Goal: Task Accomplishment & Management: Manage account settings

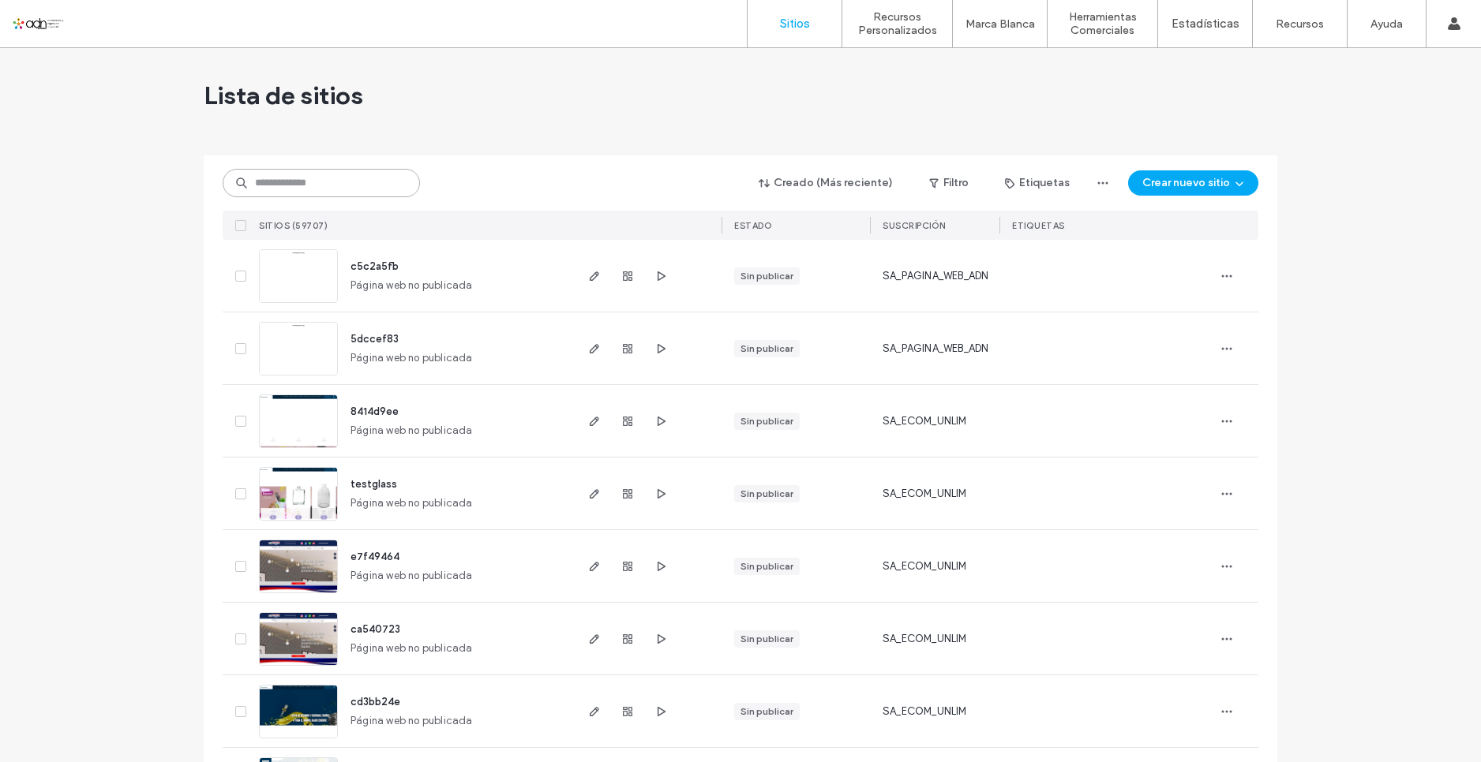
click at [301, 175] on input at bounding box center [321, 183] width 197 height 28
click at [305, 180] on input at bounding box center [321, 183] width 197 height 28
paste input "*********"
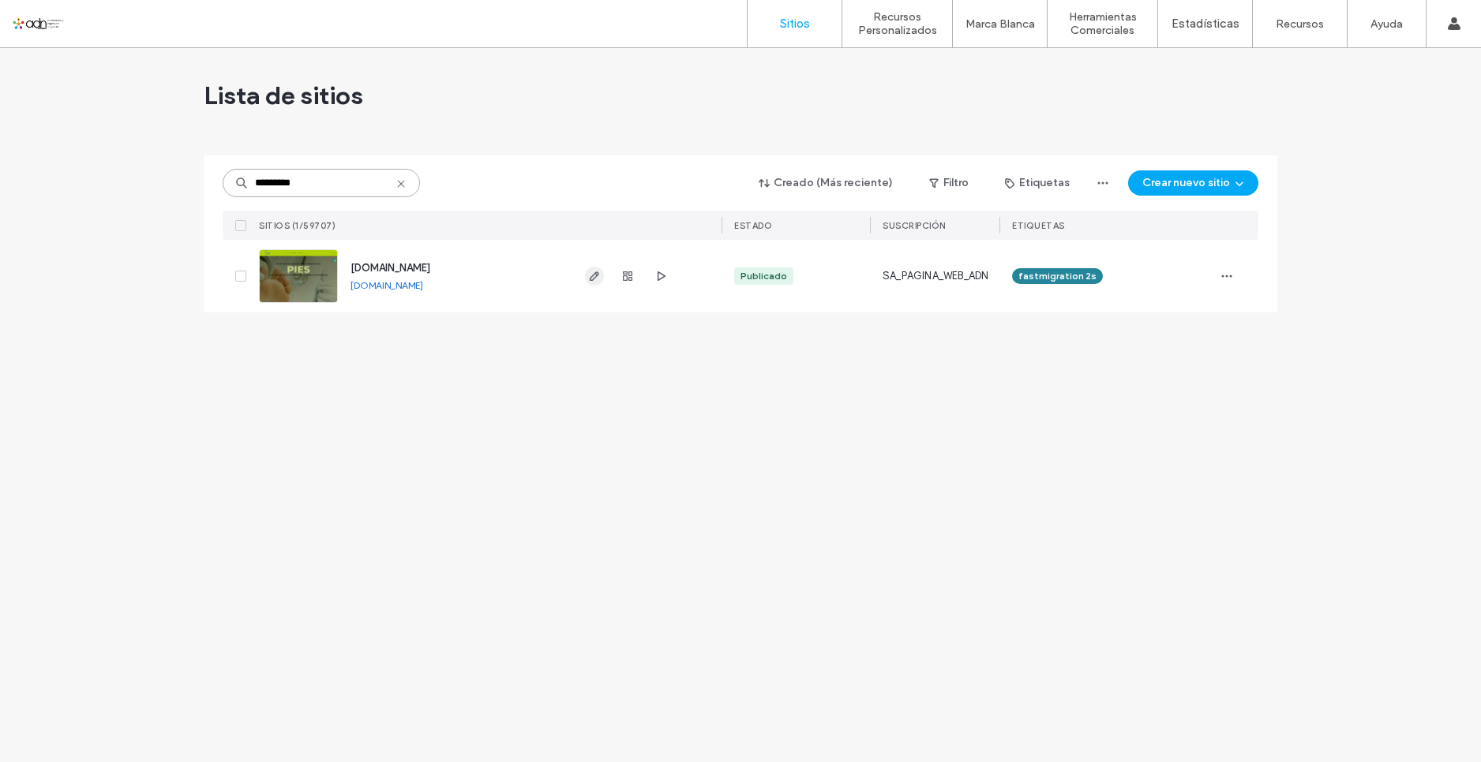
type input "*********"
click at [589, 271] on icon "button" at bounding box center [594, 276] width 13 height 13
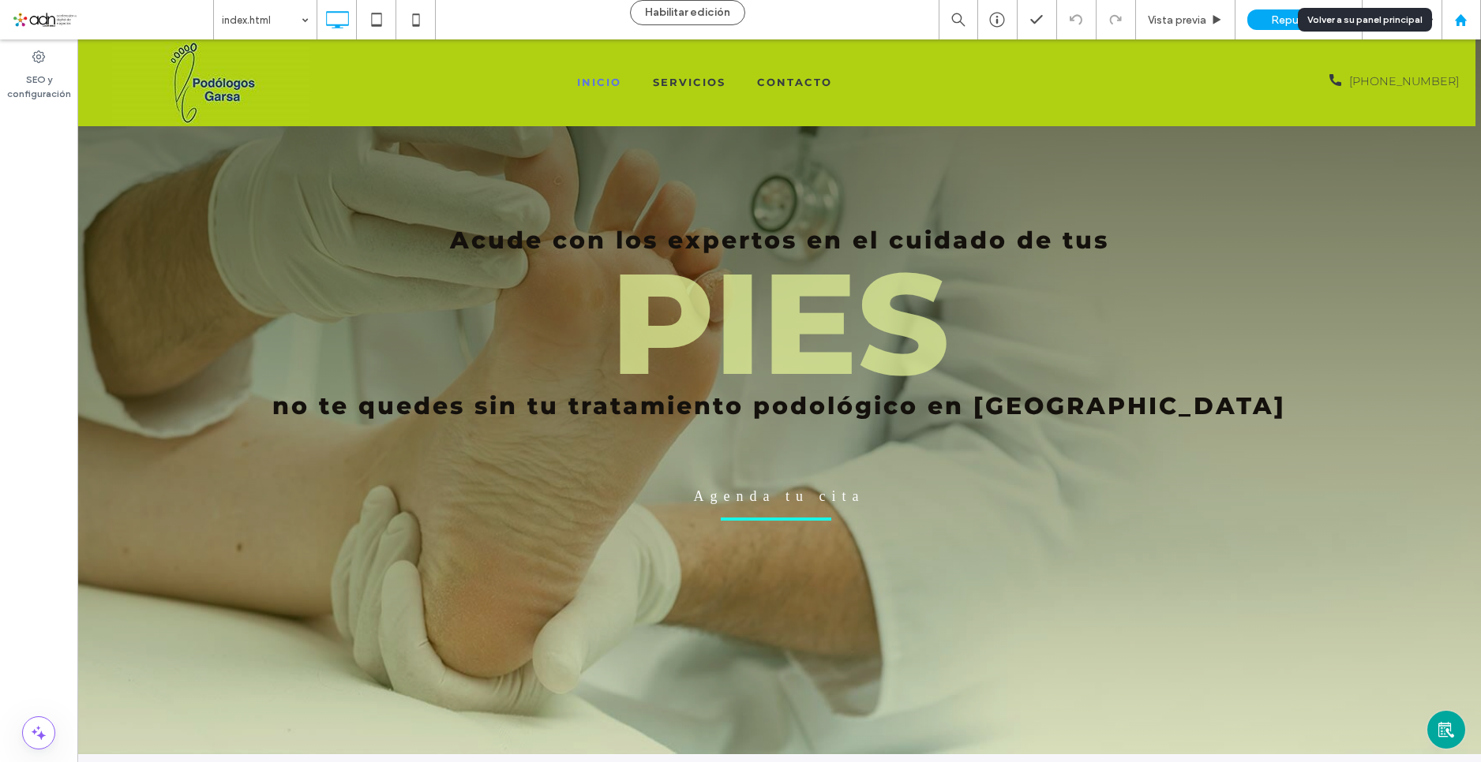
click at [1454, 24] on icon at bounding box center [1460, 19] width 13 height 13
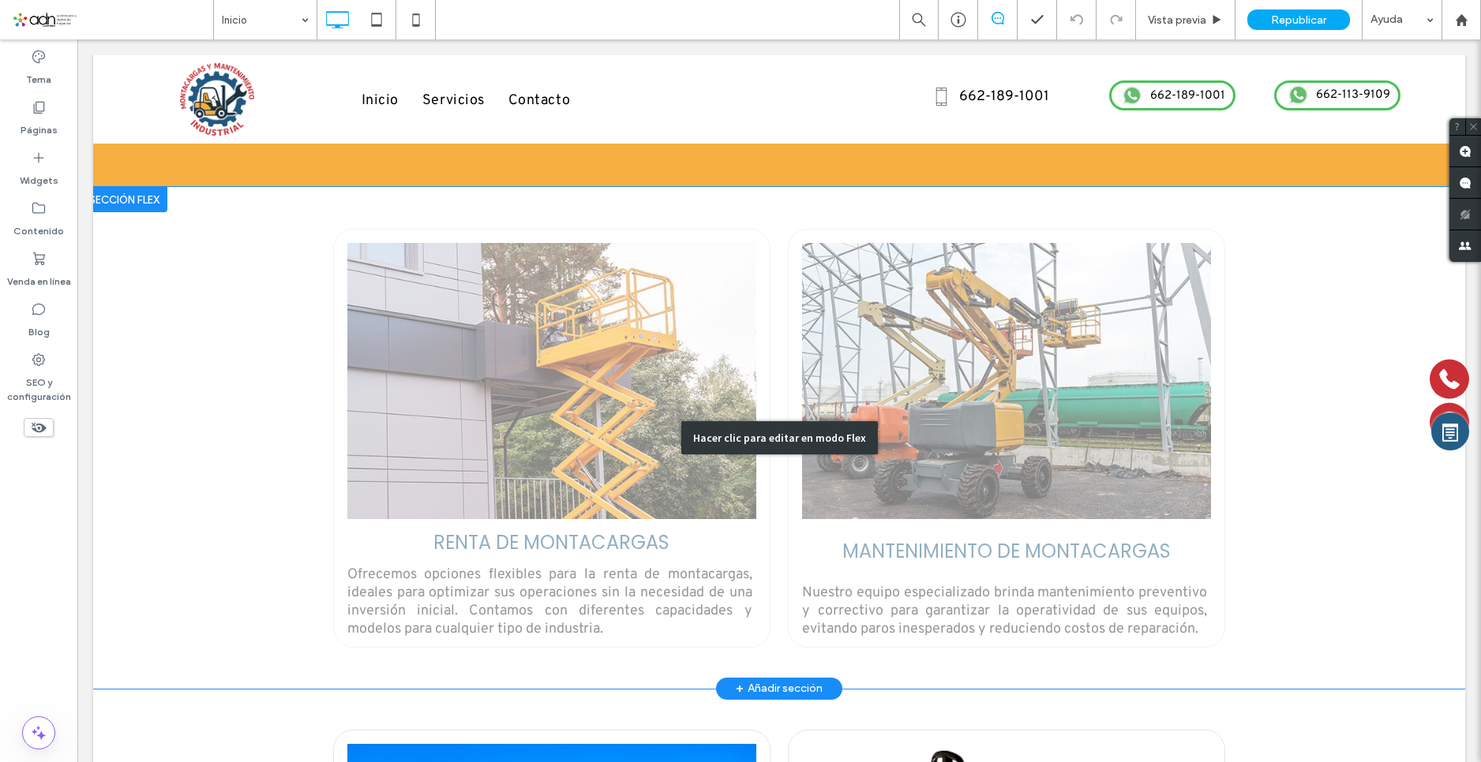
click at [636, 315] on div "Hacer clic para editar en modo Flex" at bounding box center [779, 438] width 1372 height 502
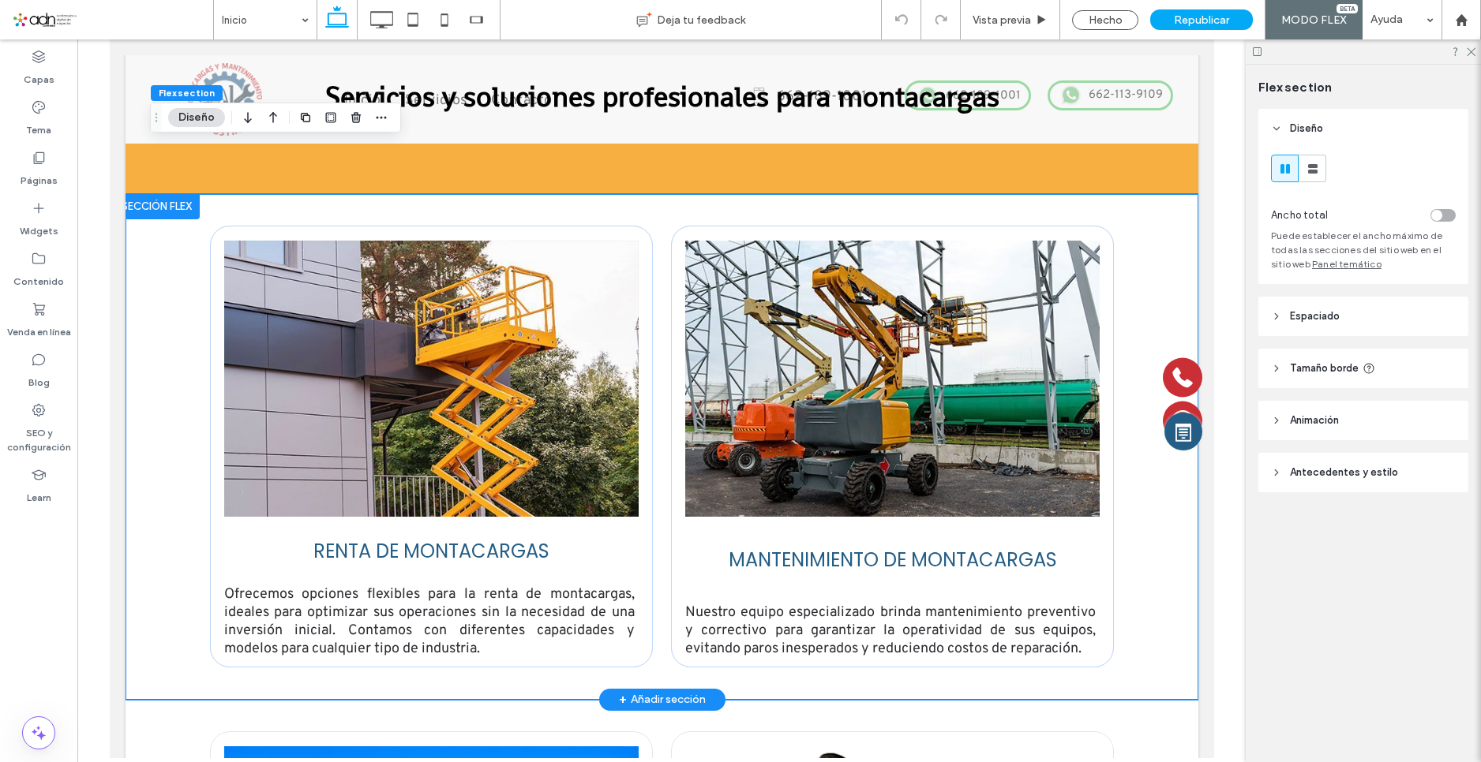
scroll to position [1595, 0]
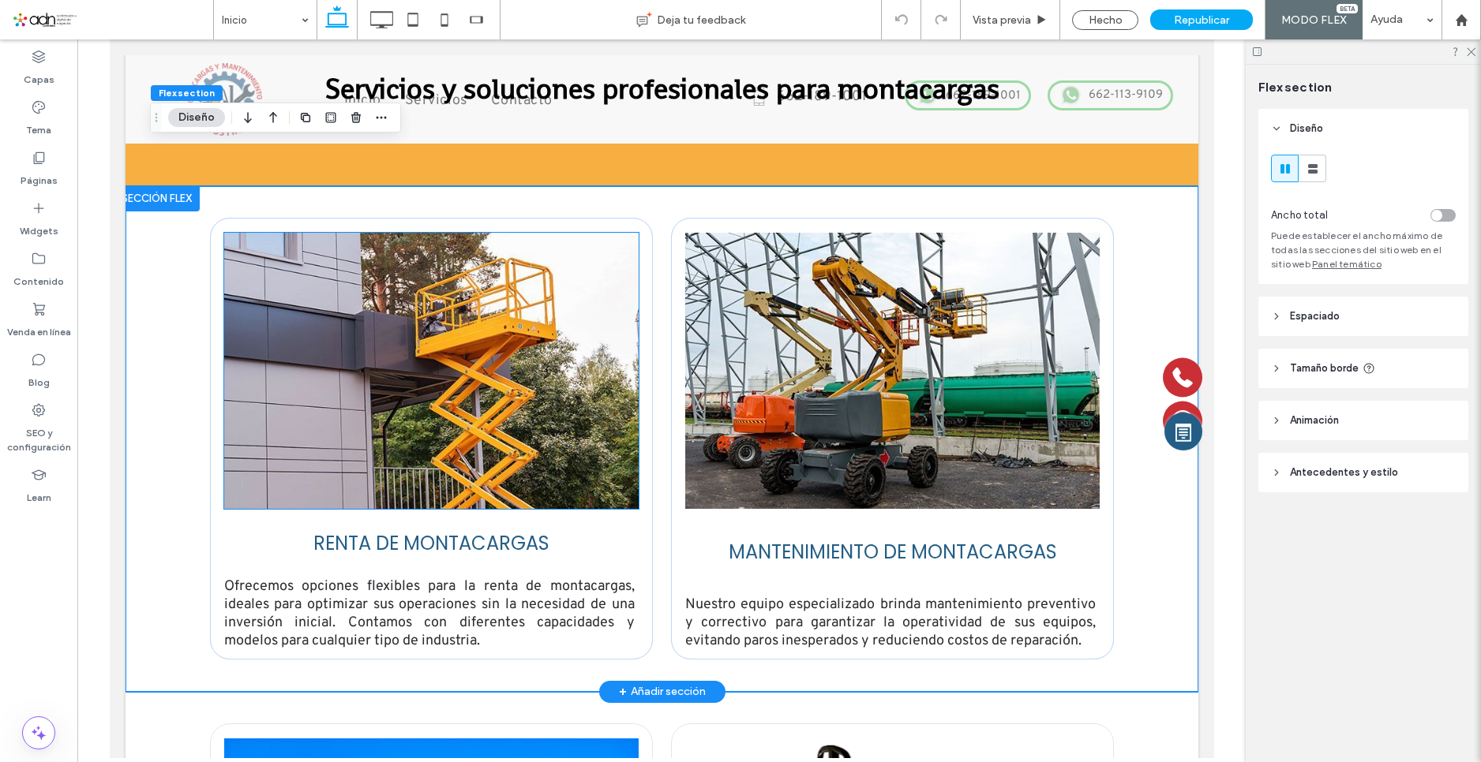
click at [551, 299] on img at bounding box center [430, 371] width 414 height 276
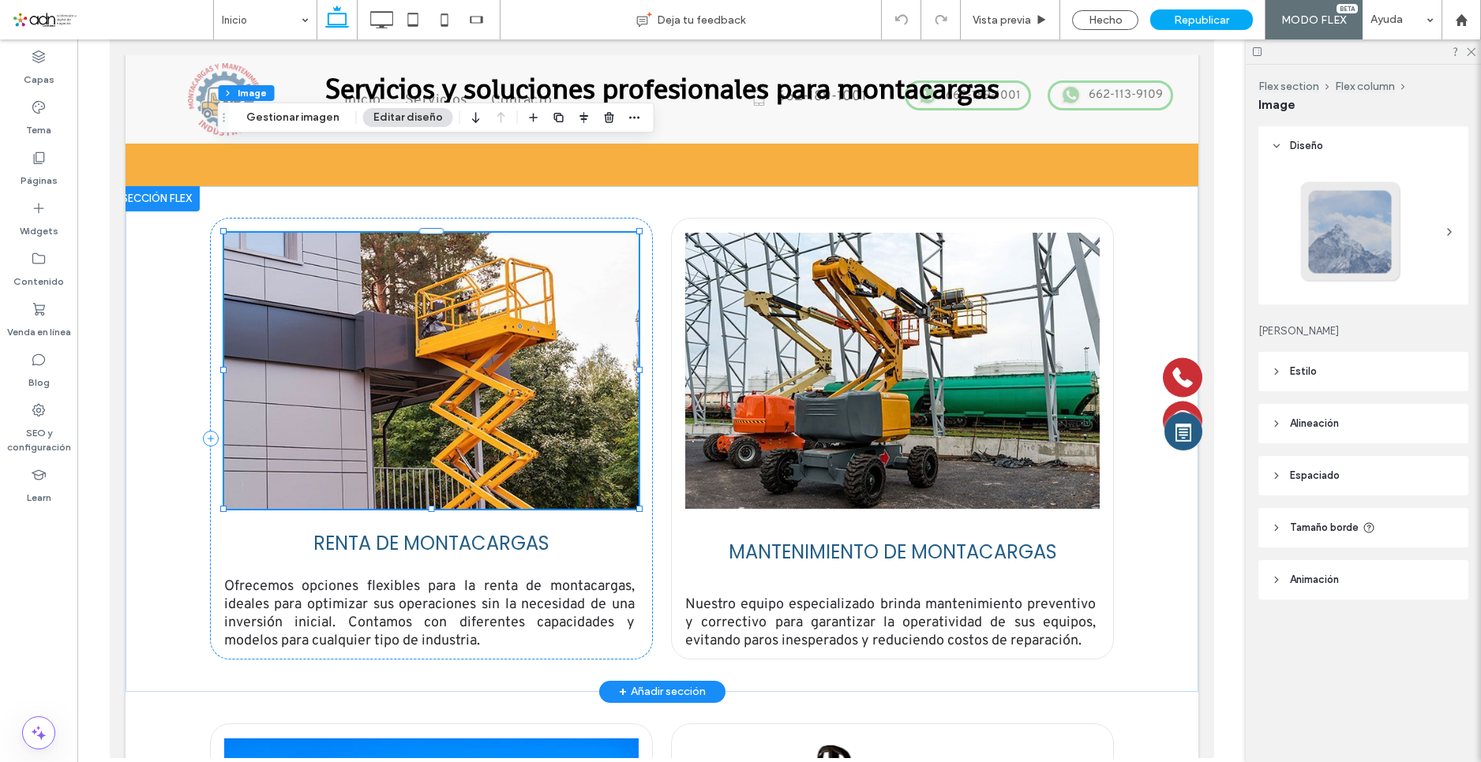
click at [530, 292] on img at bounding box center [430, 371] width 414 height 276
click at [279, 119] on button "Gestionar imagen" at bounding box center [293, 117] width 114 height 19
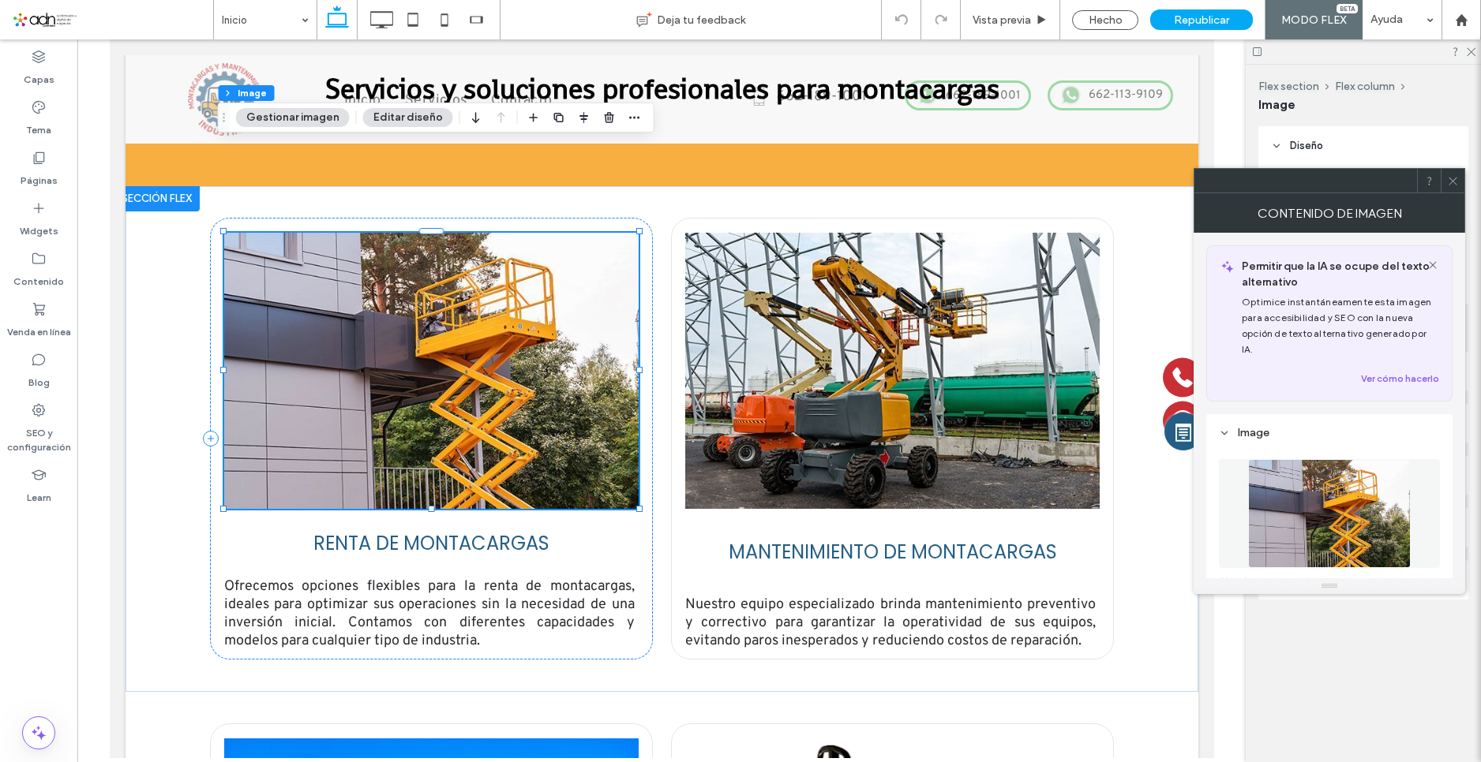
scroll to position [158, 0]
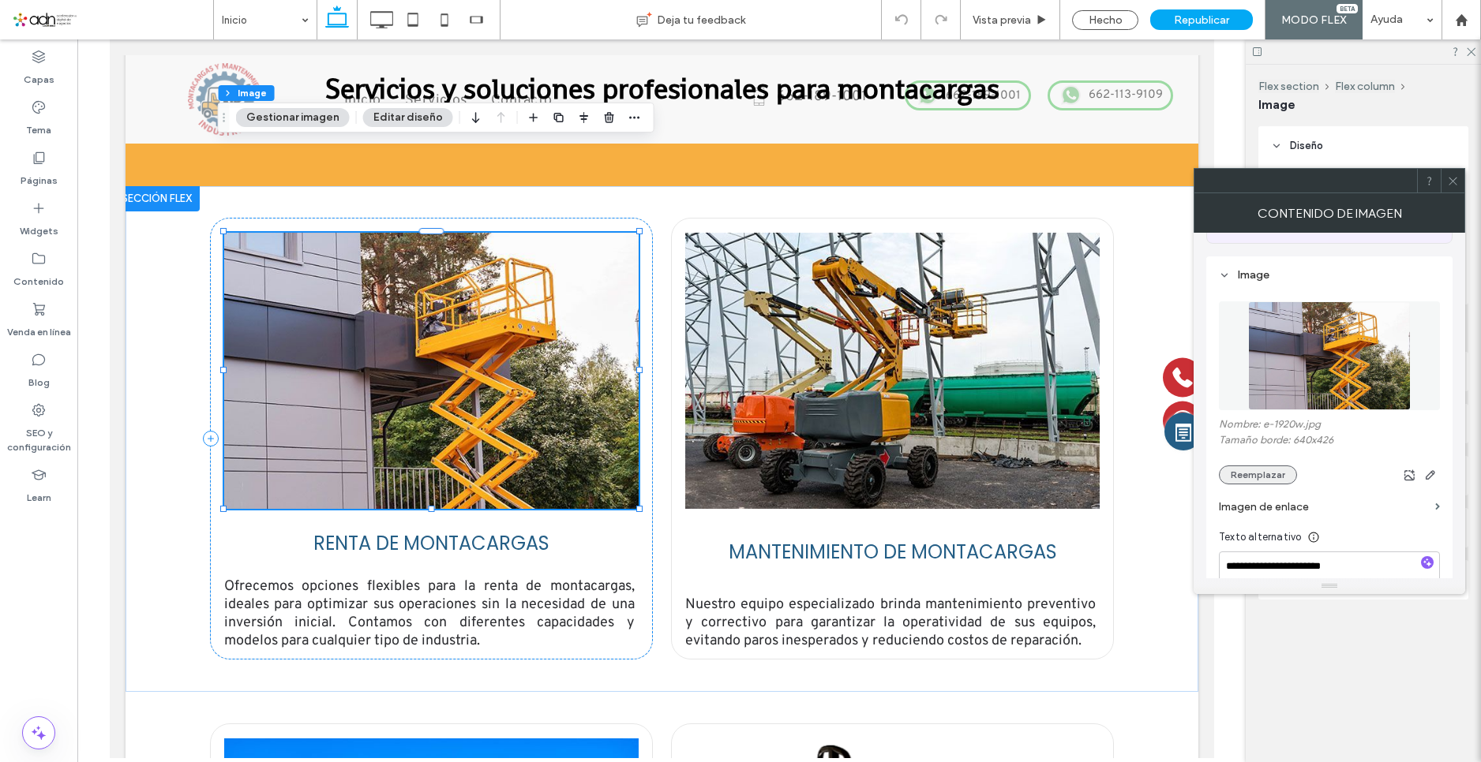
click at [1238, 466] on button "Reemplazar" at bounding box center [1258, 475] width 78 height 19
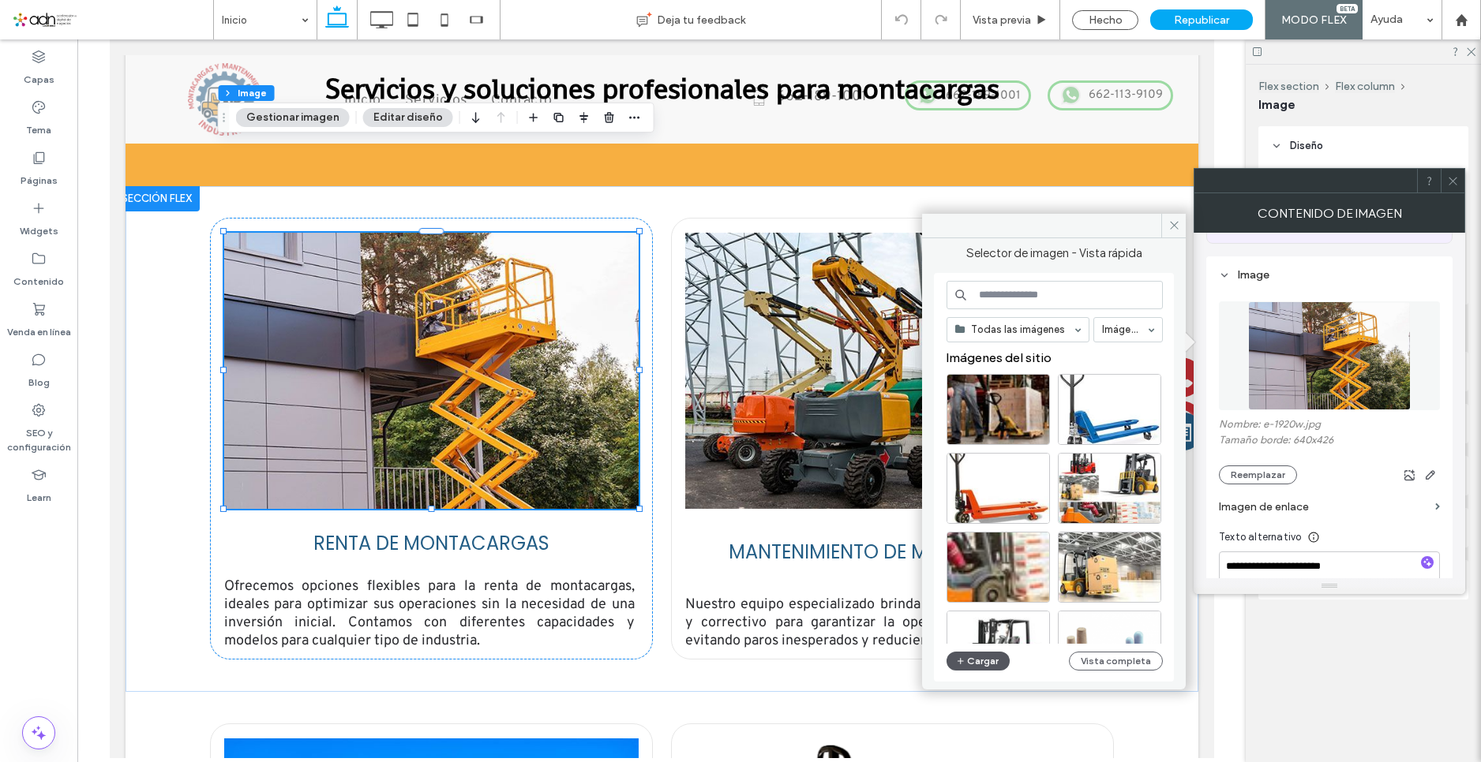
click at [976, 662] on button "Cargar" at bounding box center [977, 661] width 63 height 19
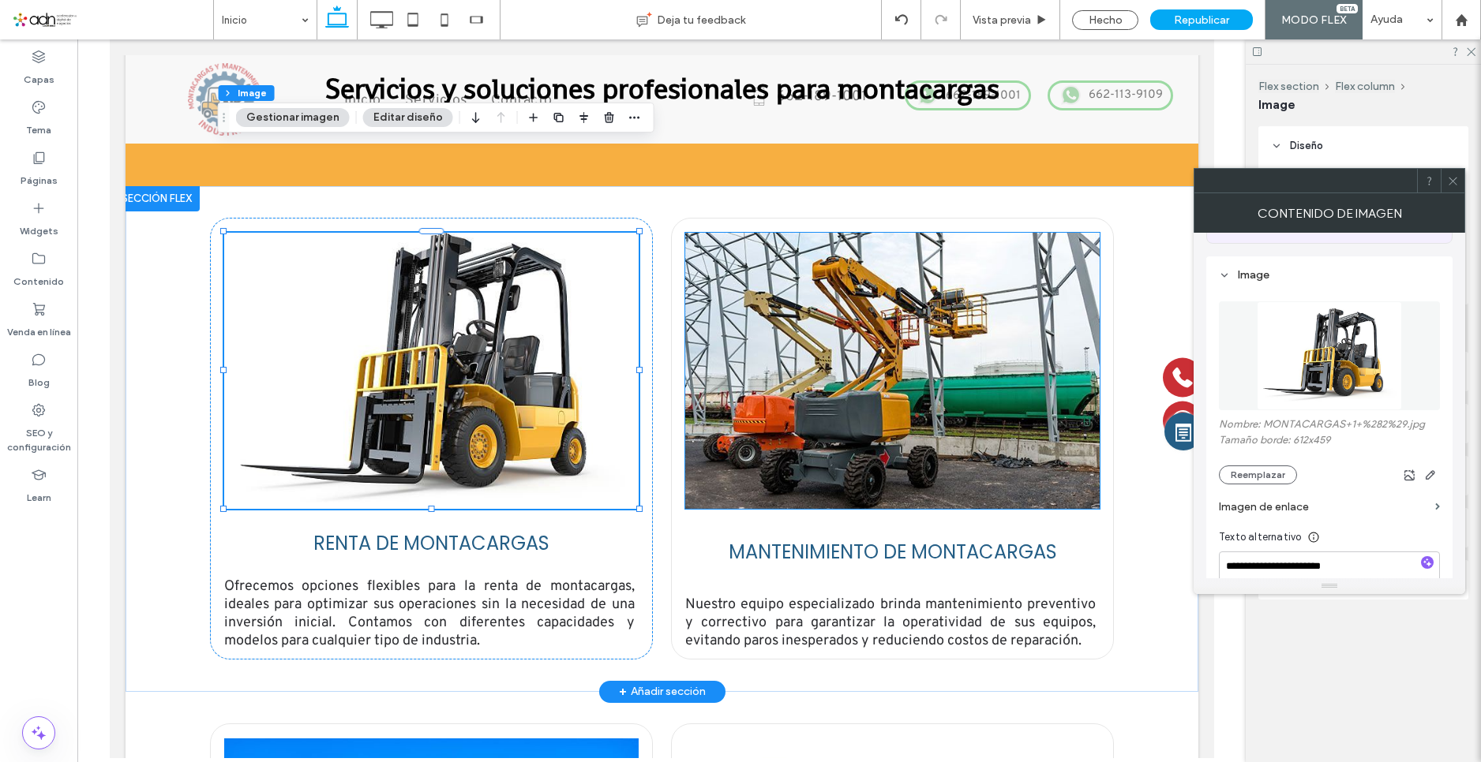
click at [920, 271] on img at bounding box center [891, 371] width 414 height 276
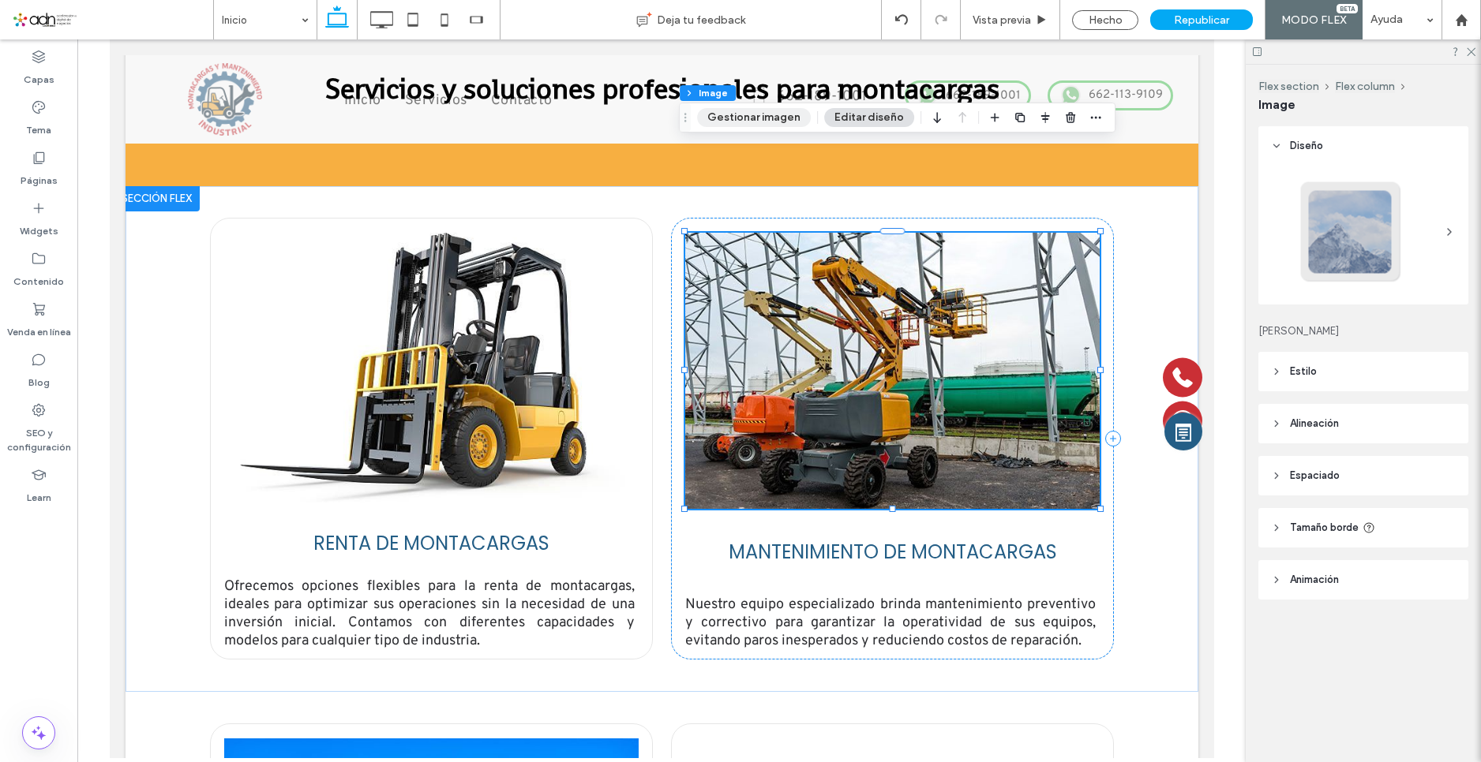
click at [720, 118] on button "Gestionar imagen" at bounding box center [754, 117] width 114 height 19
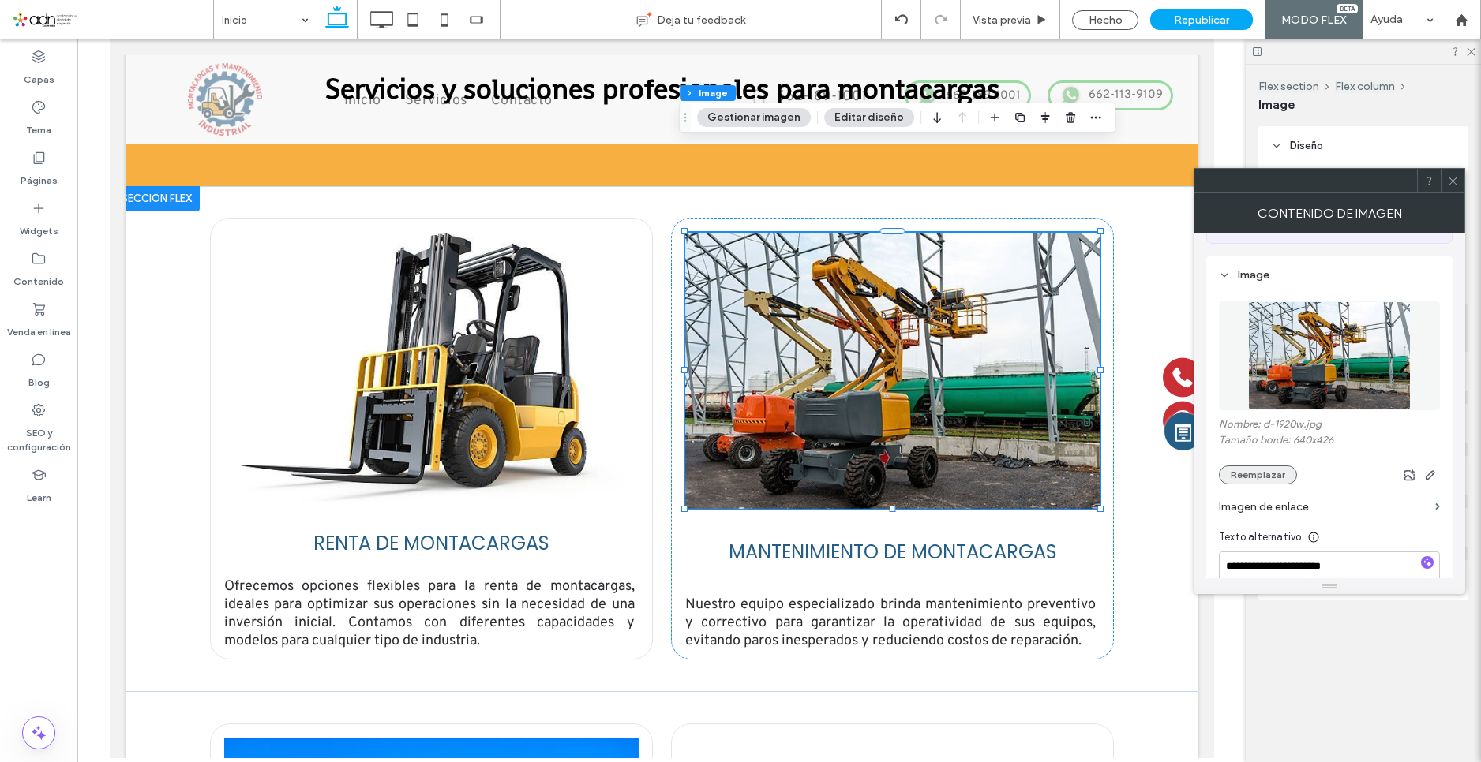
click at [1256, 466] on button "Reemplazar" at bounding box center [1258, 475] width 78 height 19
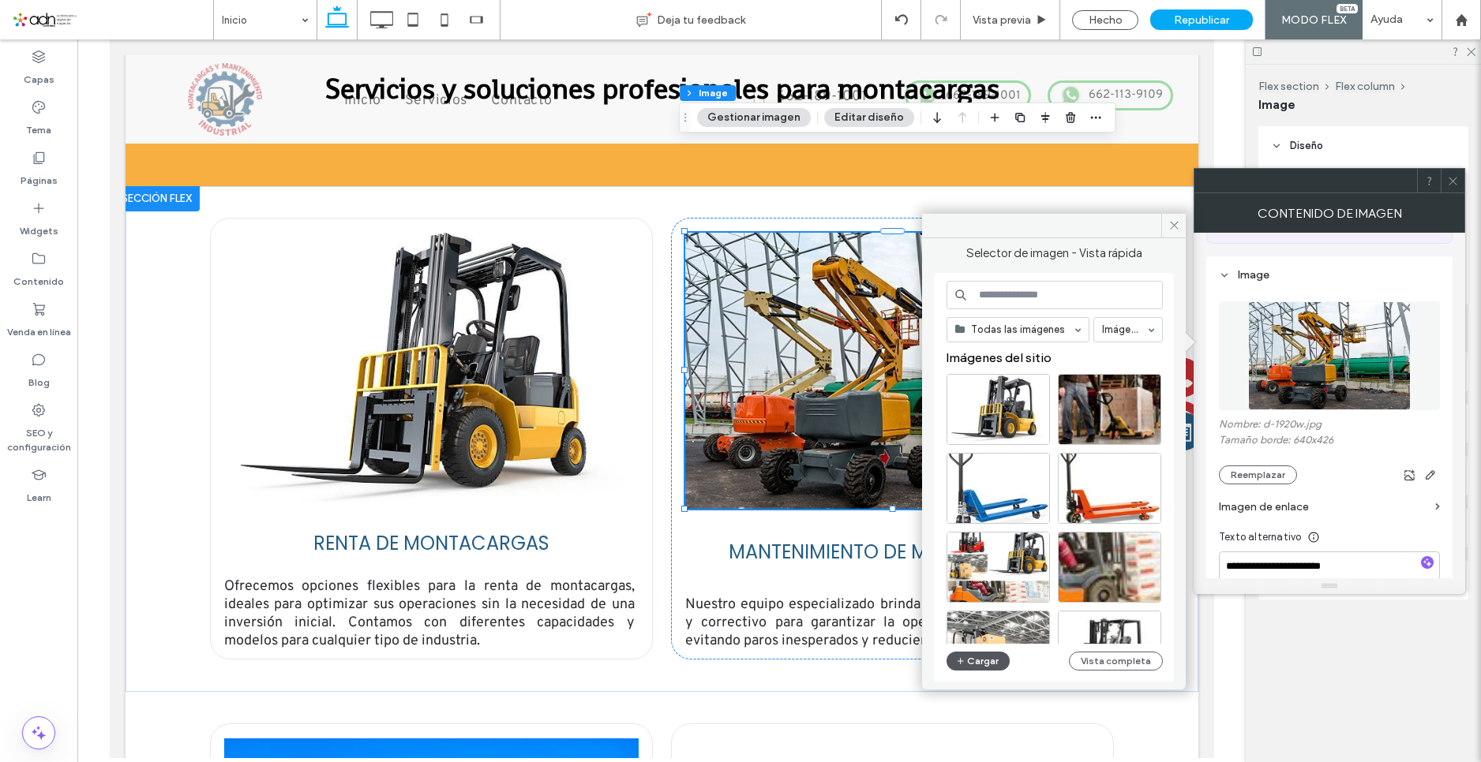
click at [990, 664] on button "Cargar" at bounding box center [977, 661] width 63 height 19
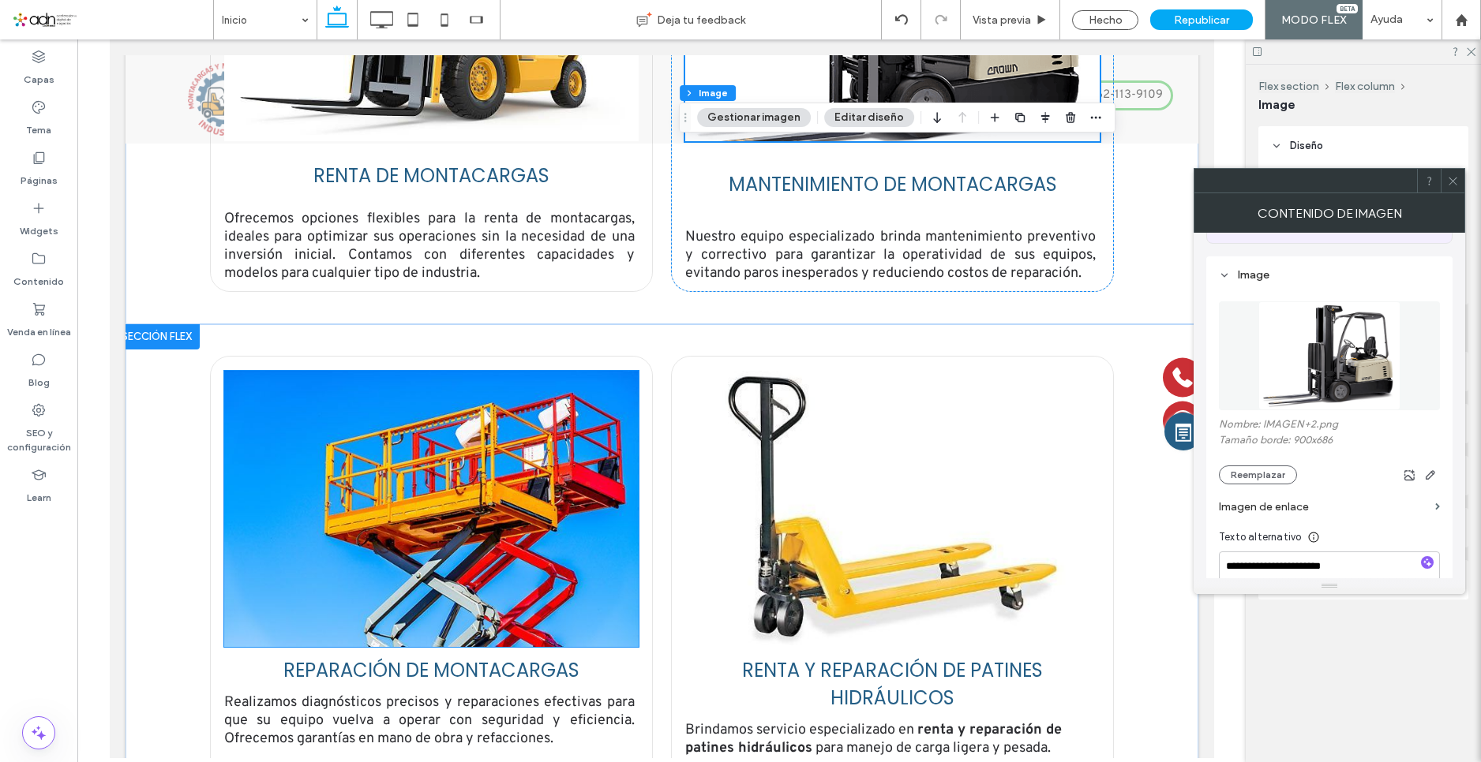
scroll to position [2068, 0]
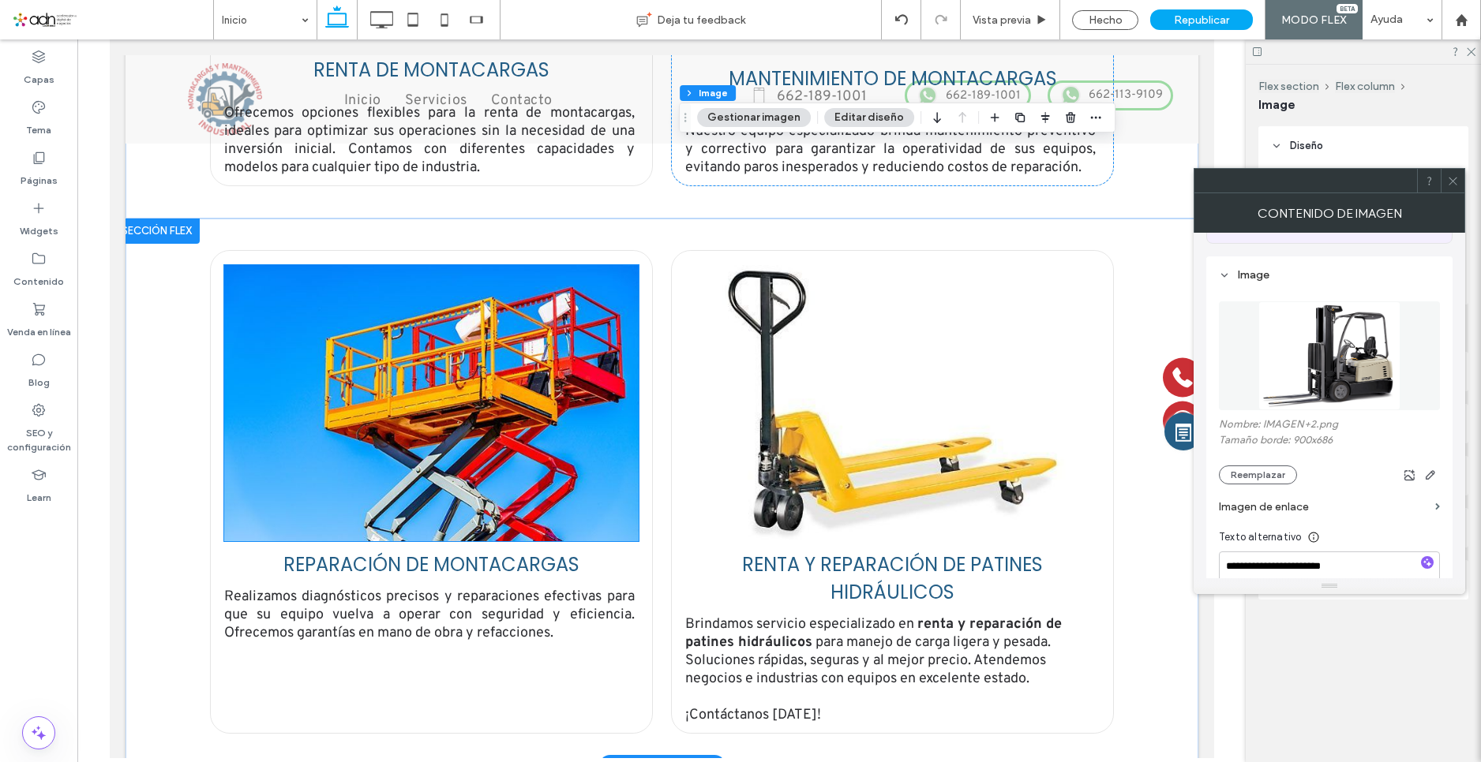
click at [399, 313] on img at bounding box center [430, 403] width 414 height 276
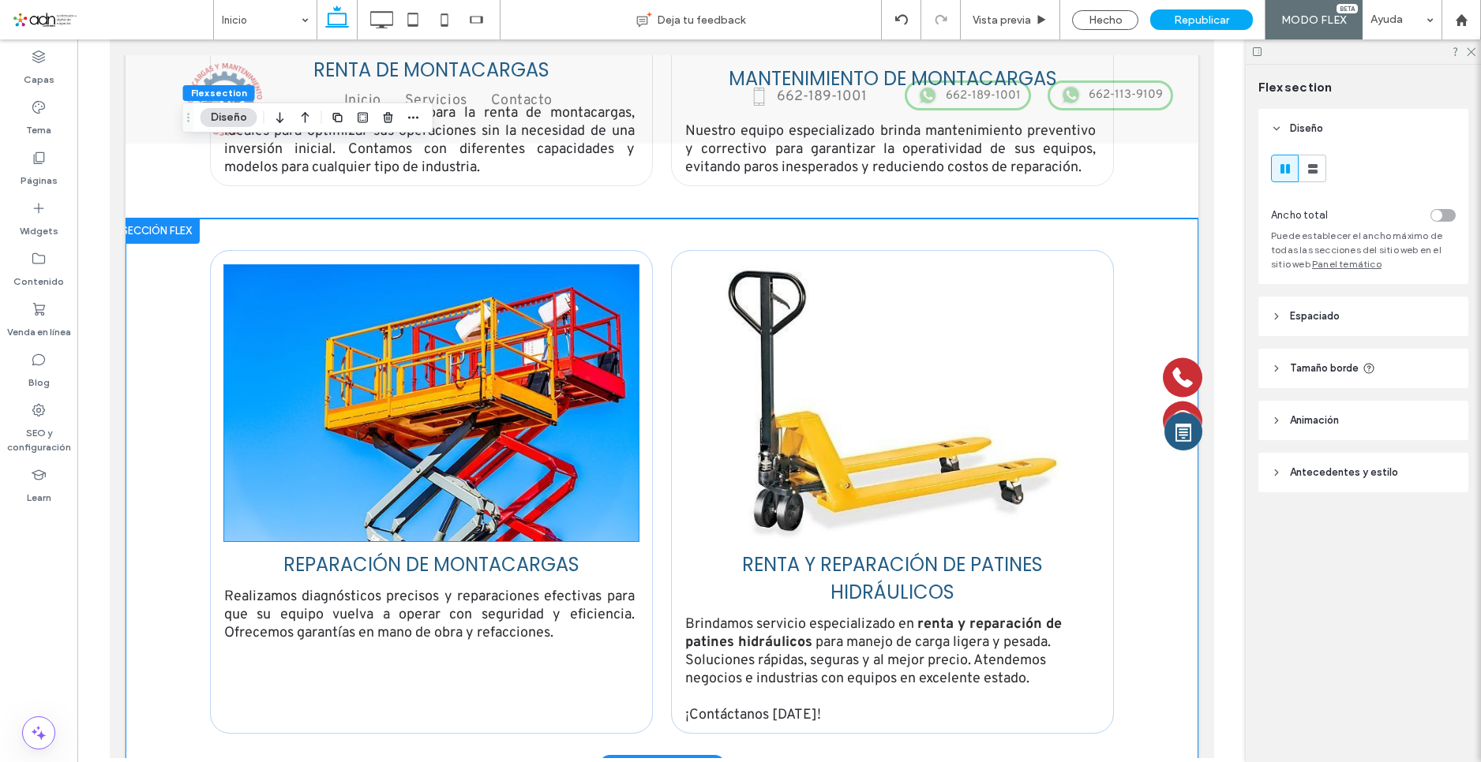
click at [407, 312] on img at bounding box center [430, 403] width 414 height 276
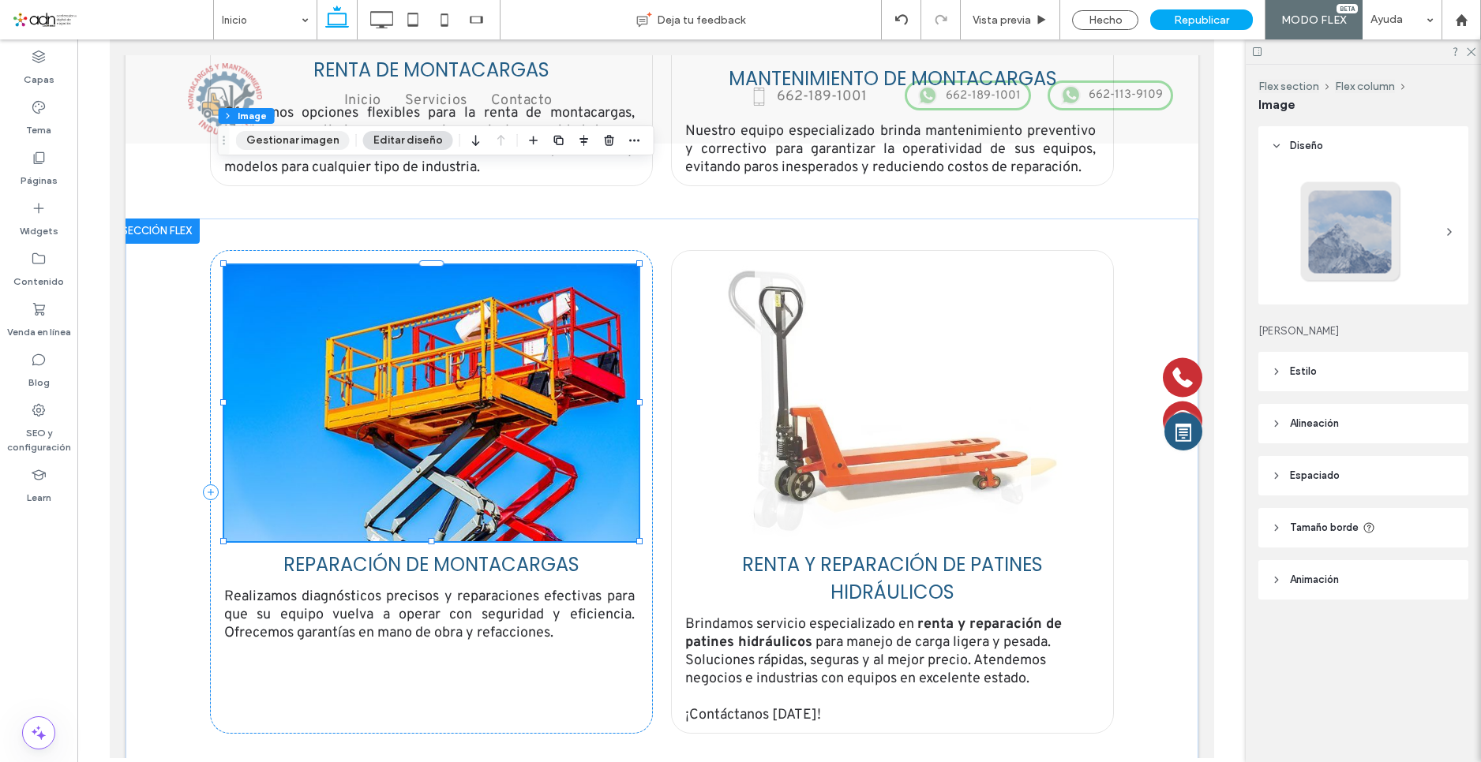
click at [283, 140] on button "Gestionar imagen" at bounding box center [293, 140] width 114 height 19
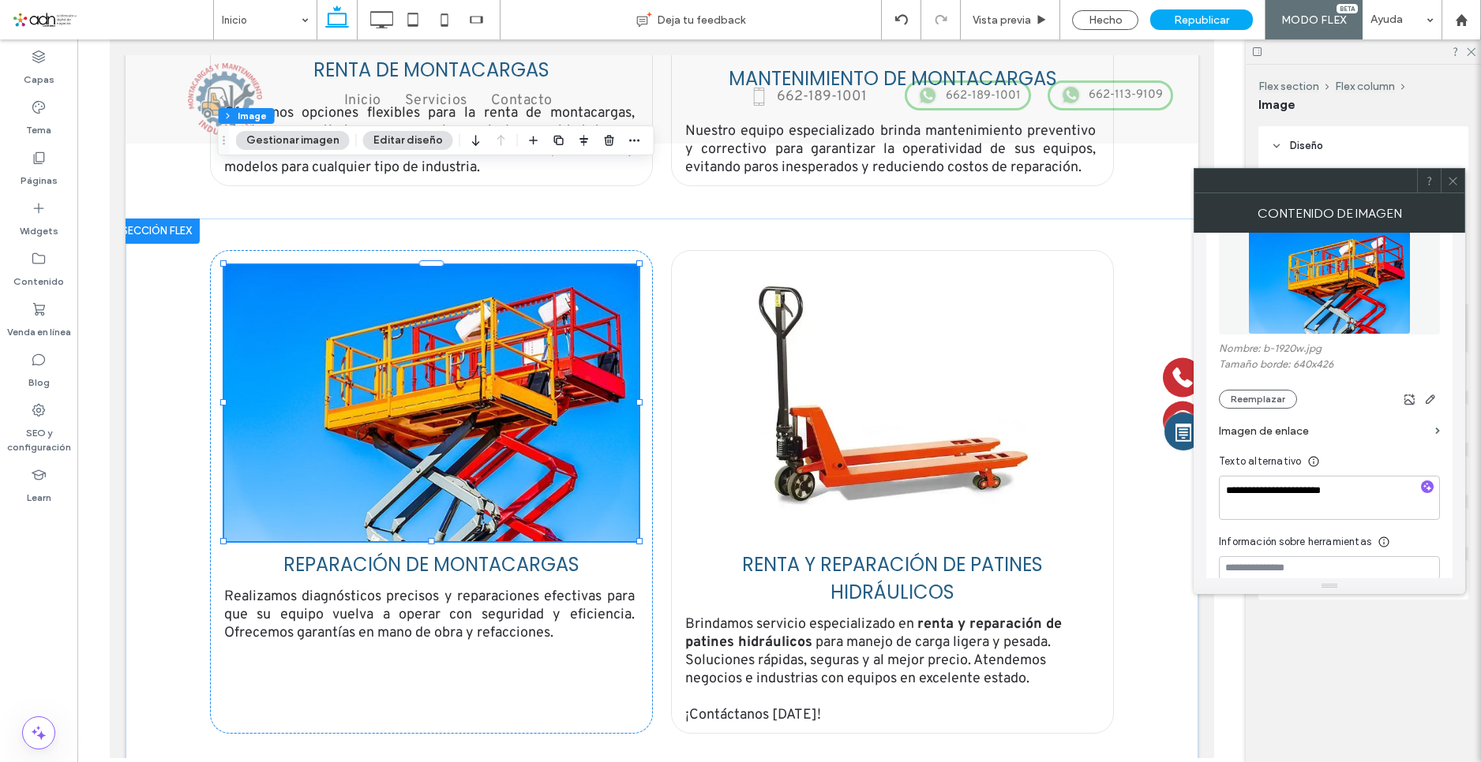
scroll to position [237, 0]
click at [1234, 387] on button "Reemplazar" at bounding box center [1258, 396] width 78 height 19
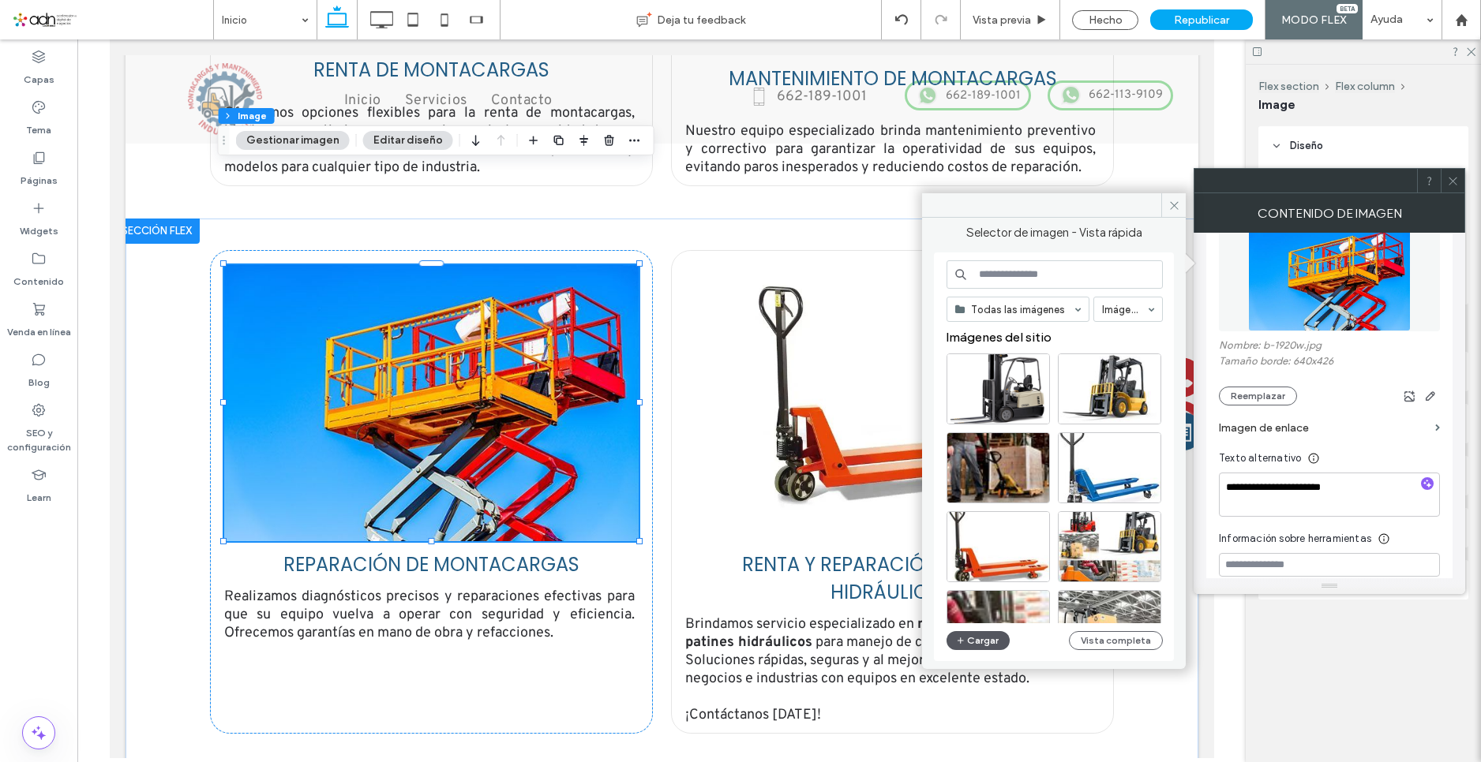
click at [960, 639] on icon "button" at bounding box center [960, 641] width 9 height 13
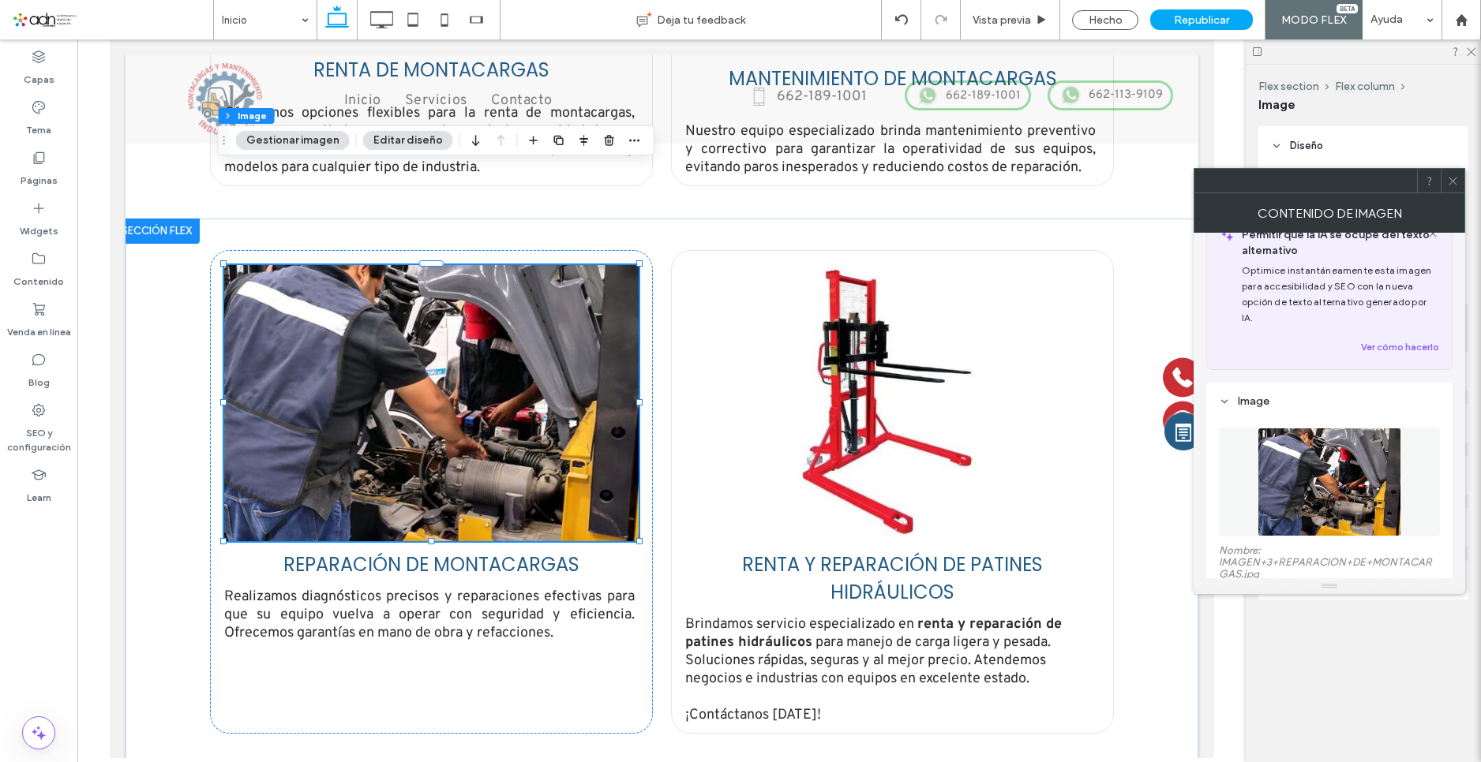
scroll to position [0, 0]
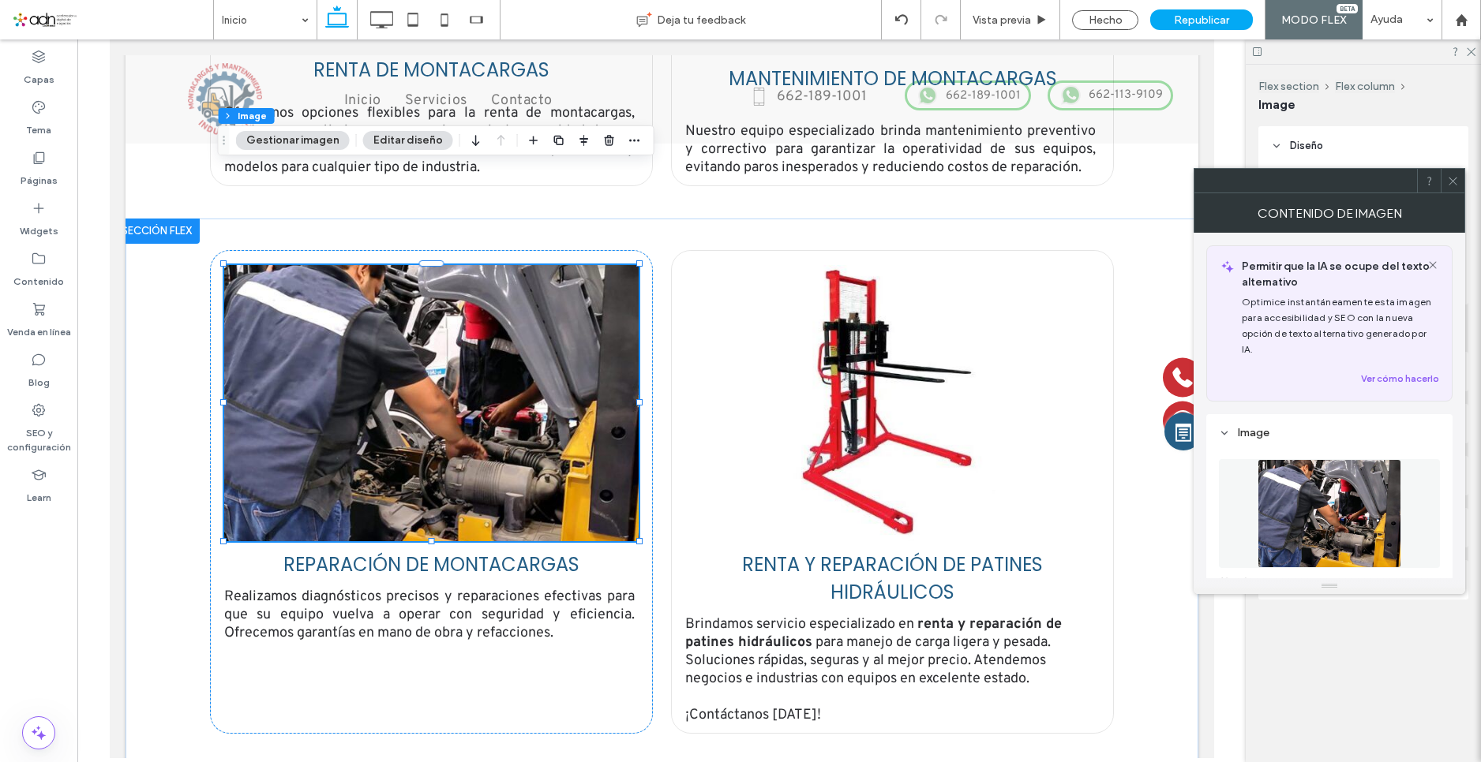
click at [1445, 182] on div at bounding box center [1452, 181] width 24 height 24
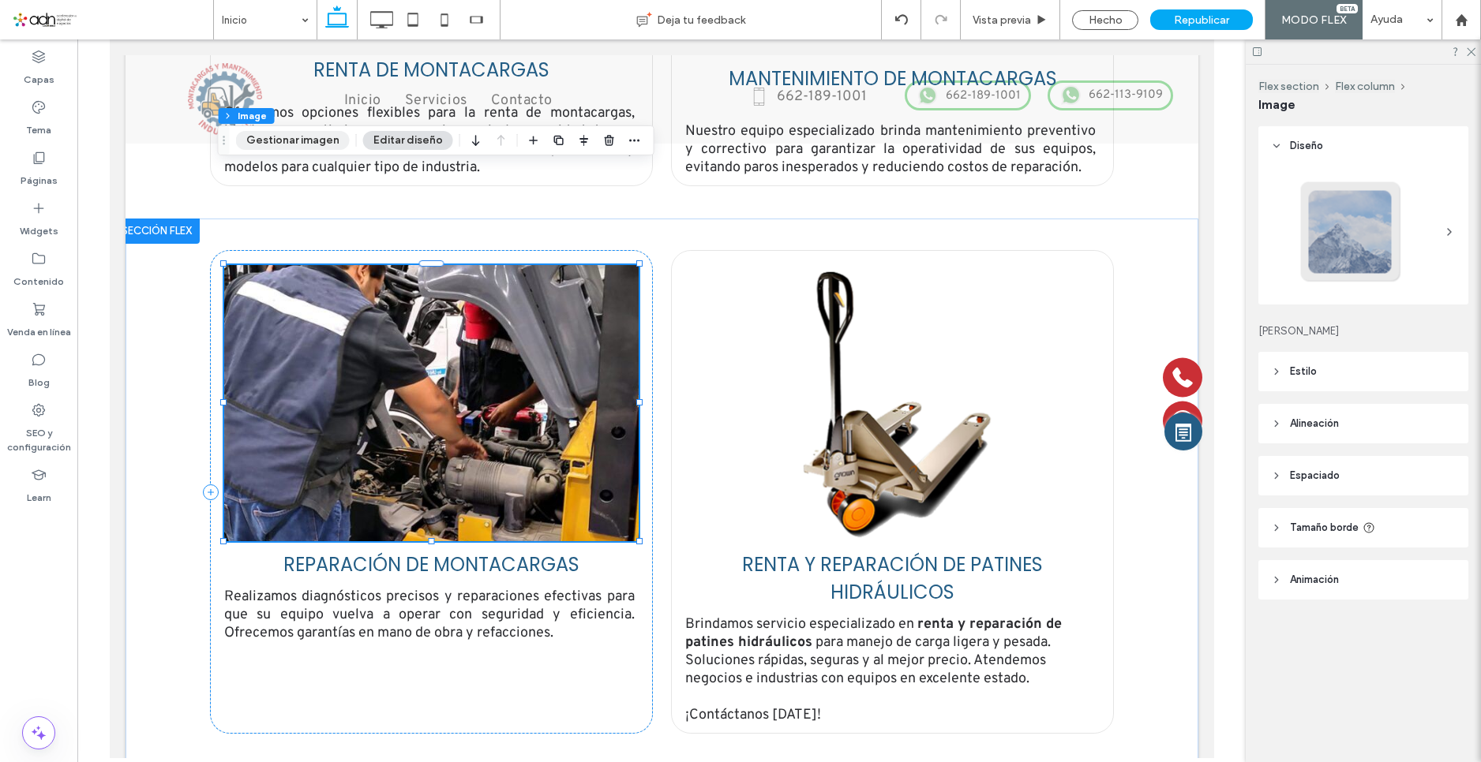
click at [278, 136] on button "Gestionar imagen" at bounding box center [293, 140] width 114 height 19
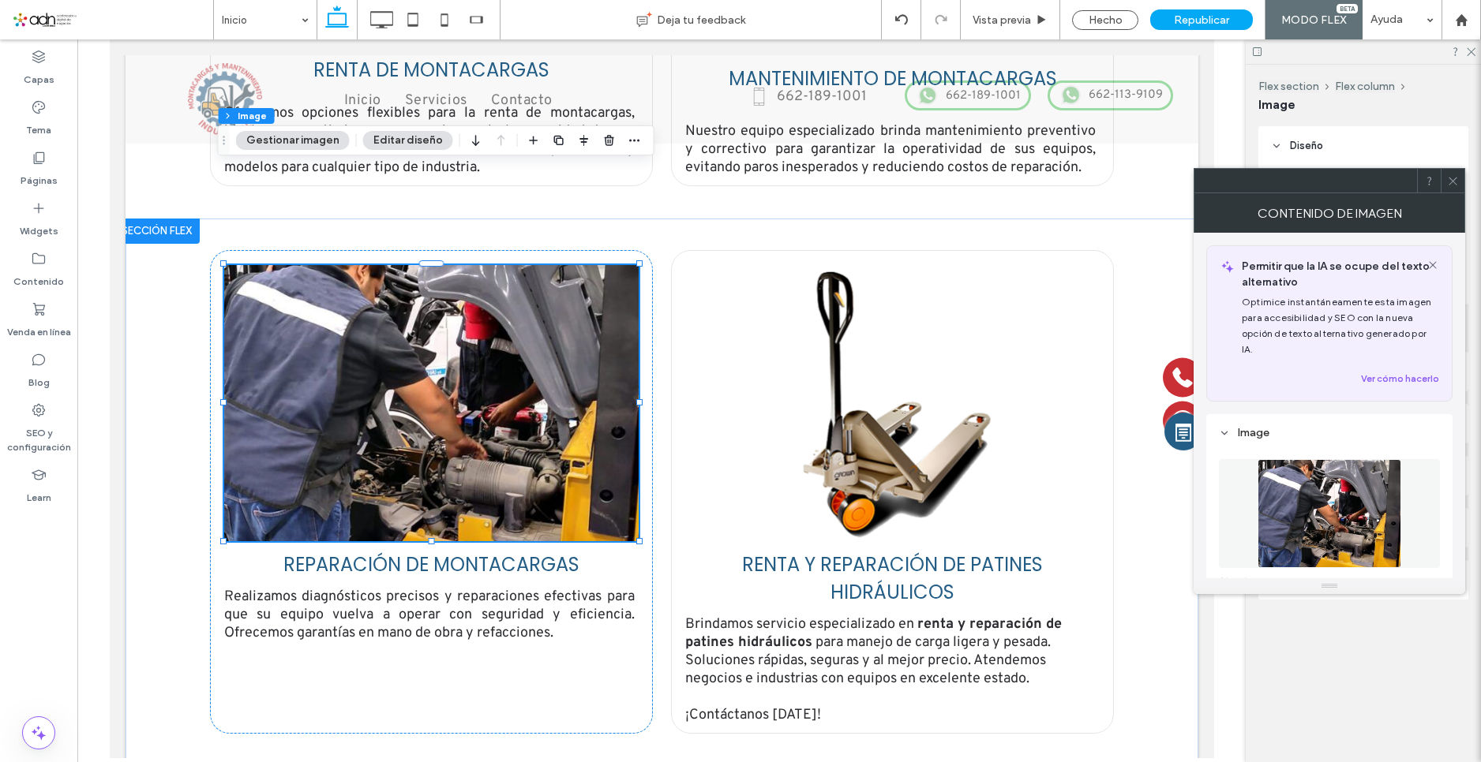
scroll to position [158, 0]
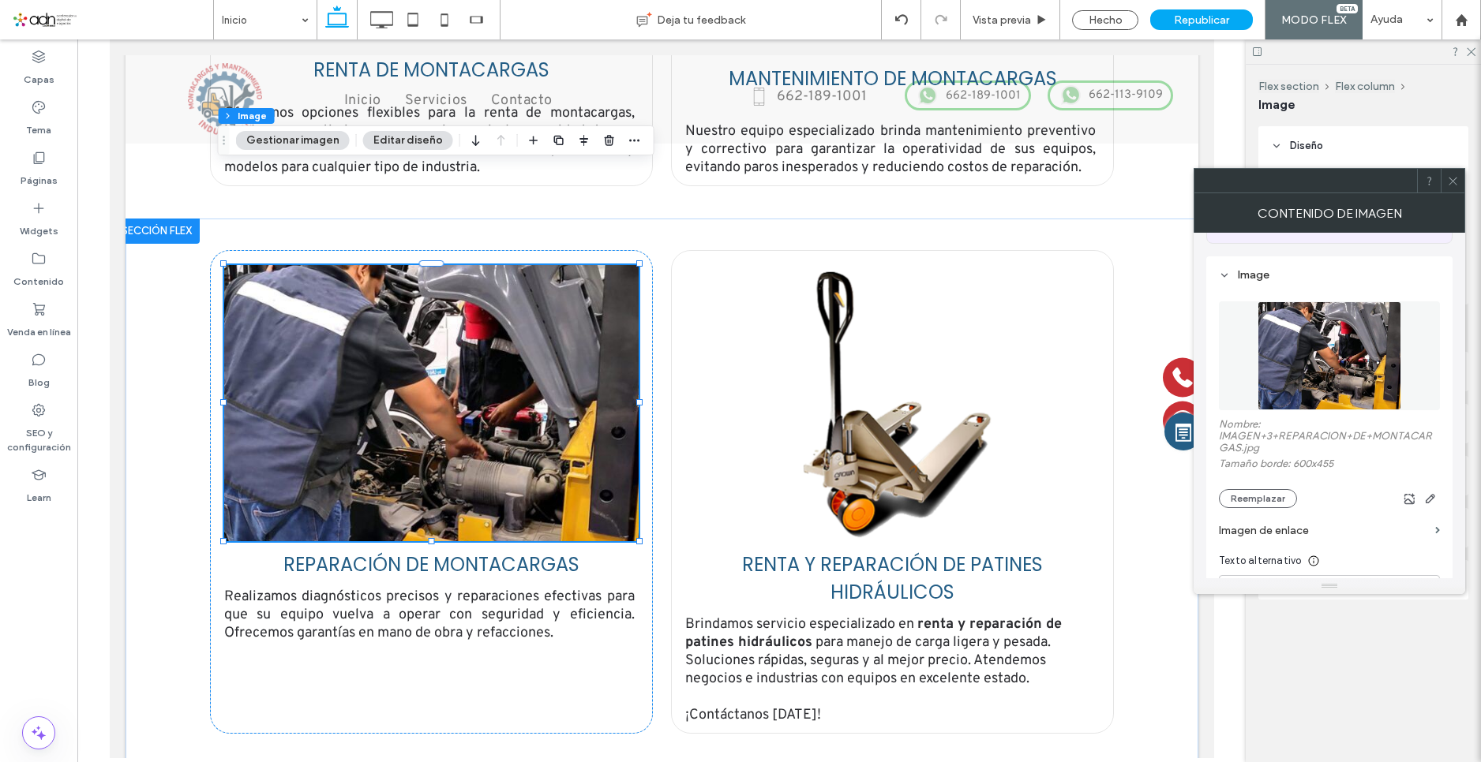
click at [1454, 181] on icon at bounding box center [1453, 181] width 12 height 12
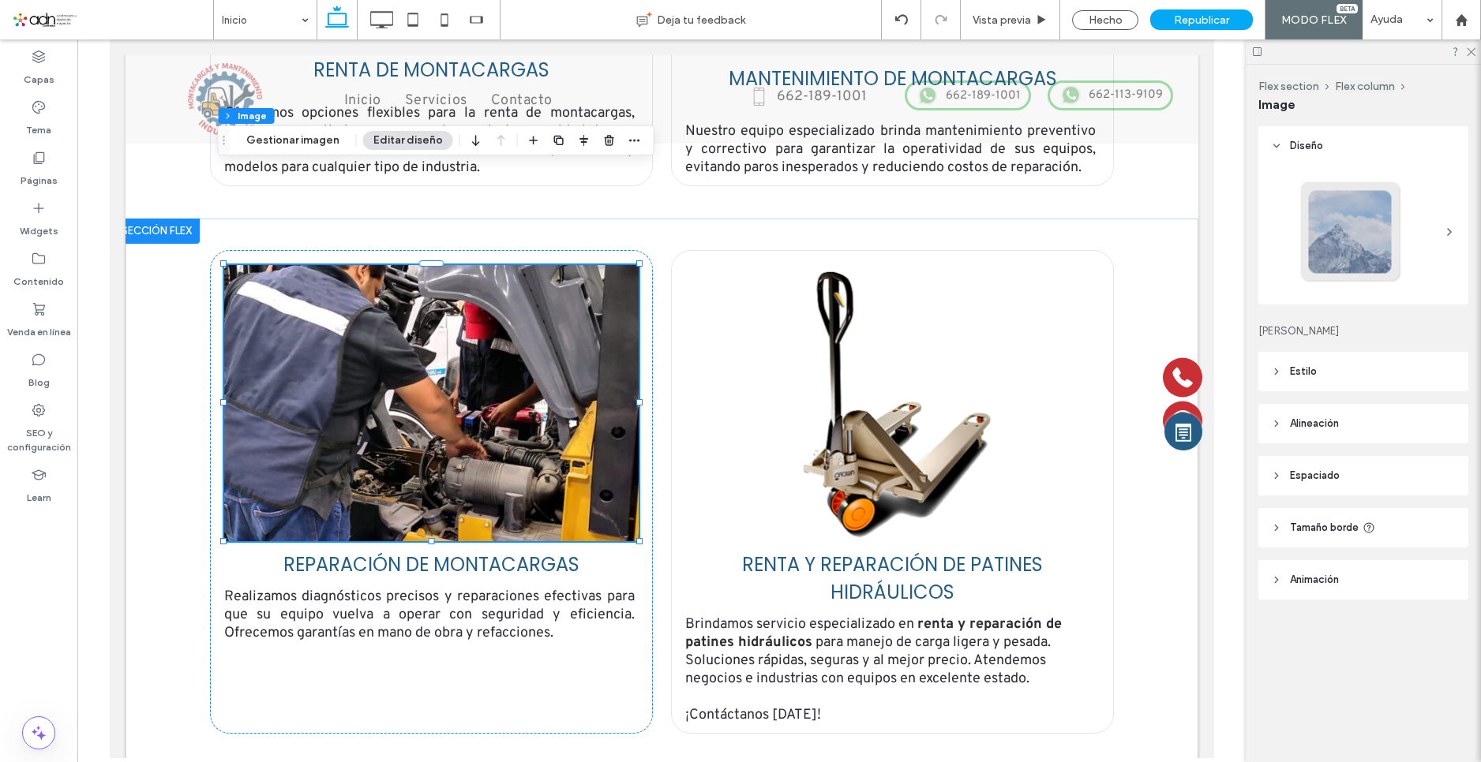
click at [1352, 468] on header "Espaciado" at bounding box center [1363, 475] width 210 height 39
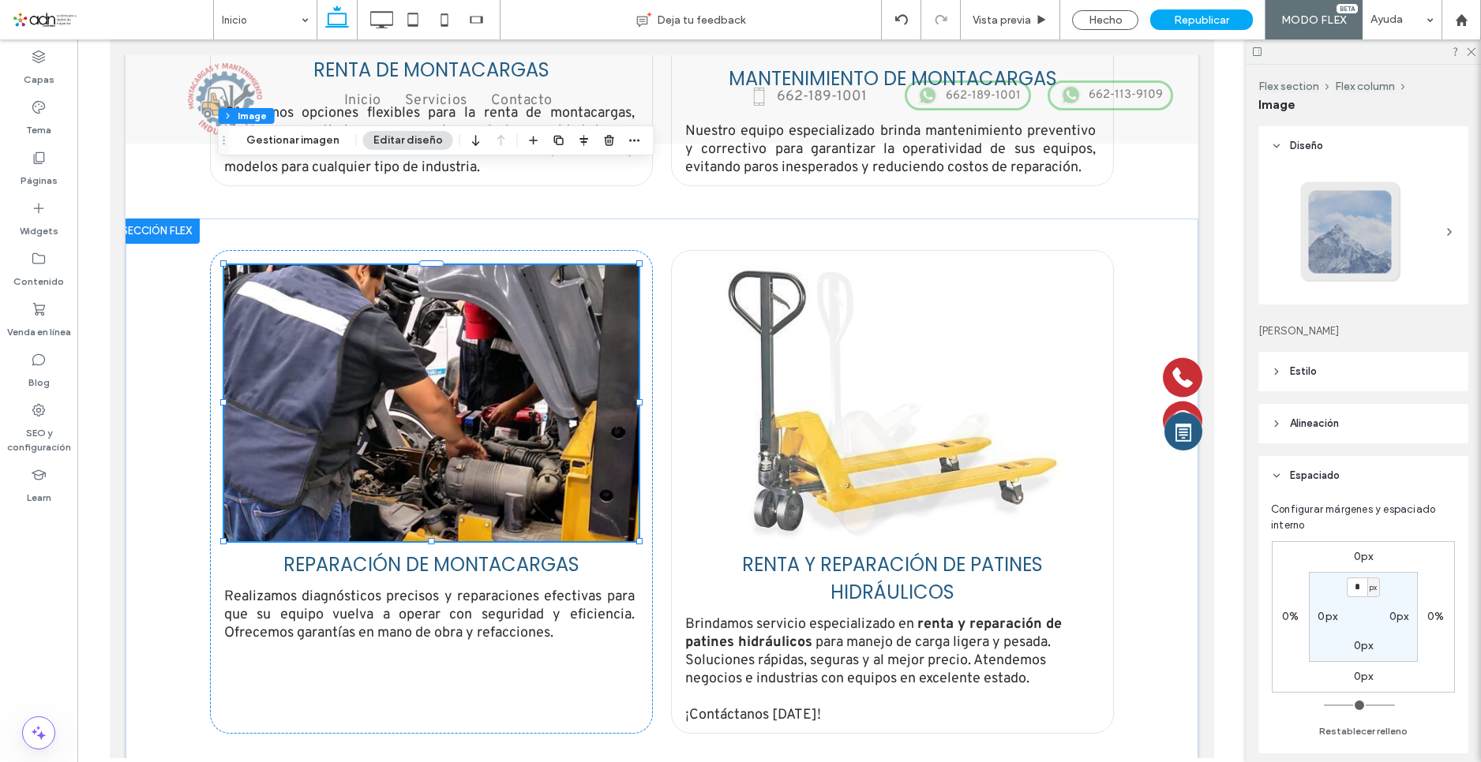
click at [1353, 429] on header "Alineación" at bounding box center [1363, 423] width 210 height 39
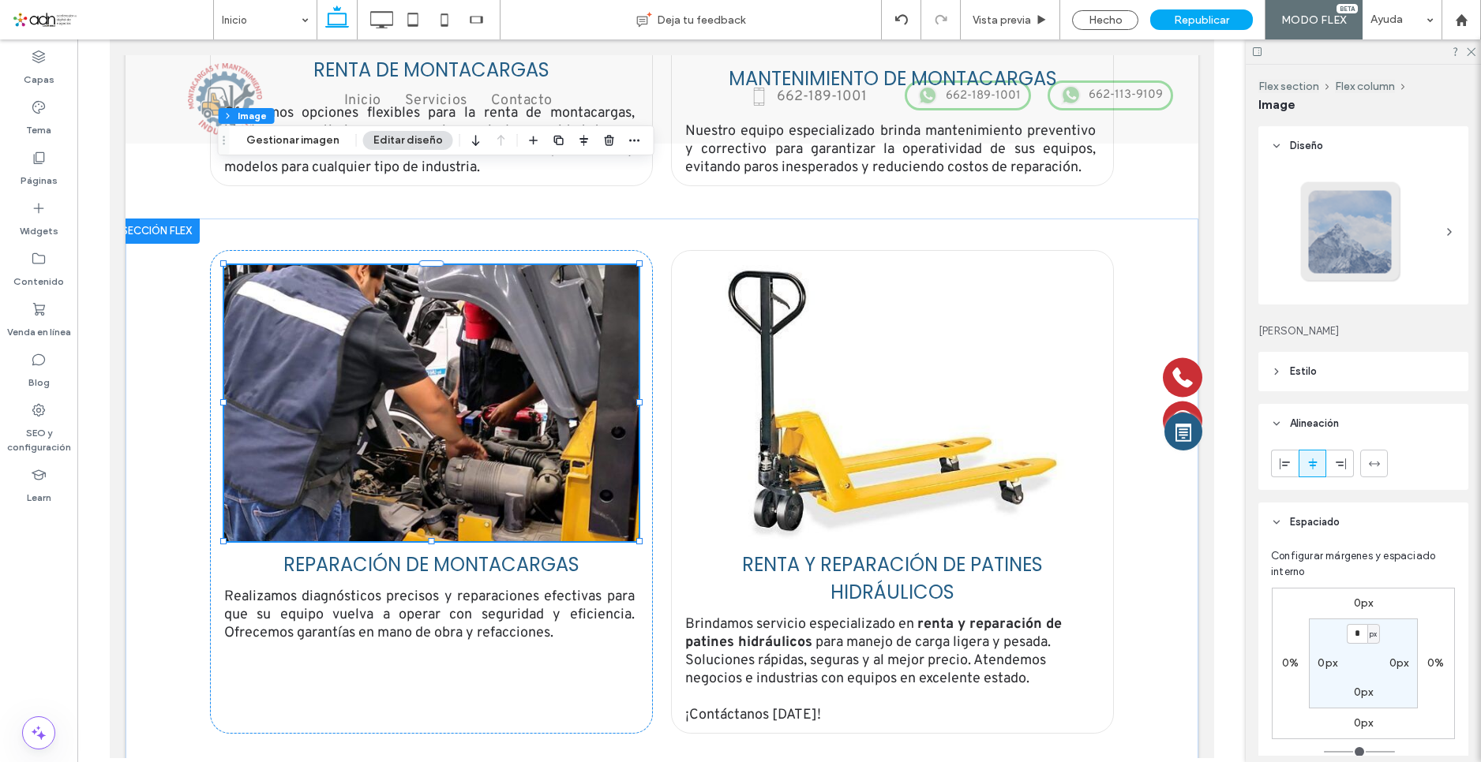
click at [1351, 376] on header "Estilo" at bounding box center [1363, 371] width 210 height 39
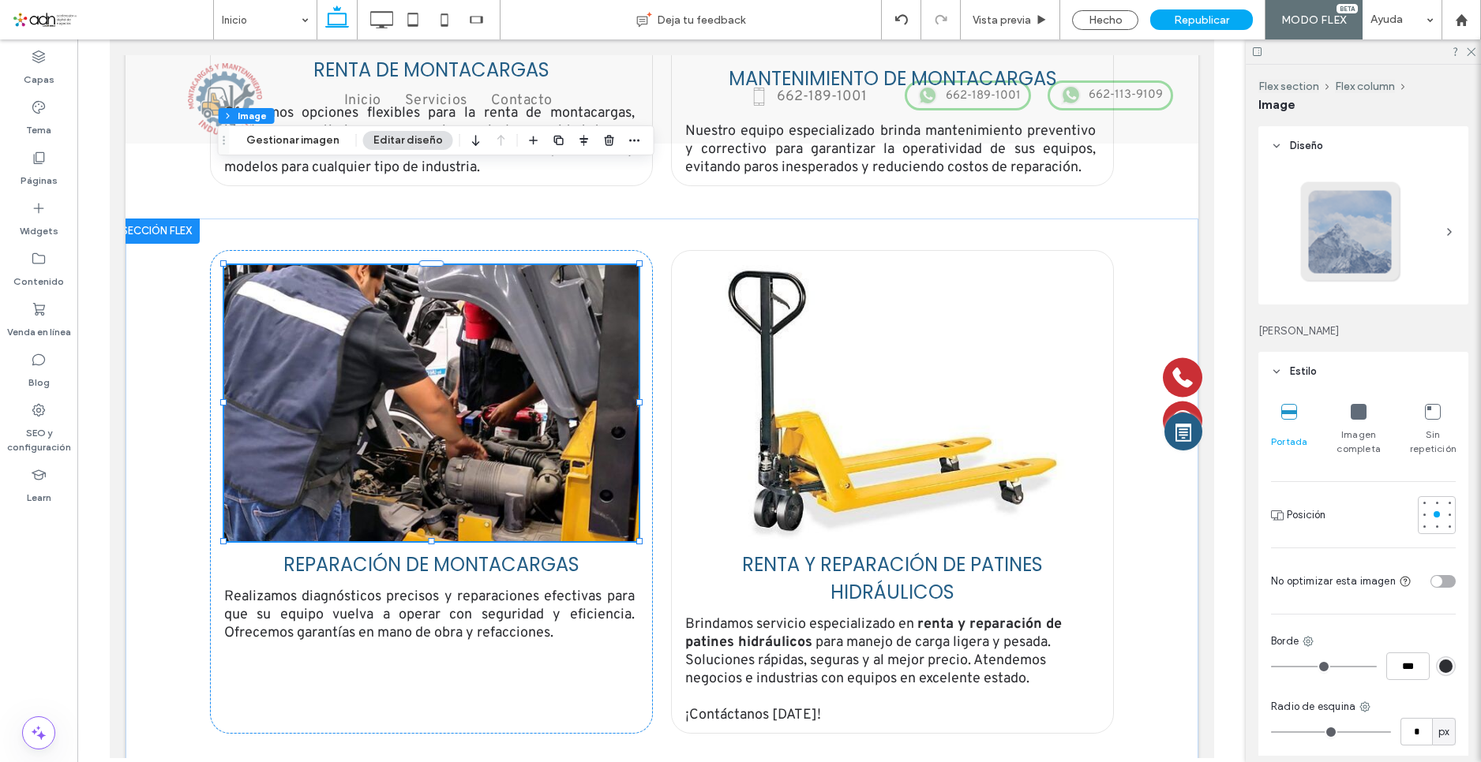
scroll to position [79, 0]
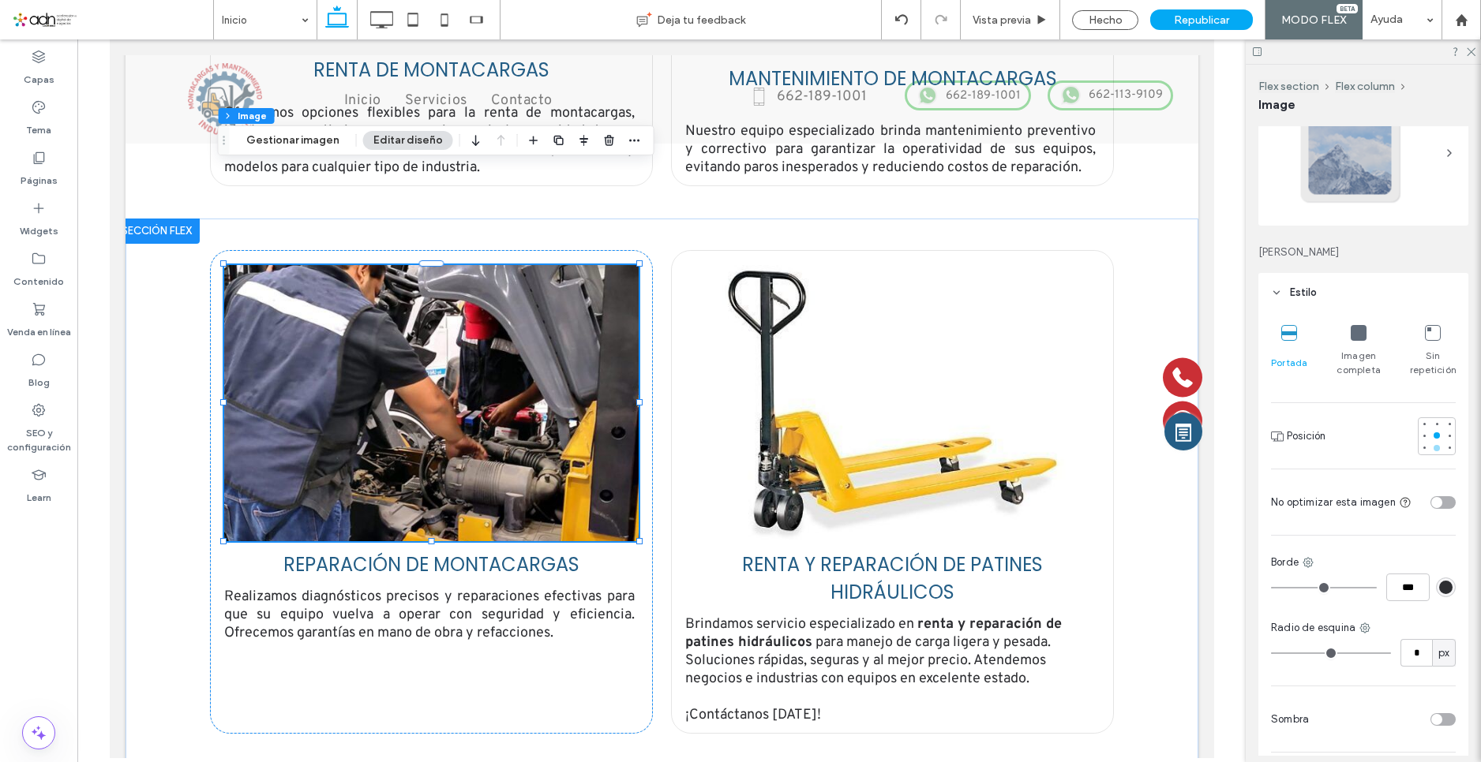
click at [1433, 451] on div at bounding box center [1436, 448] width 6 height 6
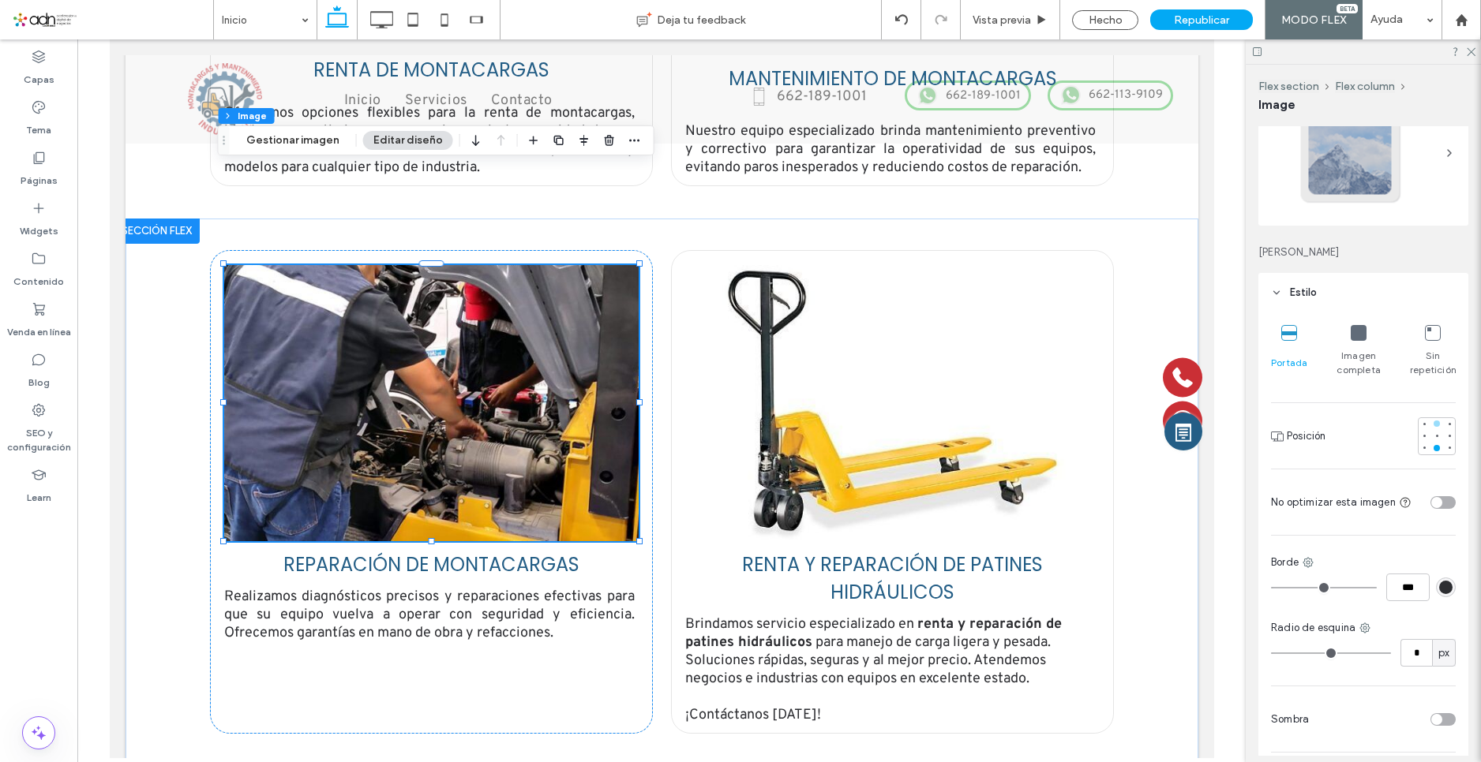
click at [1431, 428] on div at bounding box center [1436, 423] width 11 height 11
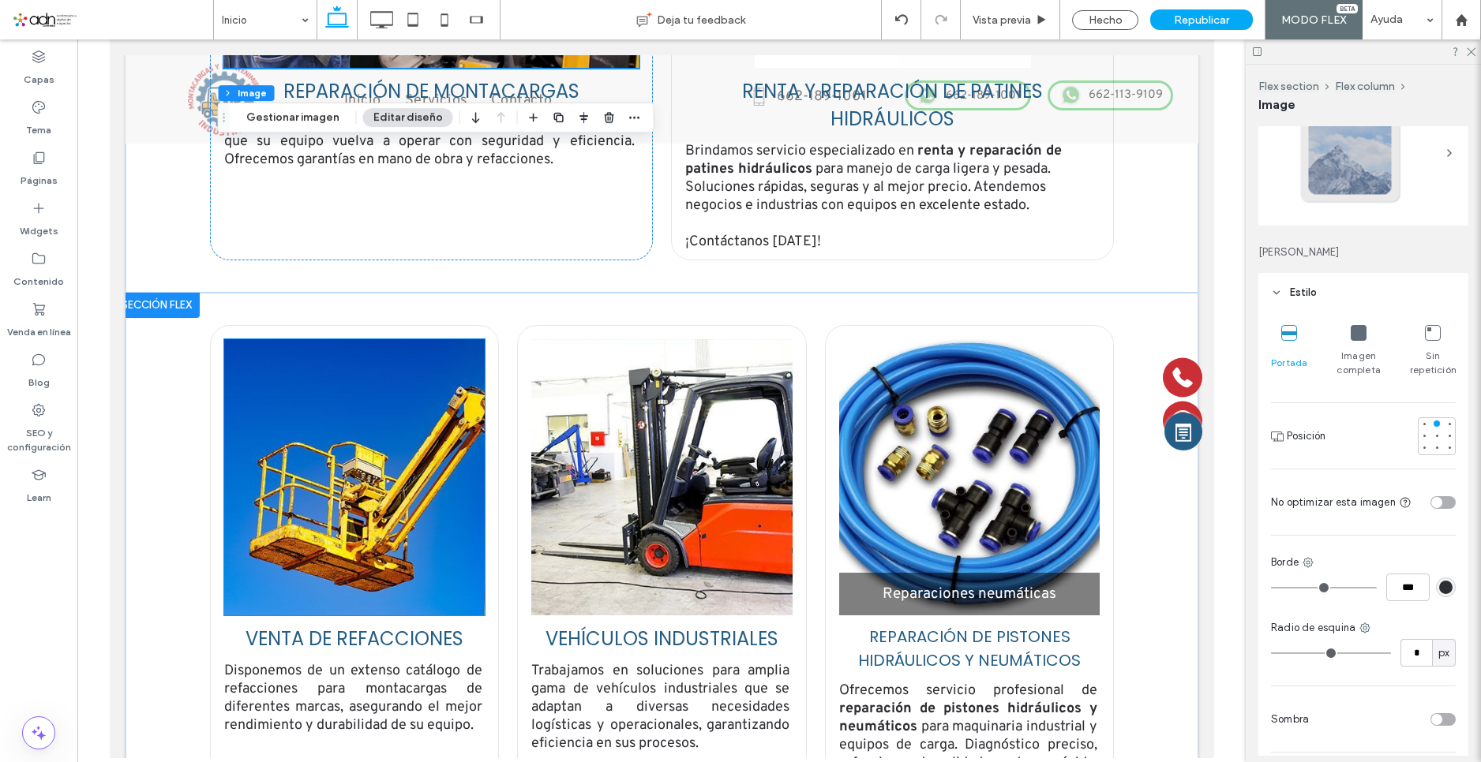
click at [354, 428] on img at bounding box center [353, 477] width 260 height 276
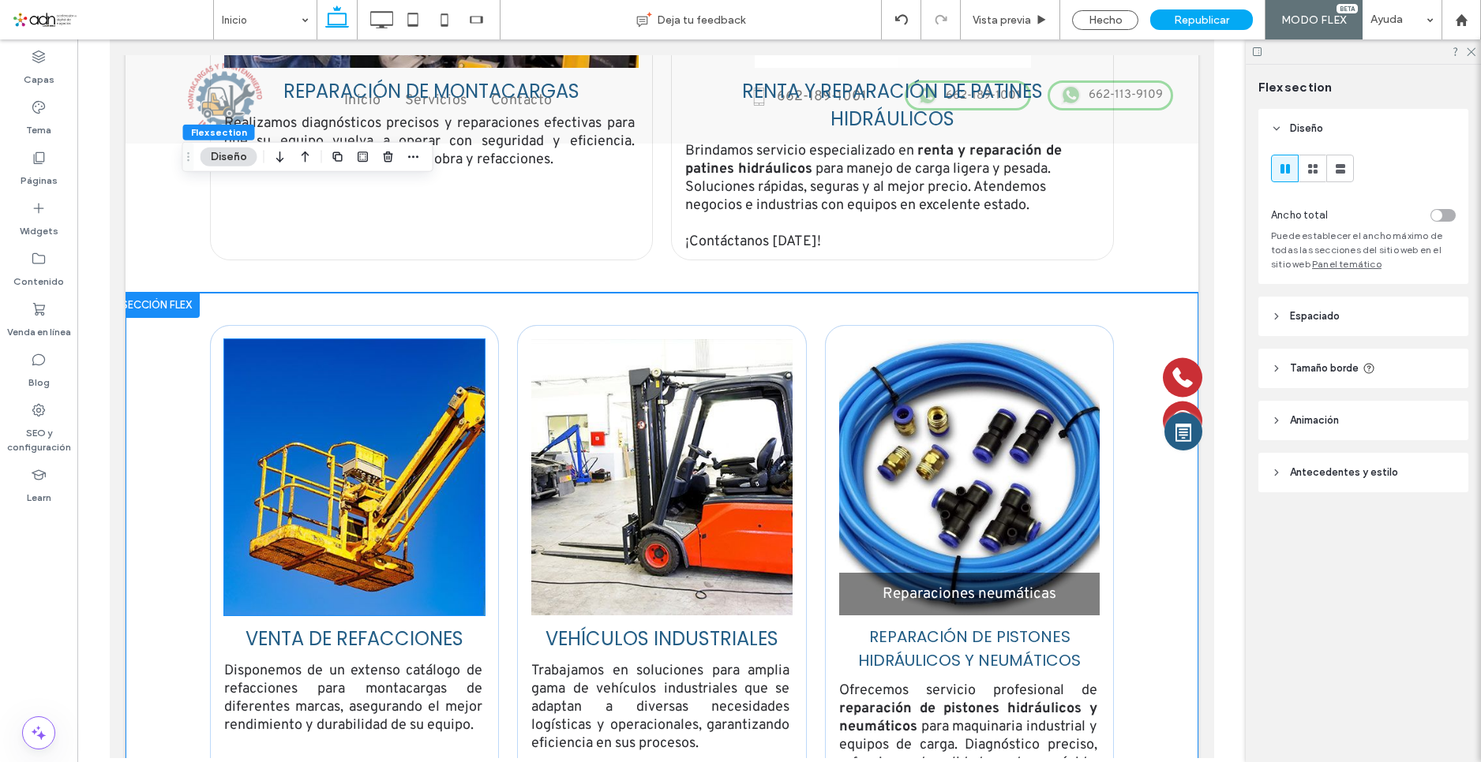
scroll to position [2553, 0]
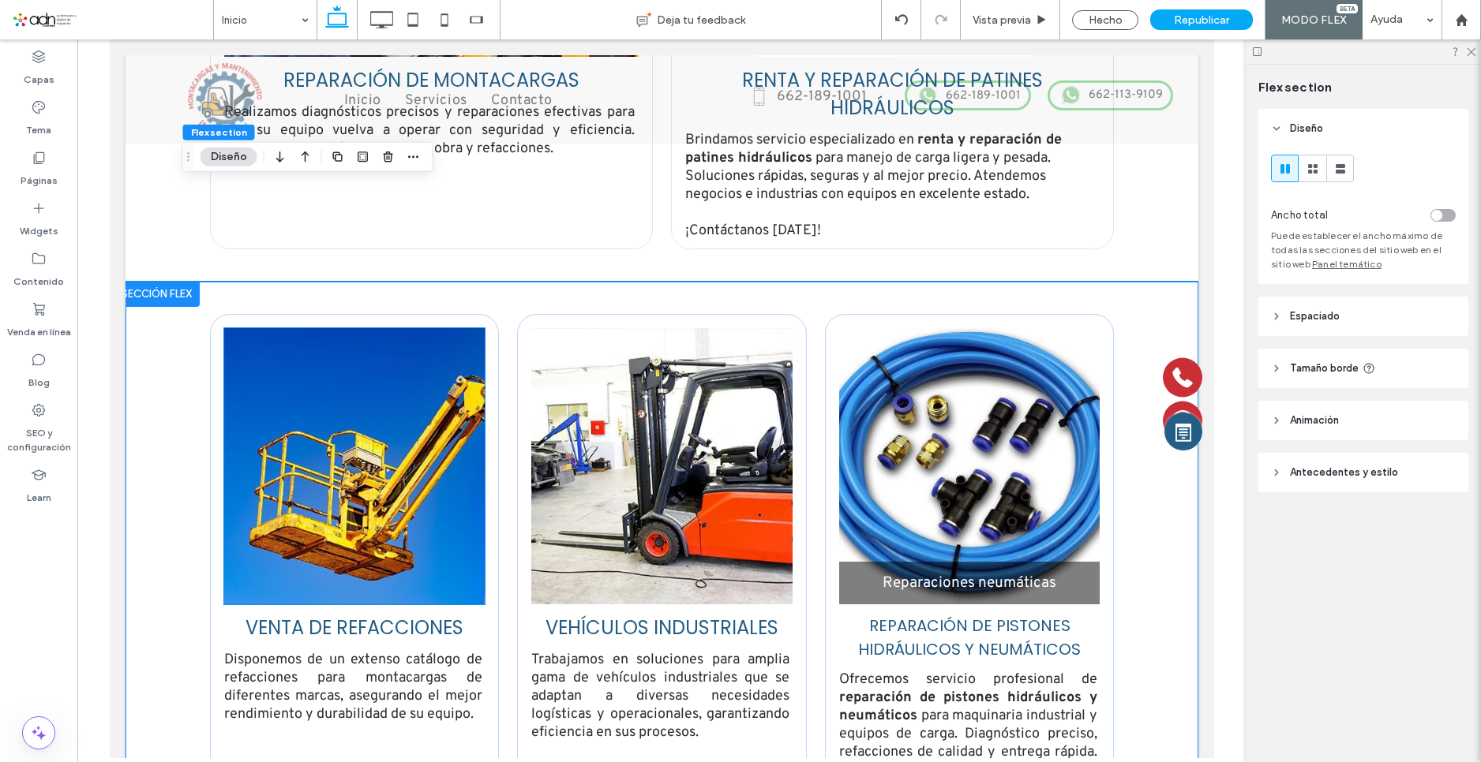
click at [347, 343] on img at bounding box center [353, 466] width 260 height 276
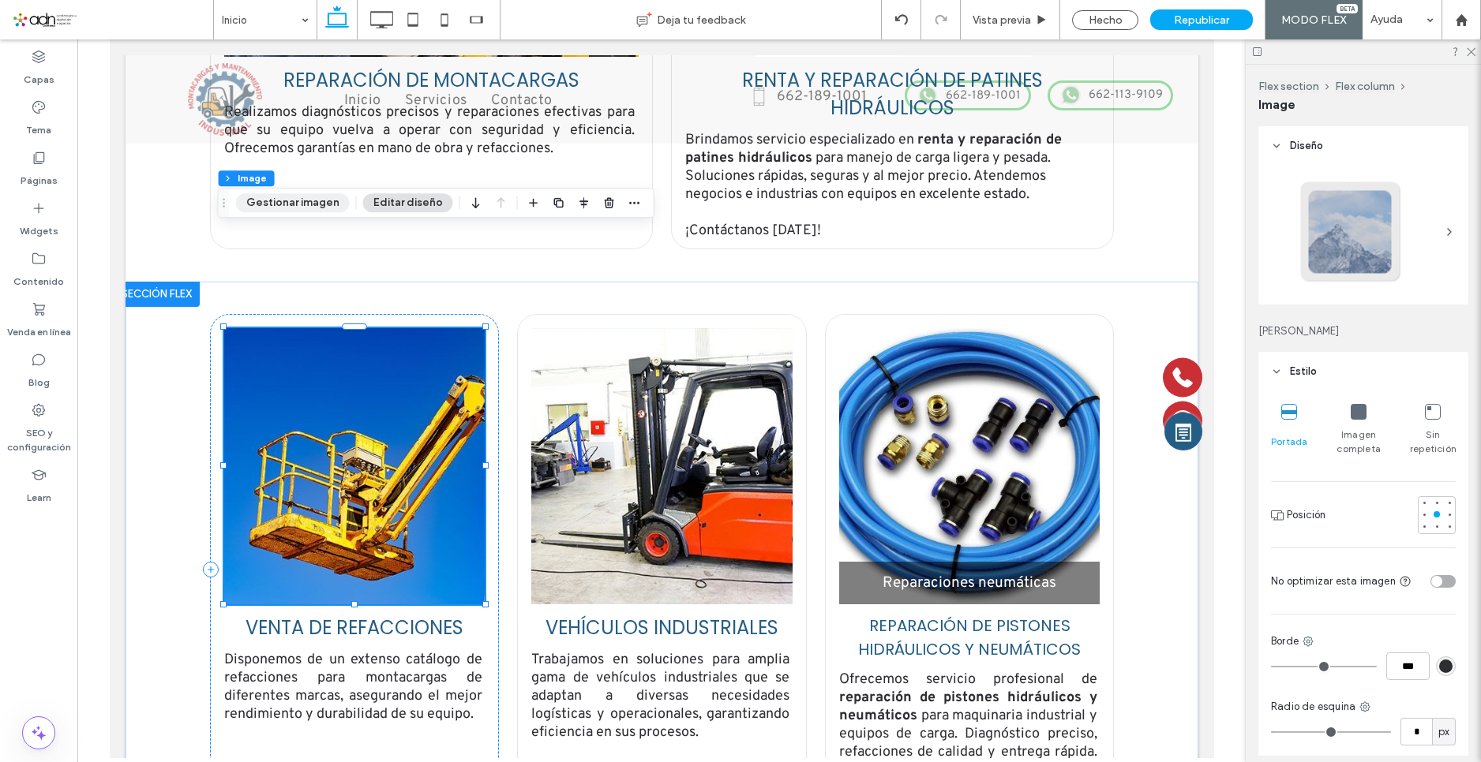
click at [298, 205] on button "Gestionar imagen" at bounding box center [293, 202] width 114 height 19
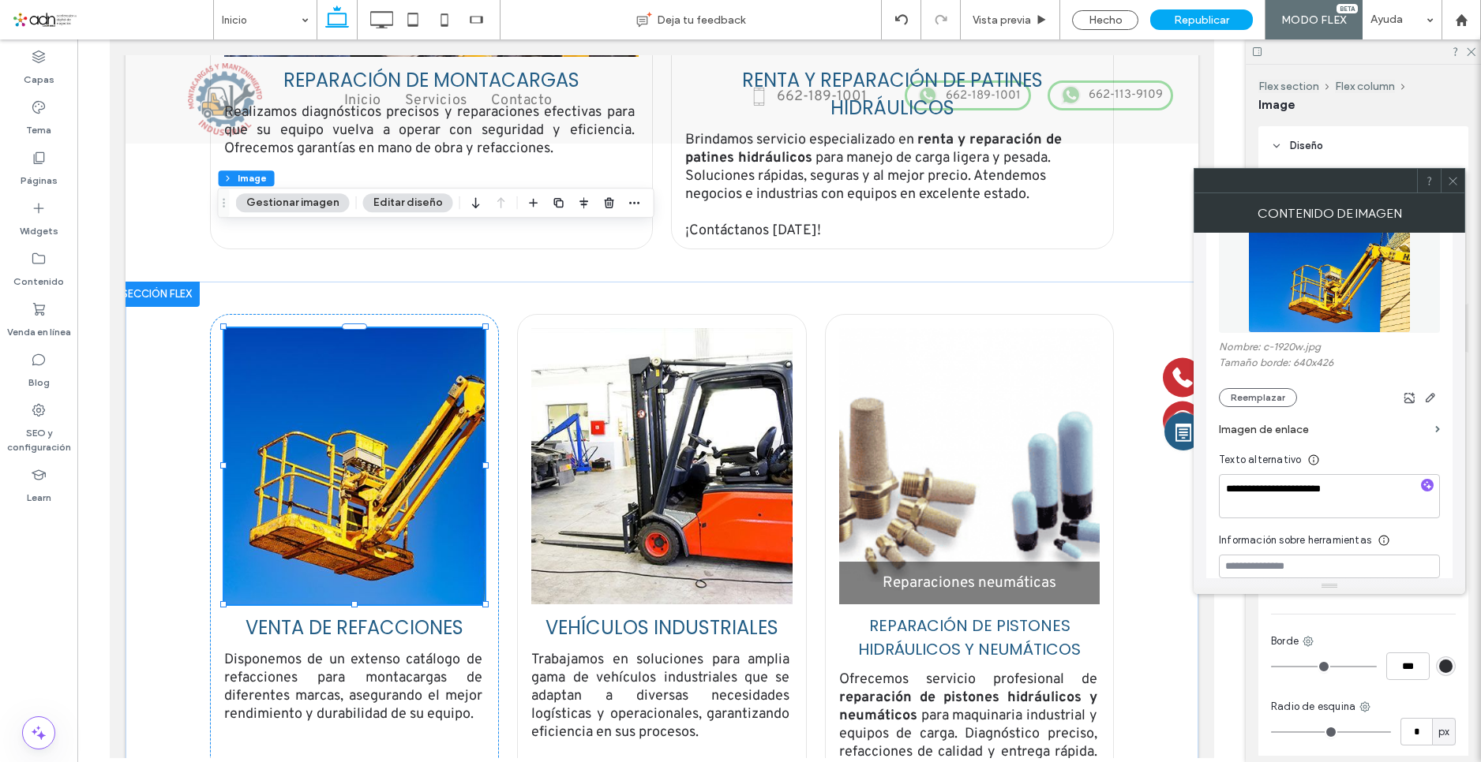
scroll to position [237, 0]
click at [1243, 387] on button "Reemplazar" at bounding box center [1258, 396] width 78 height 19
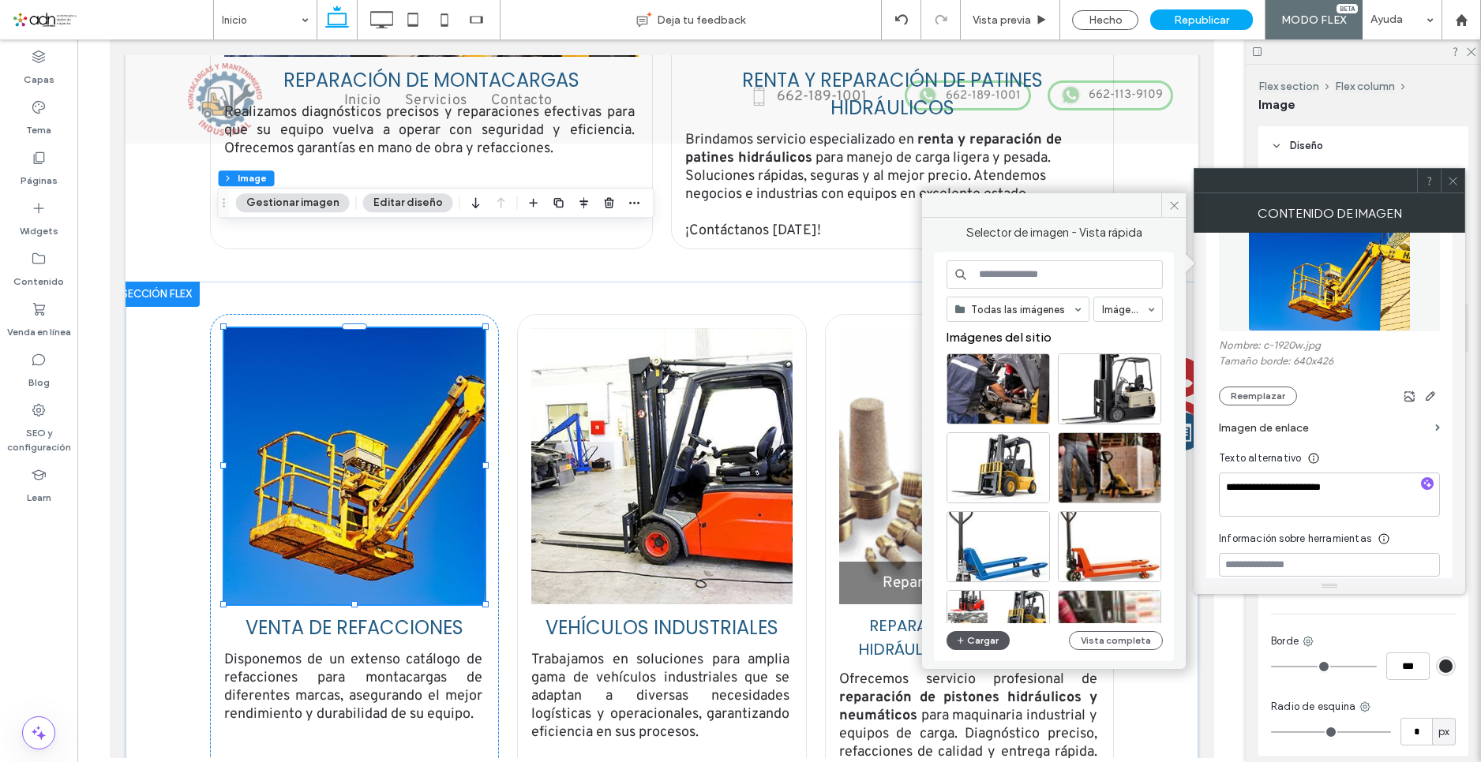
click at [977, 638] on button "Cargar" at bounding box center [977, 640] width 63 height 19
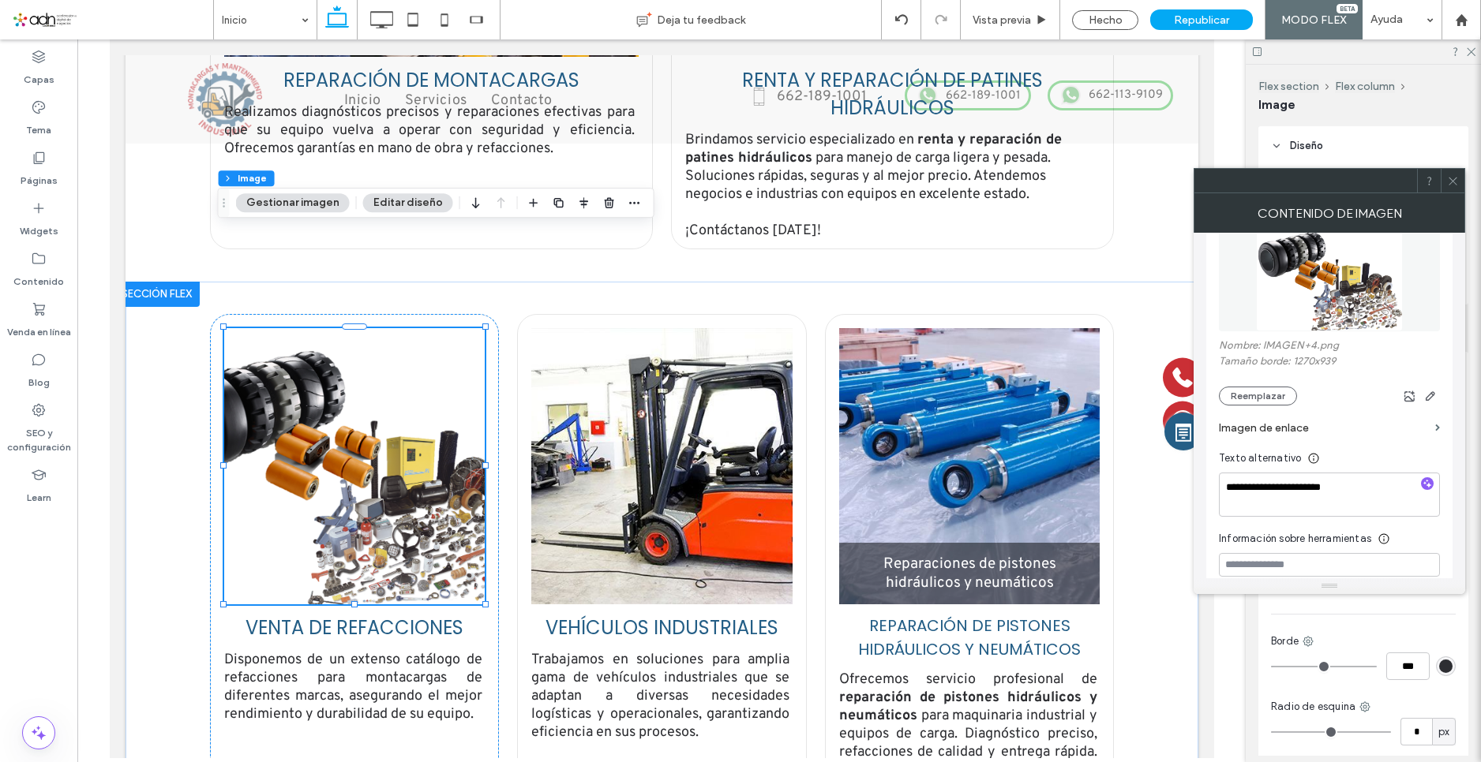
scroll to position [447, 0]
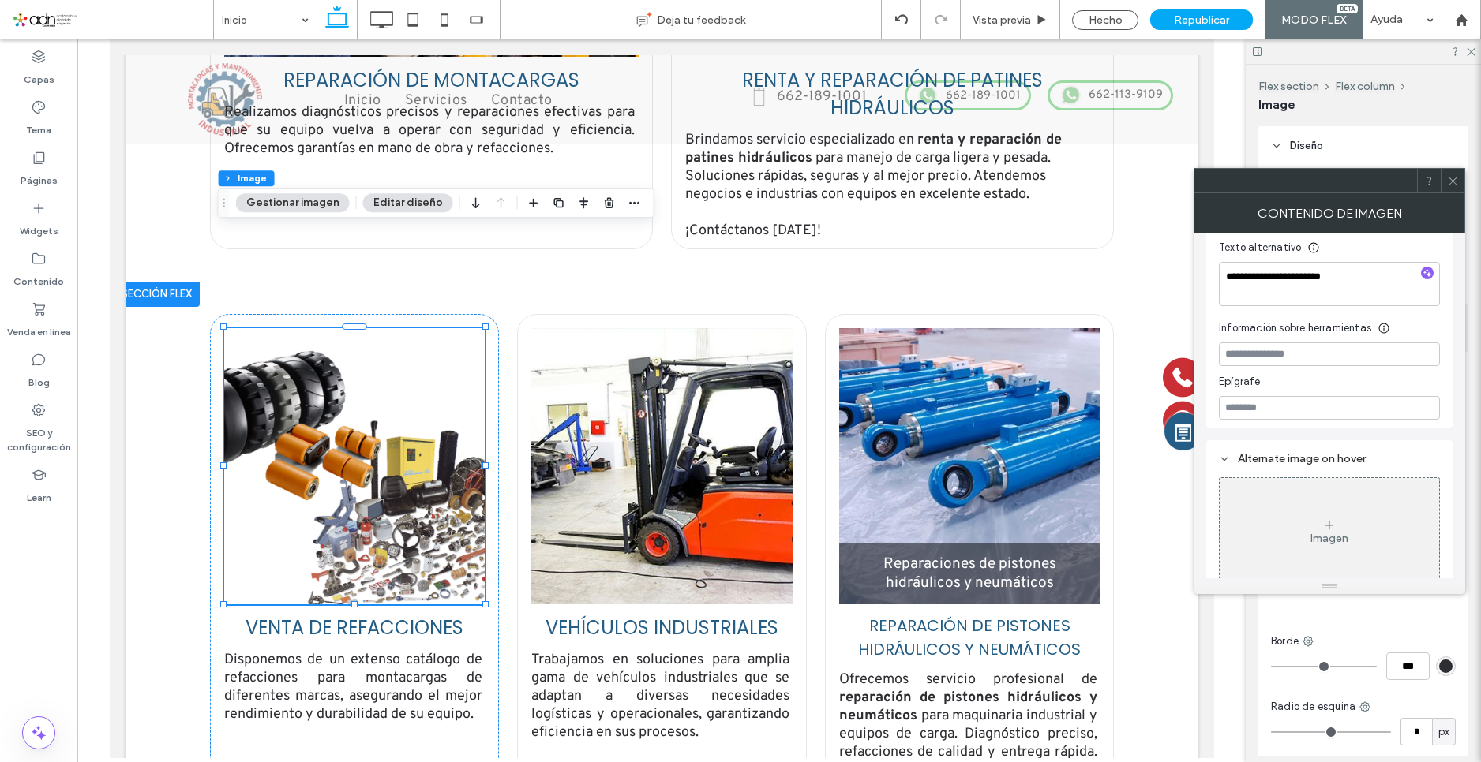
click at [1449, 185] on use at bounding box center [1452, 181] width 8 height 8
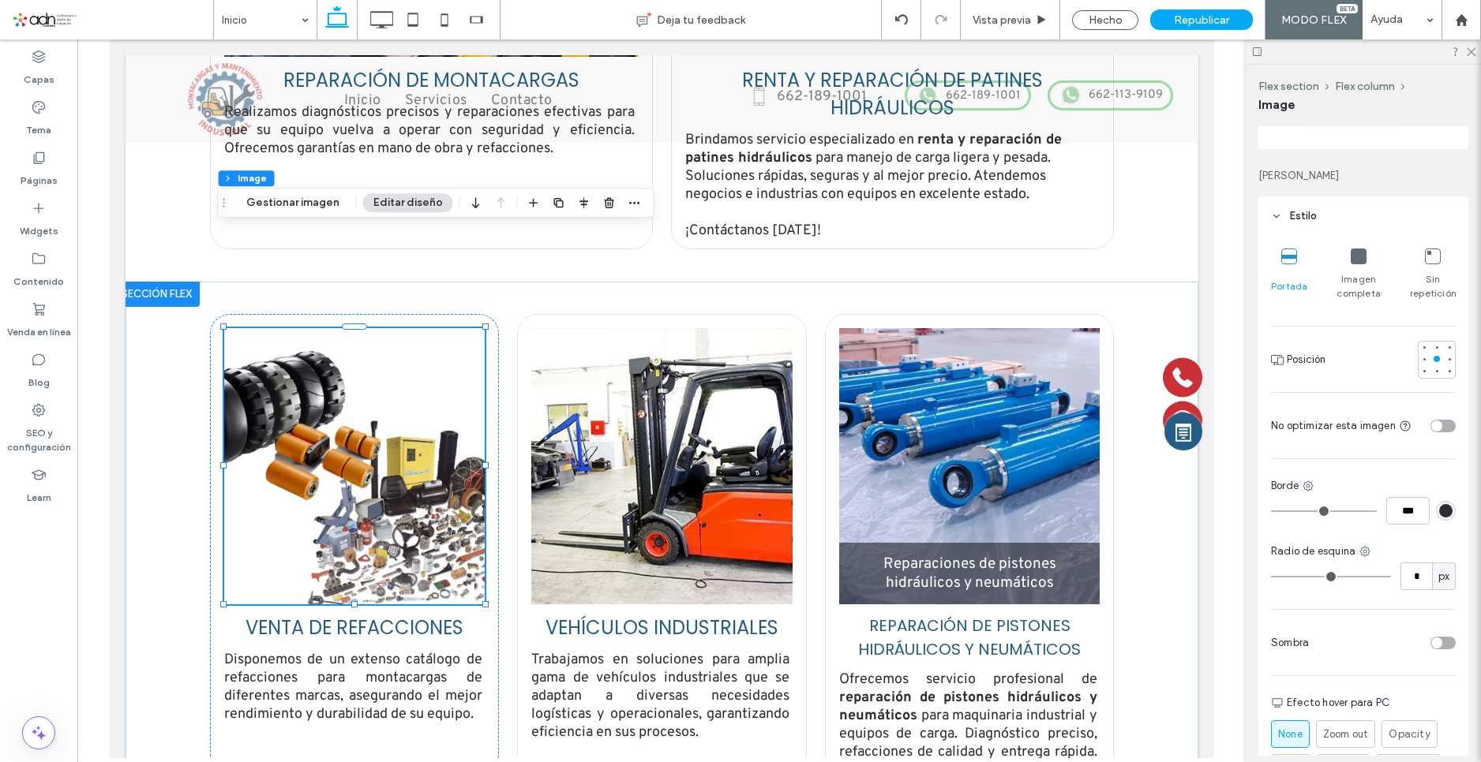
scroll to position [158, 0]
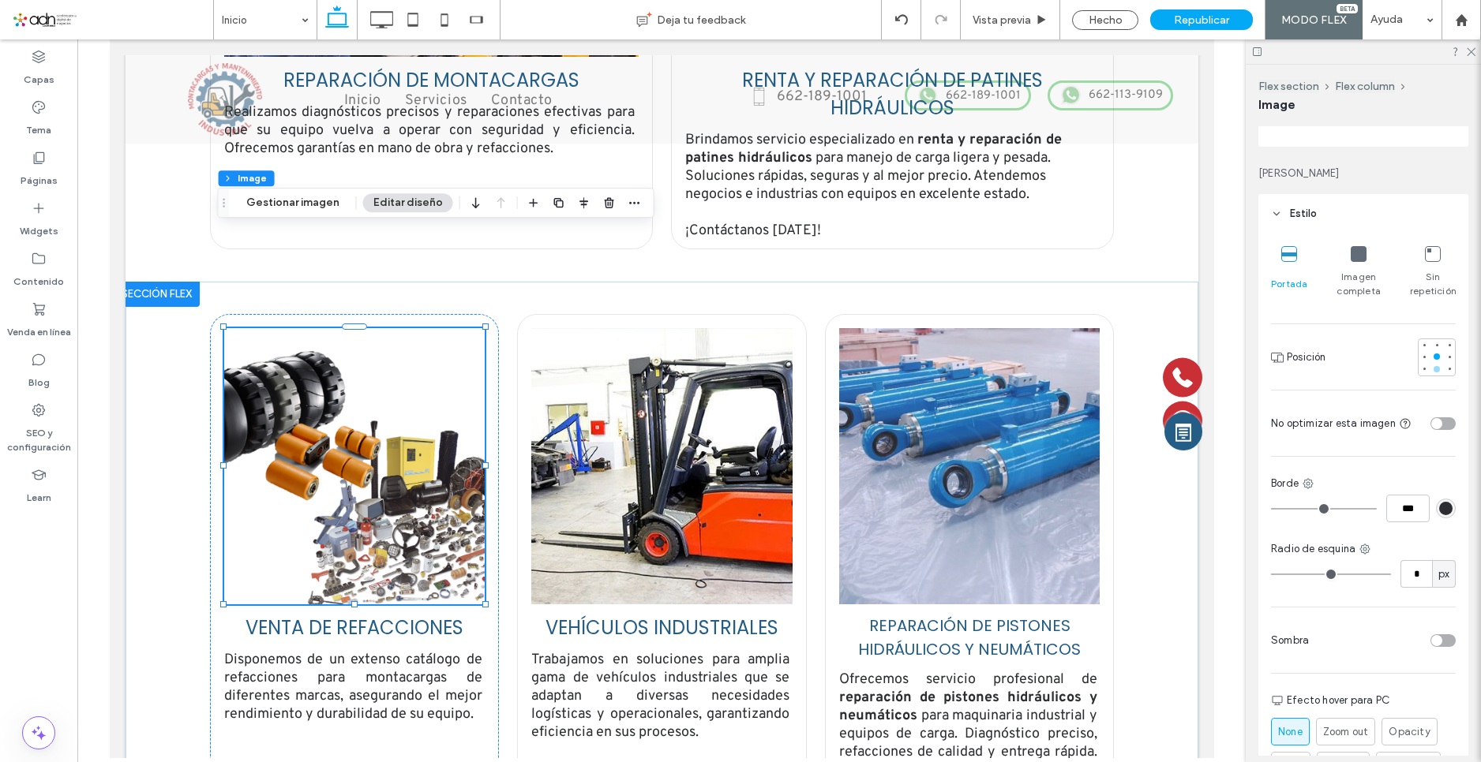
click at [1433, 370] on div at bounding box center [1436, 369] width 6 height 6
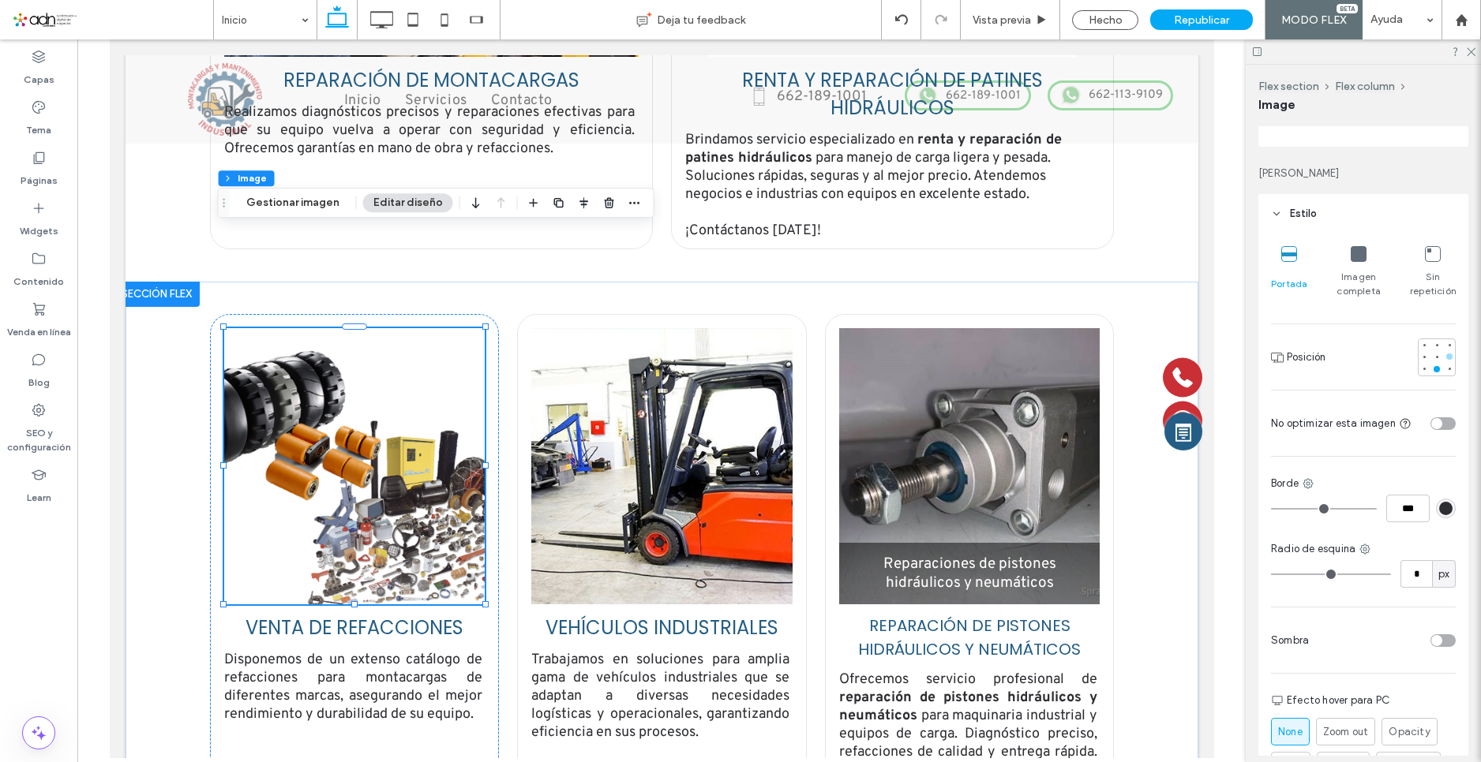
click at [1446, 359] on div at bounding box center [1449, 357] width 6 height 6
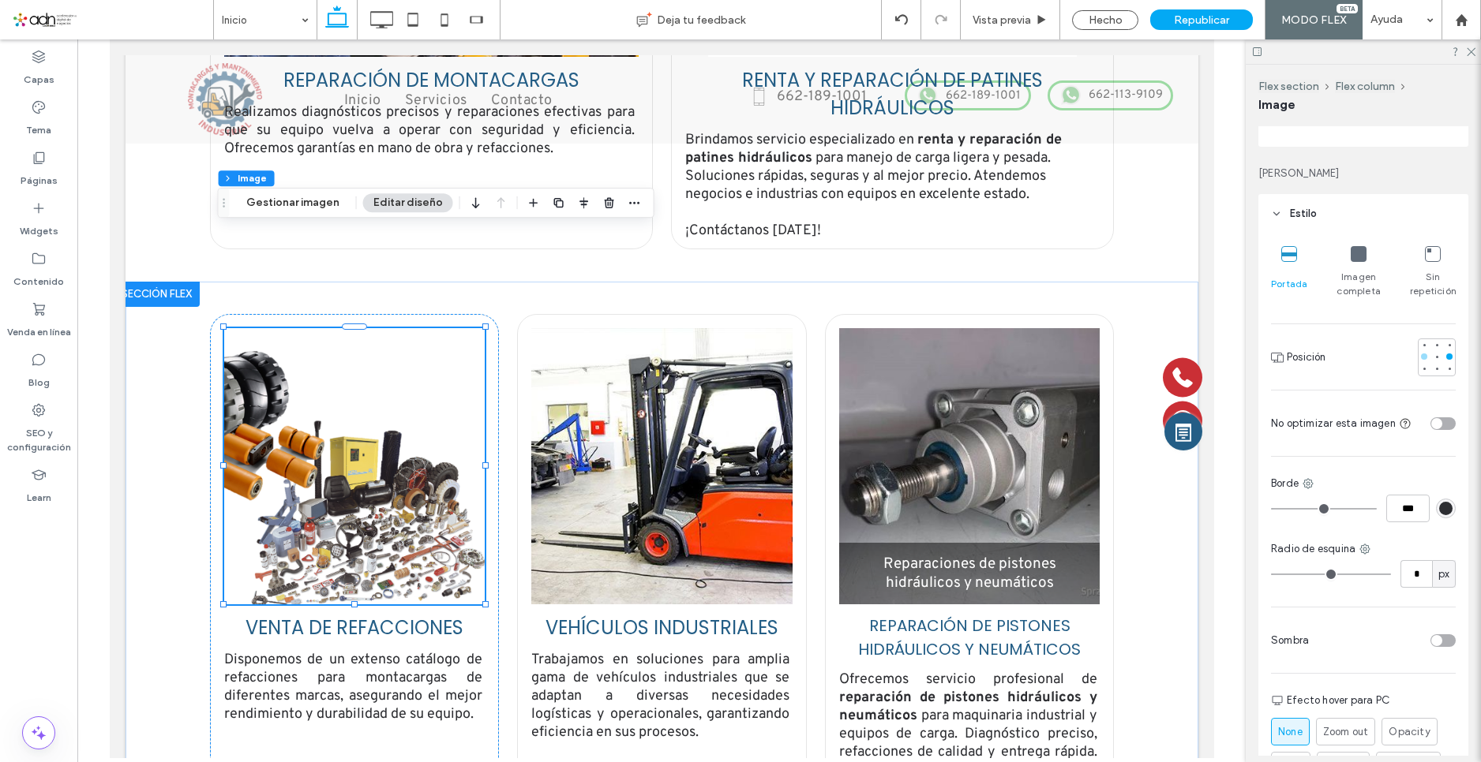
click at [1421, 359] on div at bounding box center [1424, 357] width 6 height 6
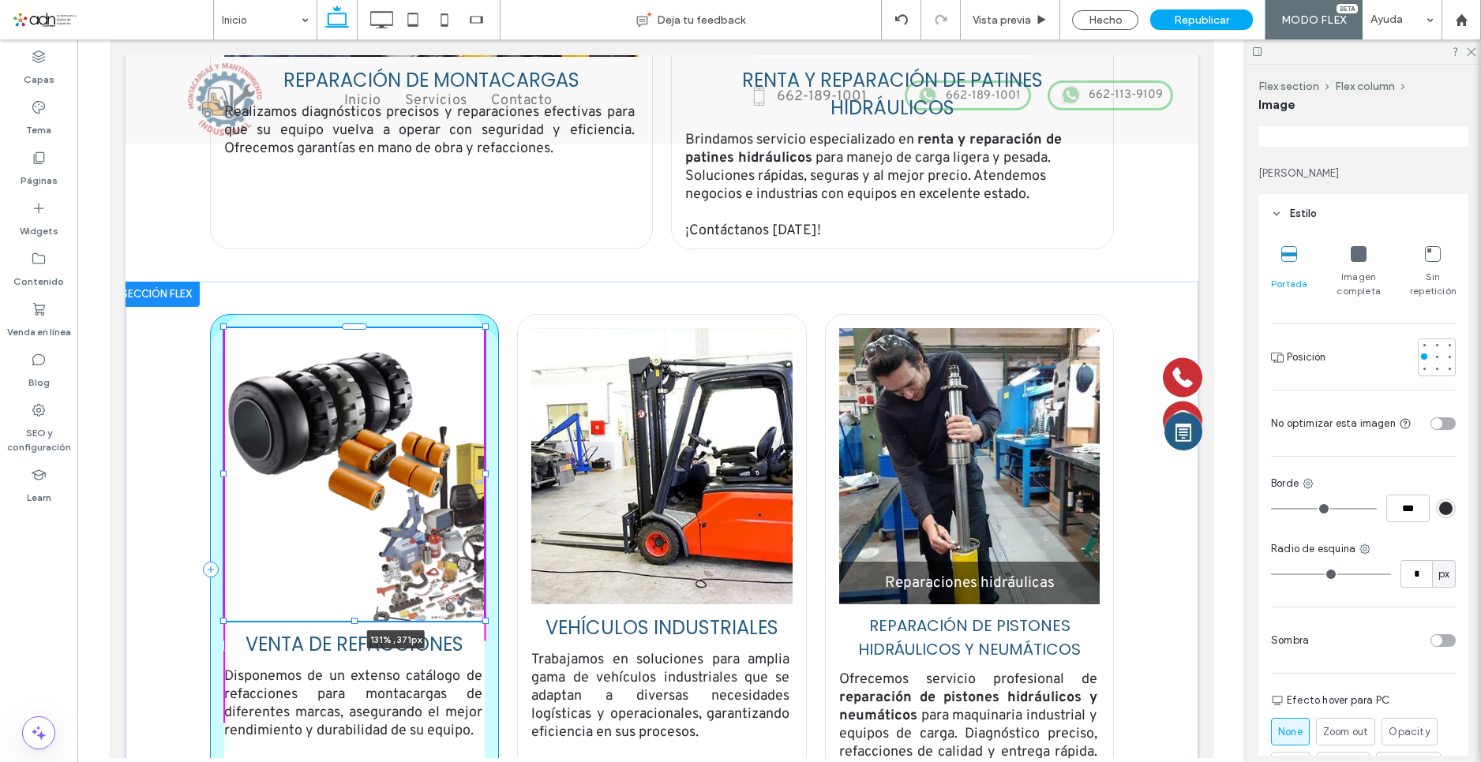
drag, startPoint x: 478, startPoint y: 503, endPoint x: 521, endPoint y: 519, distance: 45.7
click at [521, 519] on div "131% , 371px VENTA DE REFACCIONES Disponemos de un extenso catálogo de refaccio…" at bounding box center [661, 570] width 947 height 576
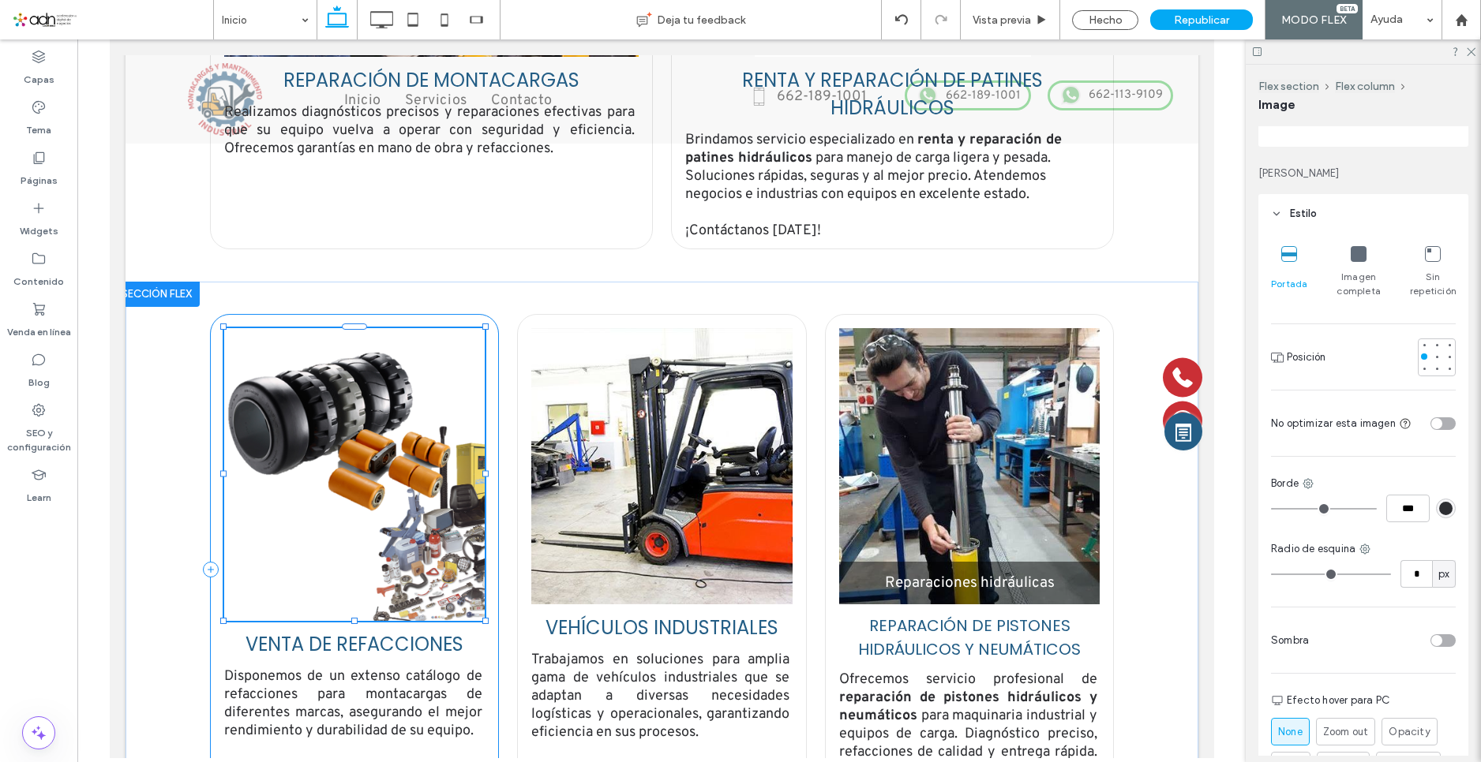
type input "****"
type input "***"
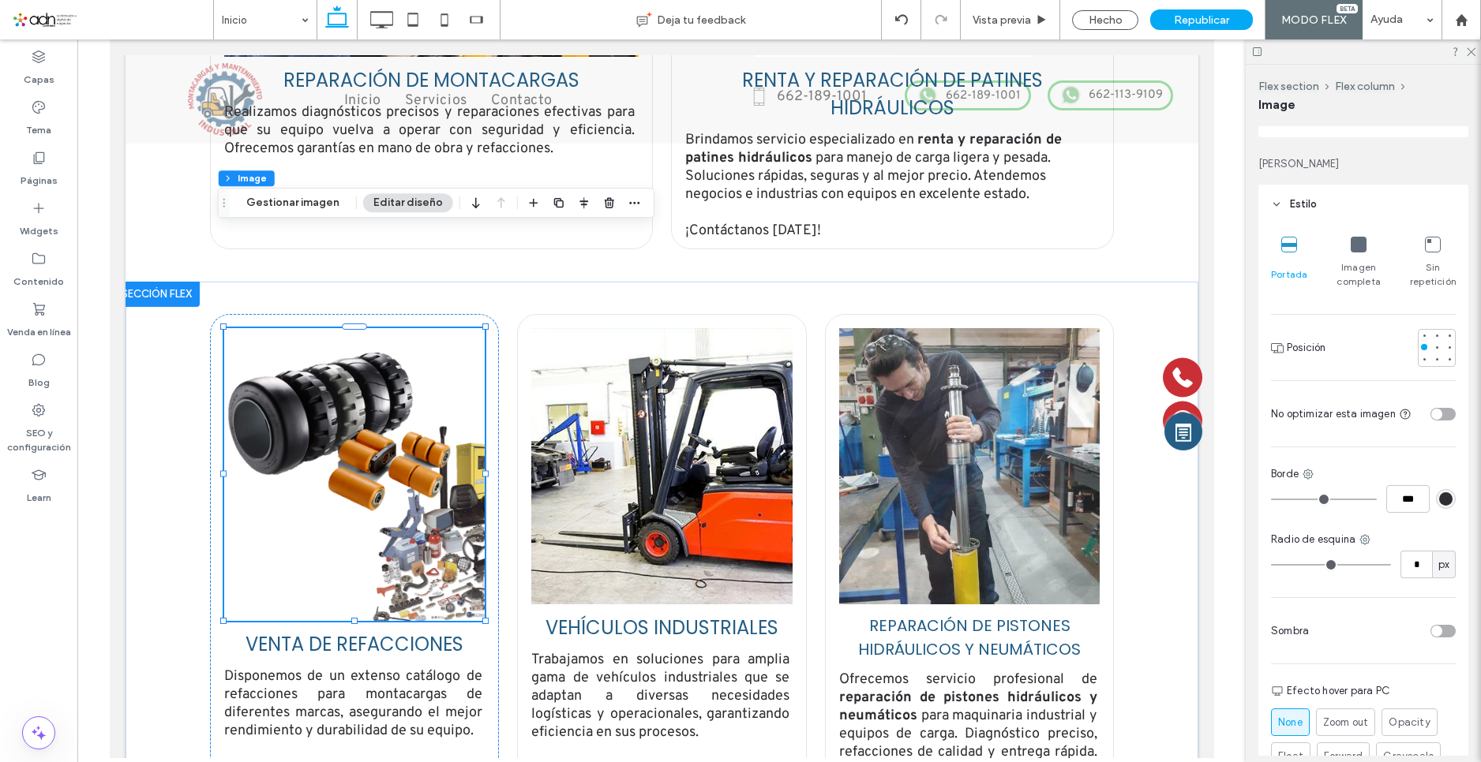
scroll to position [79, 0]
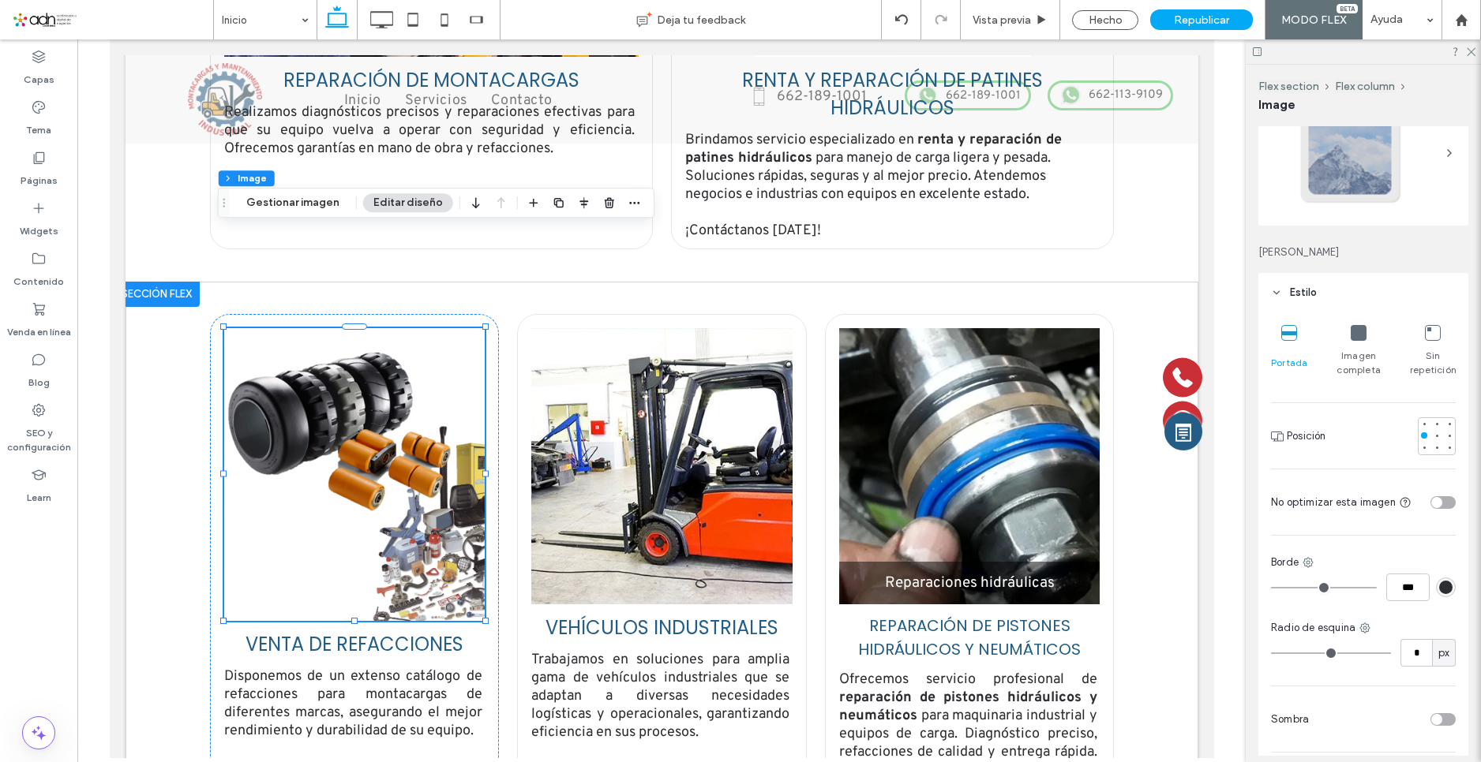
click at [1350, 327] on icon at bounding box center [1358, 333] width 16 height 16
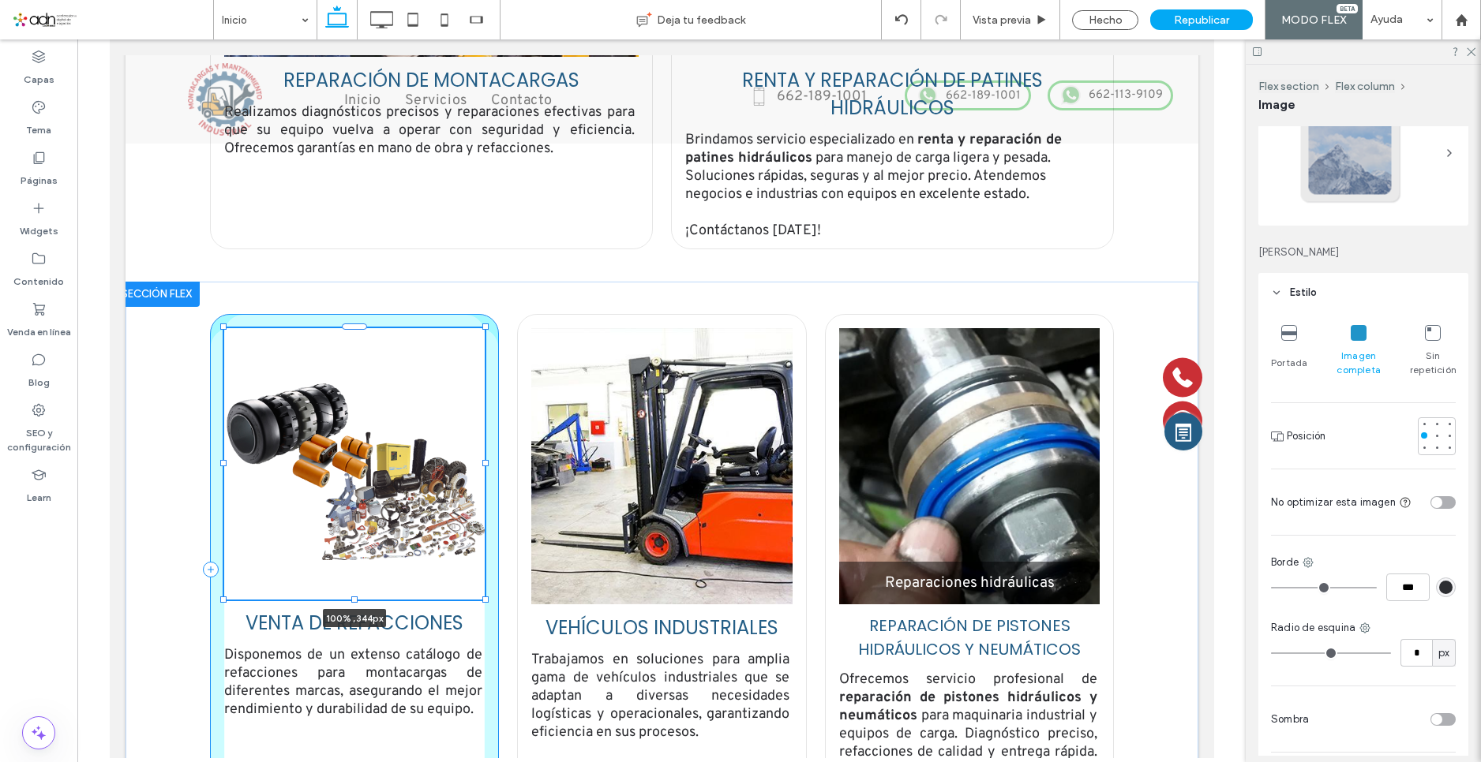
drag, startPoint x: 348, startPoint y: 519, endPoint x: 359, endPoint y: 498, distance: 24.0
click at [359, 499] on div "100% , 344px VENTA DE REFACCIONES Disponemos de un extenso catálogo de refaccio…" at bounding box center [661, 570] width 947 height 576
type input "***"
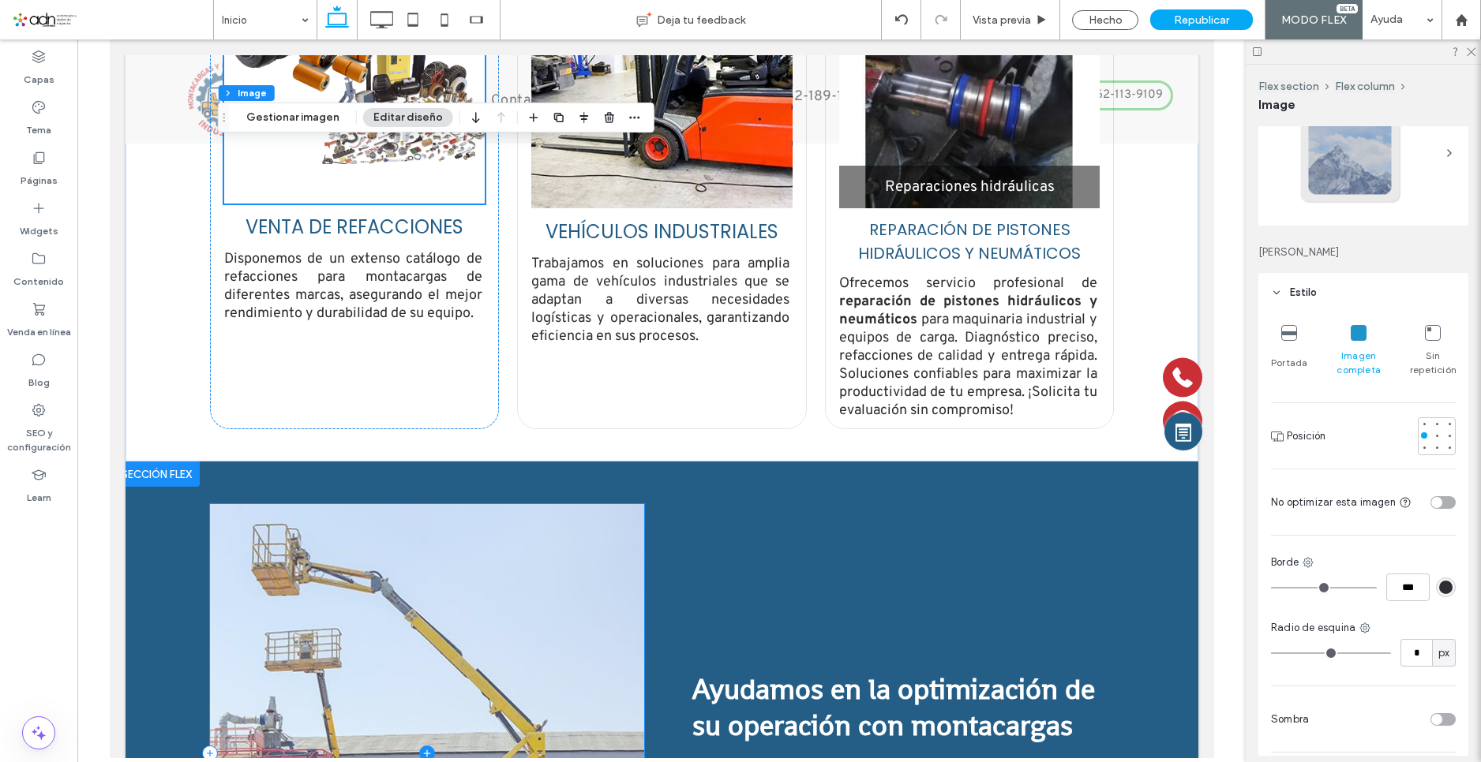
scroll to position [2948, 0]
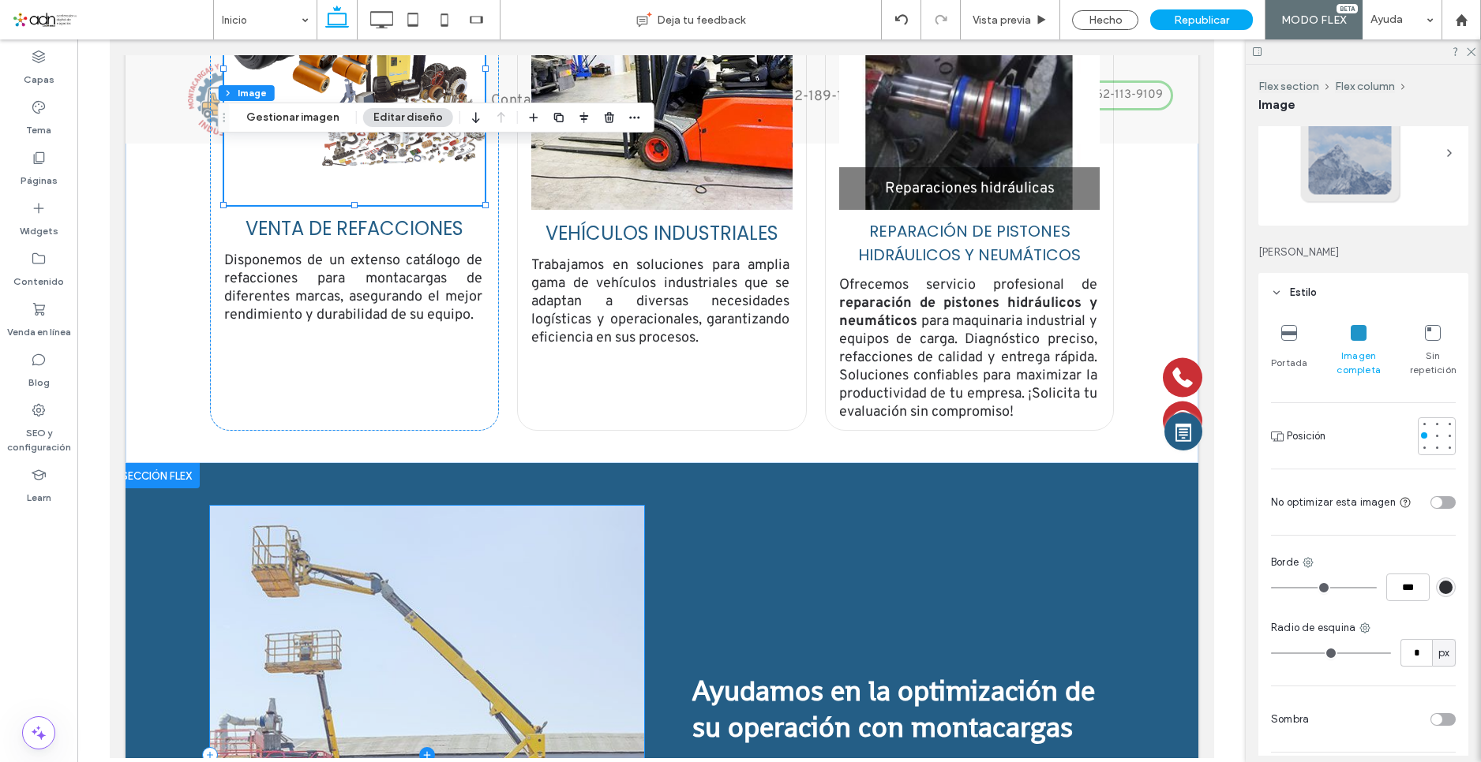
click at [444, 541] on span at bounding box center [426, 755] width 434 height 498
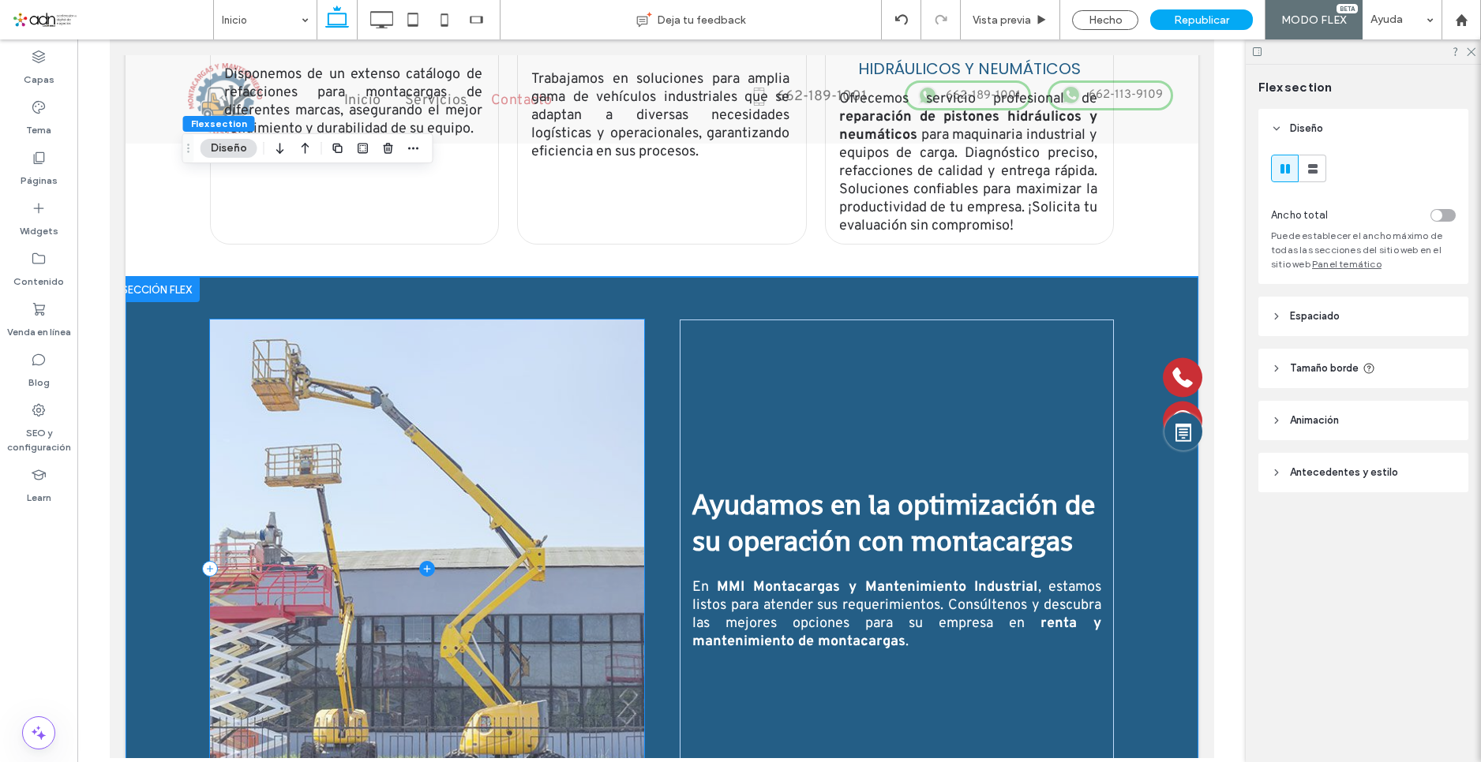
scroll to position [3137, 0]
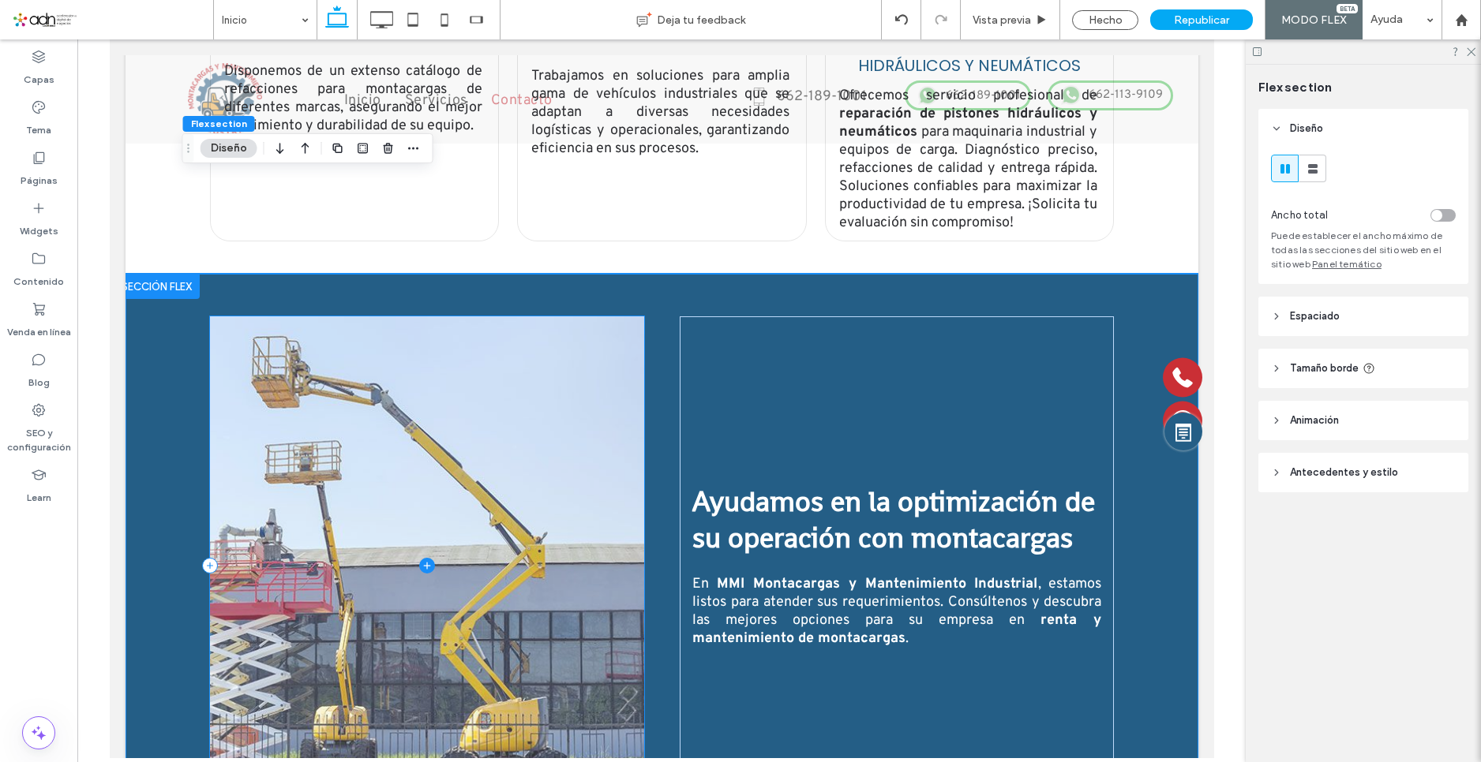
click at [406, 375] on span at bounding box center [426, 565] width 434 height 498
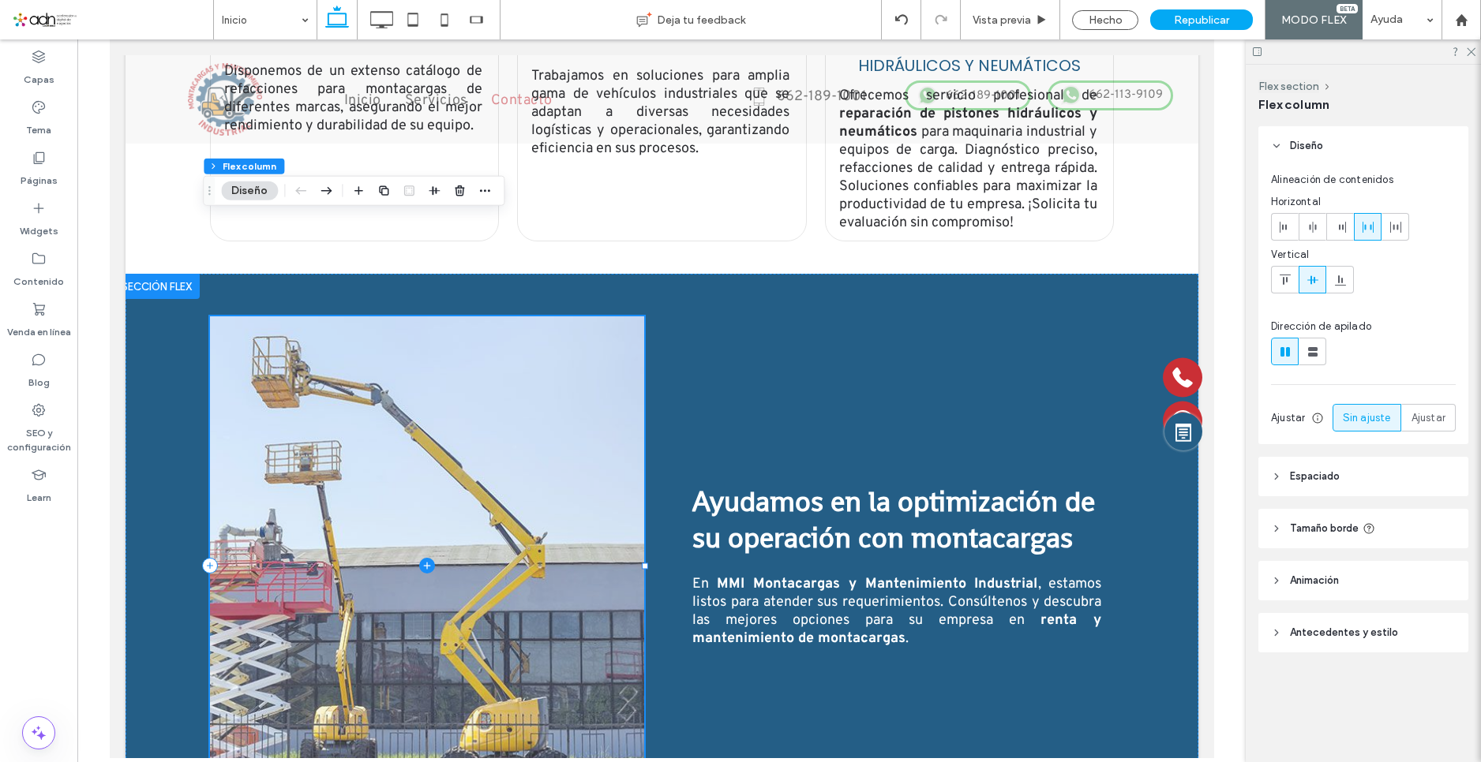
click at [365, 316] on span at bounding box center [426, 565] width 434 height 498
click at [309, 316] on span at bounding box center [426, 565] width 434 height 498
click at [409, 330] on span at bounding box center [426, 565] width 434 height 498
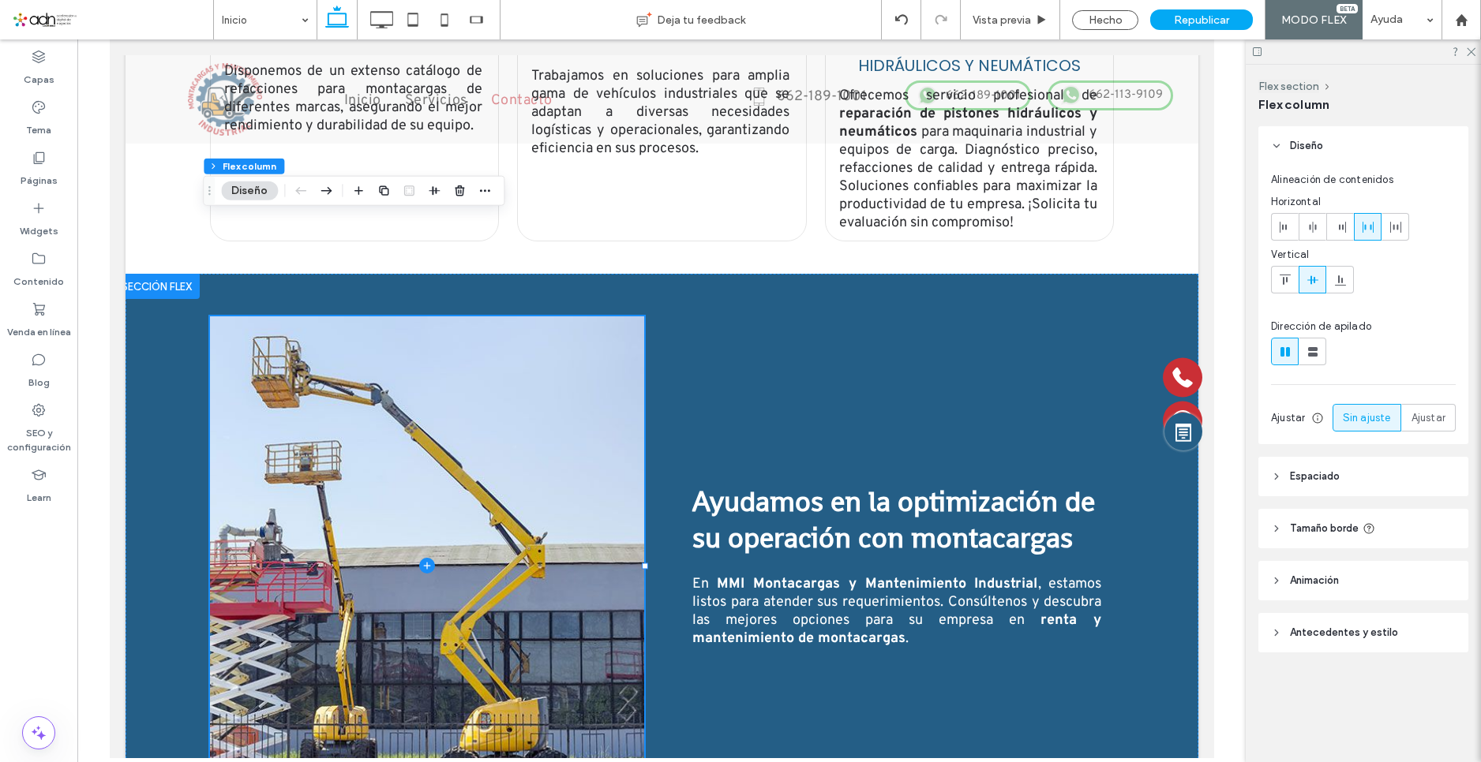
click at [1350, 578] on header "Animación" at bounding box center [1363, 580] width 210 height 39
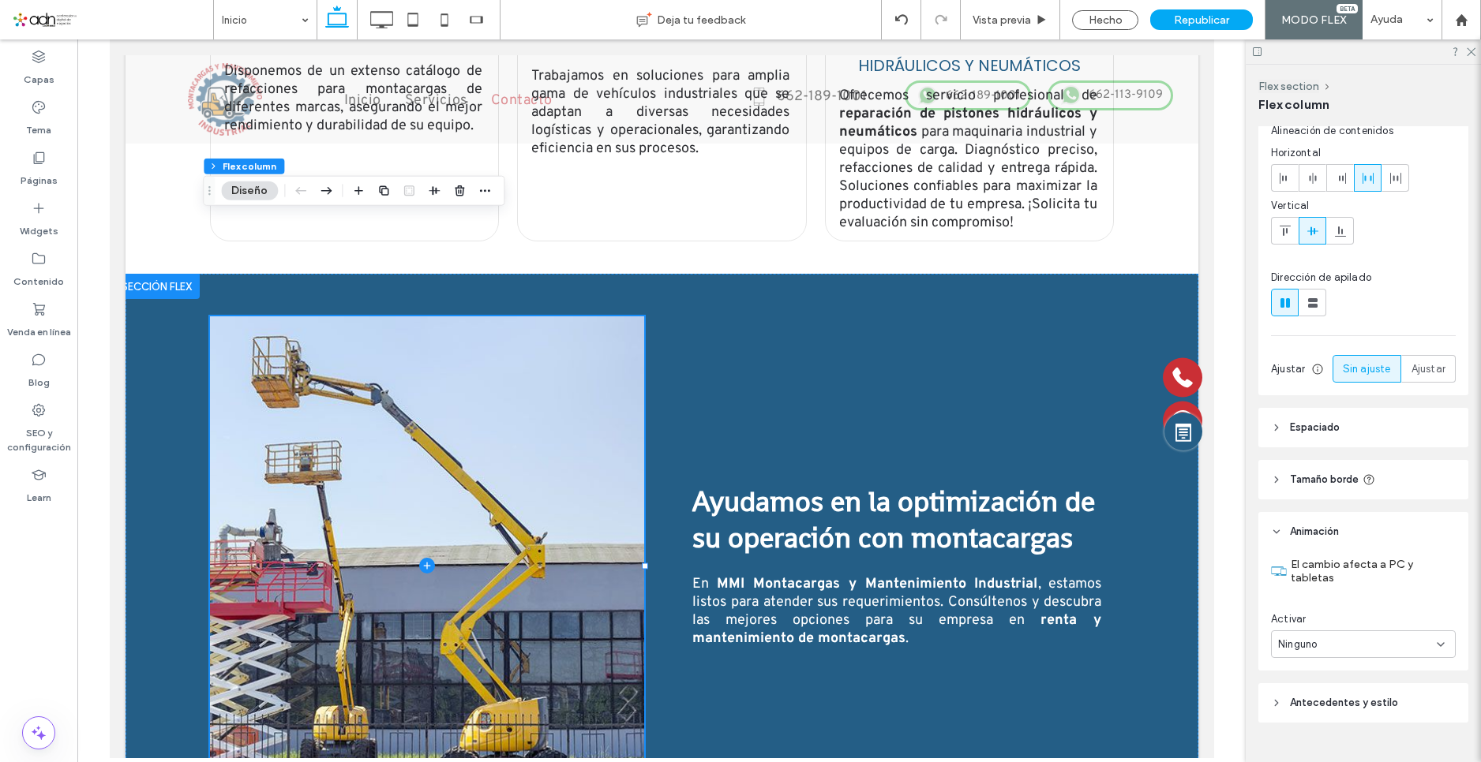
scroll to position [110, 0]
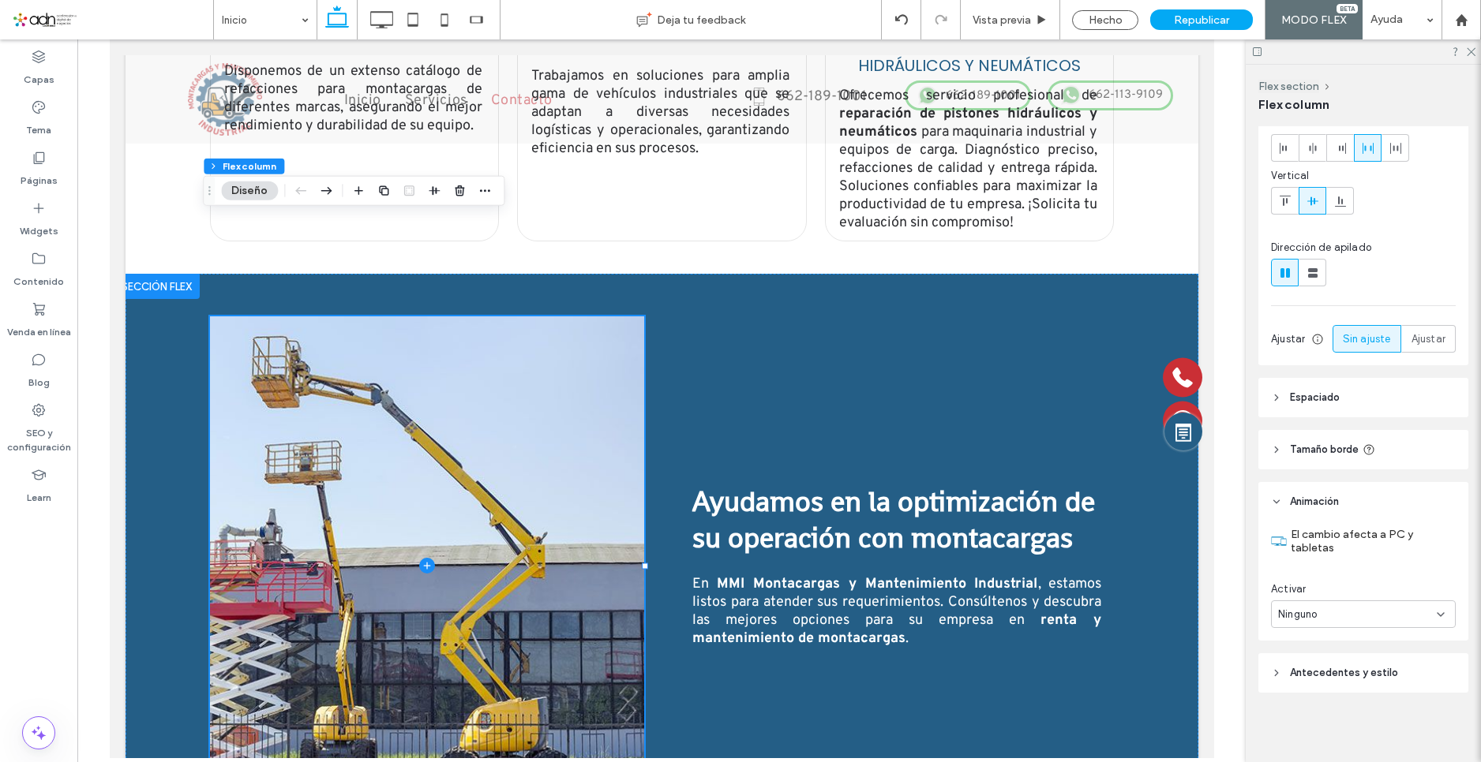
click at [1358, 451] on span "Tamaño borde" at bounding box center [1324, 450] width 69 height 16
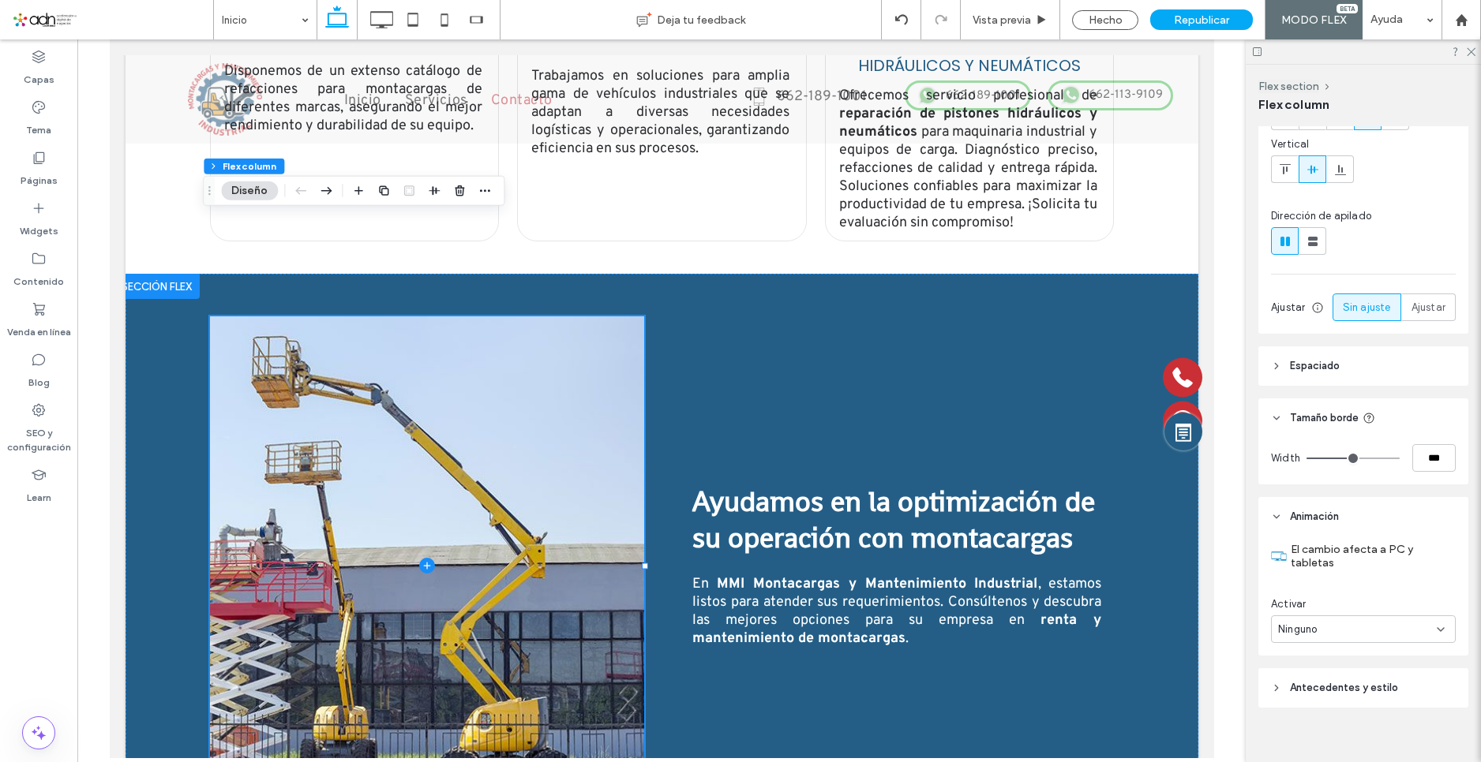
click at [1360, 386] on header "Espaciado" at bounding box center [1363, 365] width 210 height 39
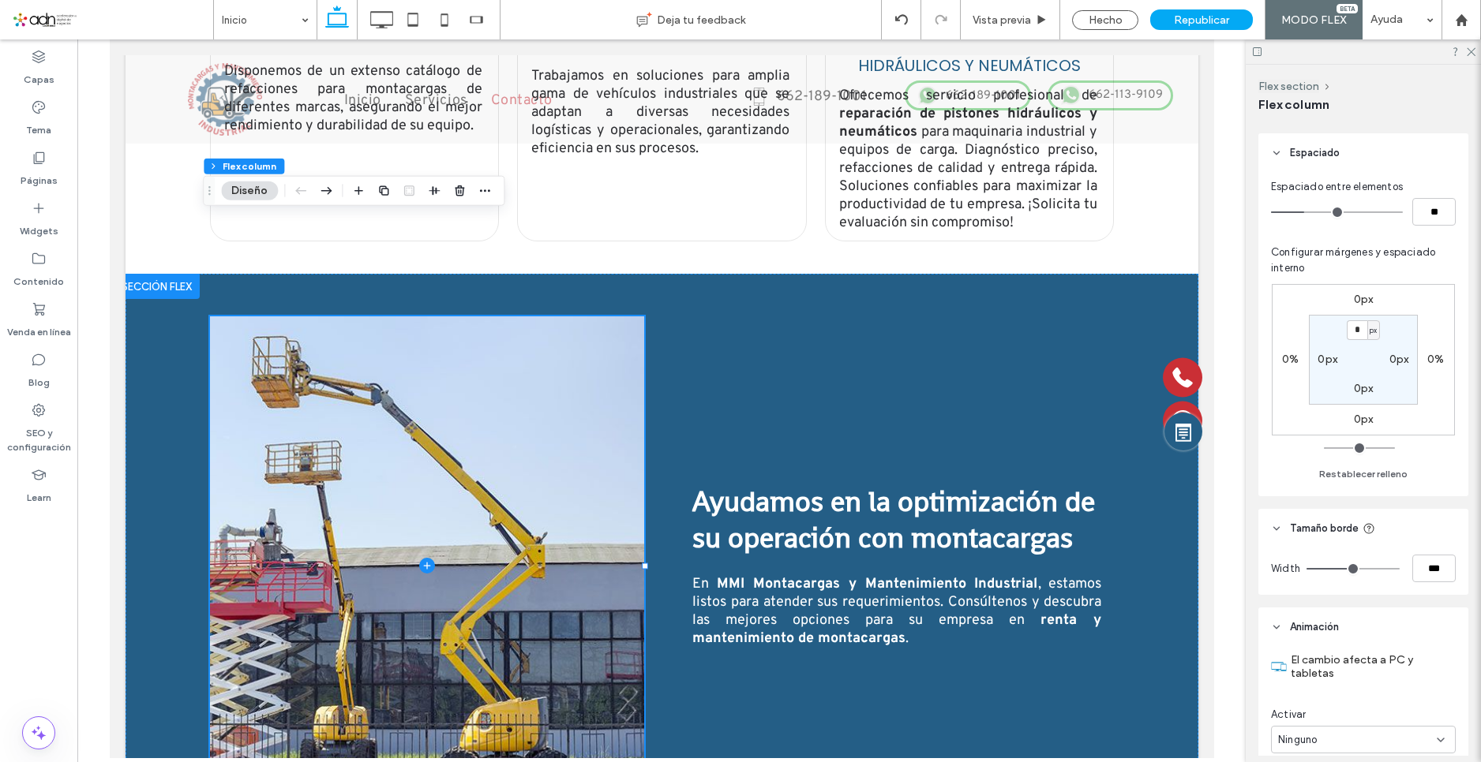
scroll to position [323, 0]
click at [1308, 162] on span "Espaciado" at bounding box center [1315, 154] width 50 height 16
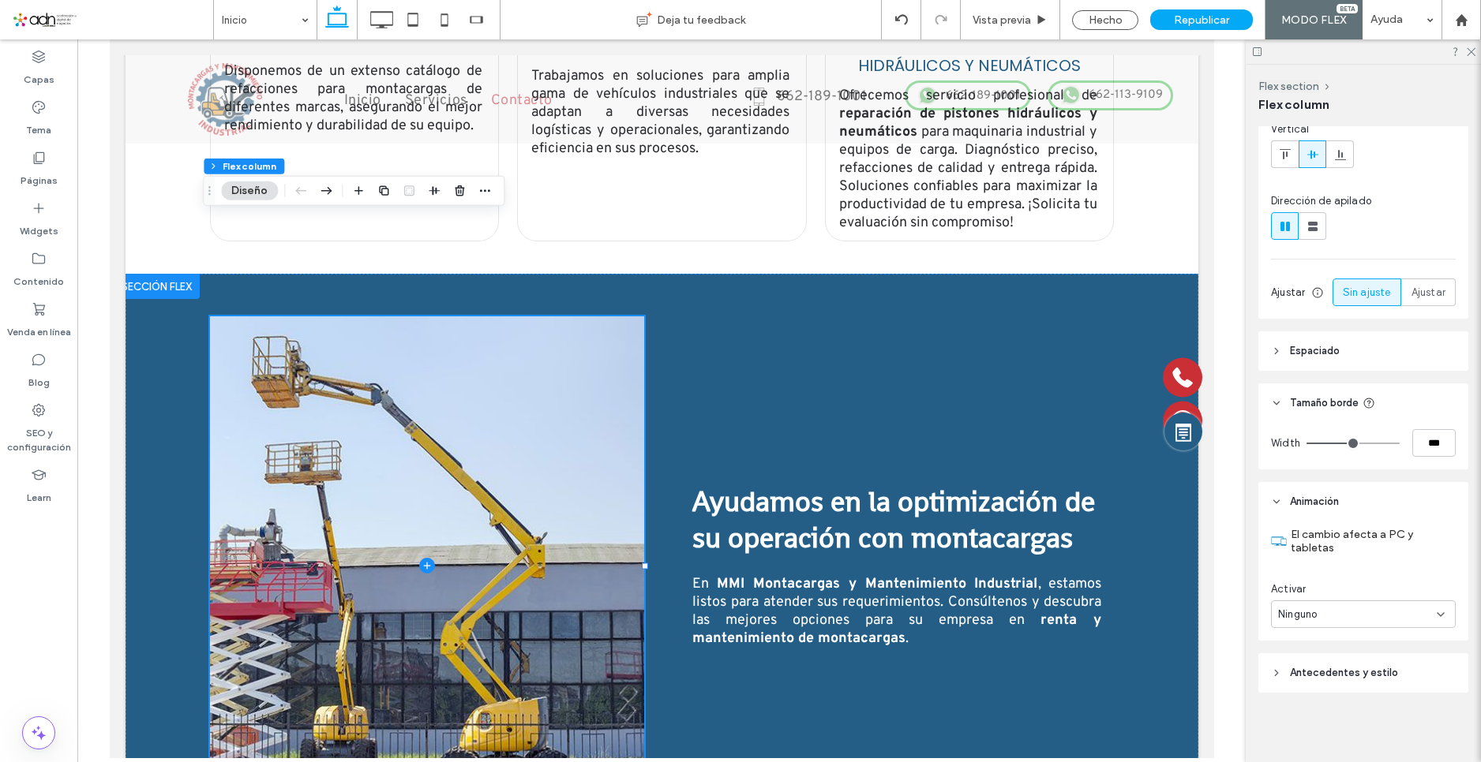
scroll to position [157, 0]
click at [1308, 503] on span "Animación" at bounding box center [1314, 502] width 49 height 16
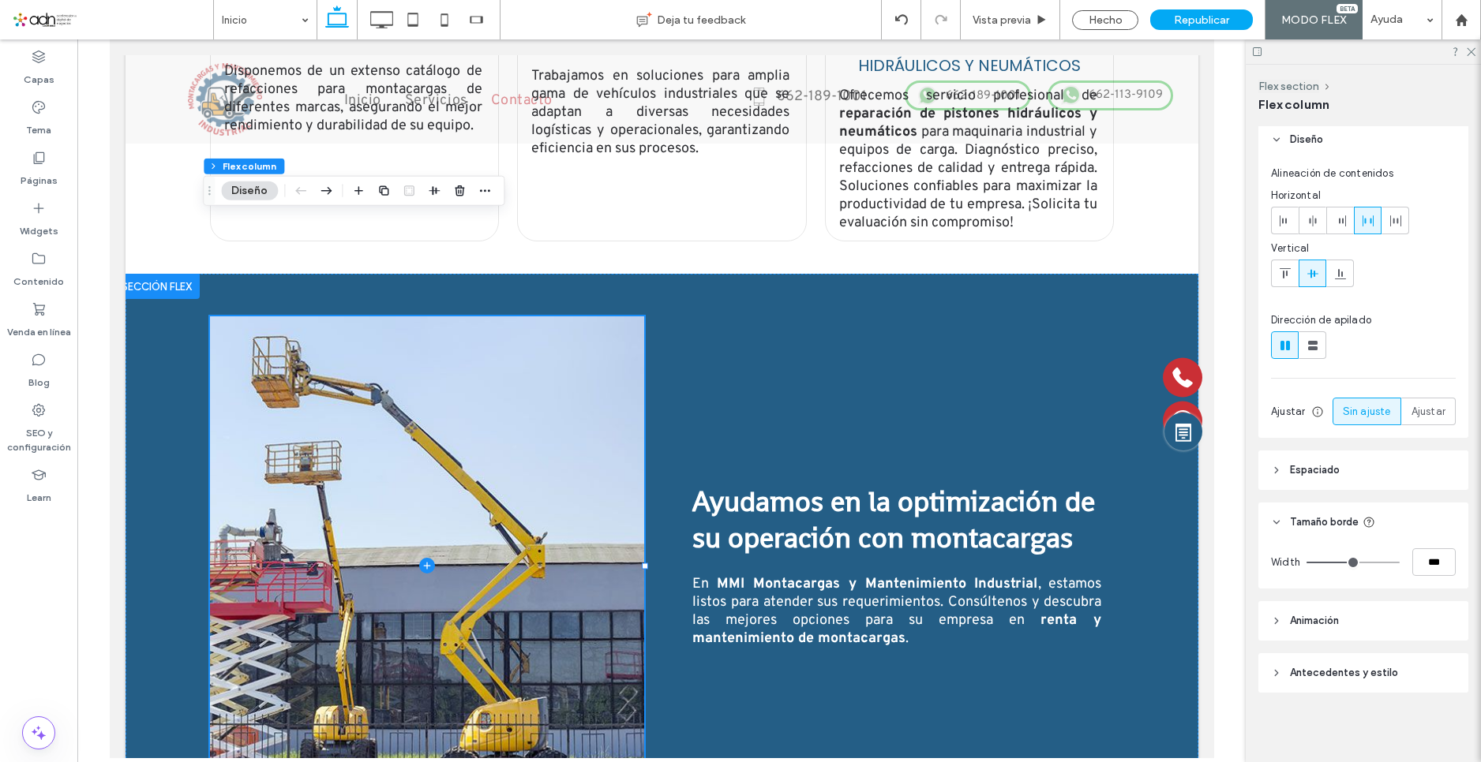
click at [1347, 675] on span "Antecedentes y estilo" at bounding box center [1344, 673] width 108 height 16
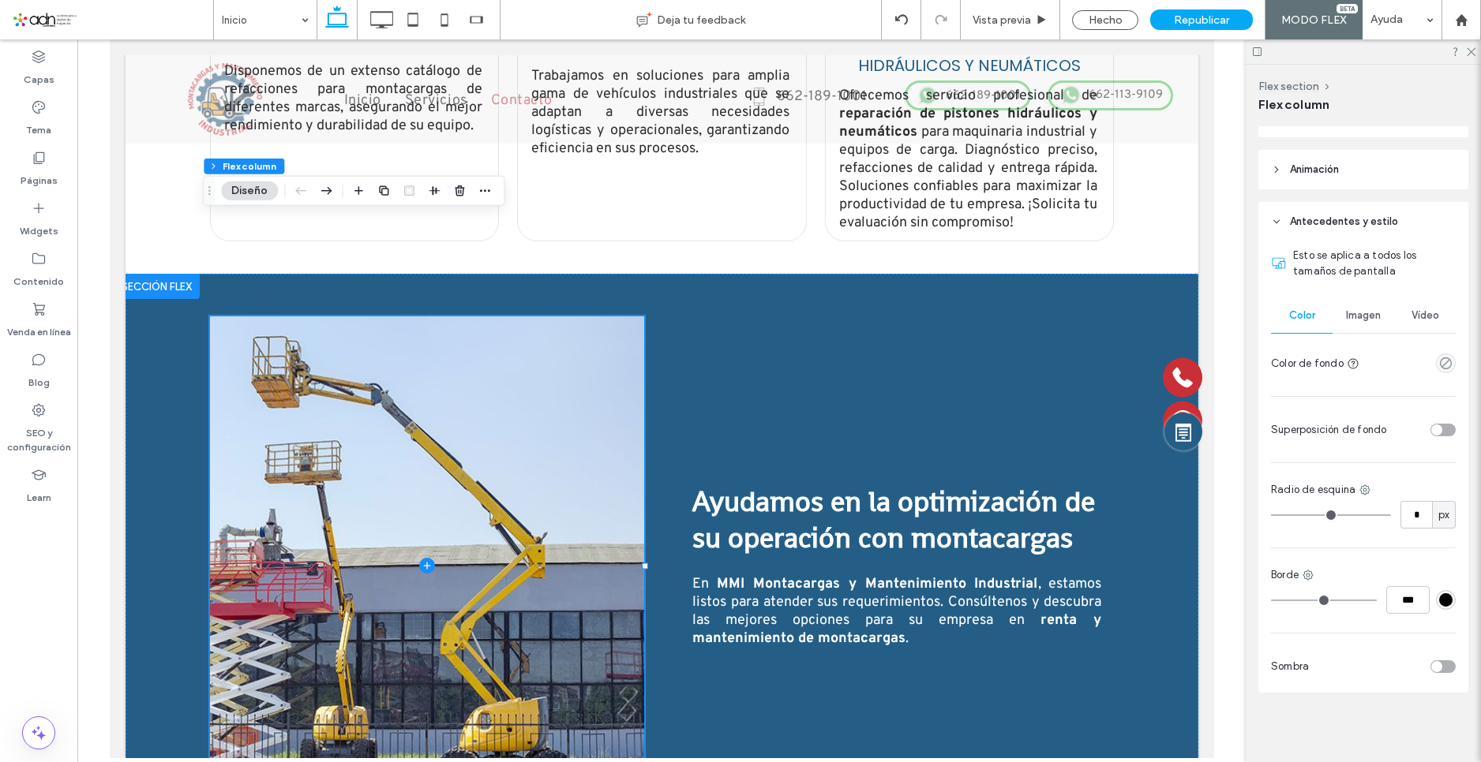
scroll to position [489, 0]
click at [1349, 309] on div "Imagen" at bounding box center [1363, 315] width 62 height 35
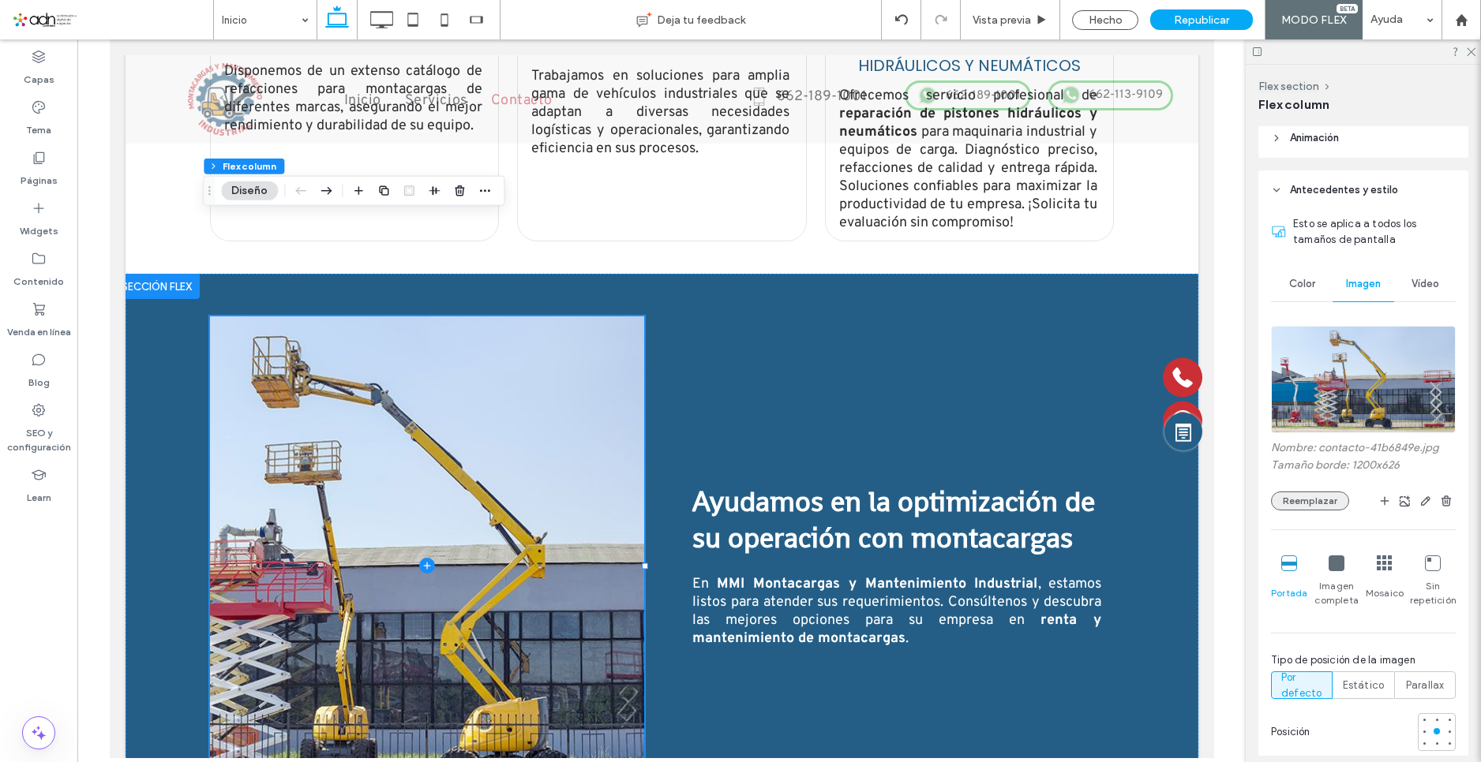
click at [1315, 511] on button "Reemplazar" at bounding box center [1310, 501] width 78 height 19
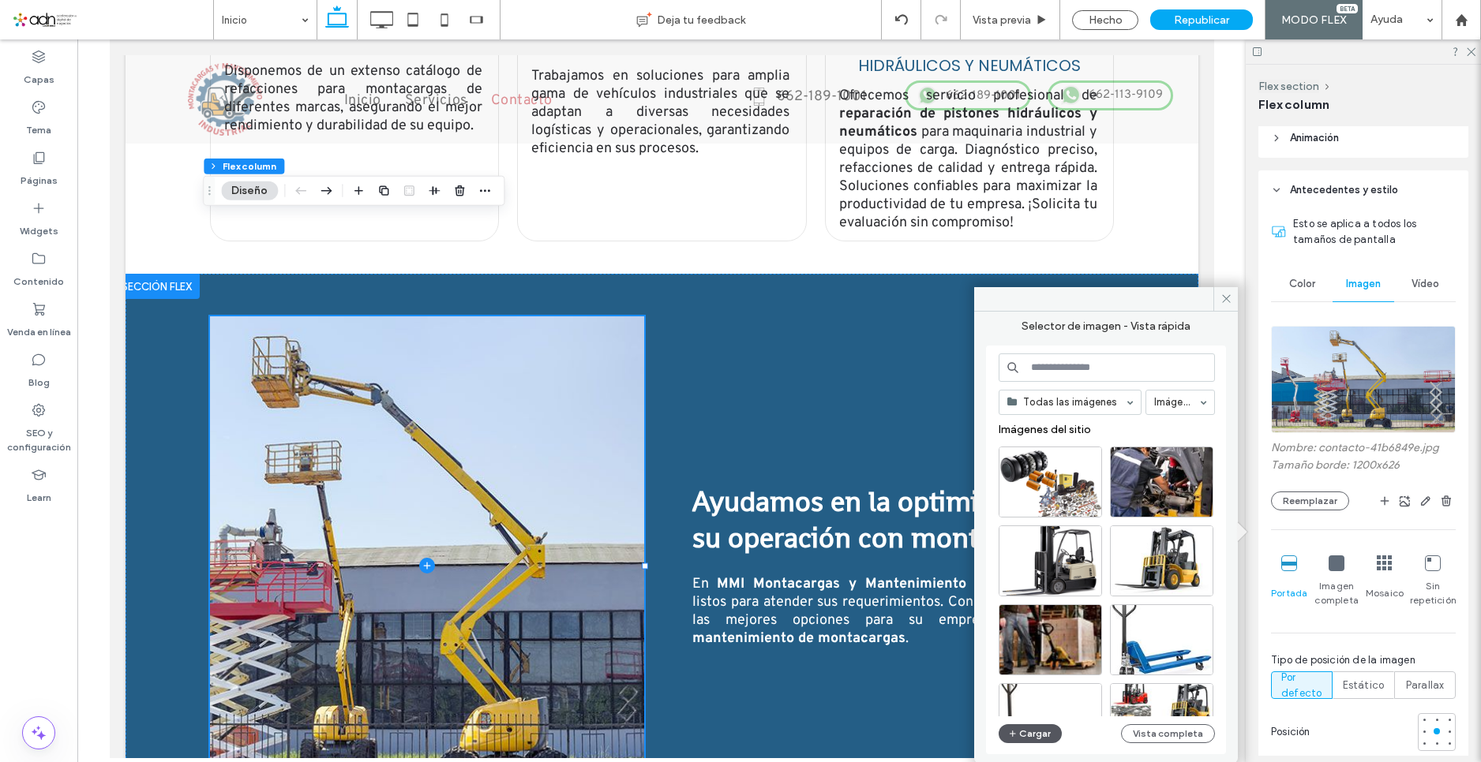
click at [1039, 739] on button "Cargar" at bounding box center [1029, 733] width 63 height 19
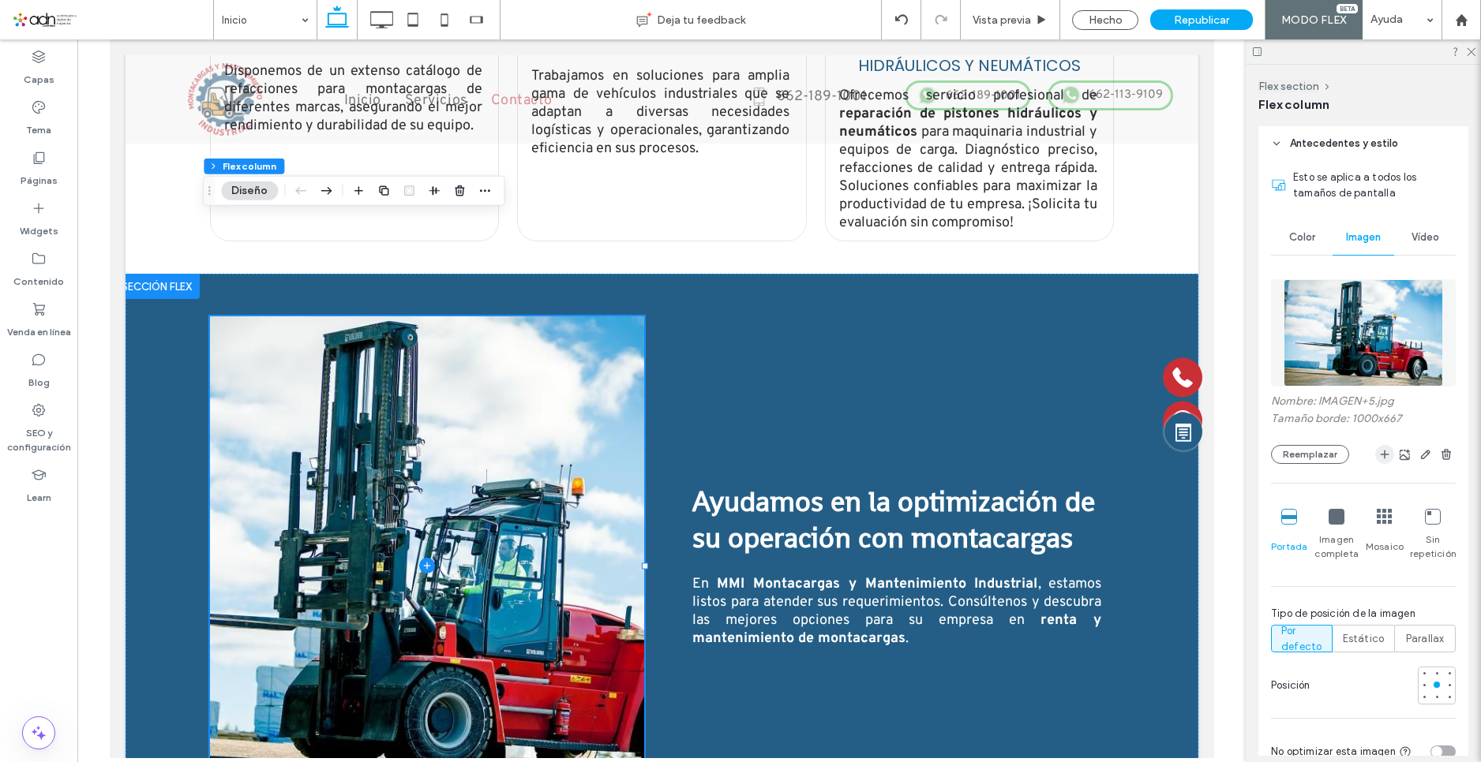
scroll to position [568, 0]
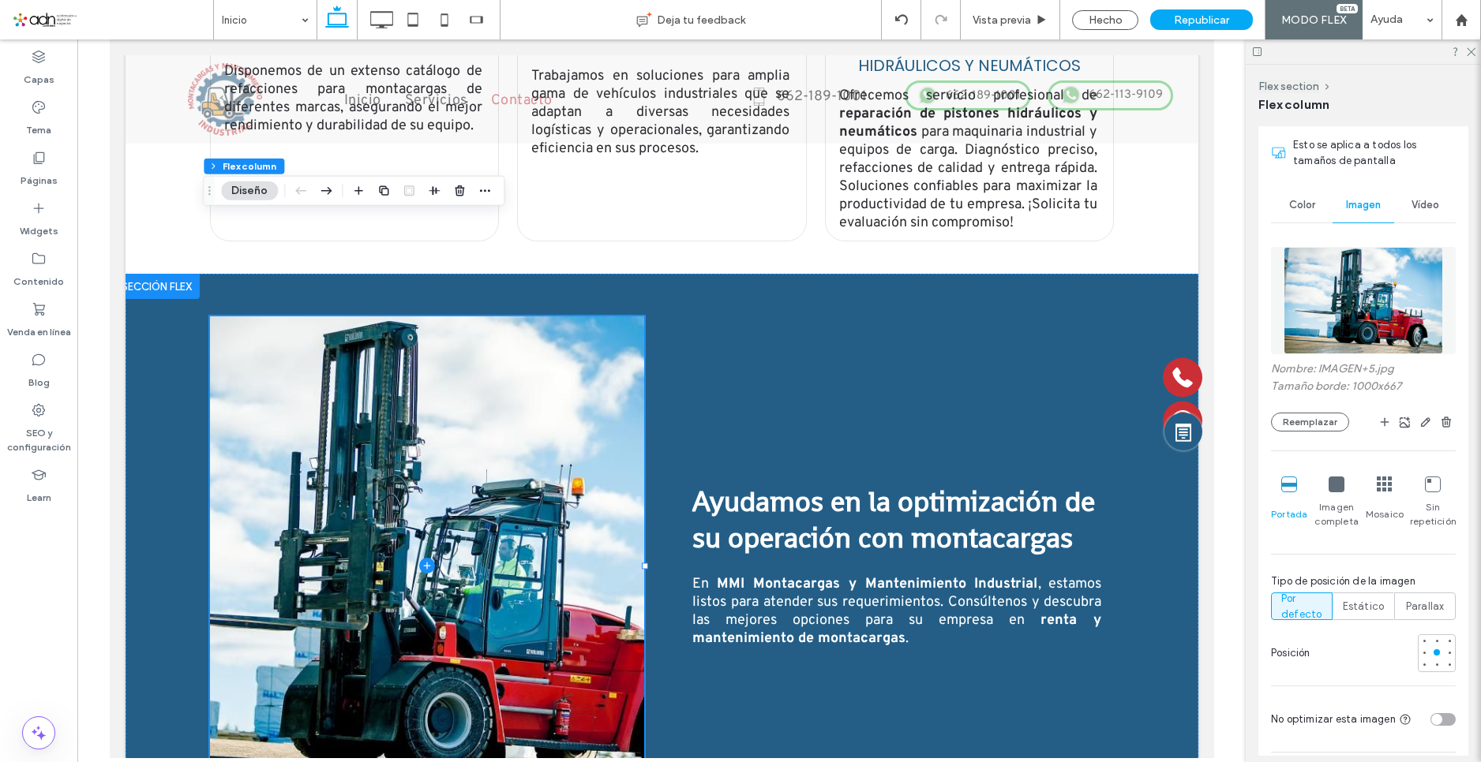
click at [1331, 492] on icon at bounding box center [1336, 485] width 16 height 16
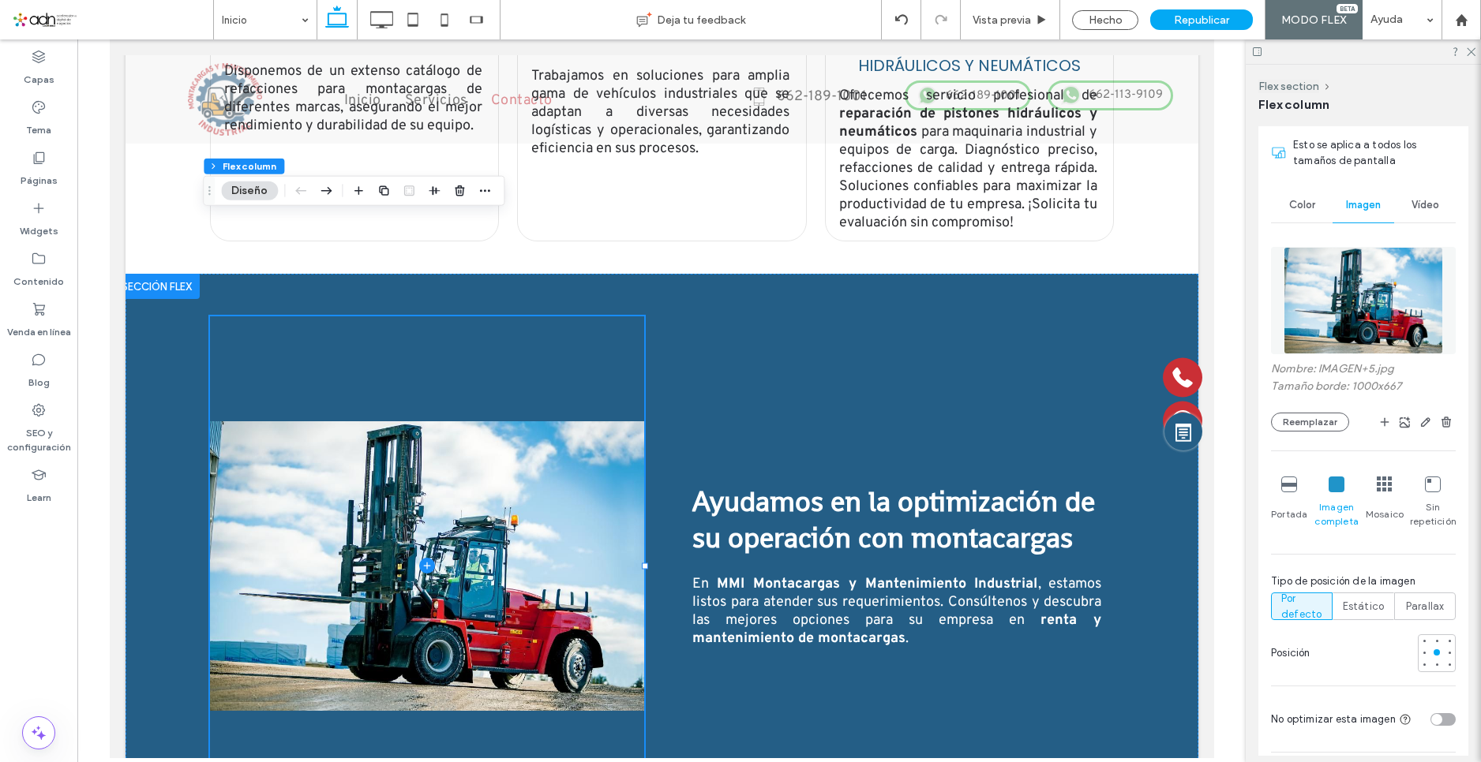
click at [1287, 492] on icon at bounding box center [1289, 485] width 16 height 16
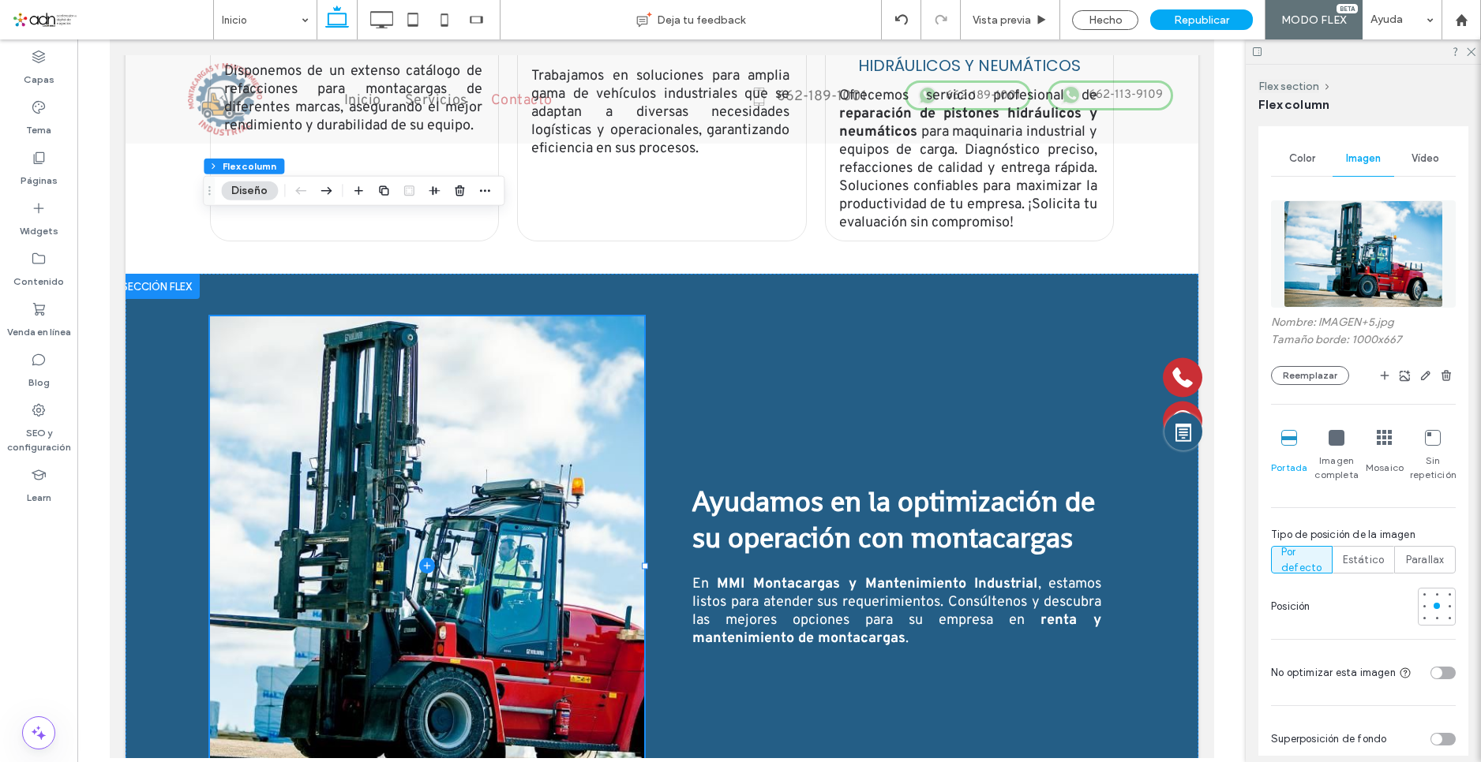
scroll to position [647, 0]
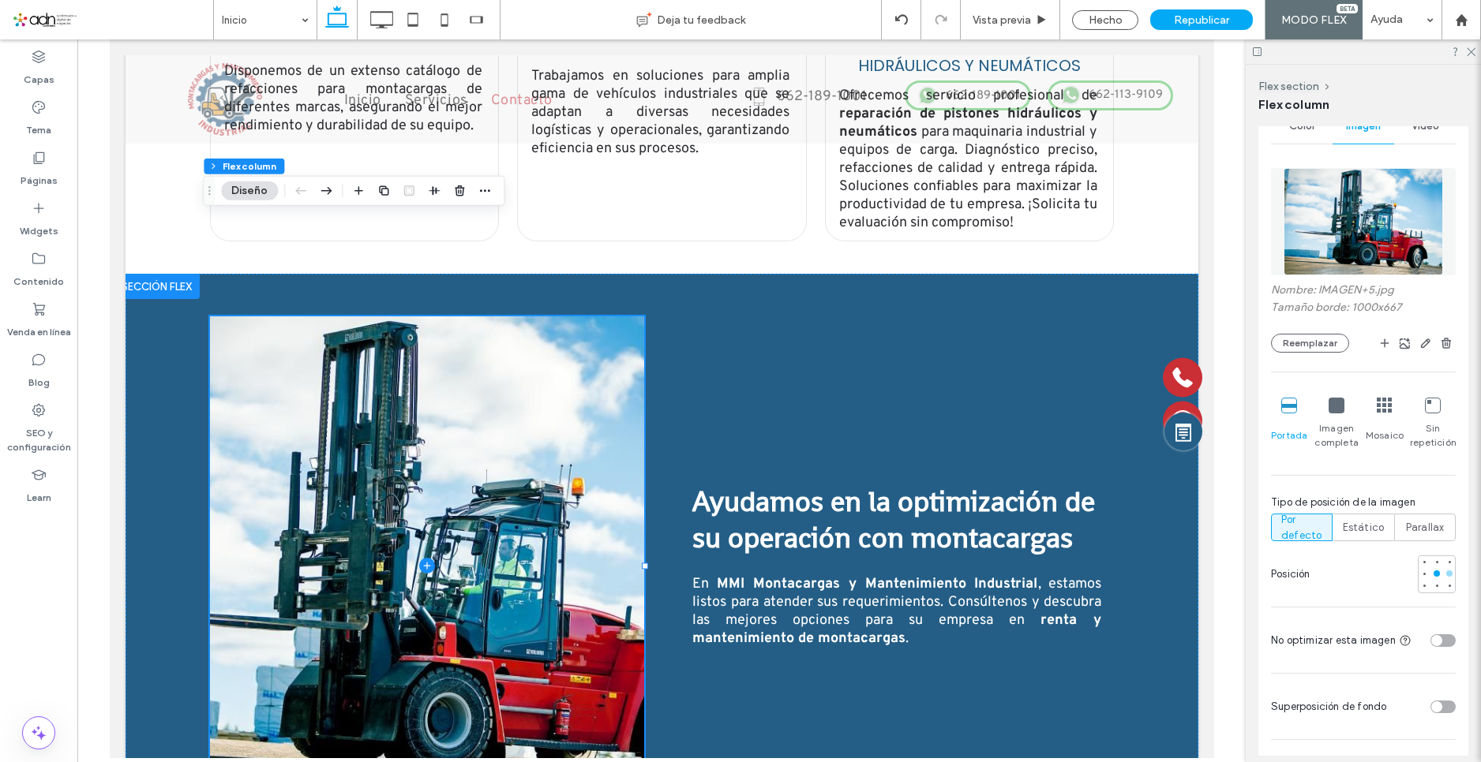
click at [1444, 579] on div at bounding box center [1448, 573] width 11 height 11
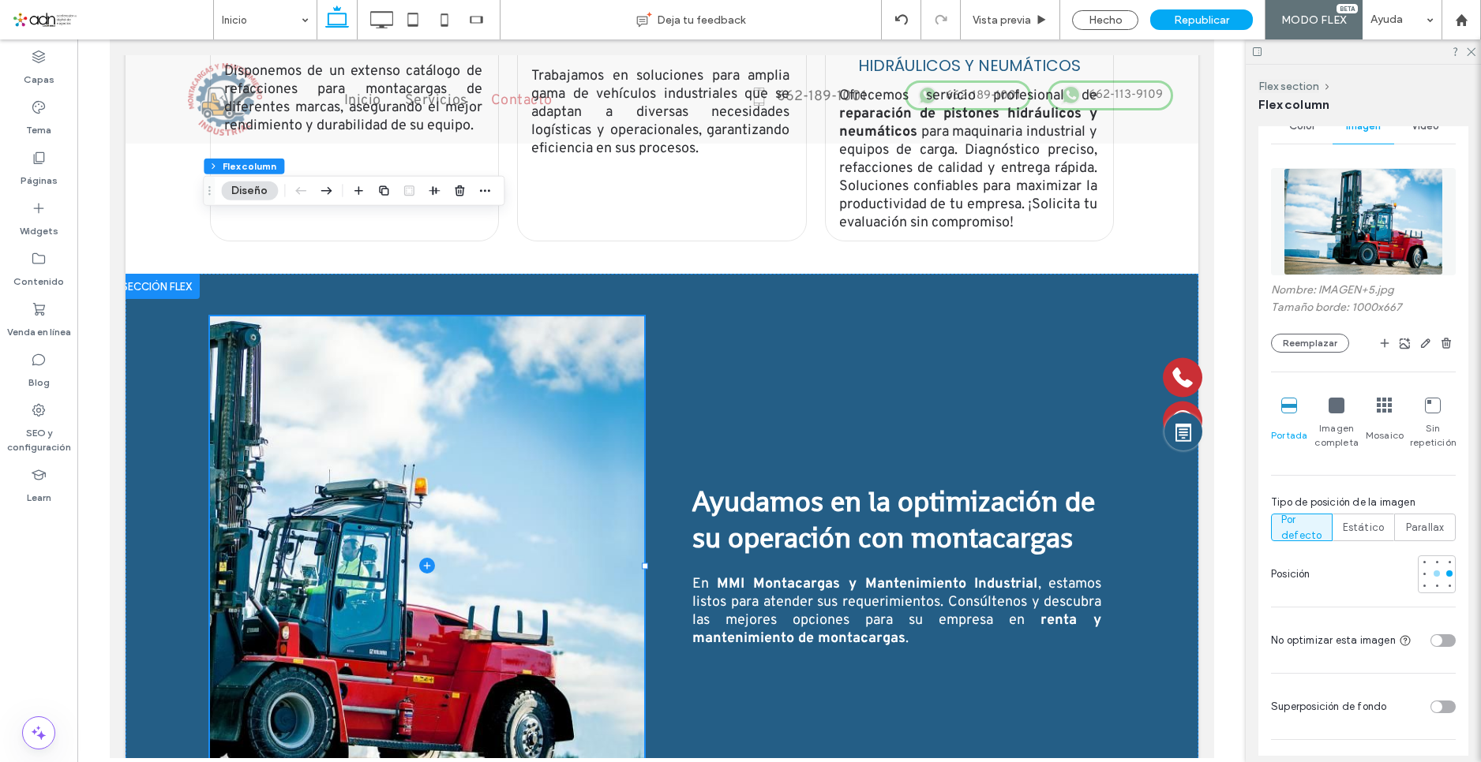
click at [1433, 577] on div at bounding box center [1436, 574] width 6 height 6
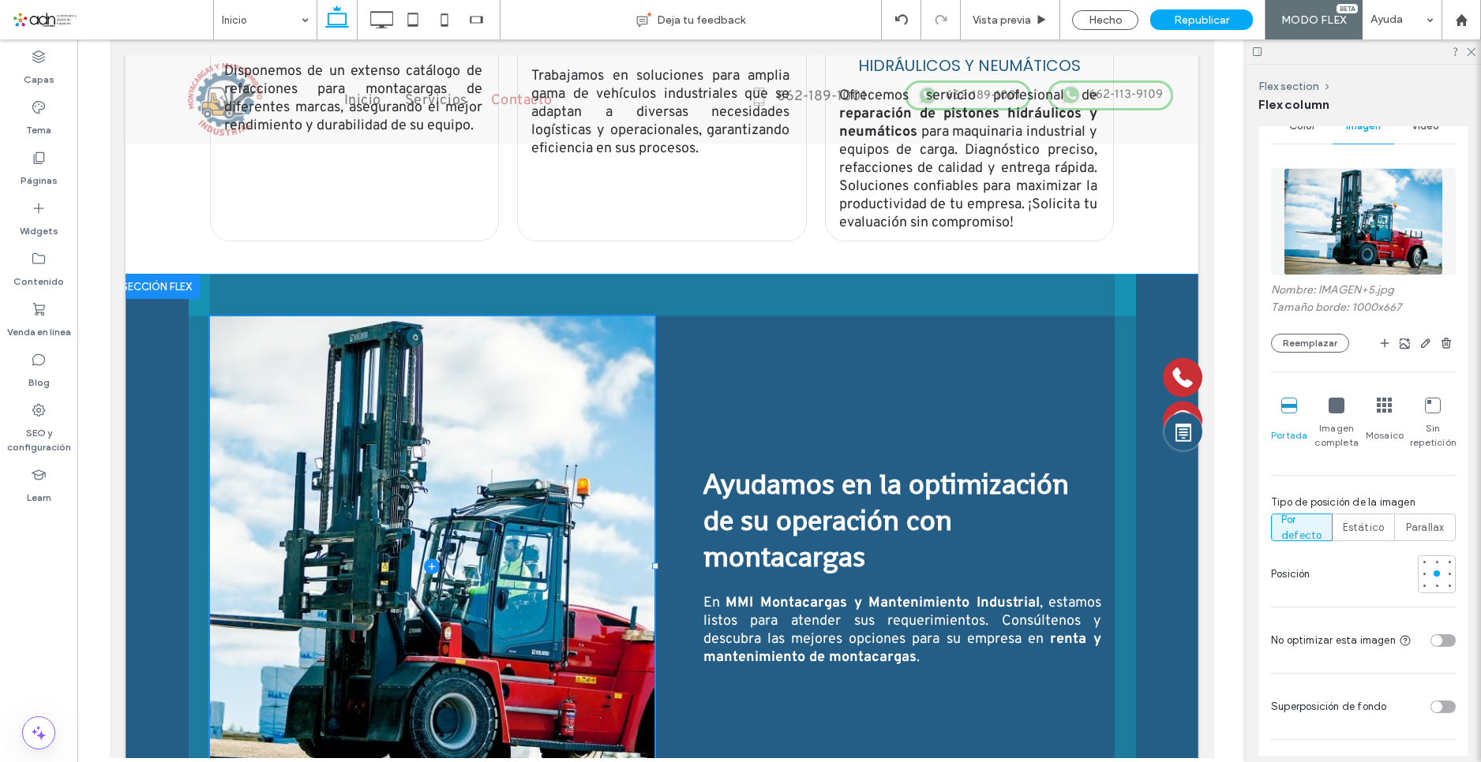
drag, startPoint x: 638, startPoint y: 464, endPoint x: 648, endPoint y: 464, distance: 10.3
click at [651, 563] on div at bounding box center [654, 566] width 6 height 6
type input "**"
click at [650, 563] on div at bounding box center [653, 566] width 6 height 6
type input "*****"
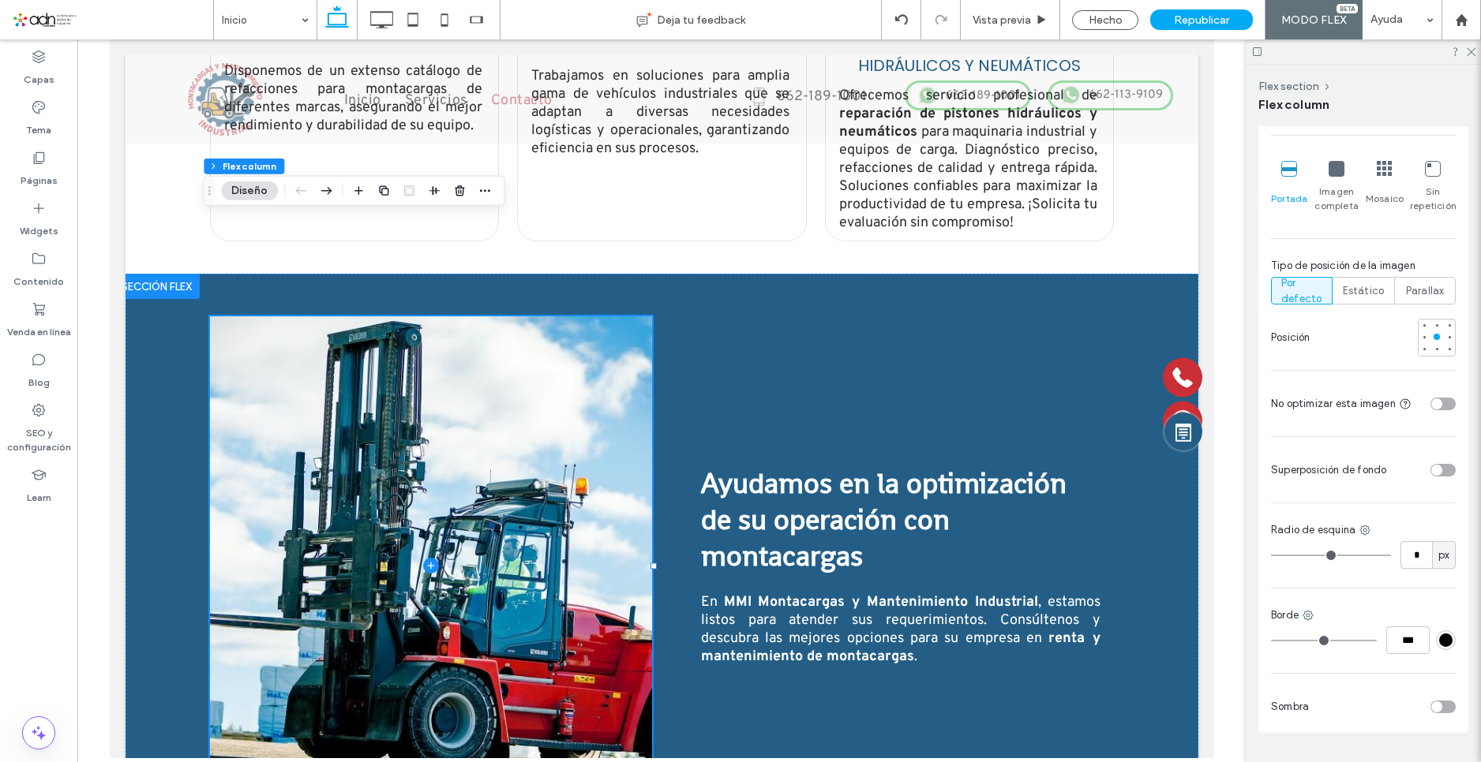
scroll to position [956, 0]
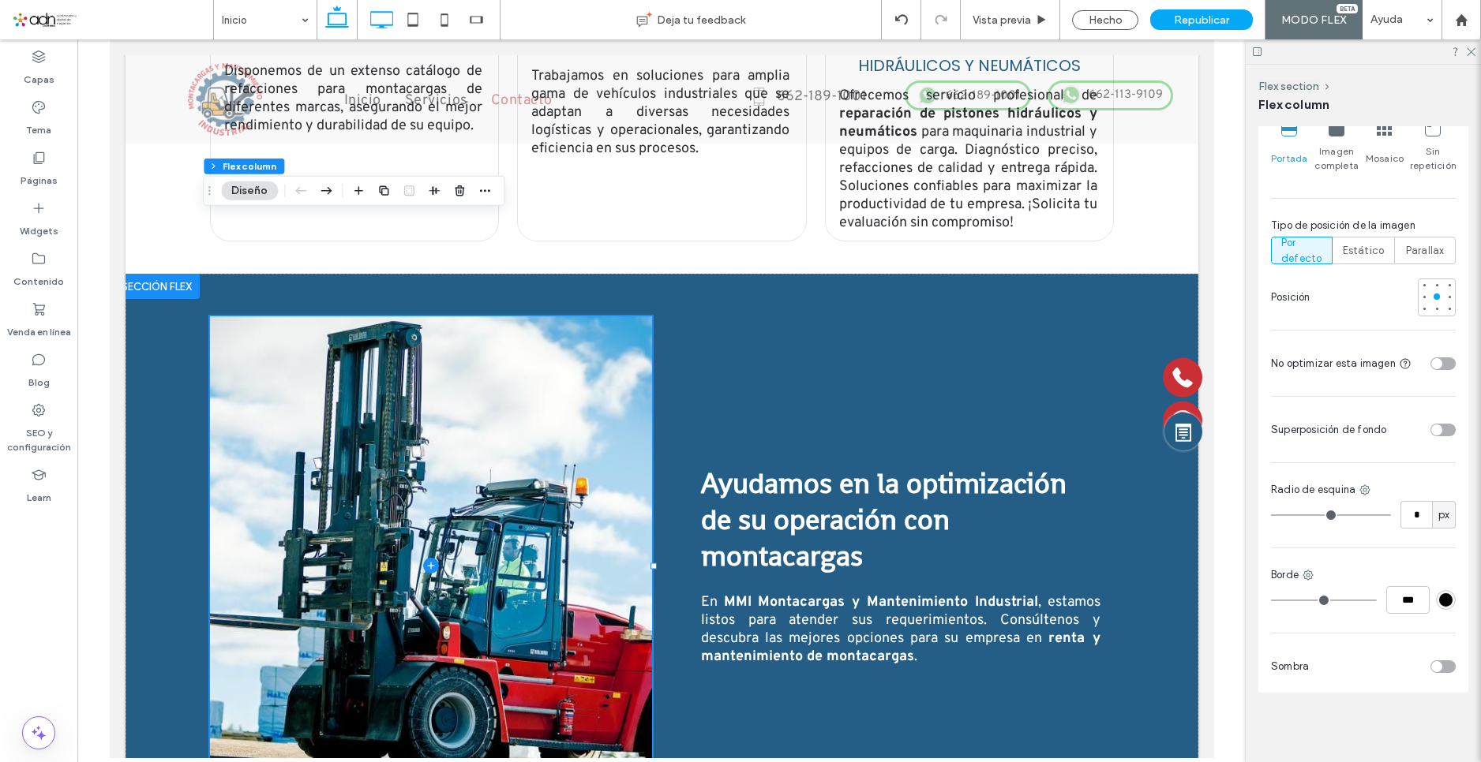
click at [380, 22] on icon at bounding box center [381, 20] width 32 height 32
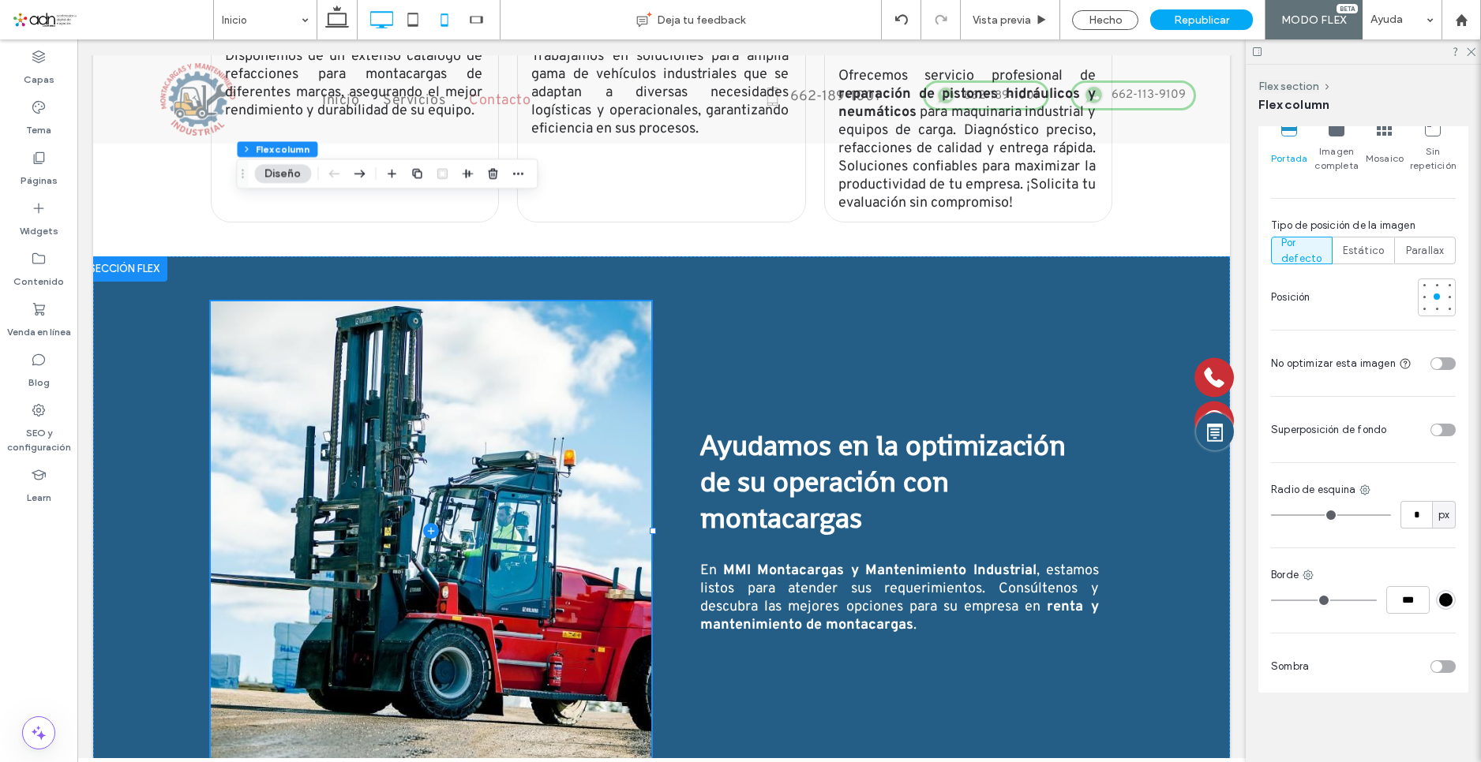
click at [443, 23] on icon at bounding box center [445, 20] width 32 height 32
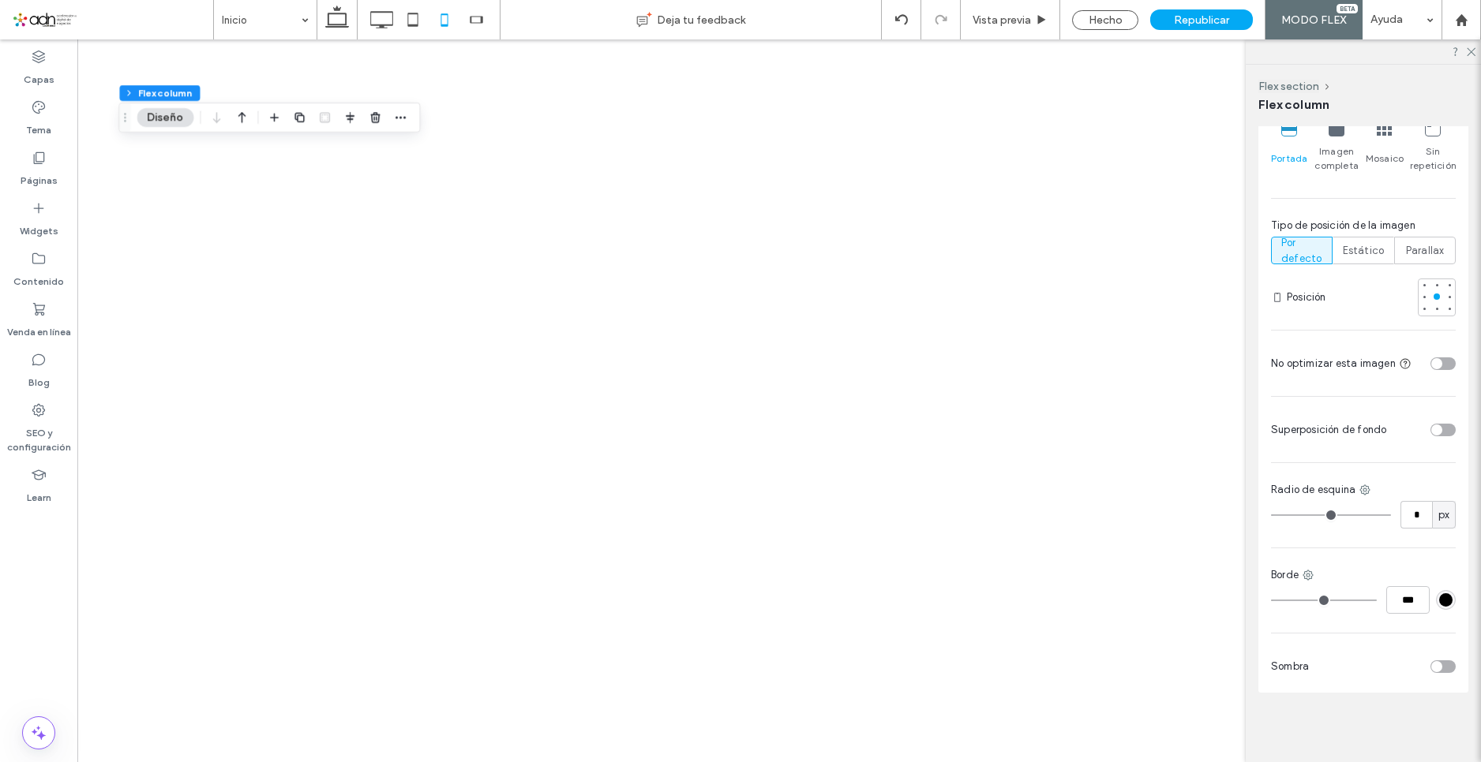
type input "**"
type input "****"
type input "***"
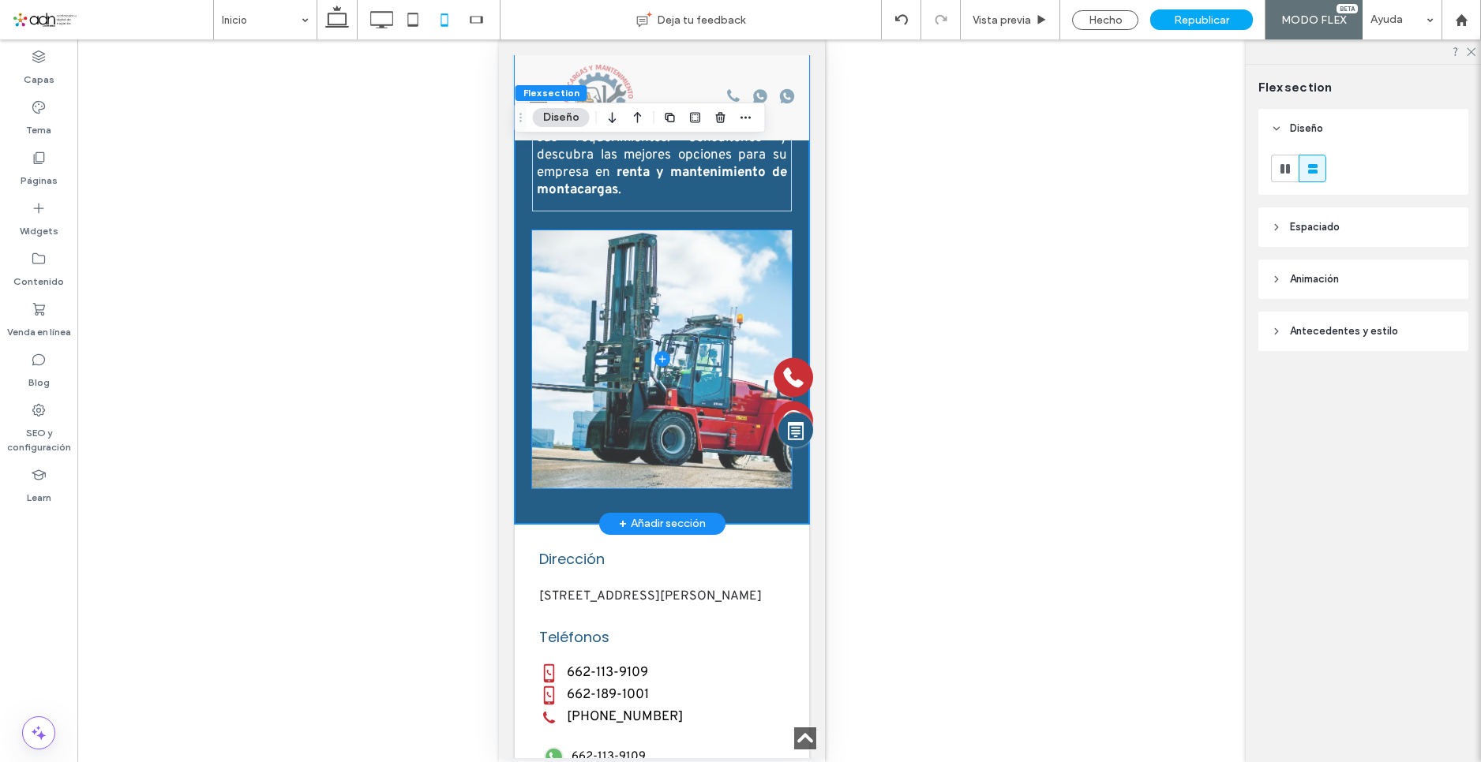
scroll to position [0, 0]
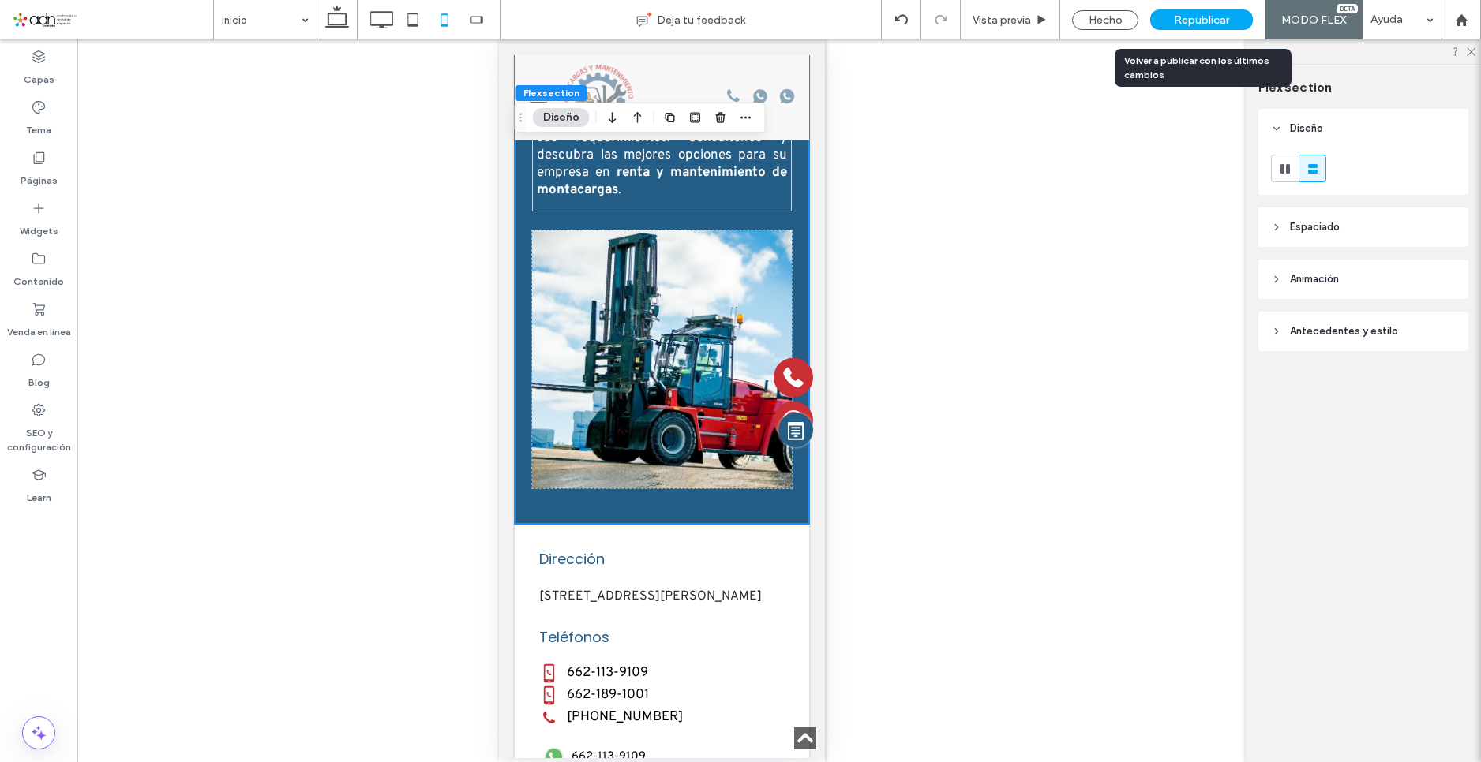
click at [1179, 24] on span "Republicar" at bounding box center [1201, 19] width 55 height 13
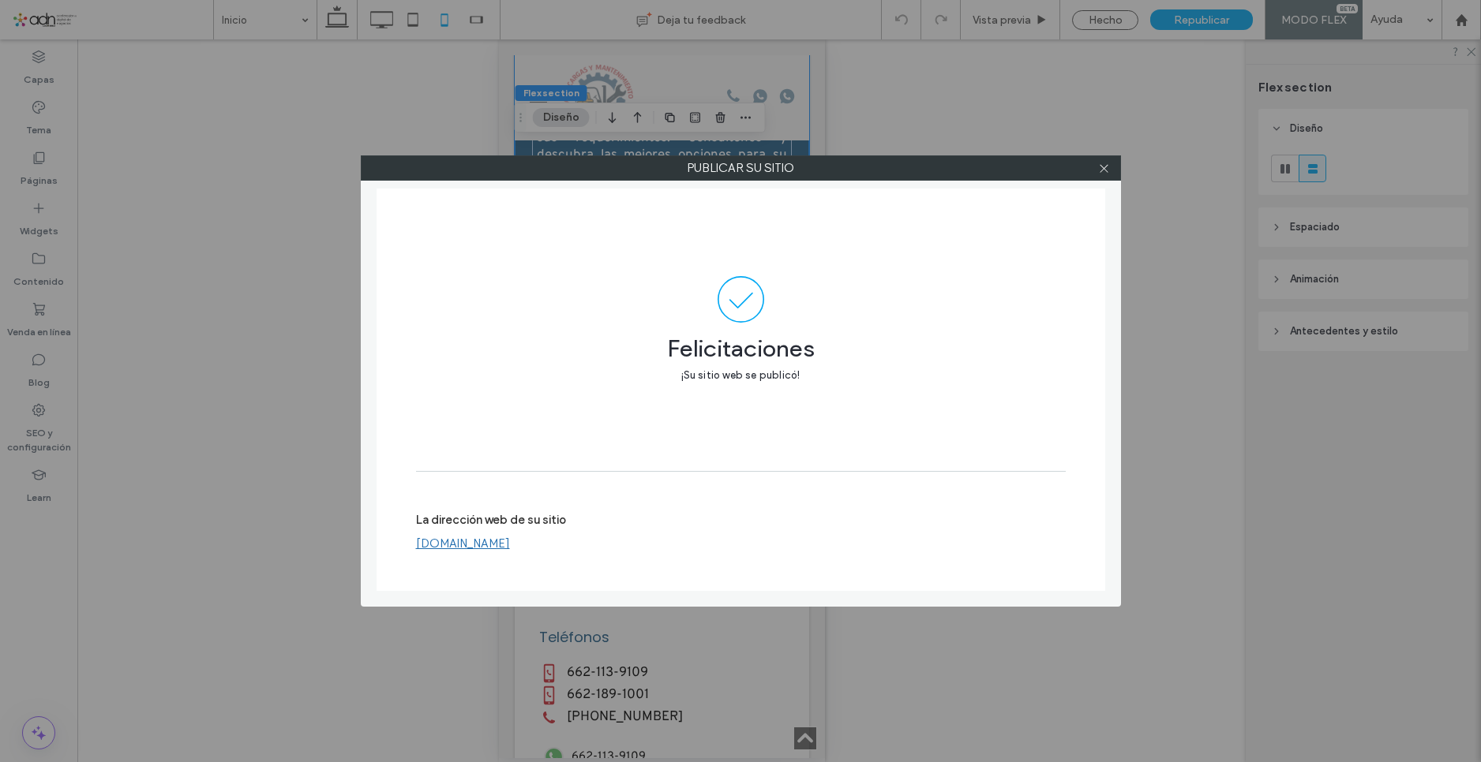
click at [510, 542] on link "www.mmimontacargas.com" at bounding box center [463, 544] width 94 height 14
click at [1102, 159] on span at bounding box center [1104, 168] width 12 height 24
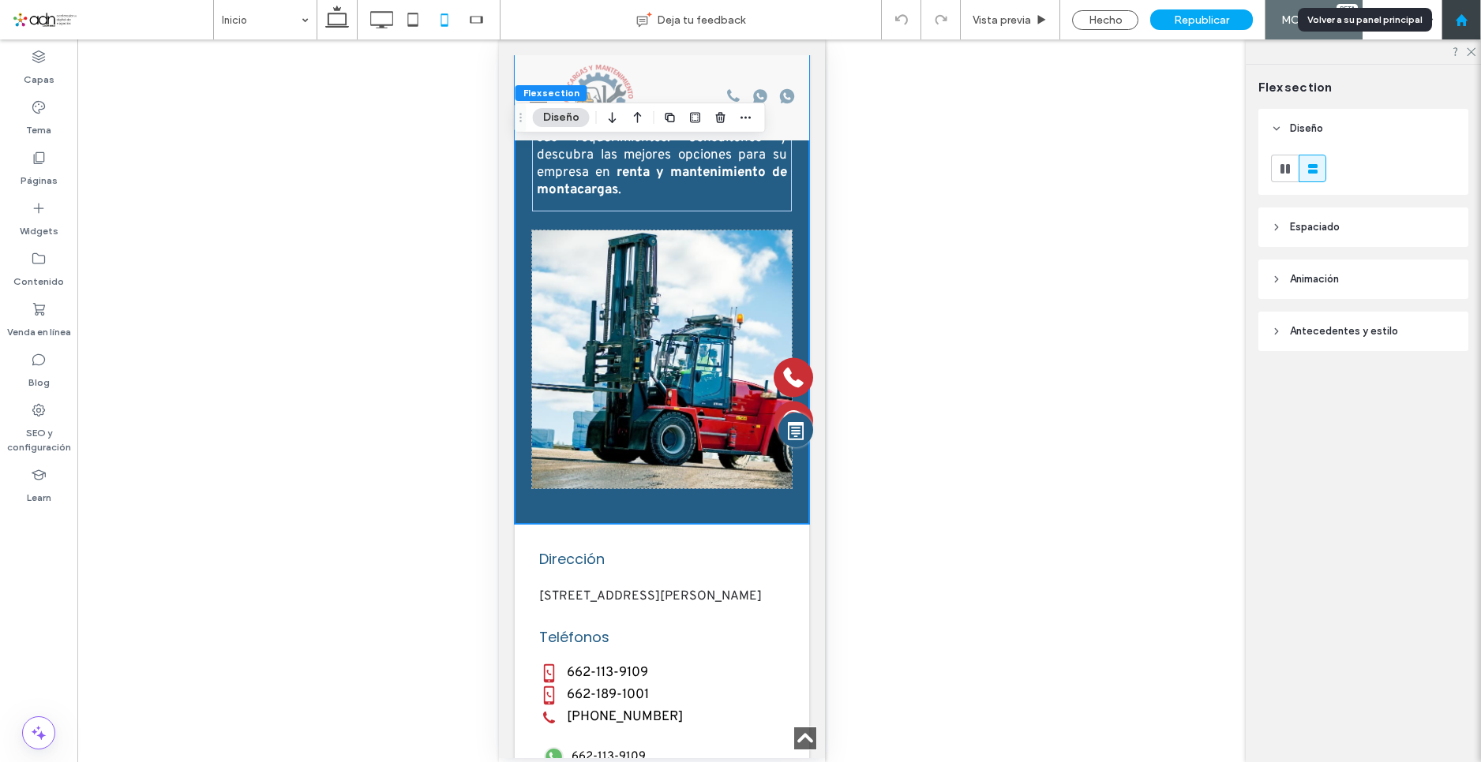
click at [1469, 17] on div at bounding box center [1461, 19] width 38 height 13
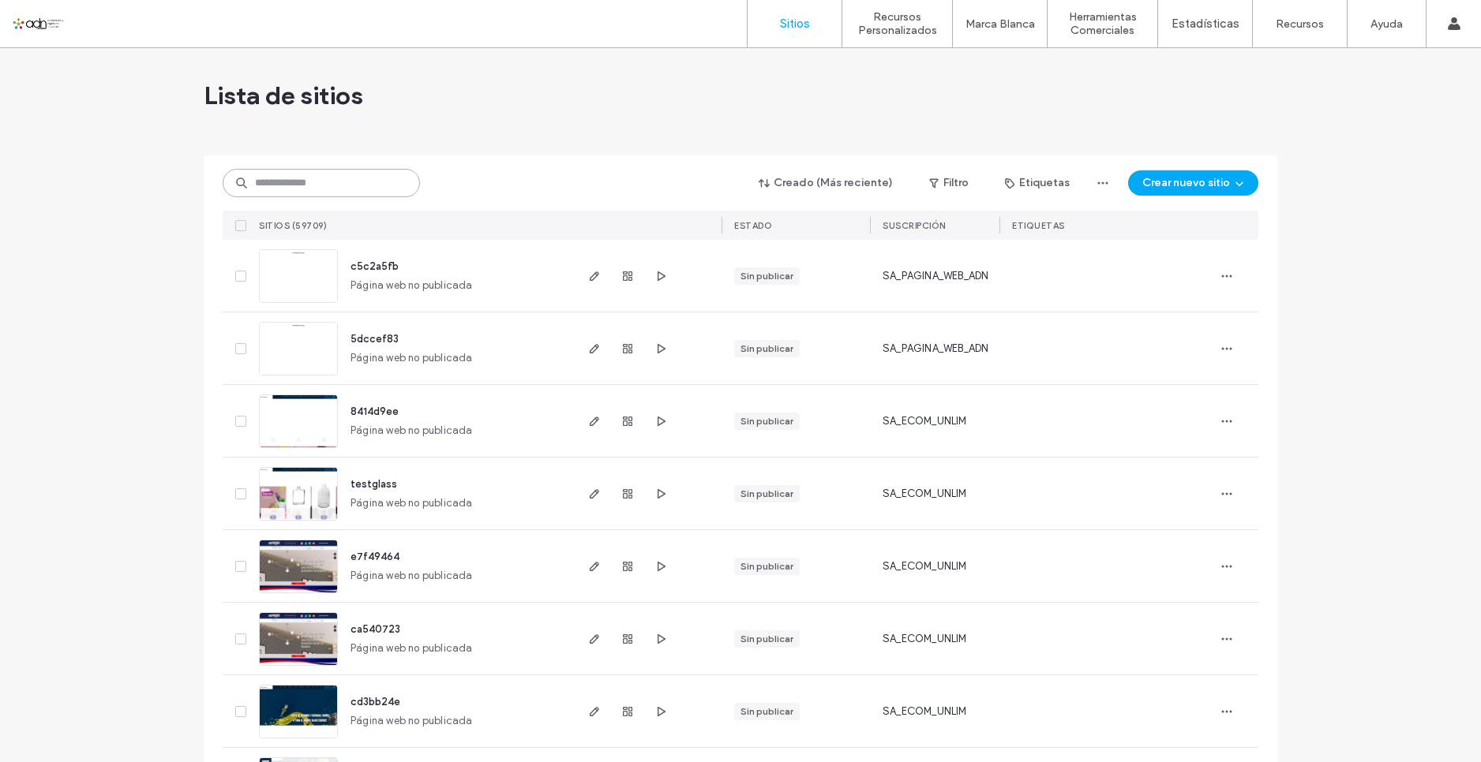
click at [287, 191] on input at bounding box center [321, 183] width 197 height 28
paste input "*********"
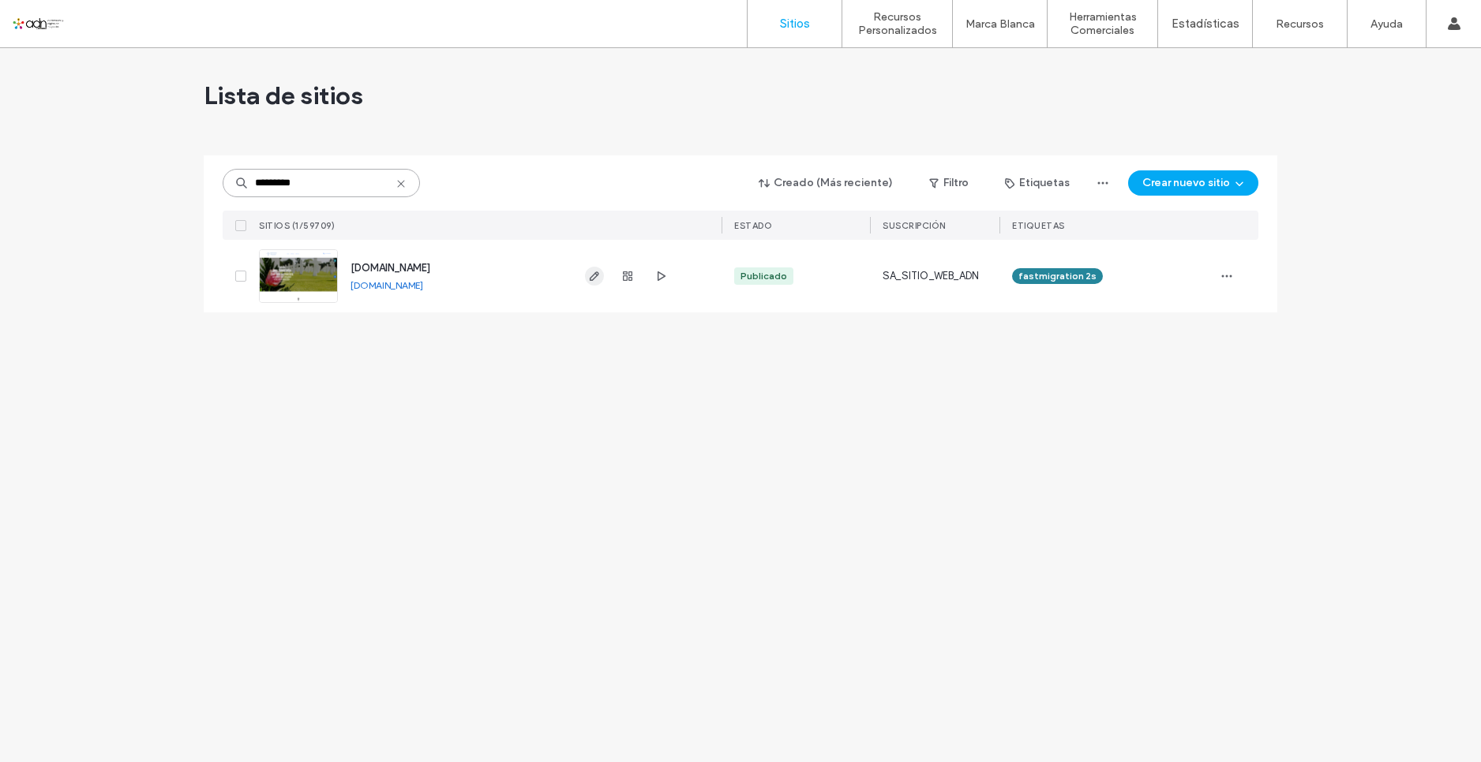
type input "*********"
click at [589, 268] on span "button" at bounding box center [594, 276] width 19 height 19
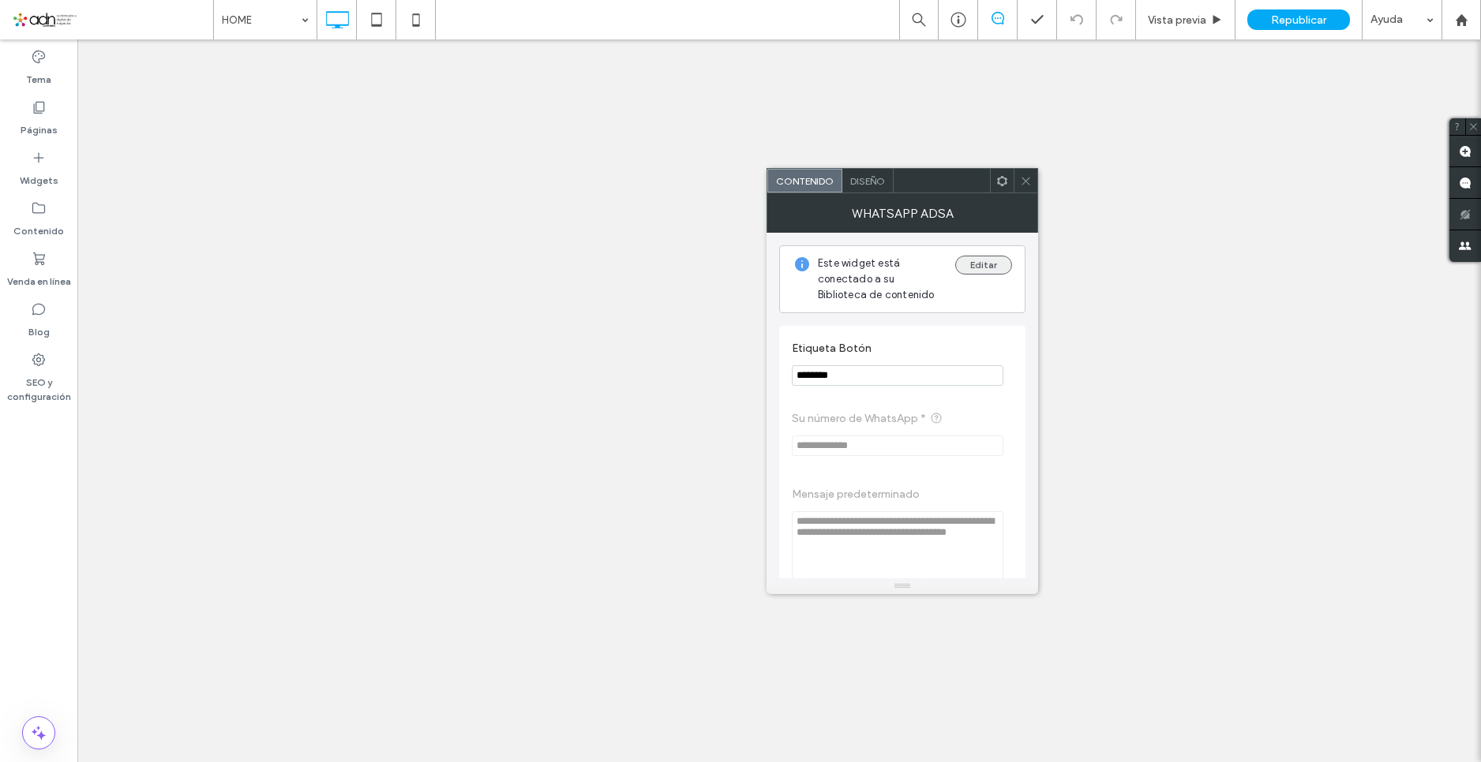
click at [986, 274] on button "Editar" at bounding box center [983, 265] width 57 height 19
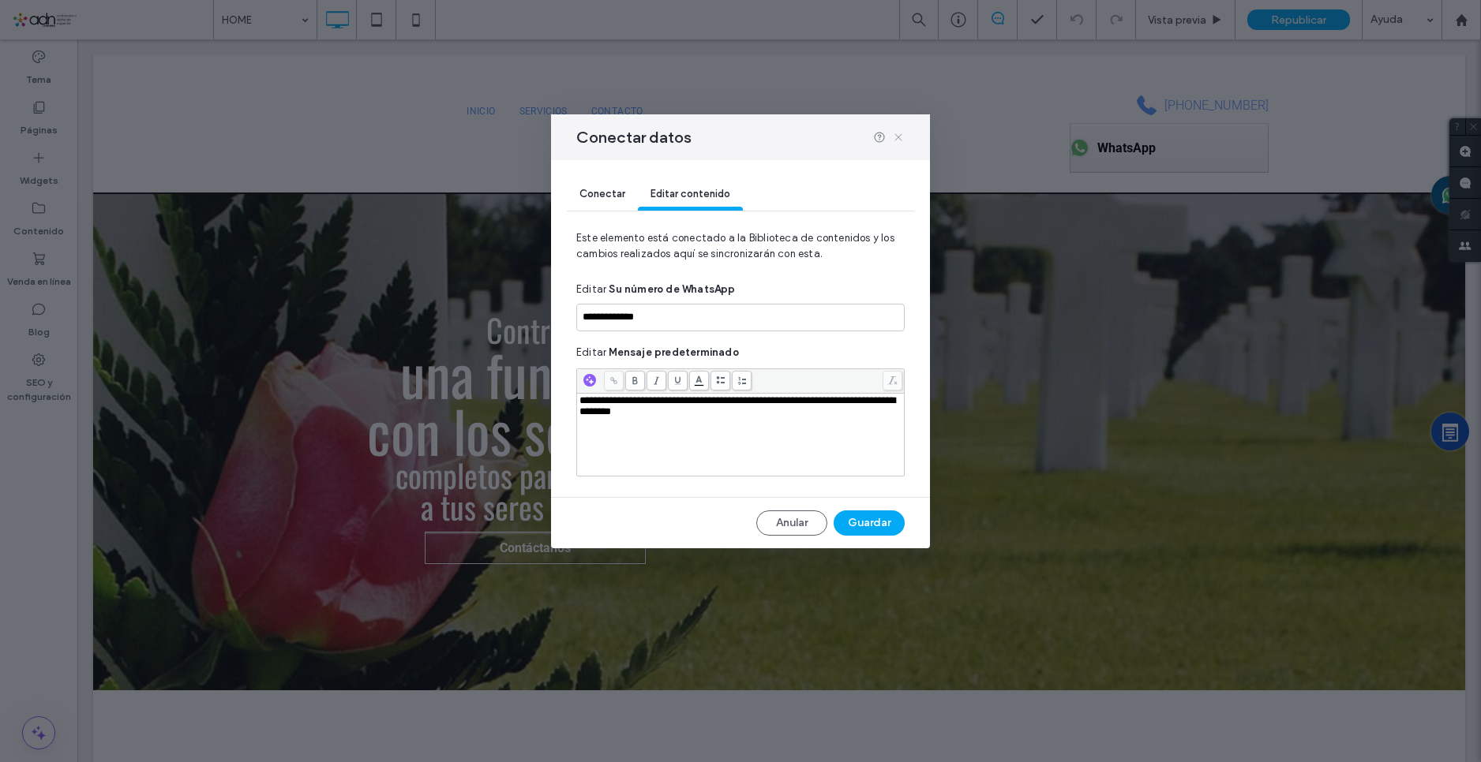
click at [901, 135] on icon at bounding box center [898, 137] width 13 height 13
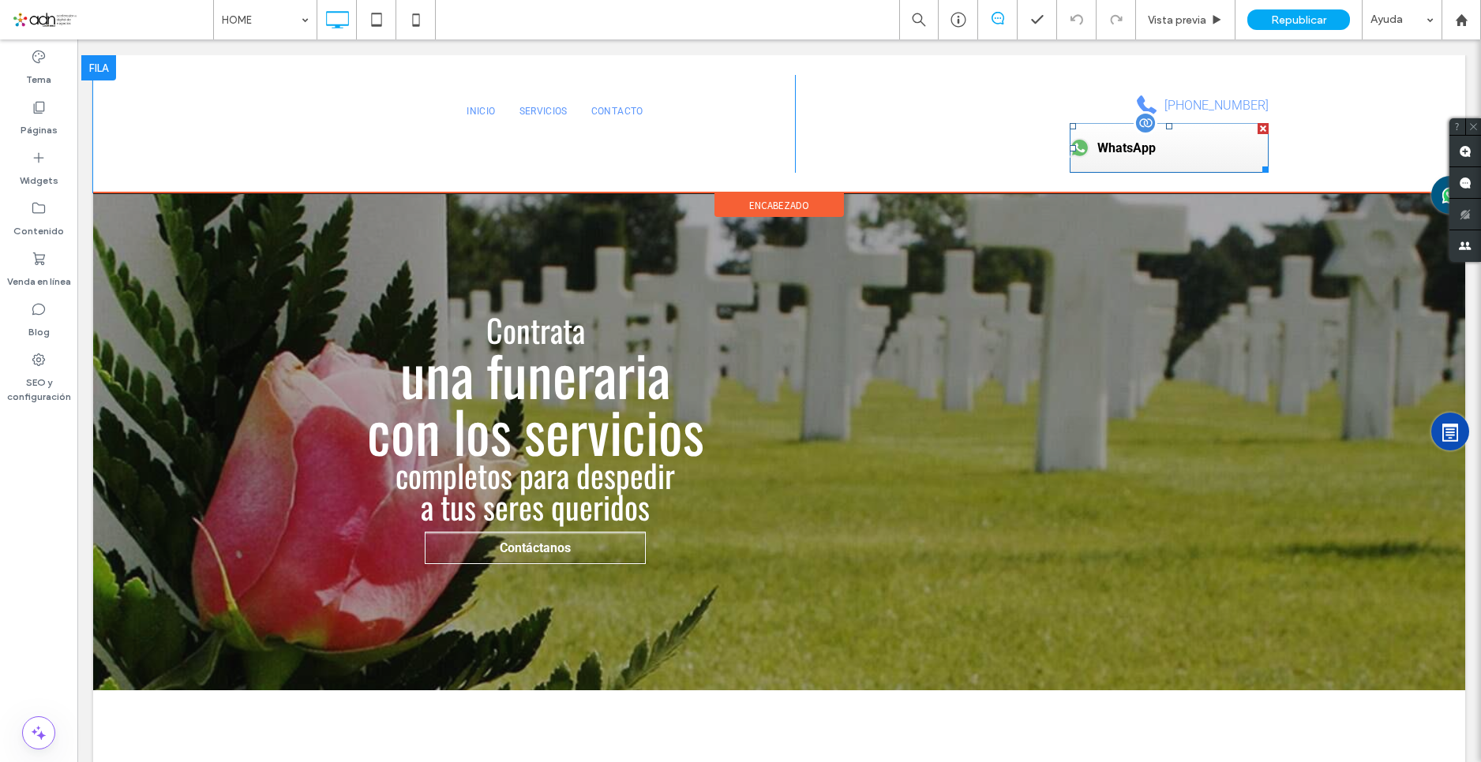
click at [1155, 164] on span at bounding box center [1168, 148] width 199 height 50
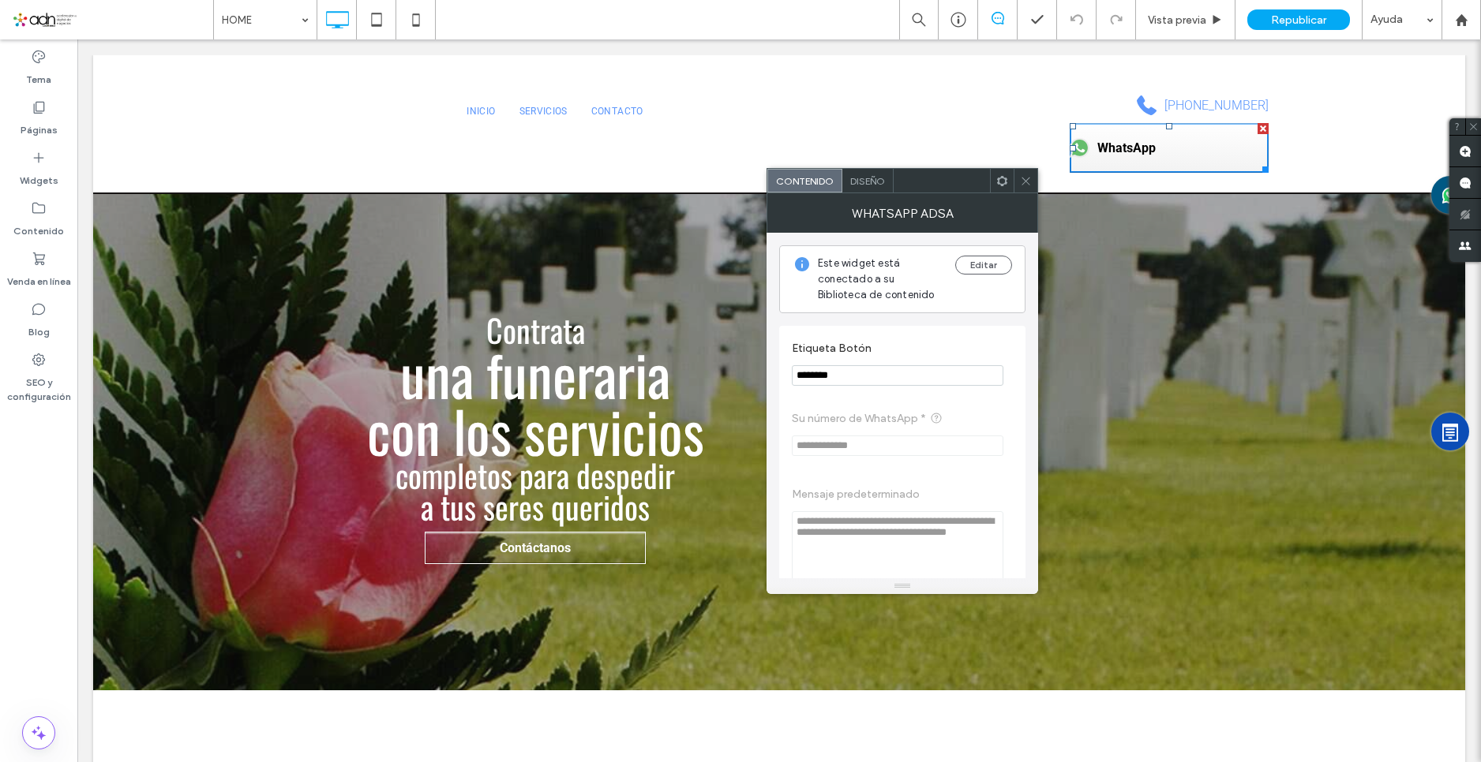
click at [874, 174] on div "Diseño" at bounding box center [867, 181] width 51 height 24
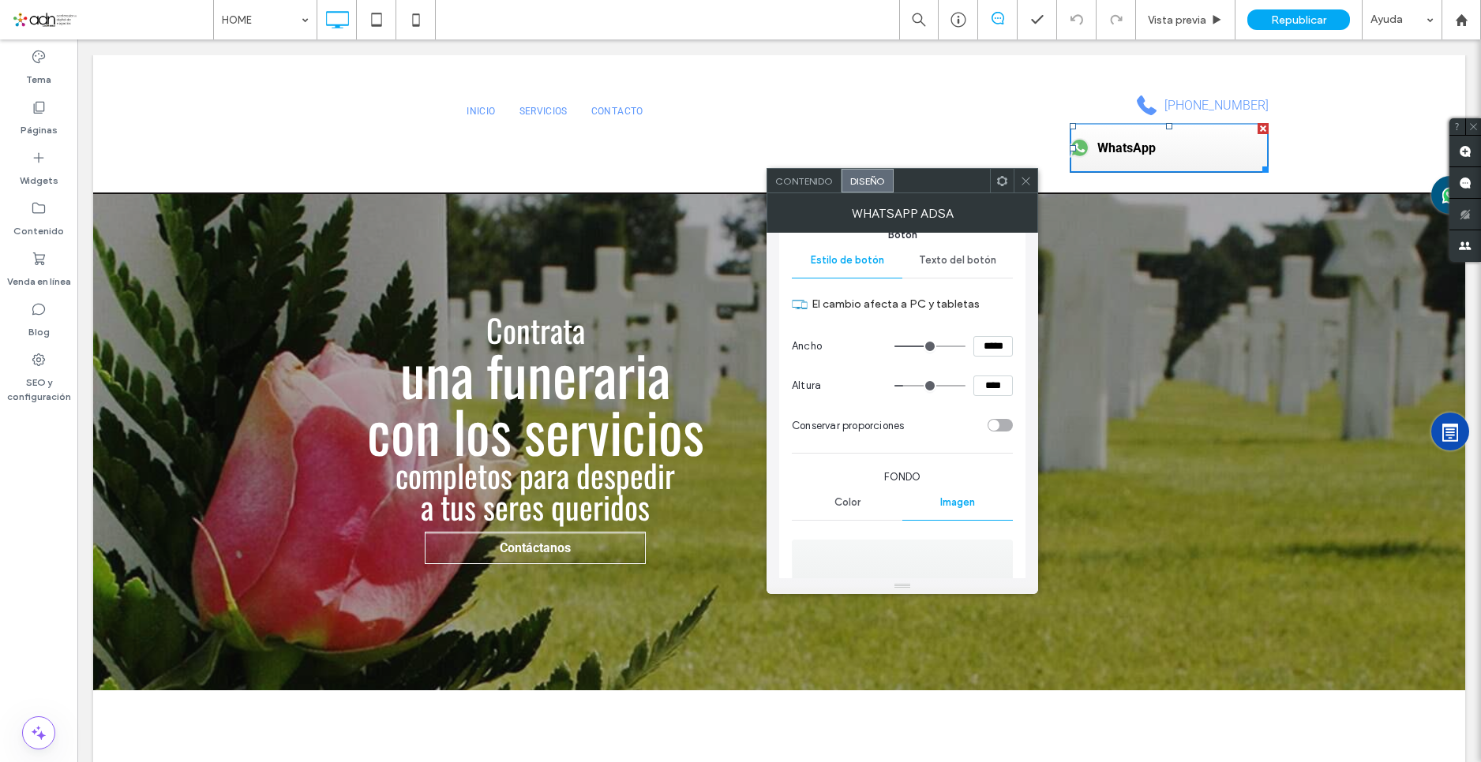
scroll to position [237, 0]
type input "***"
type input "*****"
type input "***"
type input "*****"
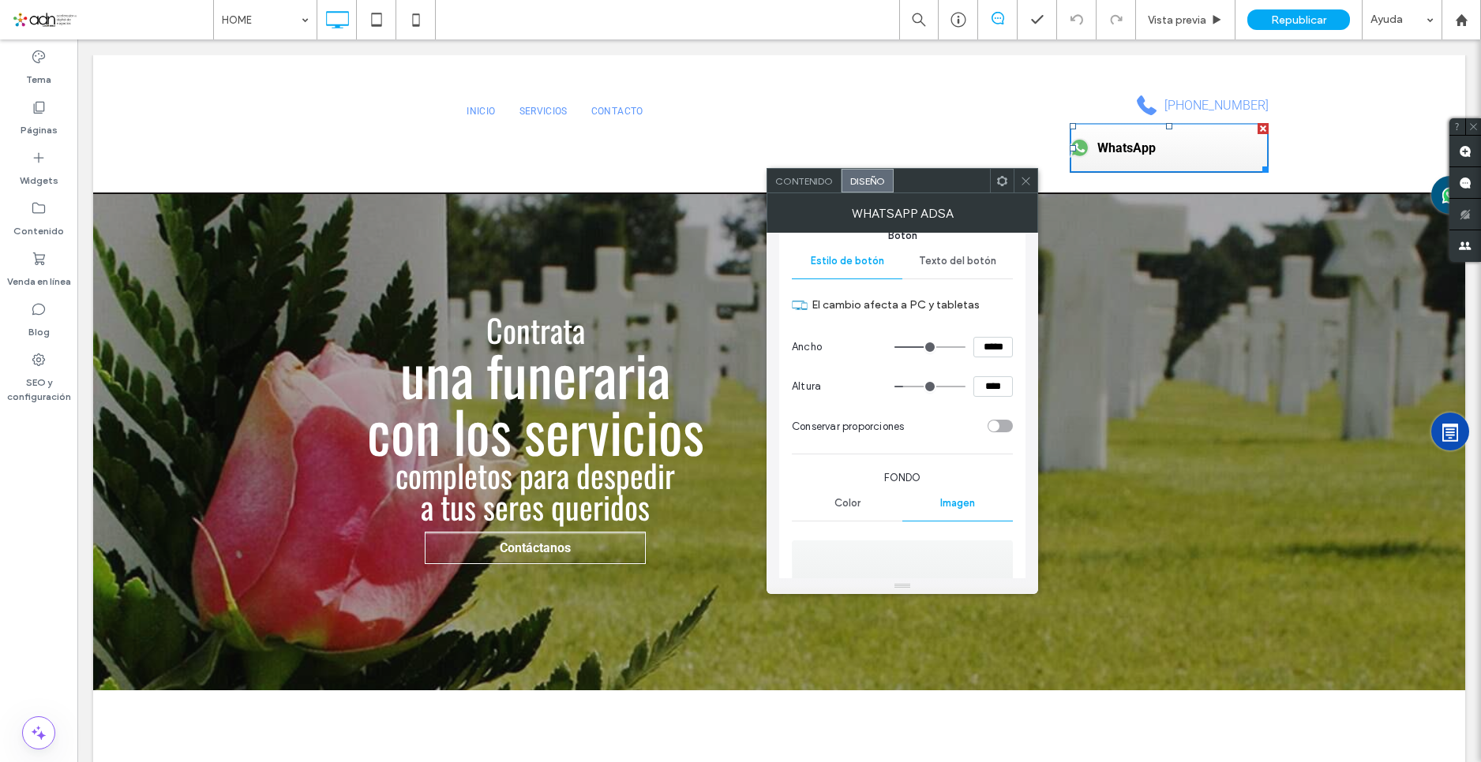
type input "***"
type input "*****"
type input "***"
type input "*****"
type input "***"
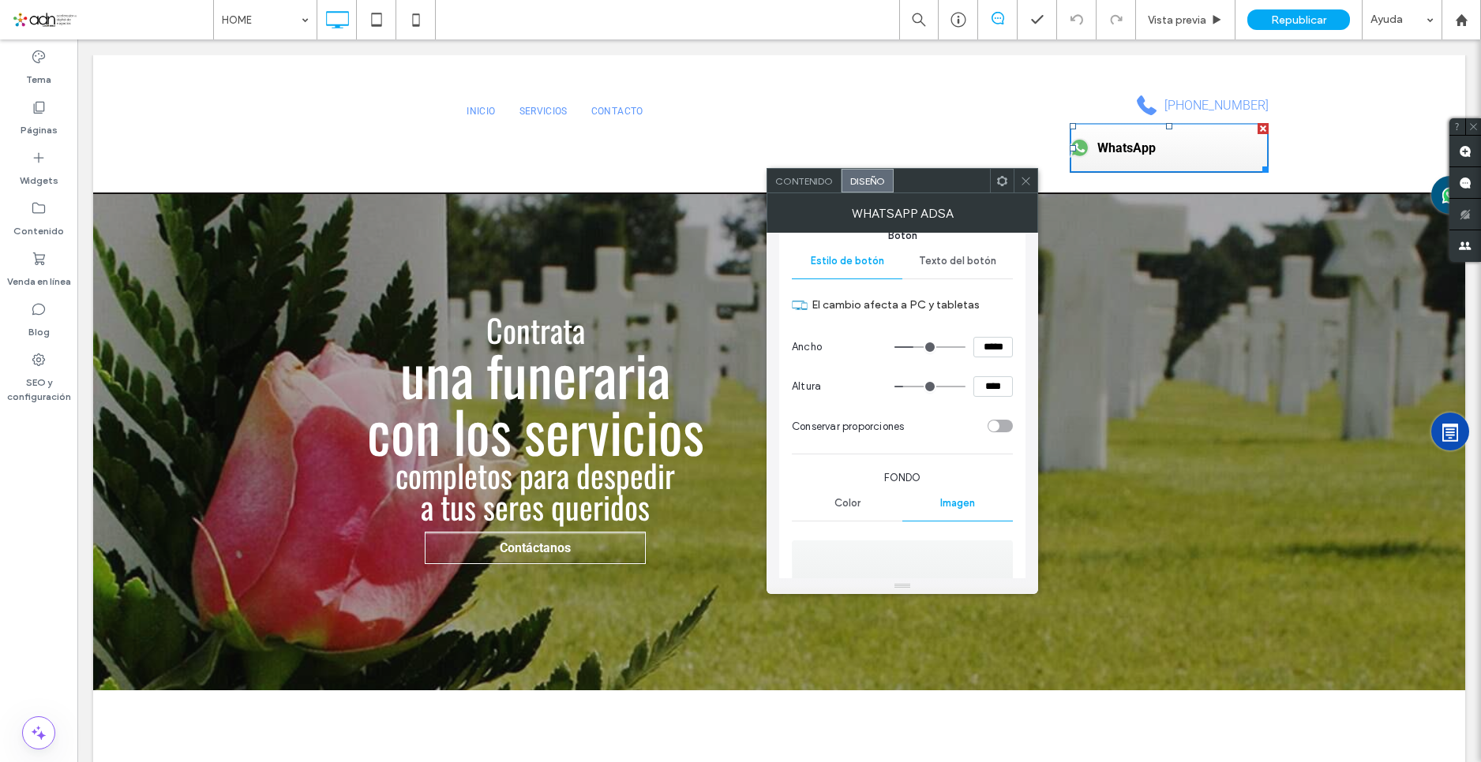
type input "*****"
type input "***"
click at [915, 346] on input "range" at bounding box center [929, 347] width 71 height 2
type input "**"
type input "****"
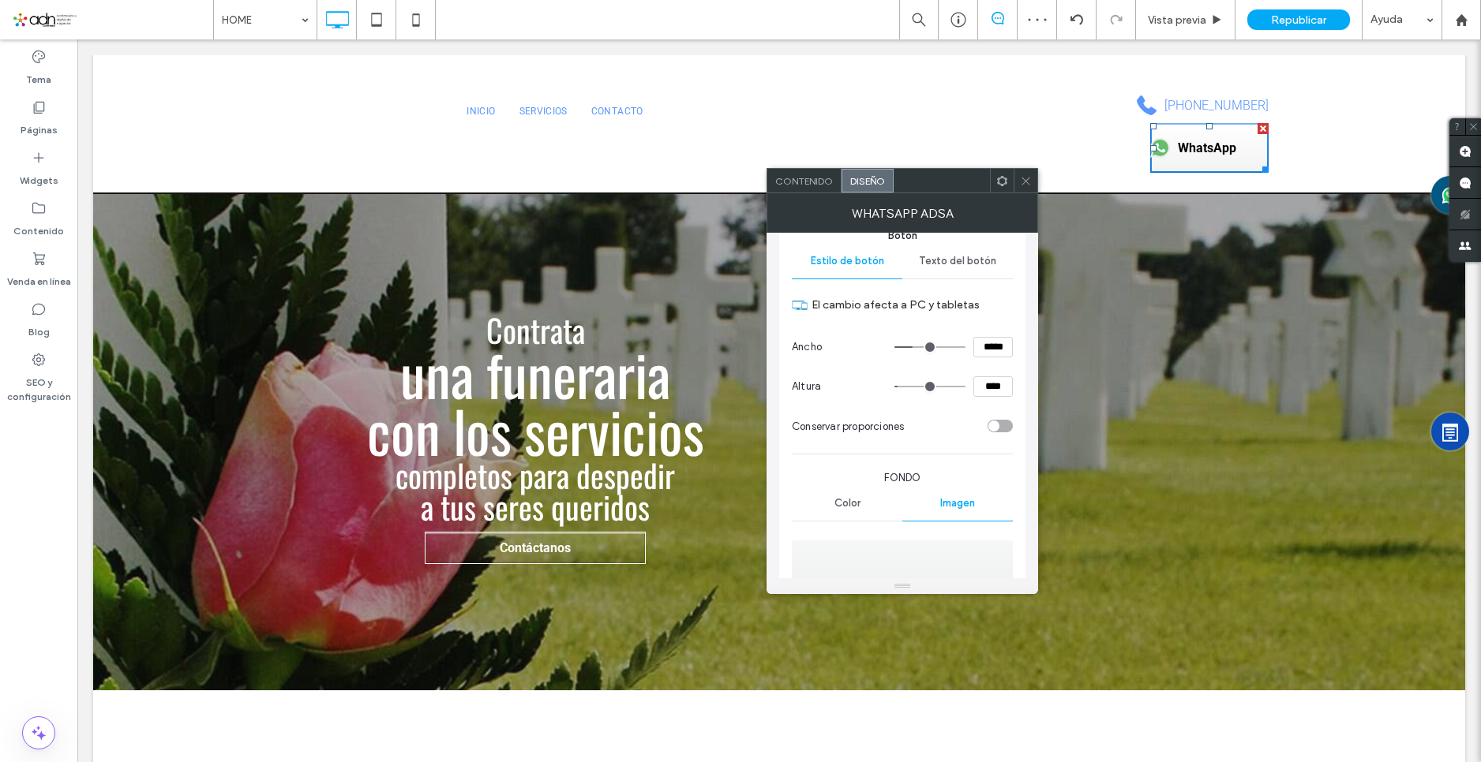
type input "**"
type input "****"
click at [901, 386] on input "range" at bounding box center [929, 387] width 71 height 2
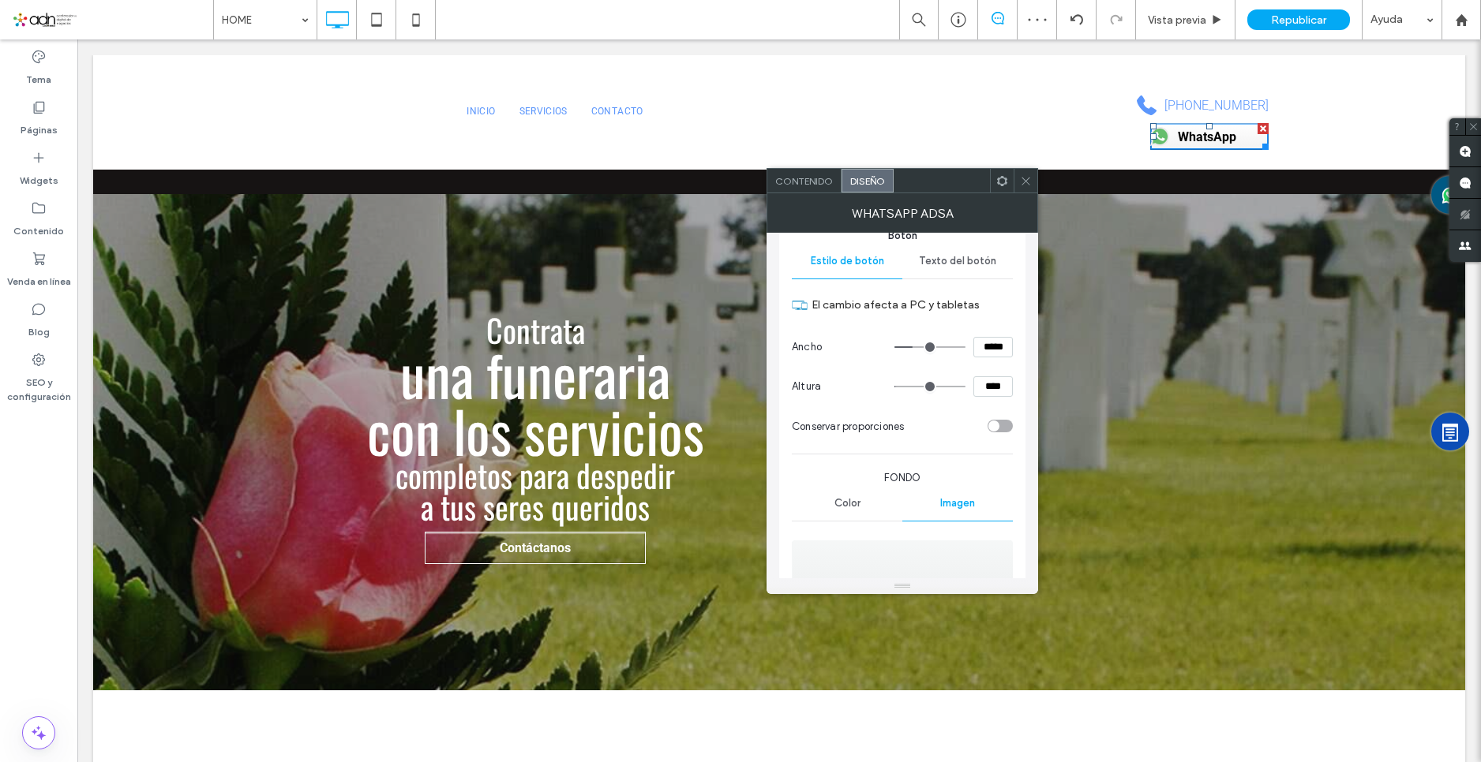
type input "**"
type input "****"
type input "**"
type input "****"
click at [905, 386] on input "range" at bounding box center [929, 387] width 71 height 2
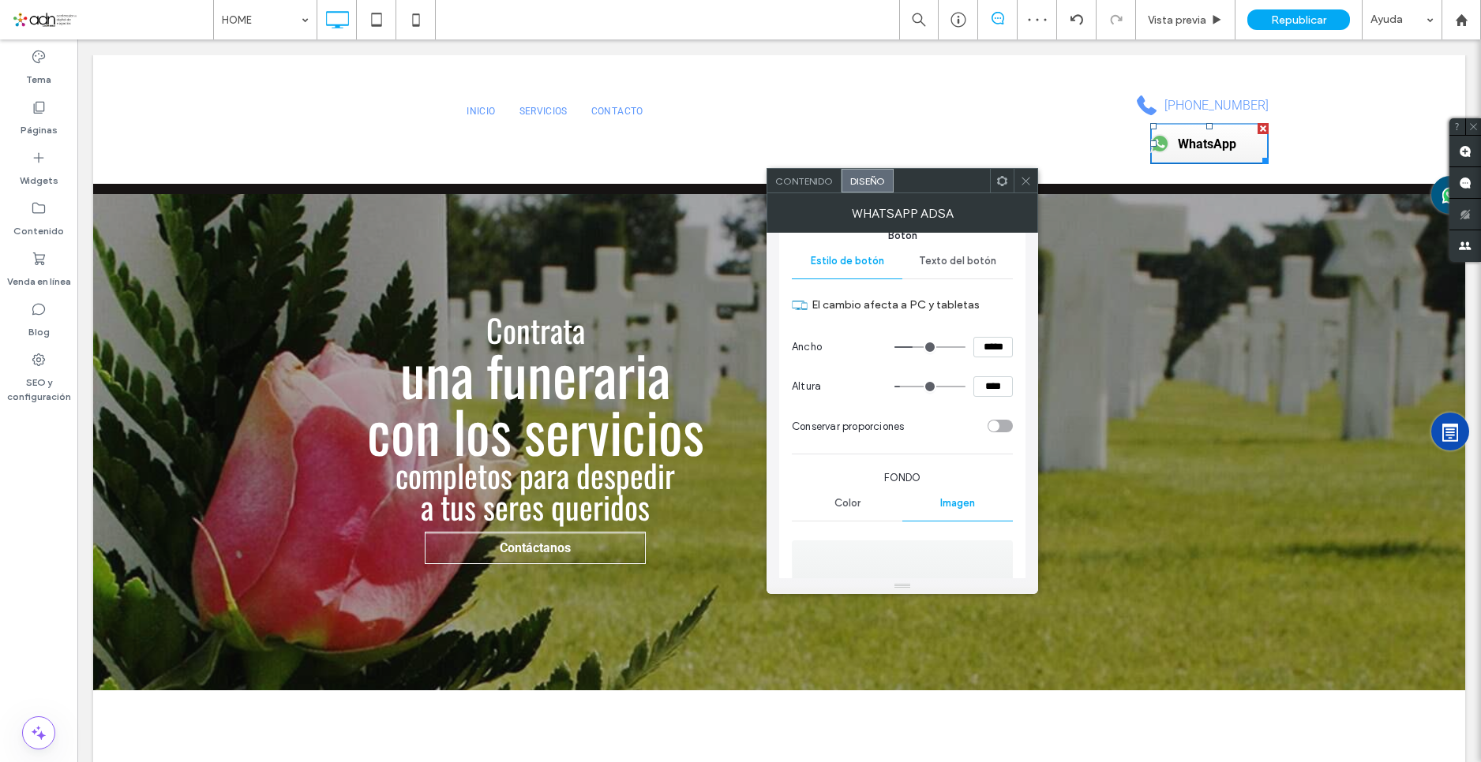
type input "**"
type input "****"
type input "**"
click at [899, 386] on input "range" at bounding box center [929, 387] width 71 height 2
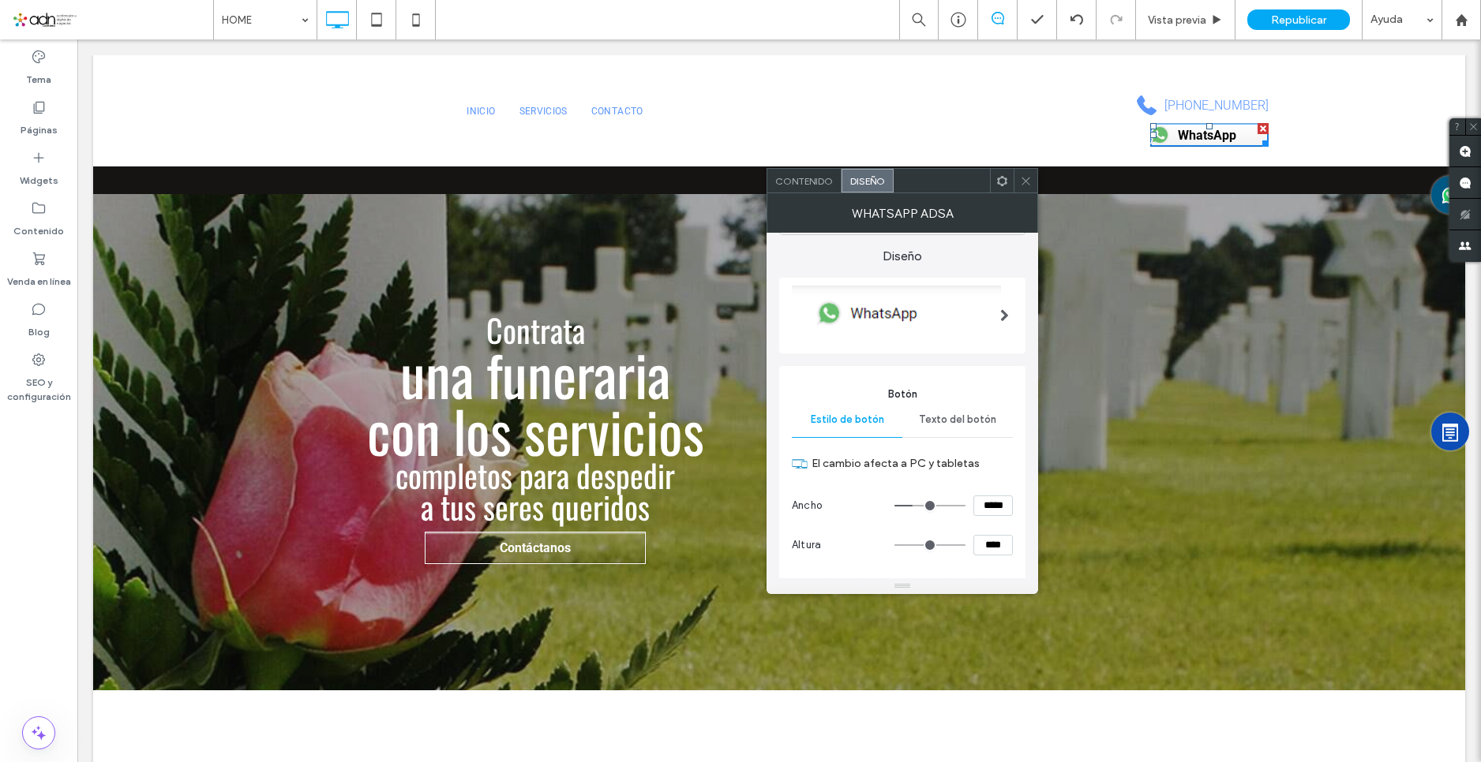
scroll to position [79, 0]
click at [956, 414] on span "Texto del botón" at bounding box center [957, 419] width 77 height 13
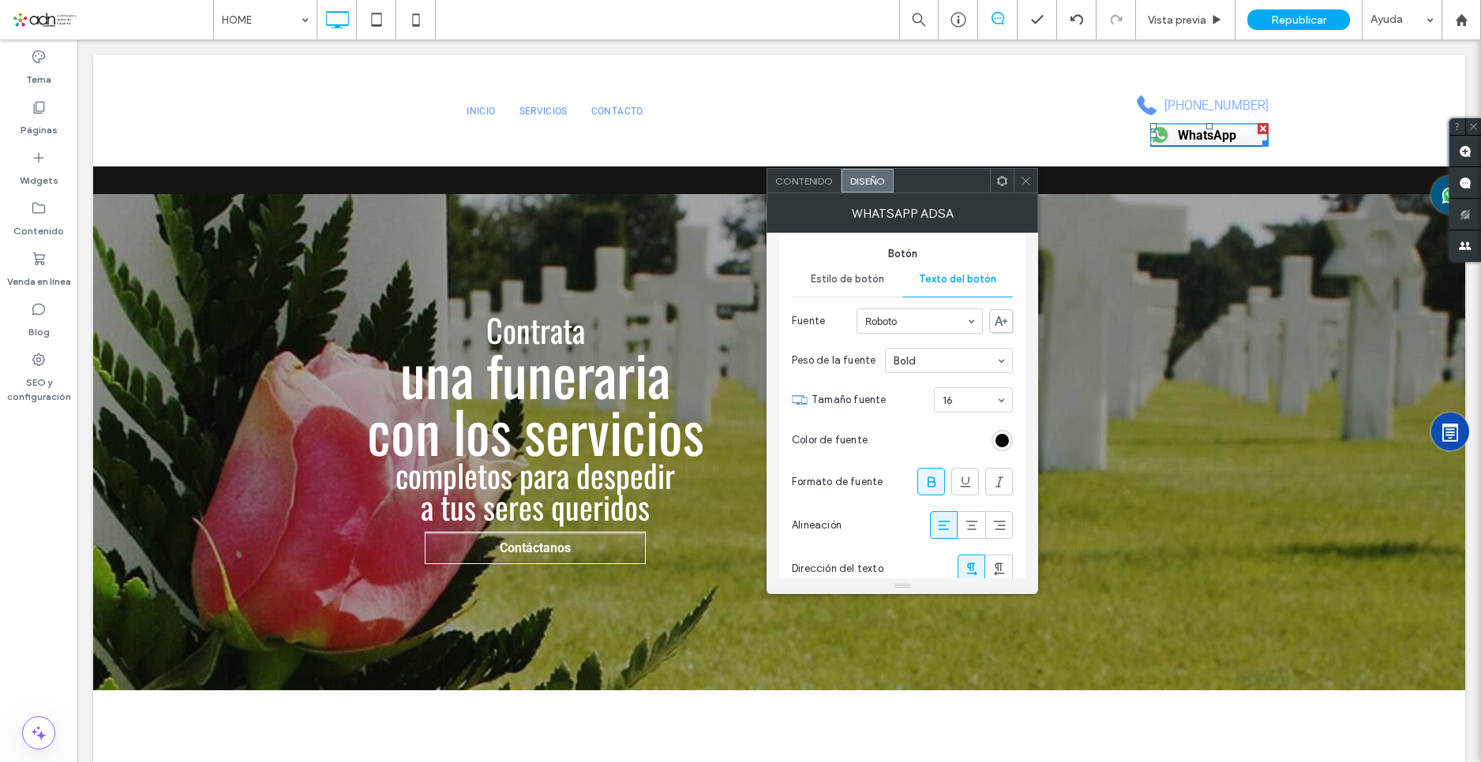
scroll to position [237, 0]
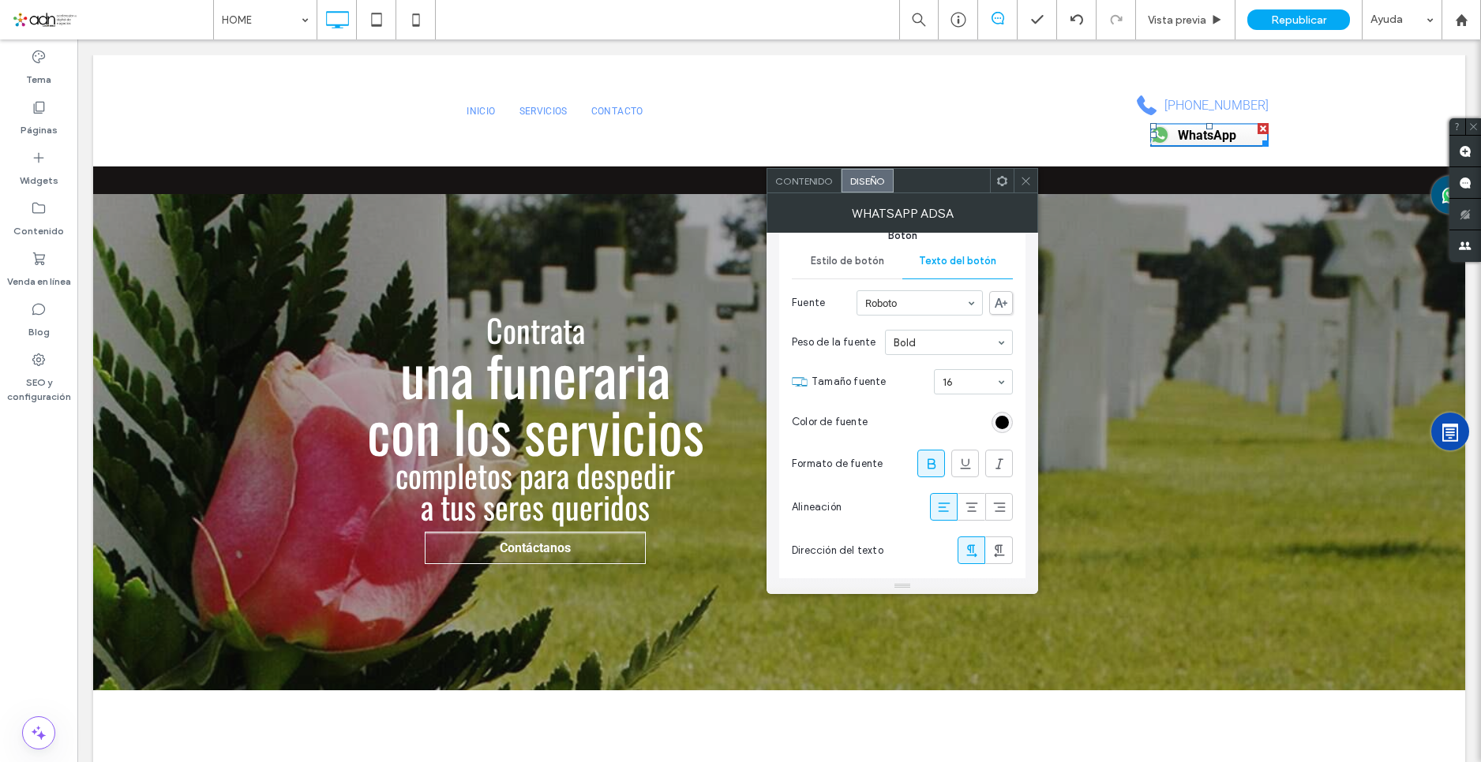
click at [932, 470] on icon at bounding box center [931, 464] width 16 height 16
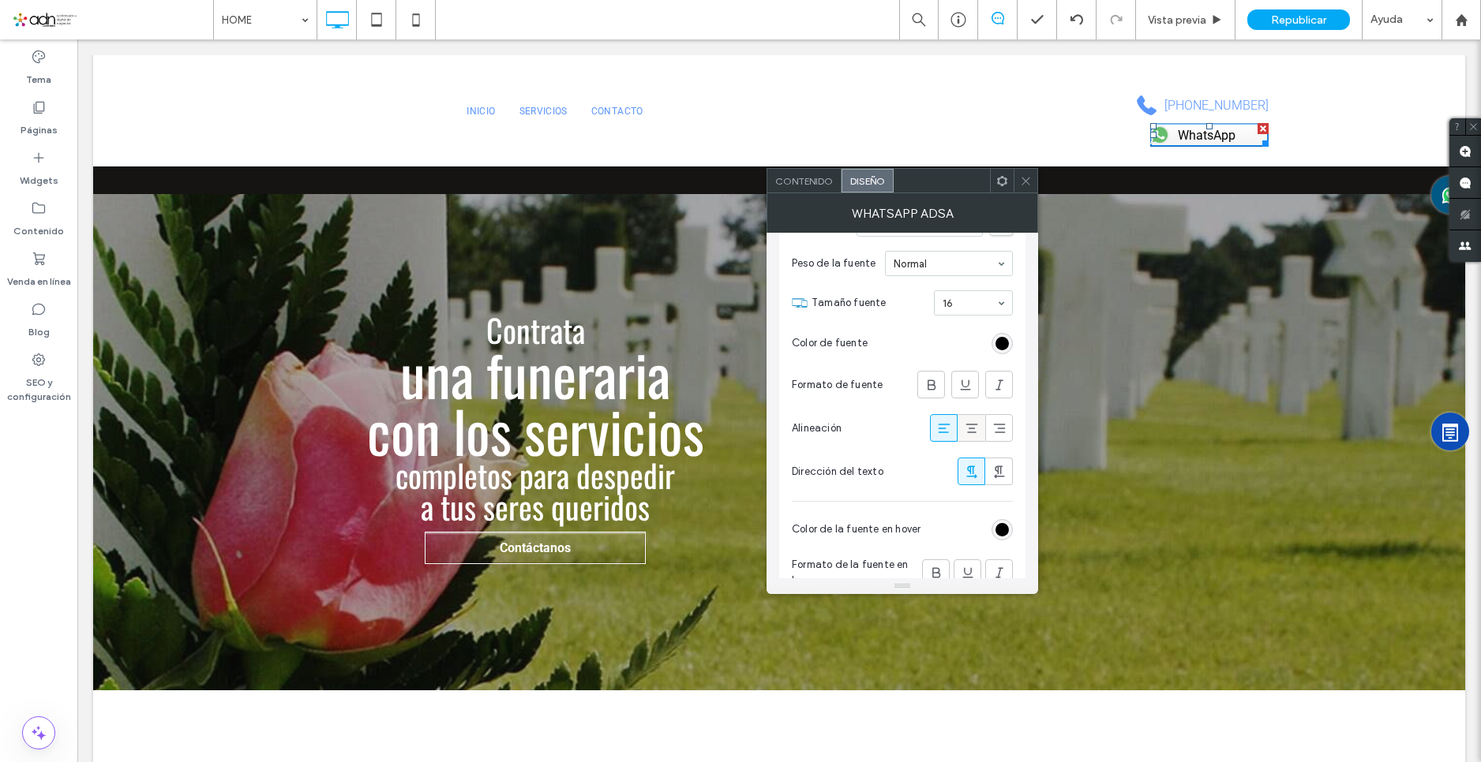
click at [972, 426] on icon at bounding box center [972, 429] width 16 height 16
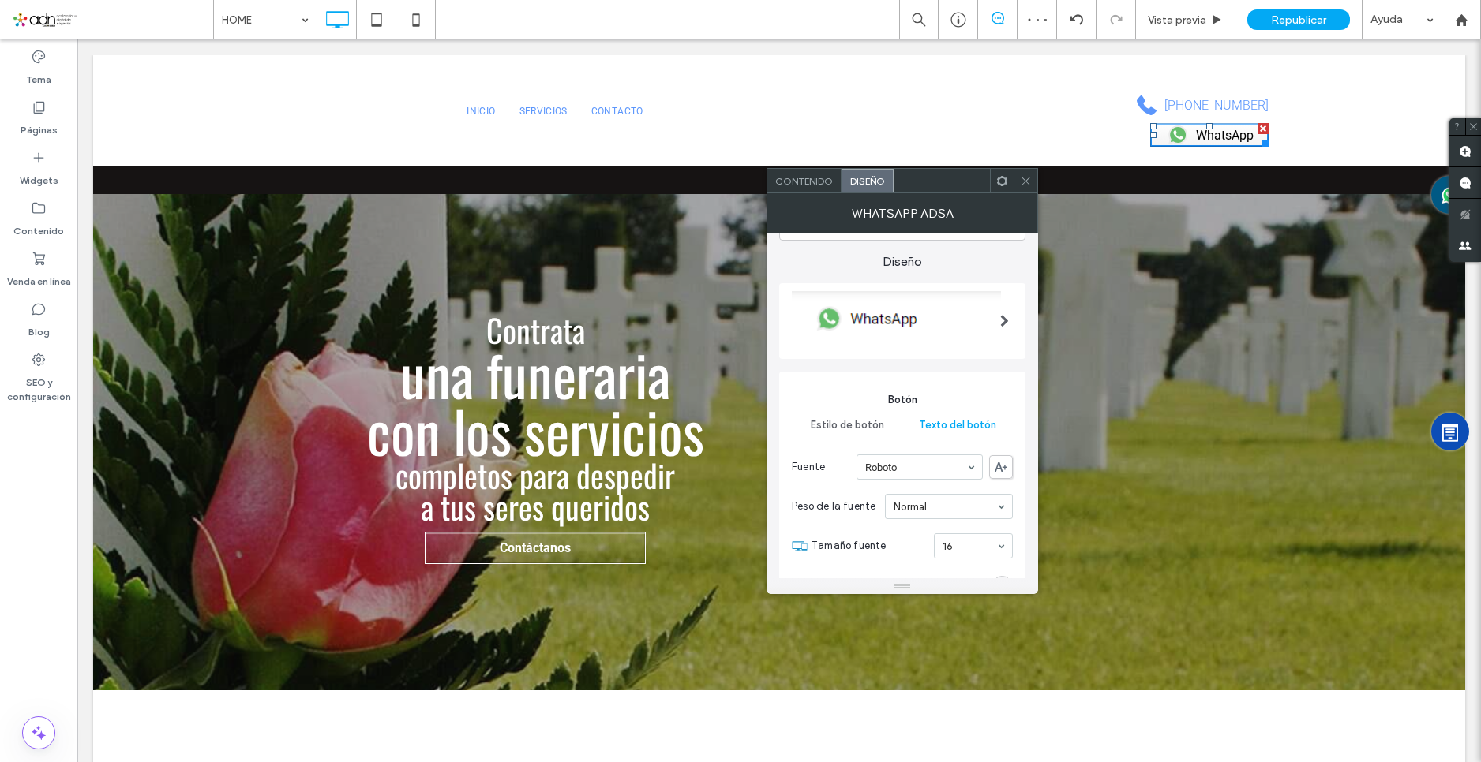
scroll to position [158, 0]
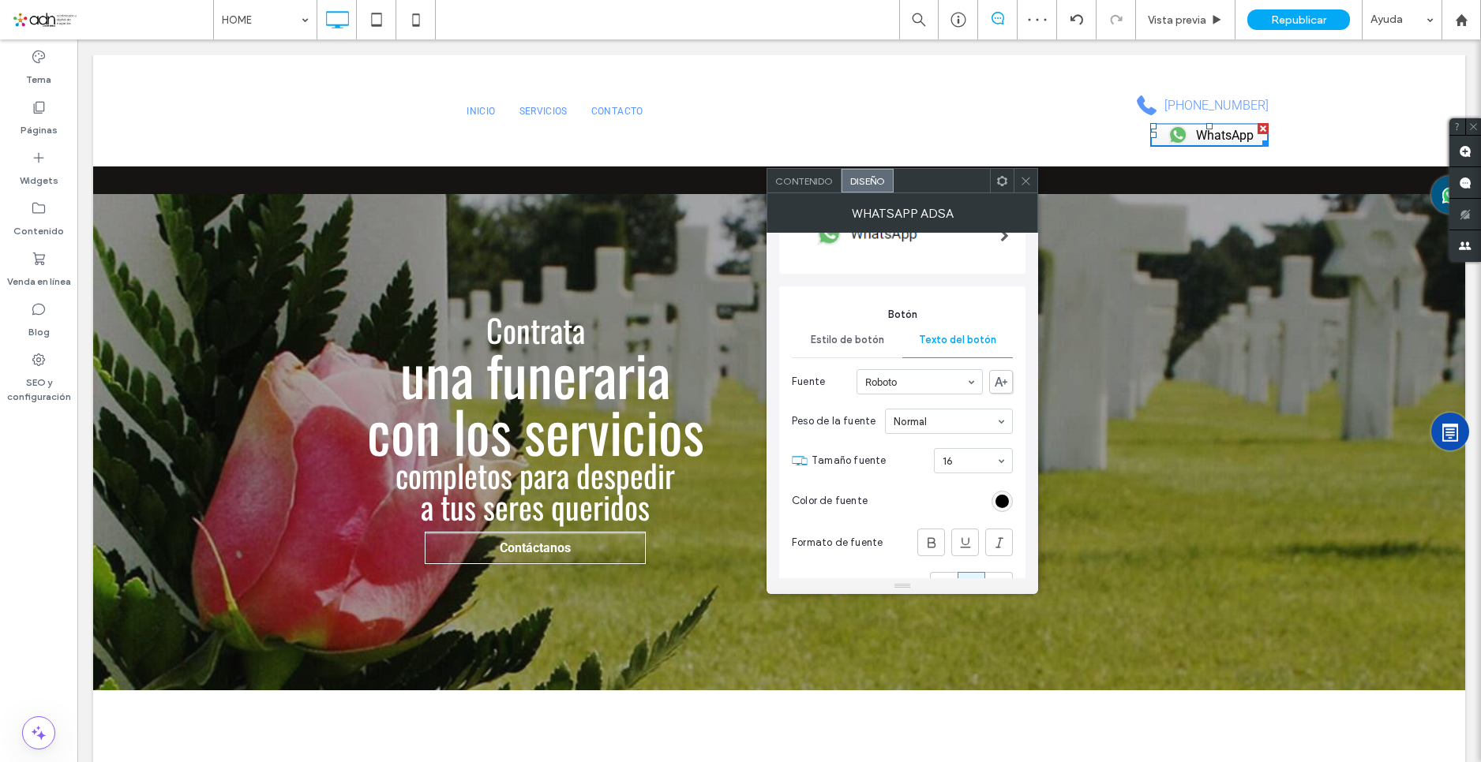
click at [849, 346] on span "Estilo de botón" at bounding box center [846, 340] width 73 height 13
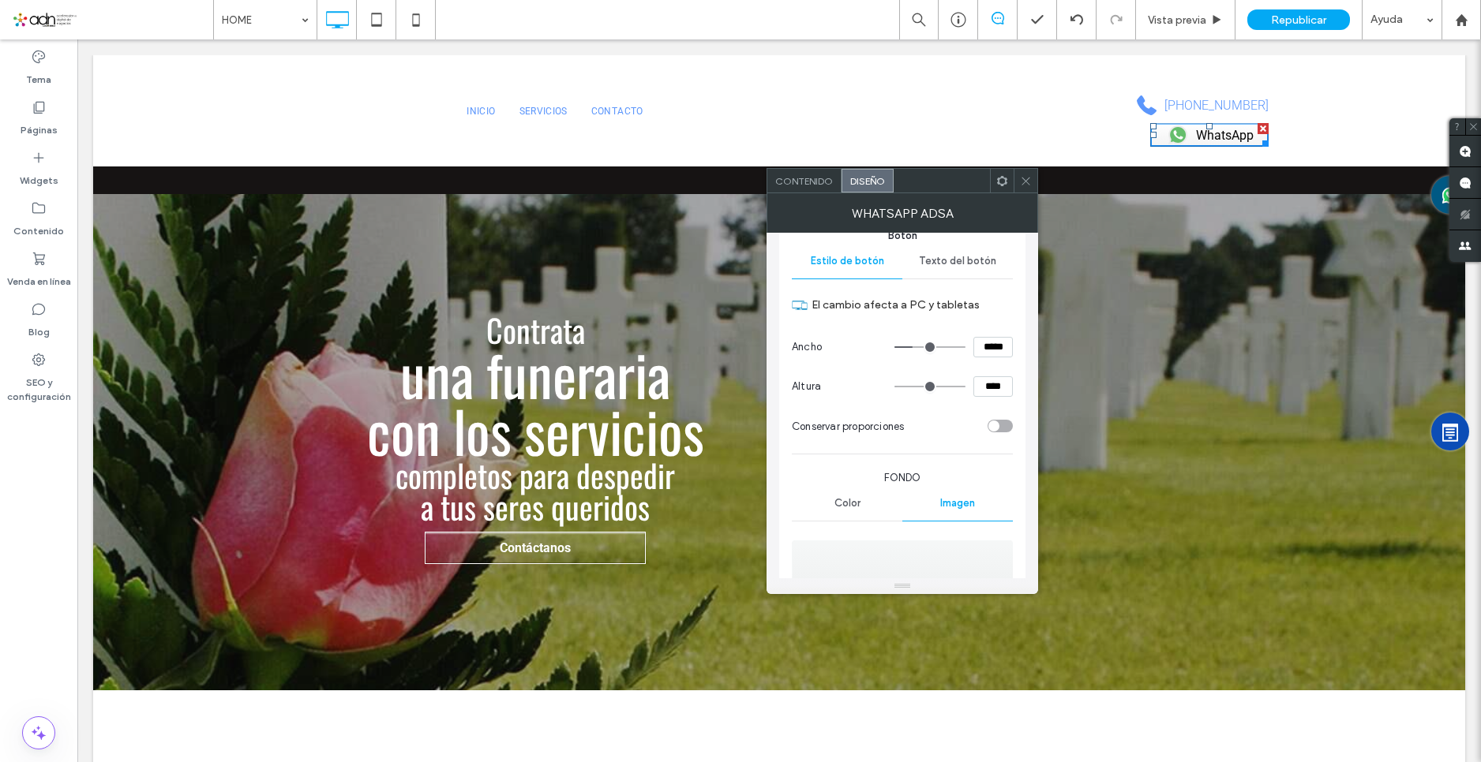
scroll to position [316, 0]
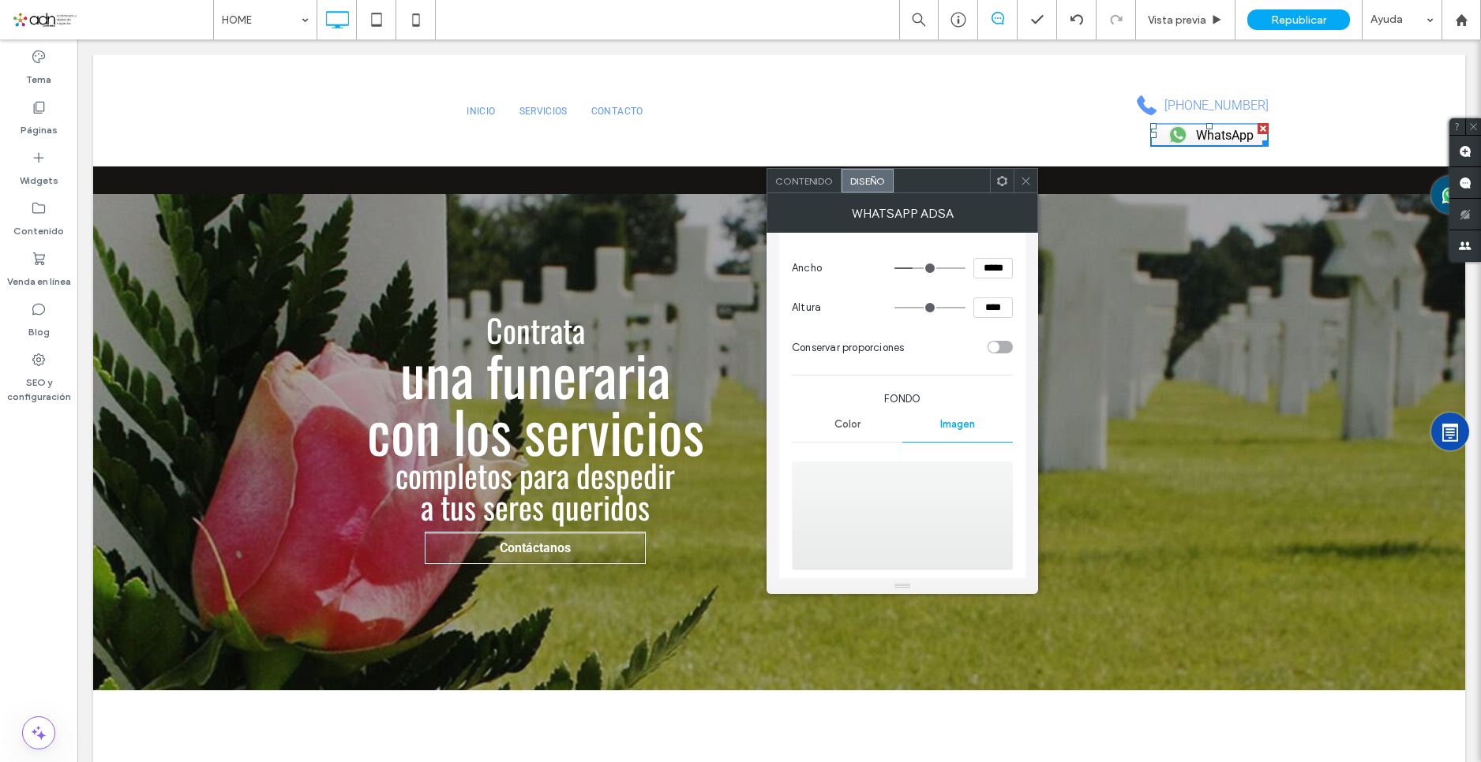
click at [861, 423] on div "Color" at bounding box center [847, 424] width 110 height 35
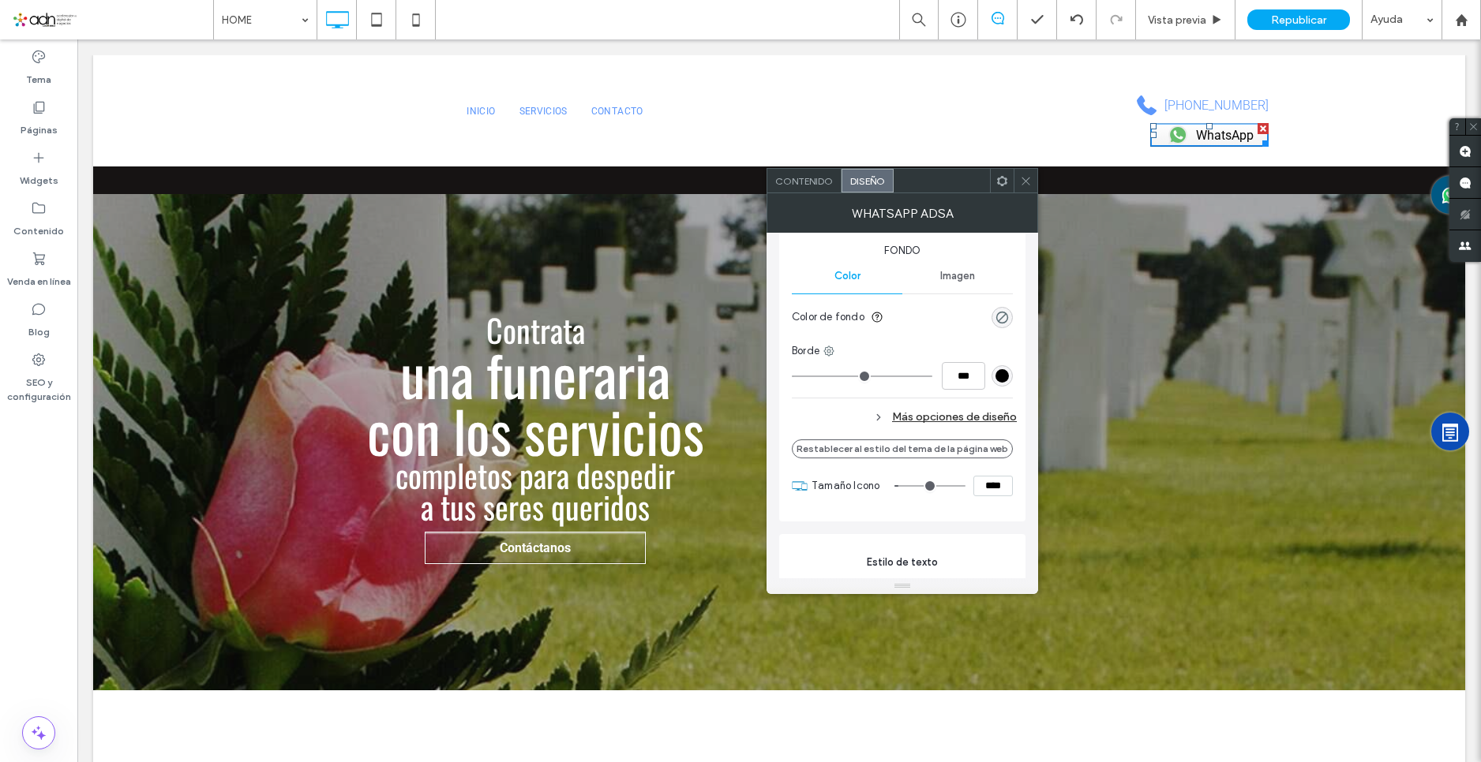
scroll to position [474, 0]
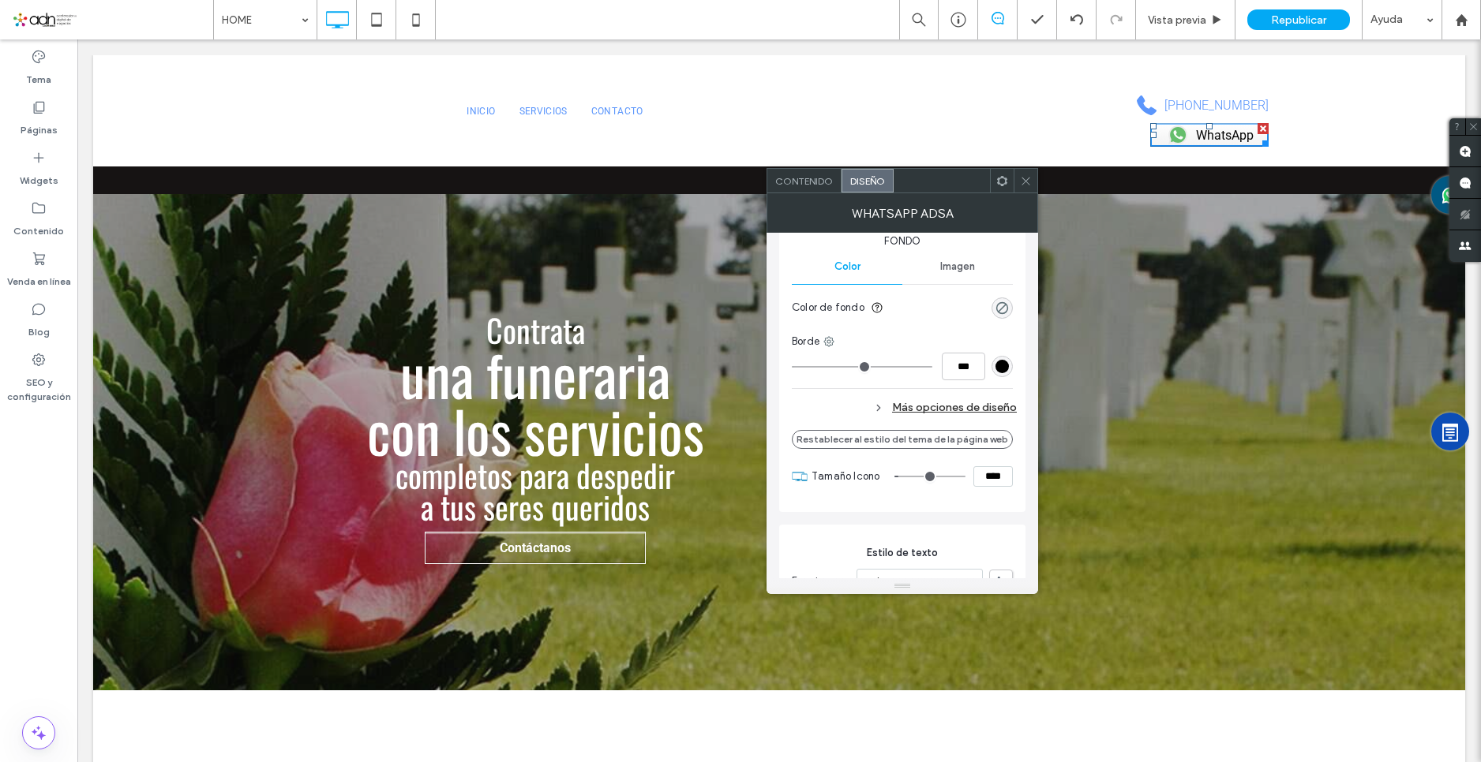
click at [969, 412] on div "Más opciones de diseño" at bounding box center [904, 407] width 225 height 21
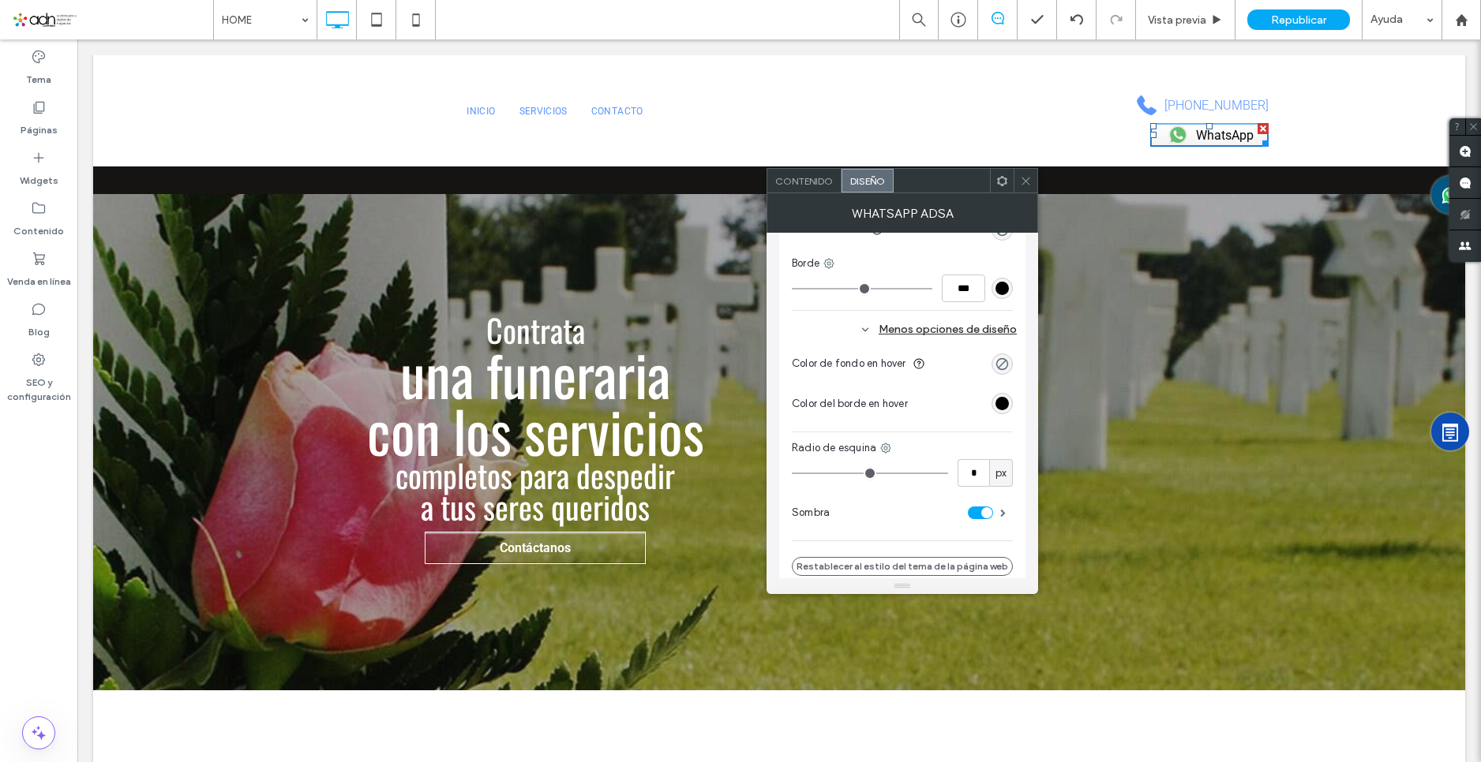
scroll to position [552, 0]
click at [999, 405] on div "rgb(0, 0, 0)" at bounding box center [1001, 402] width 13 height 13
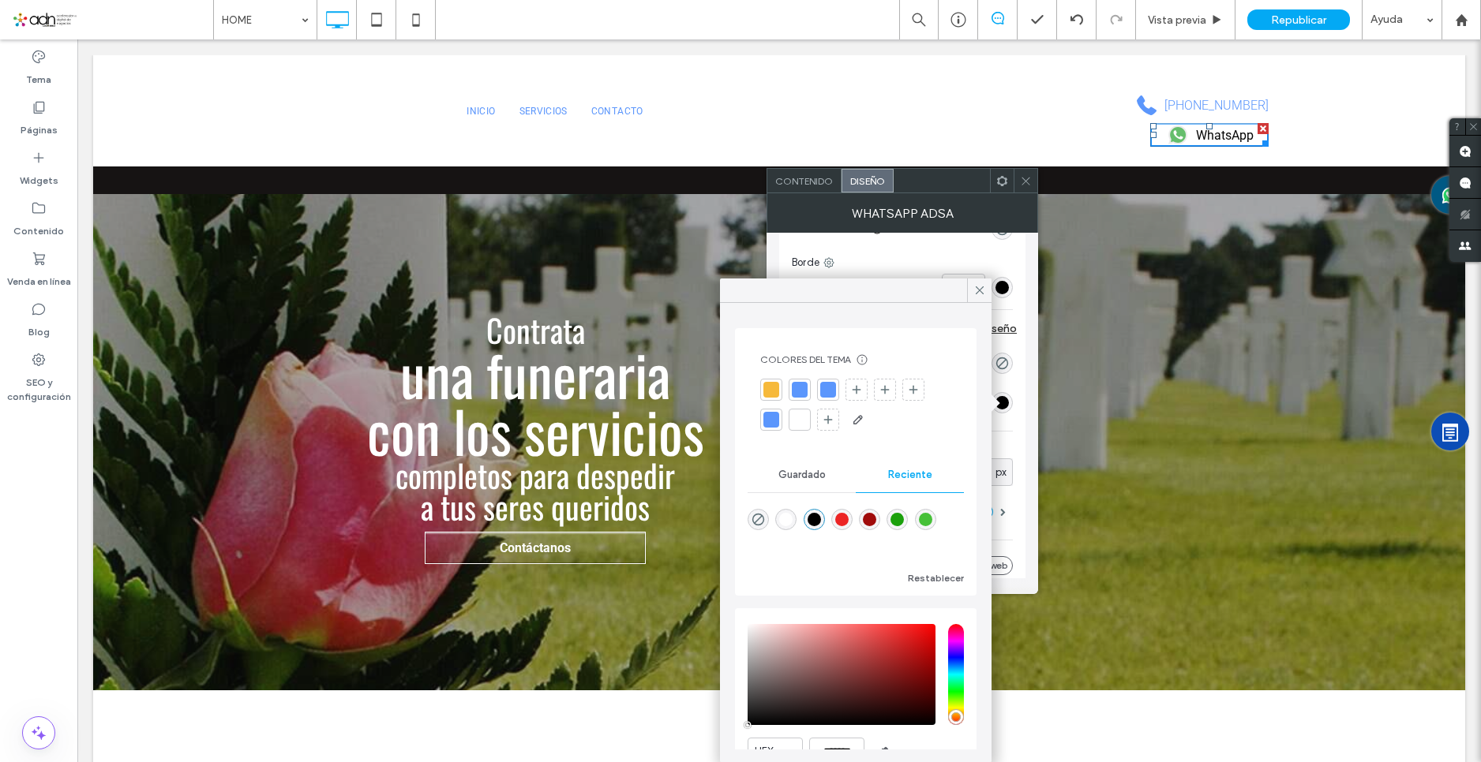
click at [750, 516] on div "rgba(0, 0, 0, 0)" at bounding box center [757, 519] width 21 height 21
type input "*"
type input "**"
click at [980, 291] on use at bounding box center [979, 290] width 8 height 8
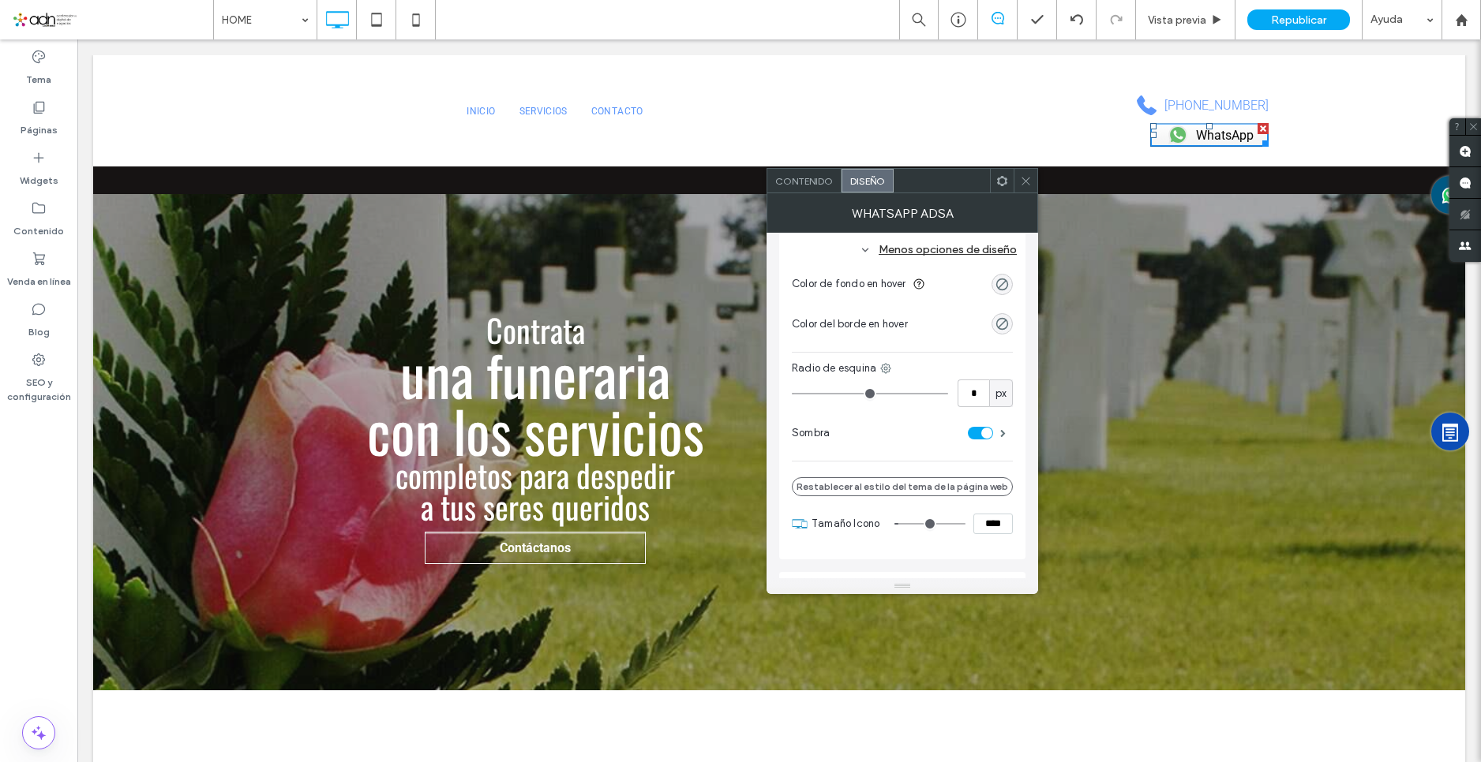
scroll to position [710, 0]
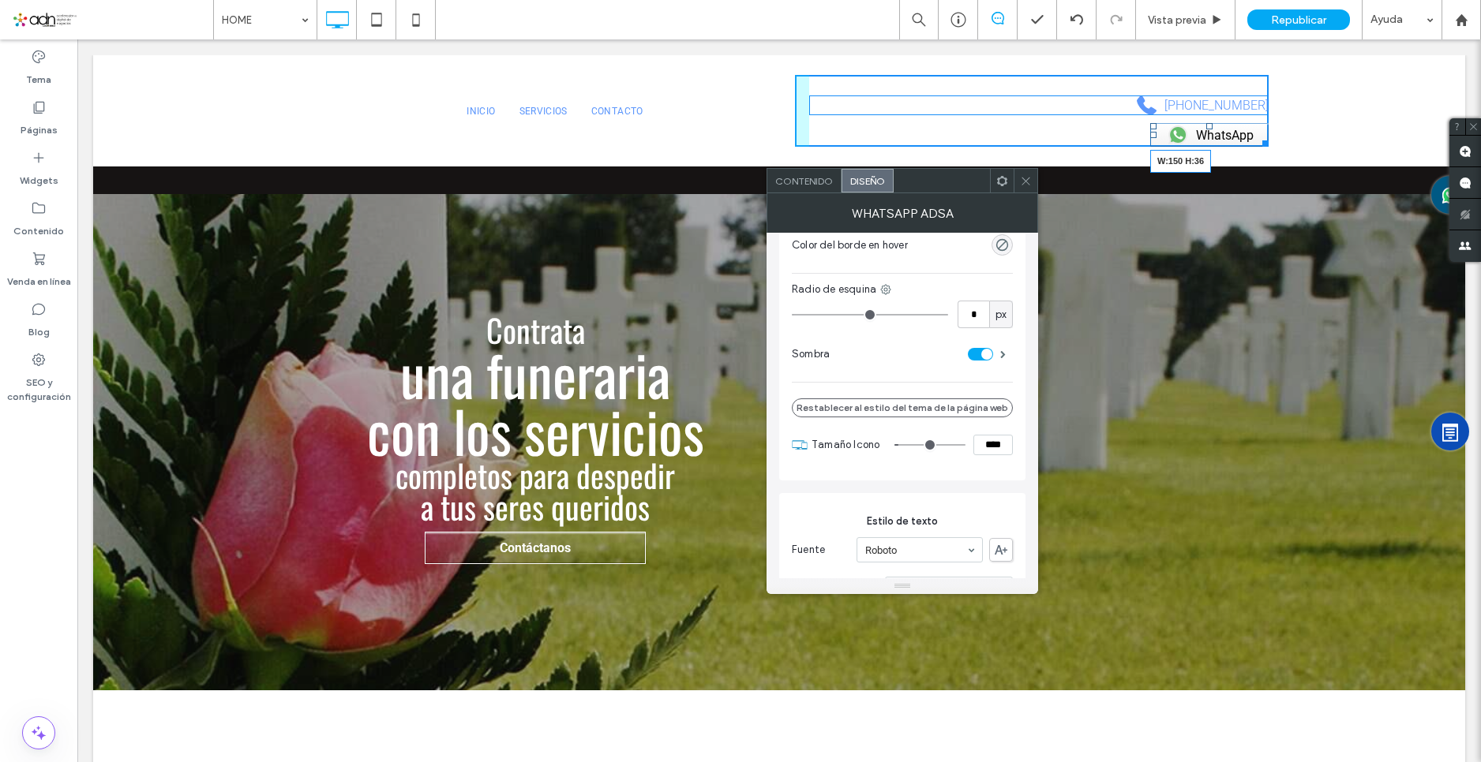
drag, startPoint x: 1264, startPoint y: 144, endPoint x: 1352, endPoint y: 185, distance: 97.1
click at [1274, 145] on div "INICIO SERVICIOS CONTACTO Click To Paste 243-436-8823 WhatsApp W:150 H:36 Click…" at bounding box center [794, 110] width 1403 height 111
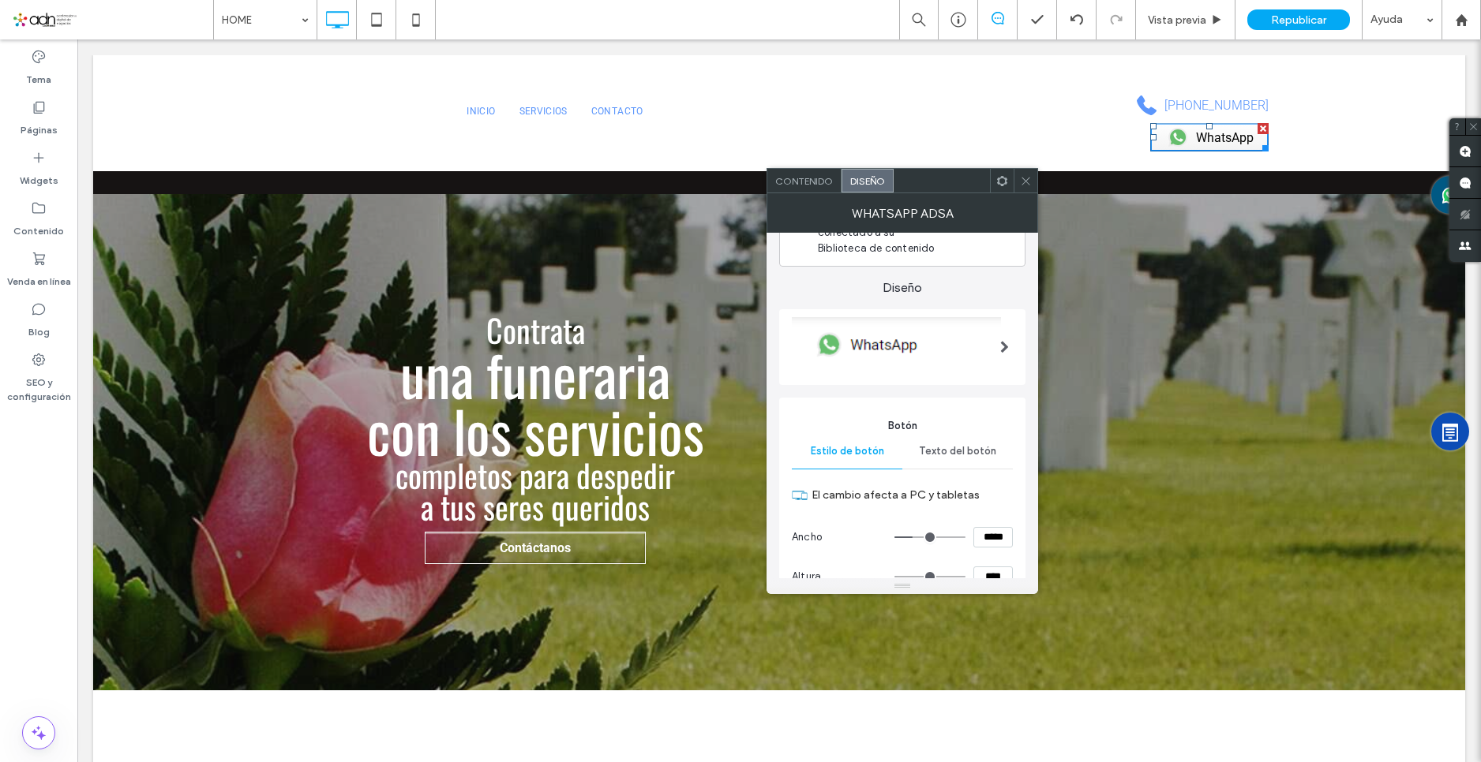
scroll to position [79, 0]
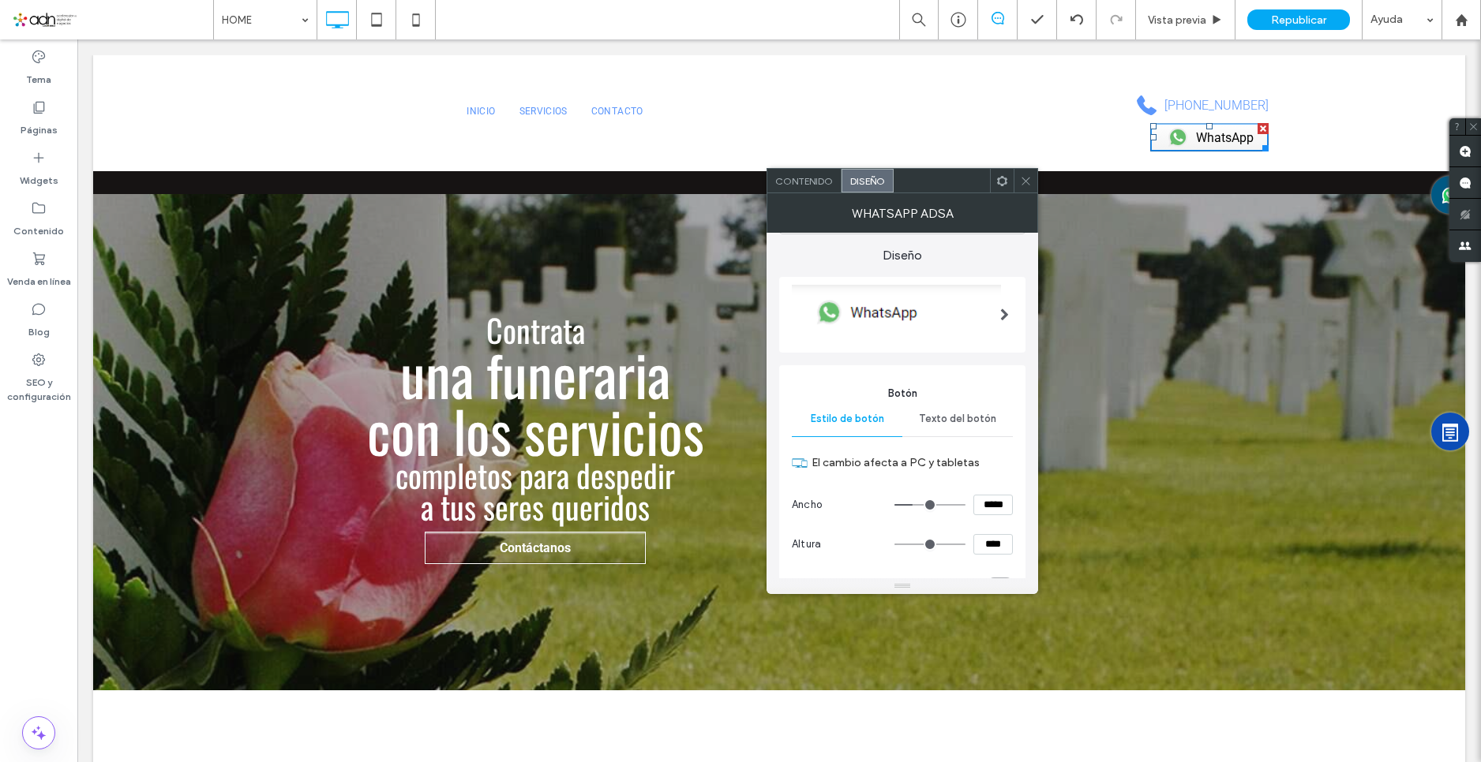
click at [401, 101] on nav "INICIO SERVICIOS CONTACTO" at bounding box center [554, 112] width 451 height 40
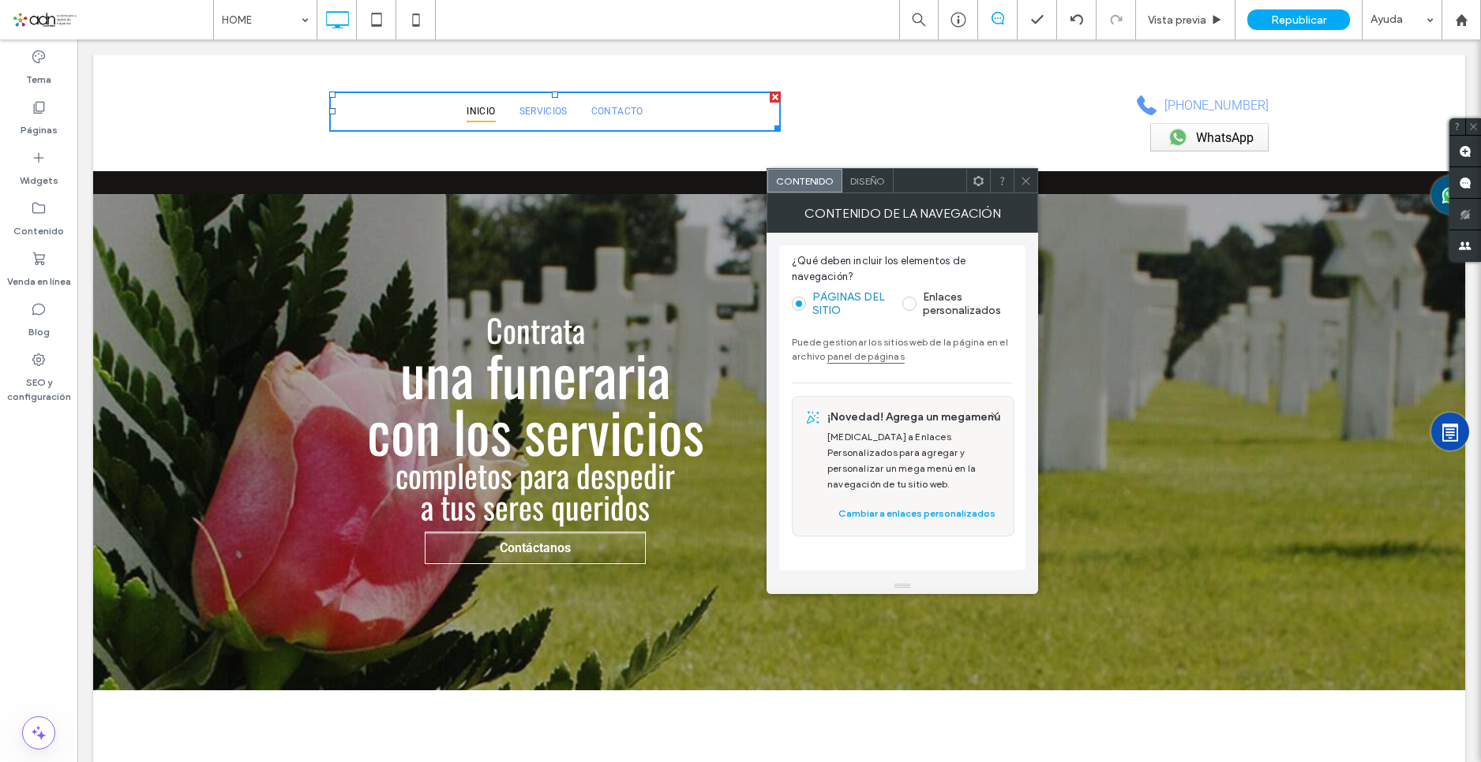
click at [475, 105] on span "INICIO" at bounding box center [480, 111] width 28 height 21
click at [863, 174] on div "Diseño" at bounding box center [867, 181] width 51 height 24
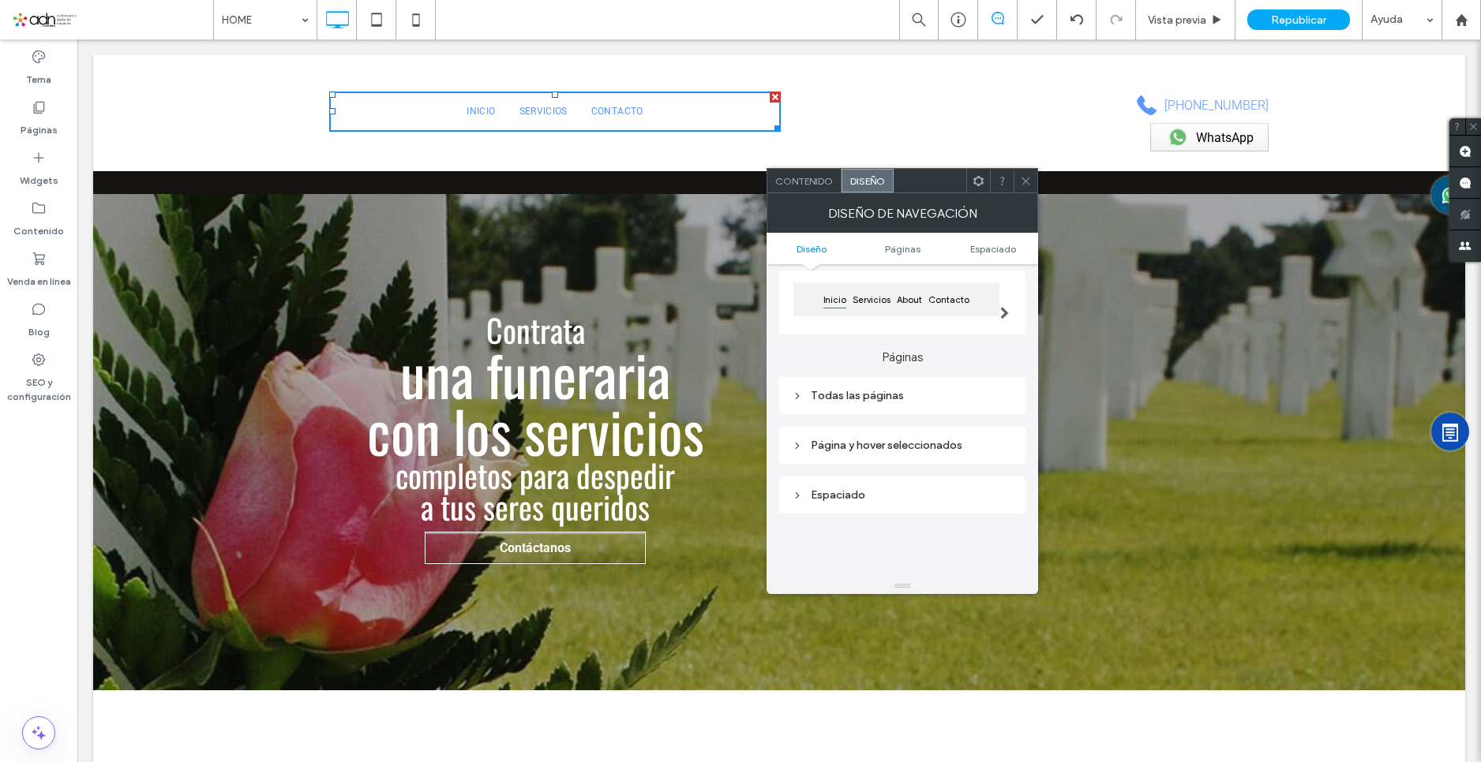
scroll to position [158, 0]
click at [870, 474] on div "Espaciado" at bounding box center [902, 486] width 246 height 37
click at [890, 391] on div "Todas las páginas" at bounding box center [902, 386] width 221 height 13
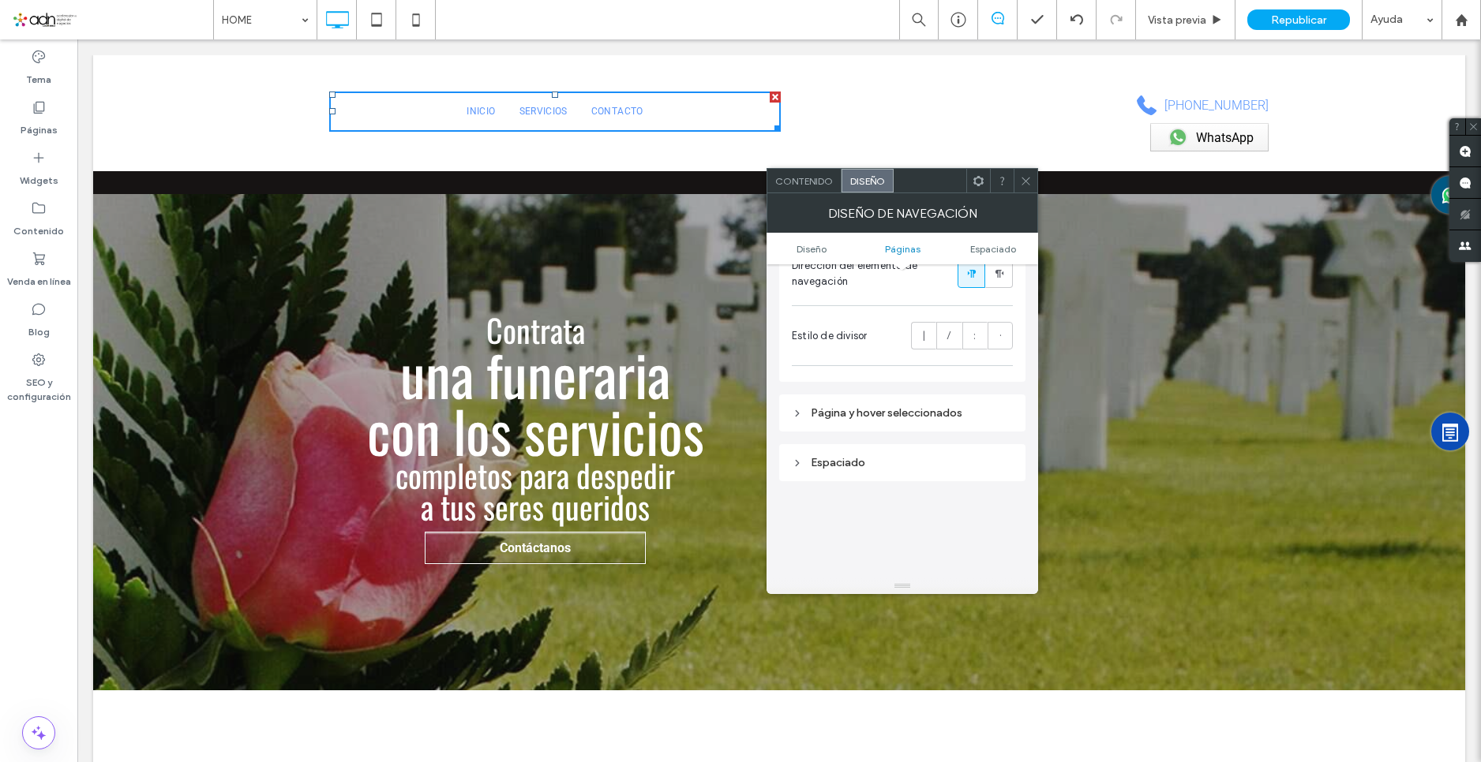
scroll to position [474, 0]
click at [868, 415] on div "Página y hover seleccionados" at bounding box center [902, 409] width 221 height 13
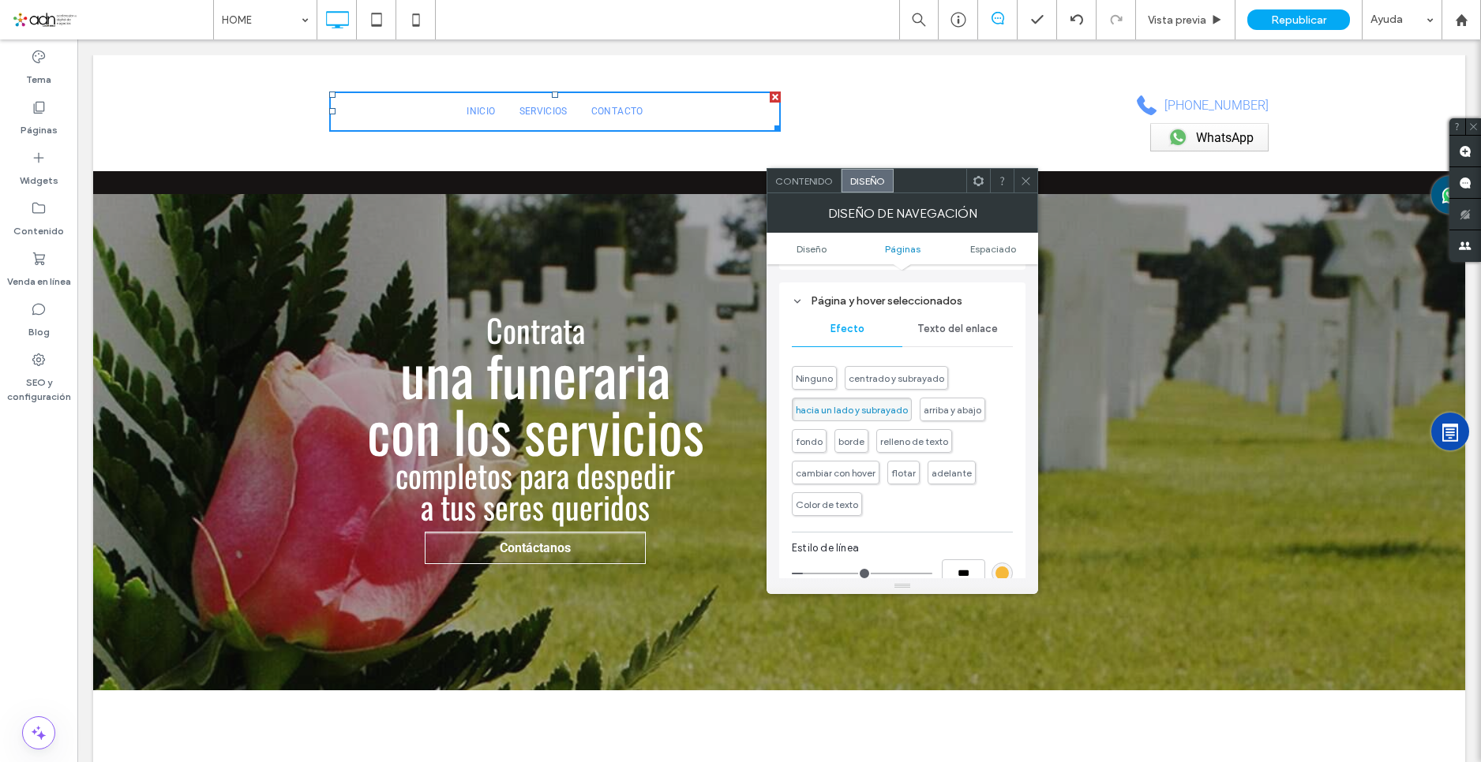
scroll to position [552, 0]
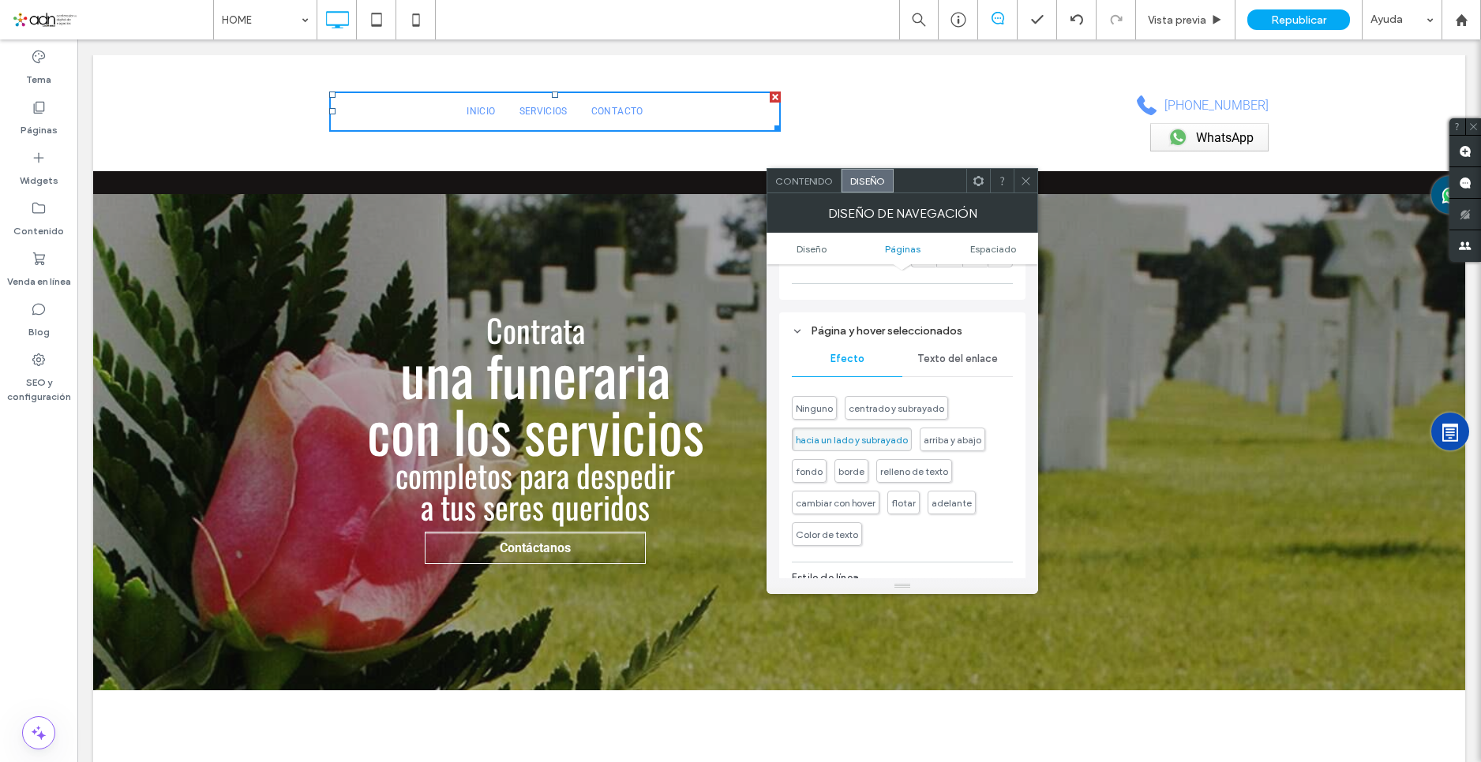
click at [962, 350] on div "Texto del enlace" at bounding box center [957, 359] width 110 height 35
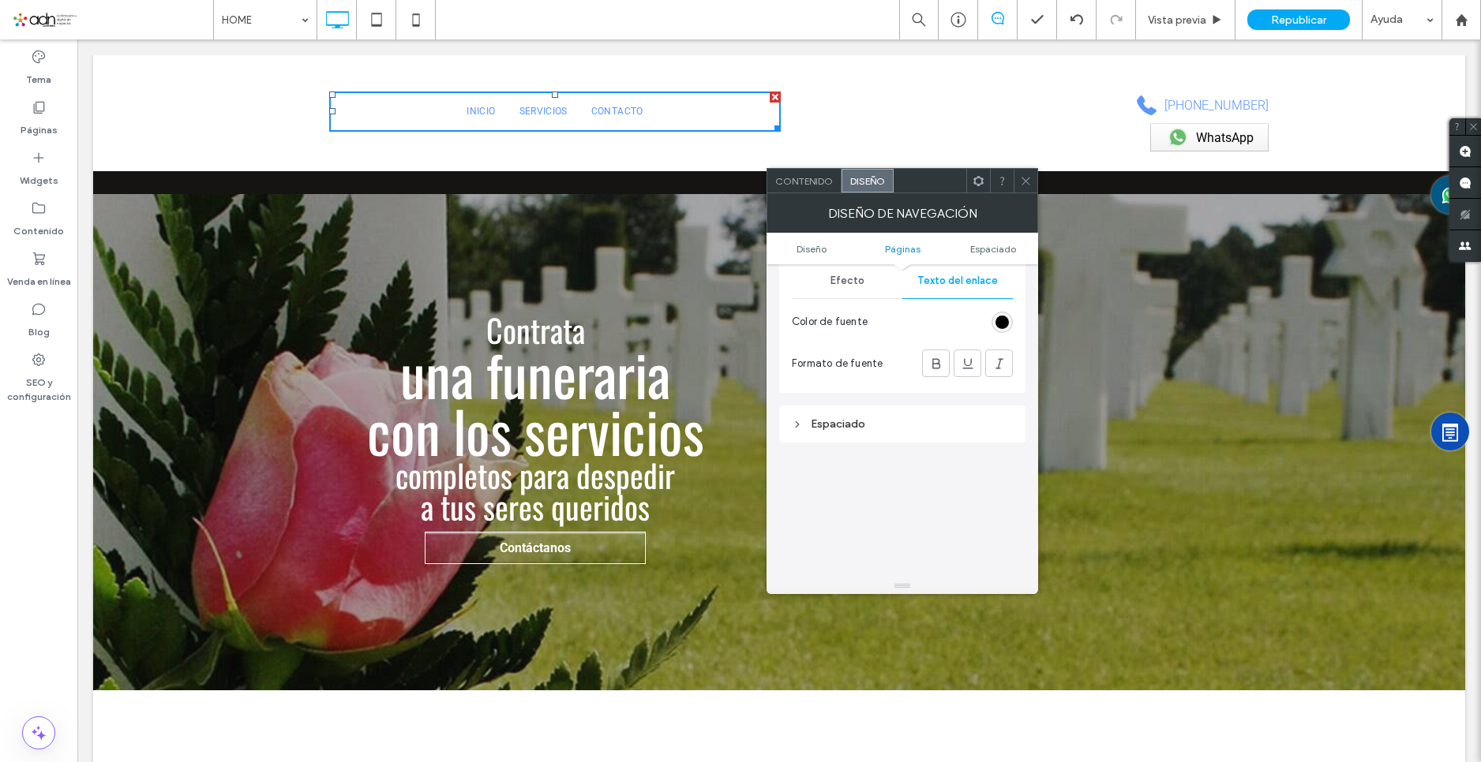
scroll to position [631, 0]
click at [837, 430] on div "Espaciado" at bounding box center [902, 423] width 221 height 21
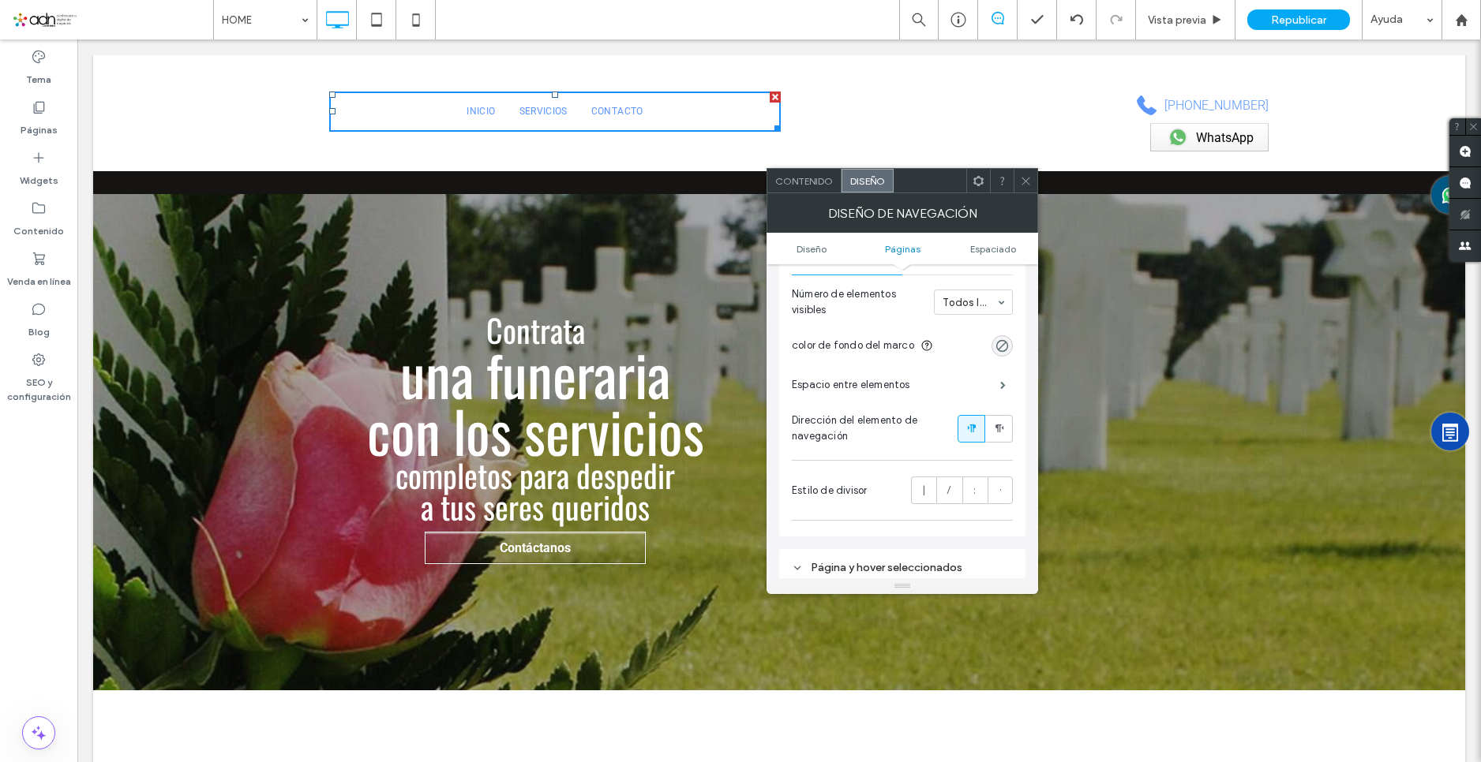
scroll to position [237, 0]
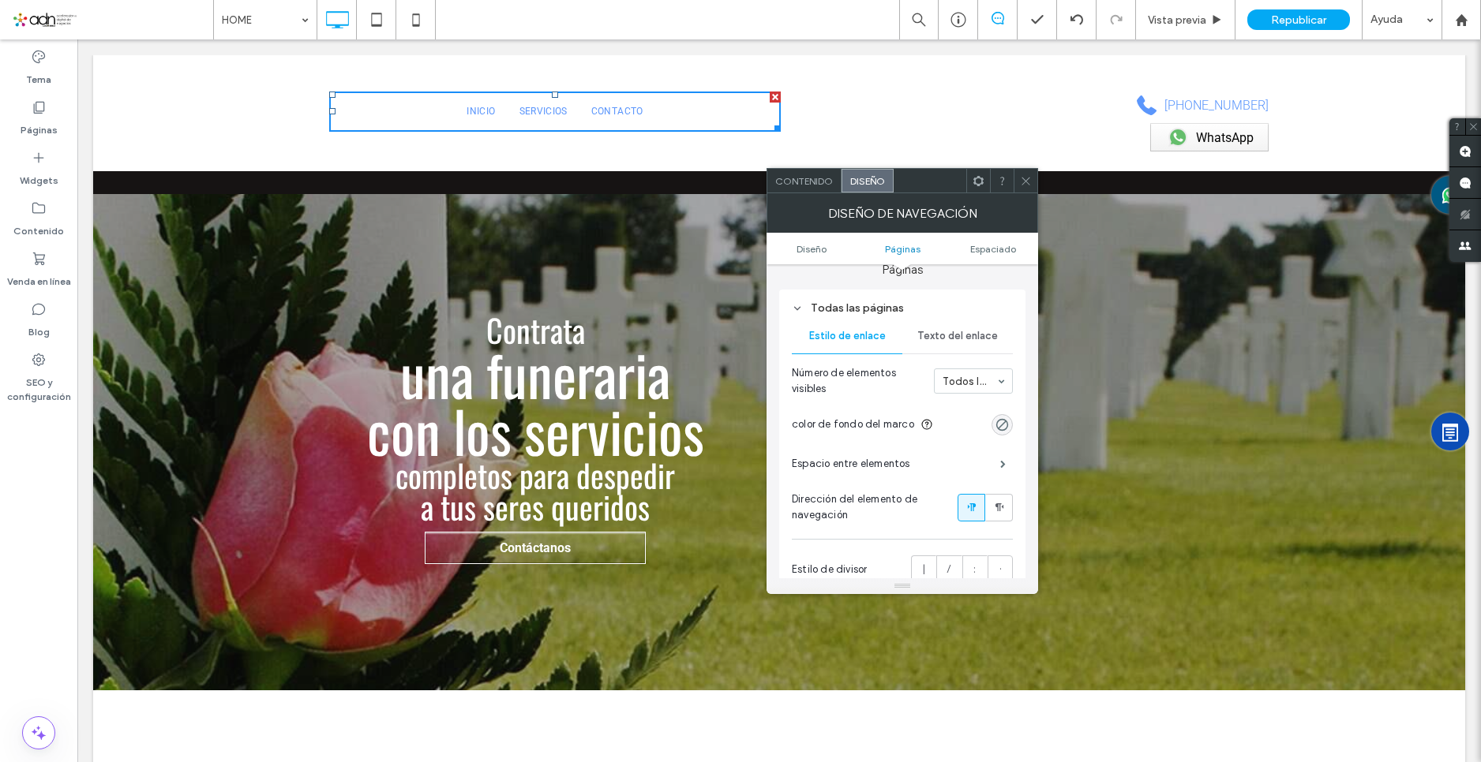
click at [962, 330] on span "Texto del enlace" at bounding box center [957, 336] width 80 height 13
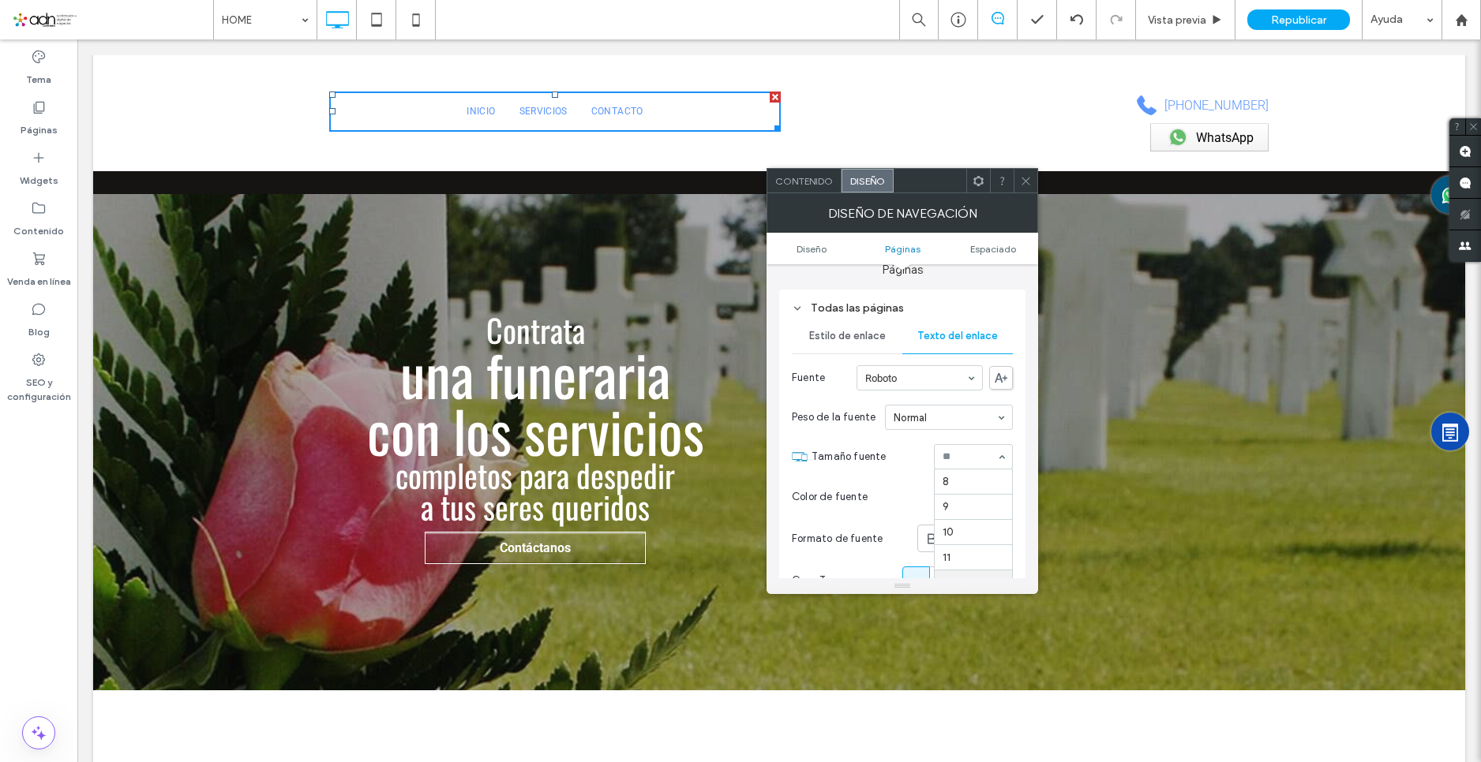
scroll to position [101, 0]
click at [986, 464] on div at bounding box center [972, 457] width 77 height 24
click at [1026, 190] on span at bounding box center [1026, 181] width 12 height 24
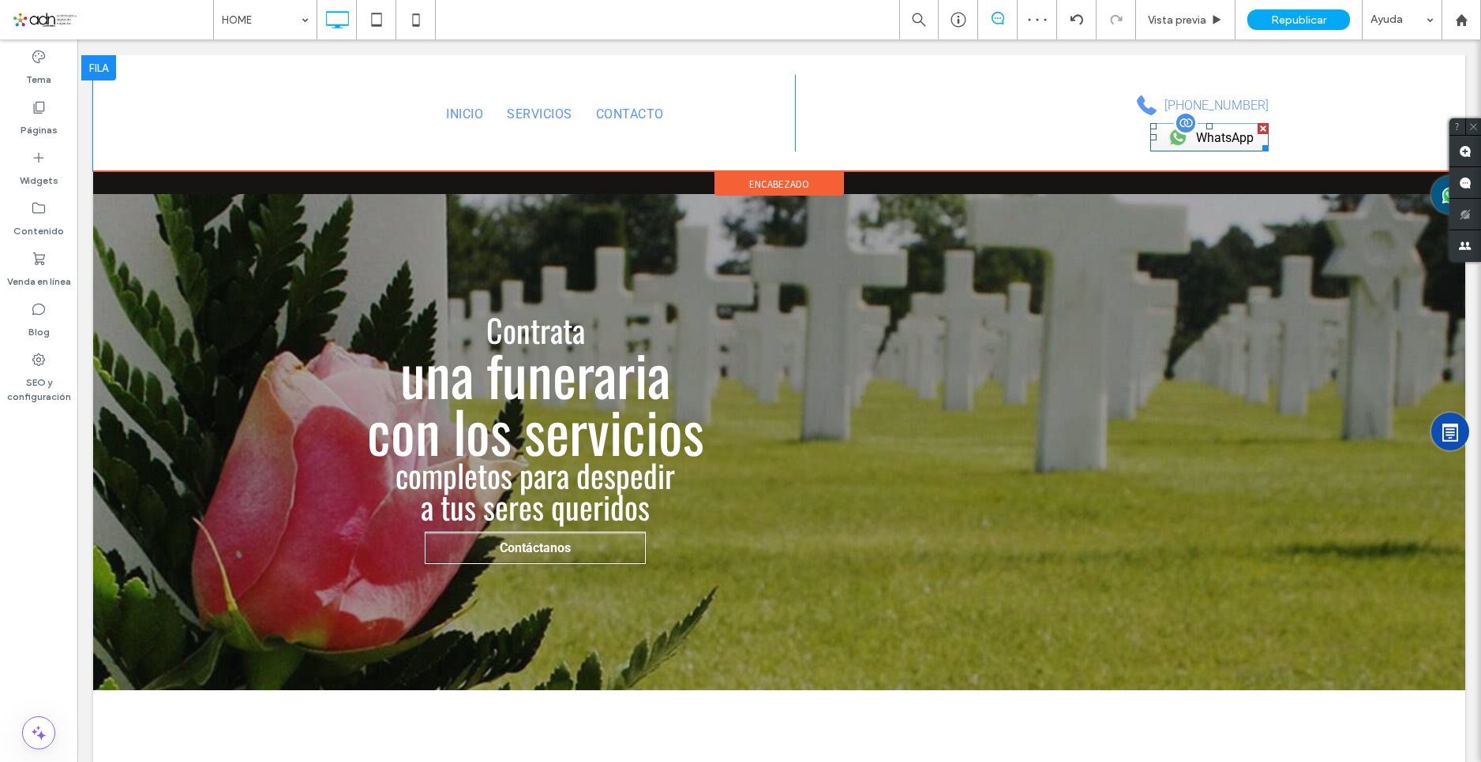
click at [1212, 141] on span at bounding box center [1209, 137] width 118 height 28
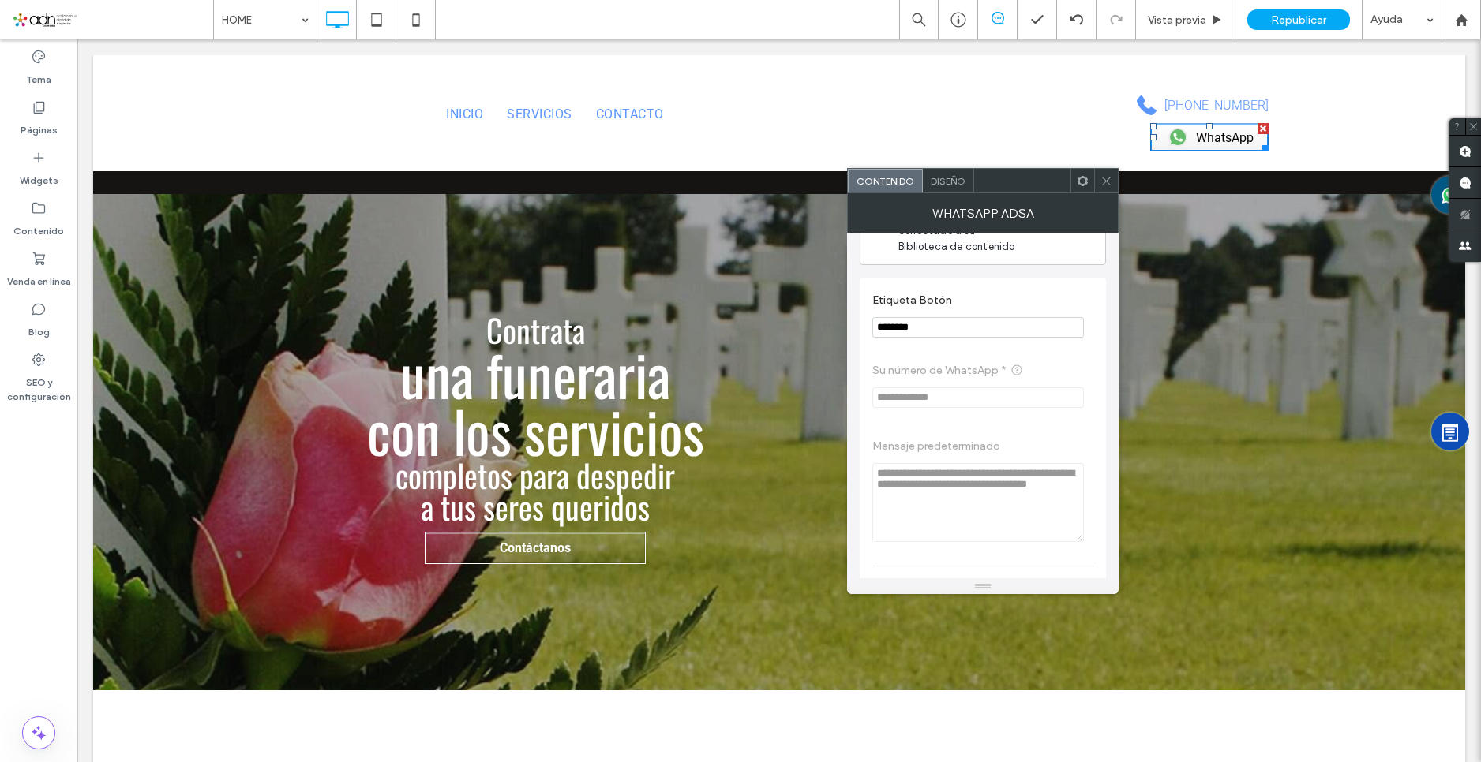
scroll to position [109, 0]
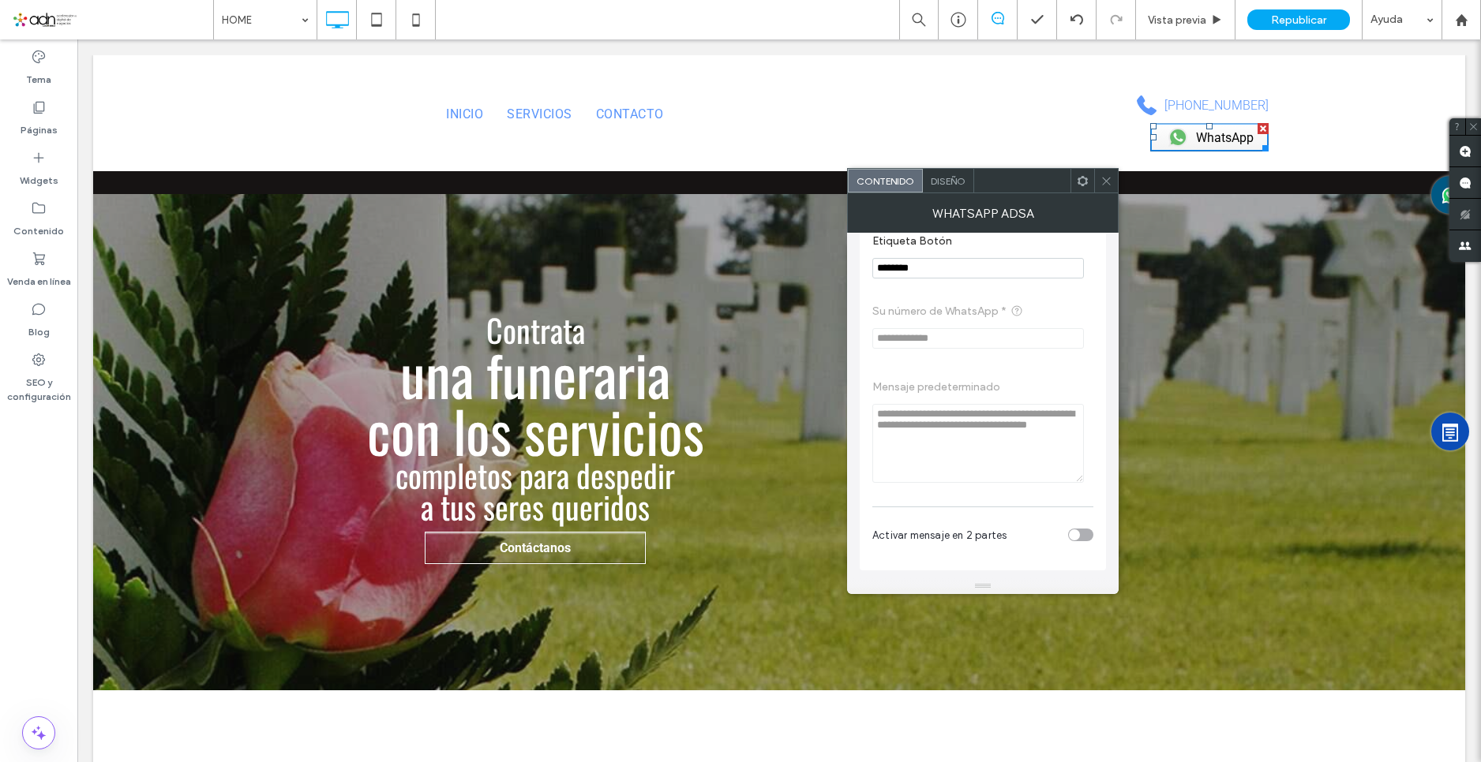
click at [953, 172] on div "Diseño" at bounding box center [948, 181] width 51 height 24
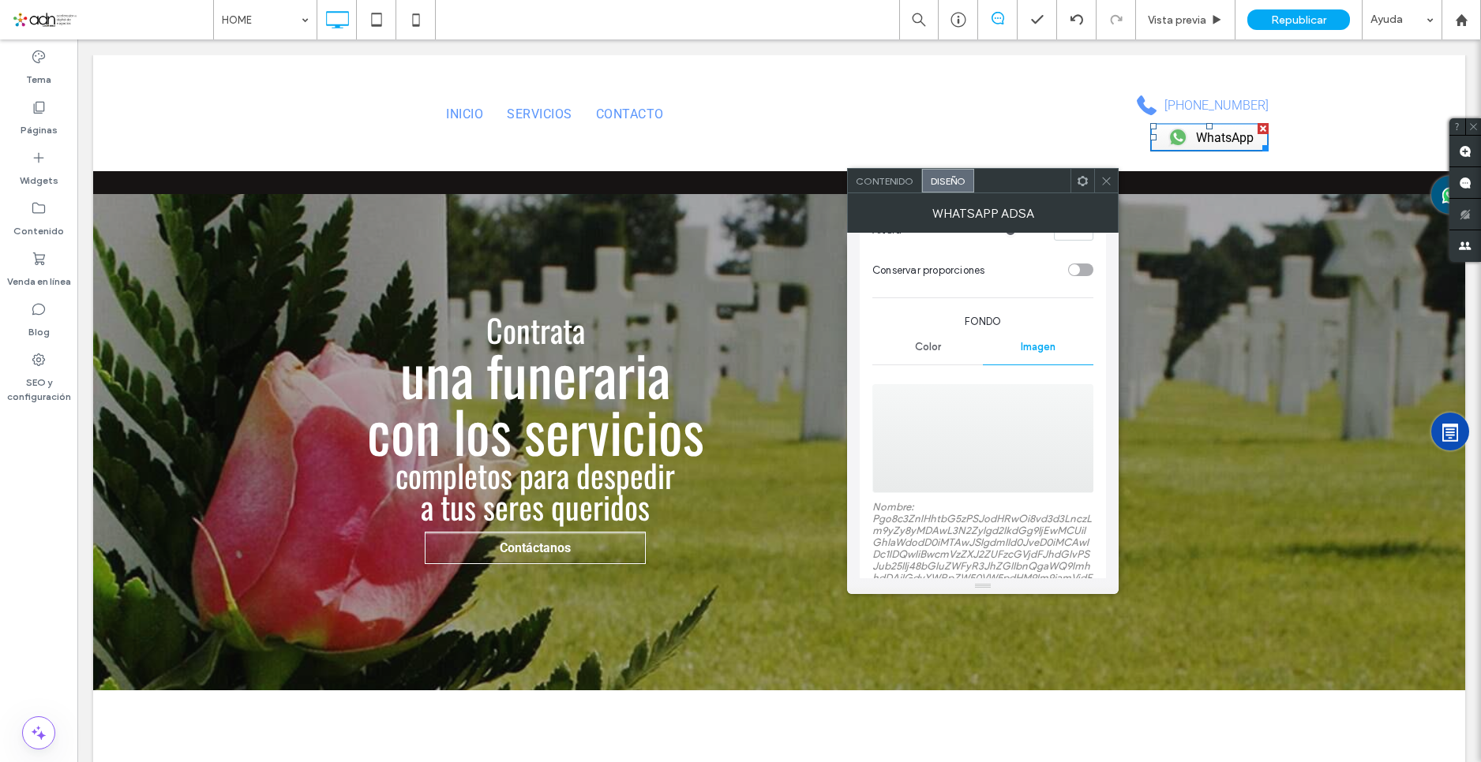
scroll to position [395, 0]
click at [939, 354] on div "Color" at bounding box center [927, 345] width 110 height 35
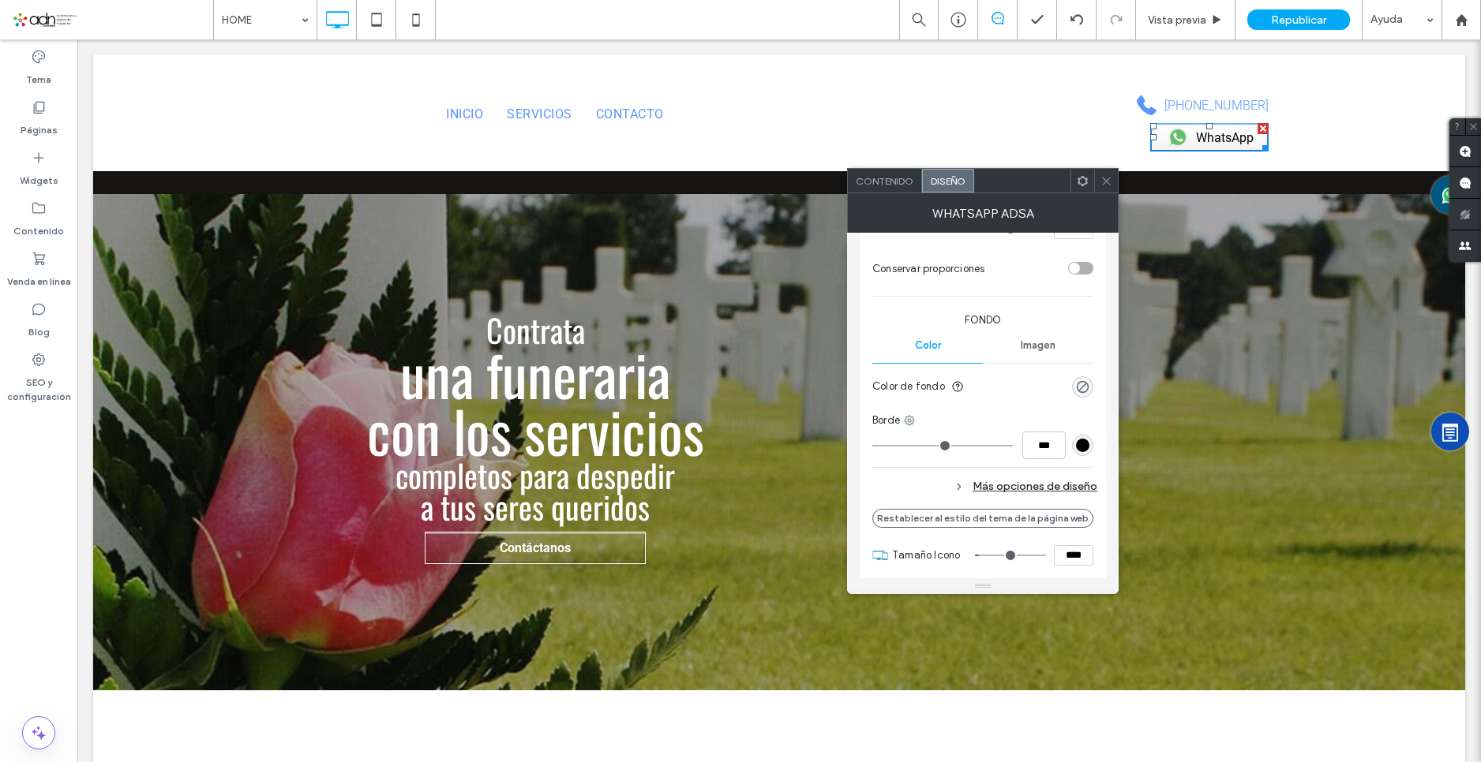
scroll to position [474, 0]
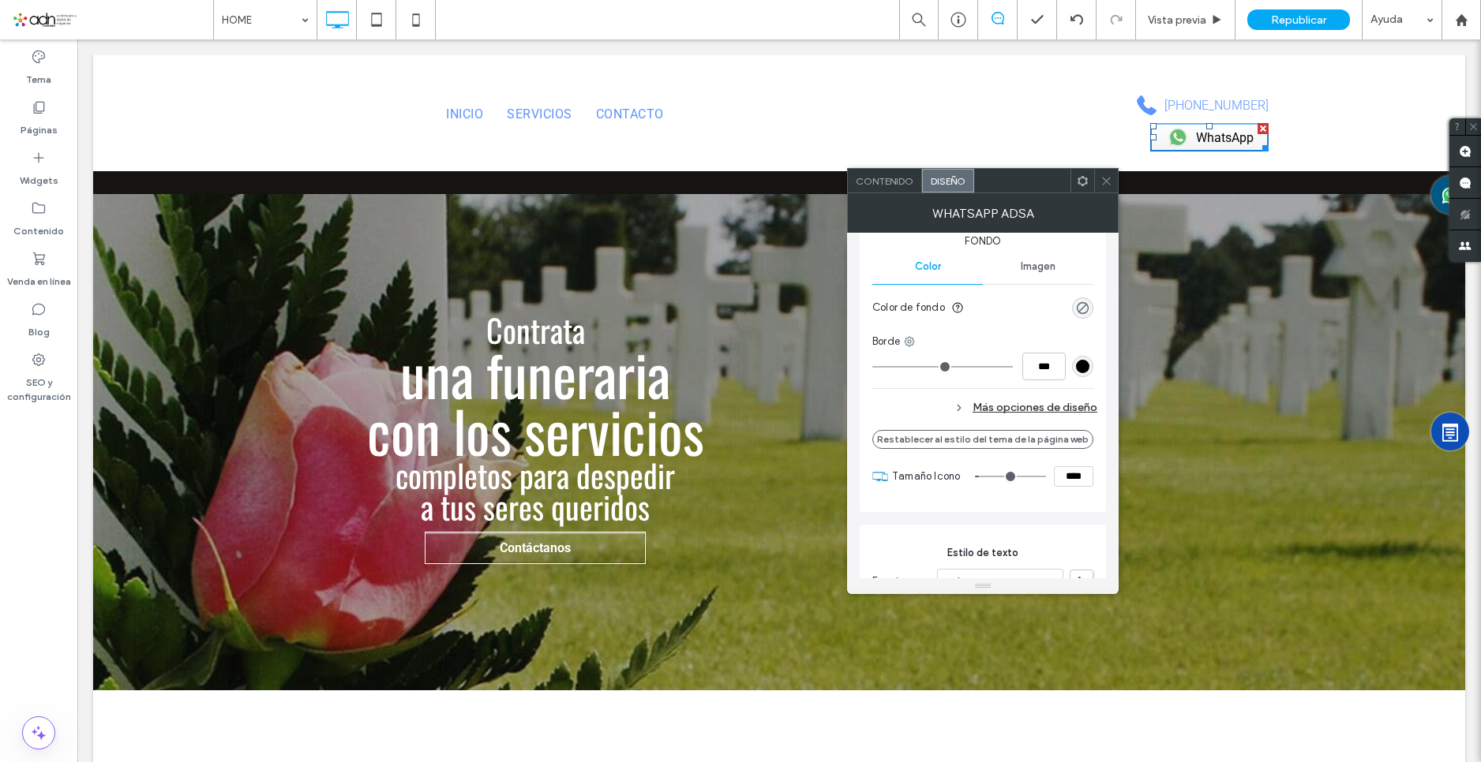
click at [1009, 409] on div "Más opciones de diseño" at bounding box center [984, 407] width 225 height 21
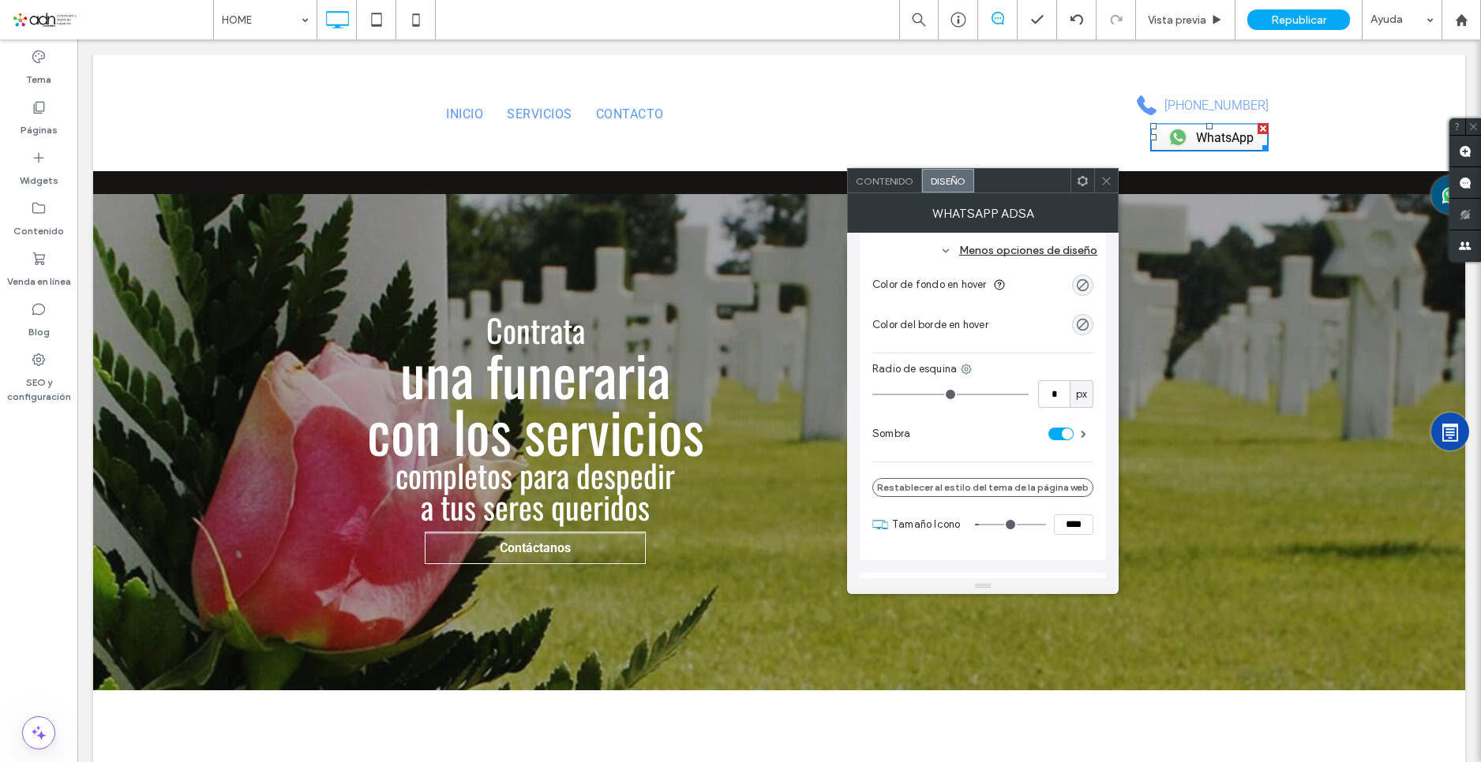
scroll to position [631, 0]
click at [1056, 429] on div "toggle" at bounding box center [1060, 433] width 25 height 13
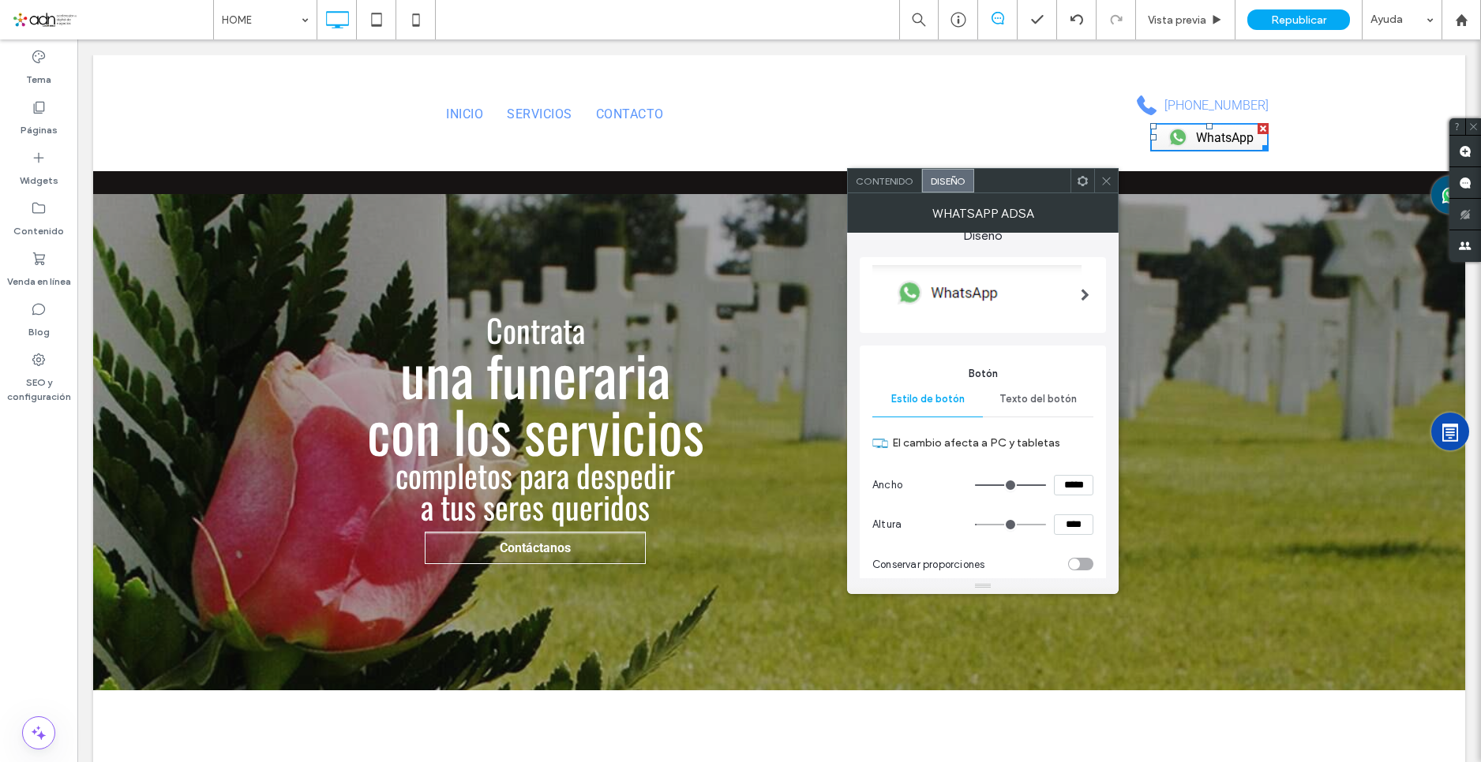
scroll to position [97, 0]
click at [1025, 396] on span "Texto del botón" at bounding box center [1037, 401] width 77 height 13
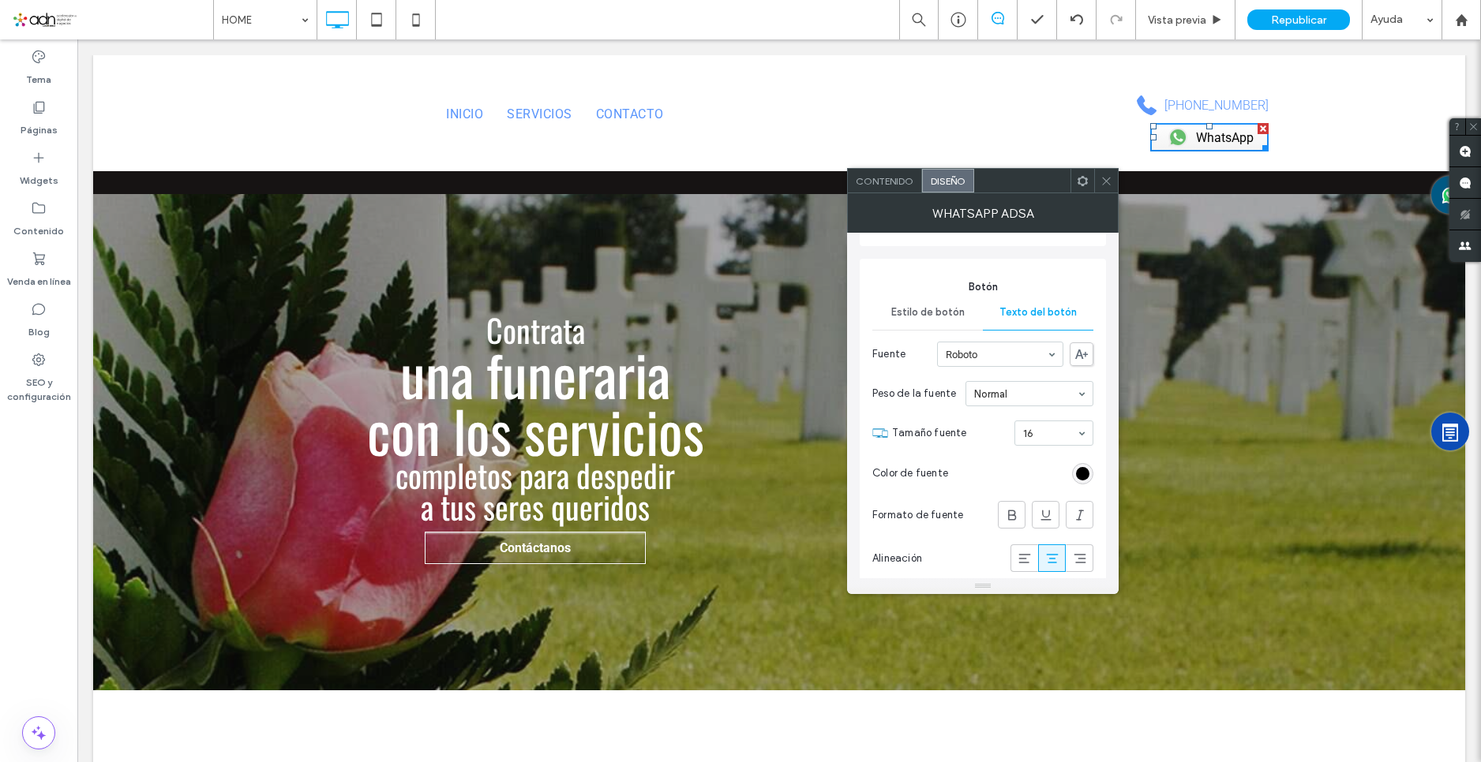
scroll to position [334, 0]
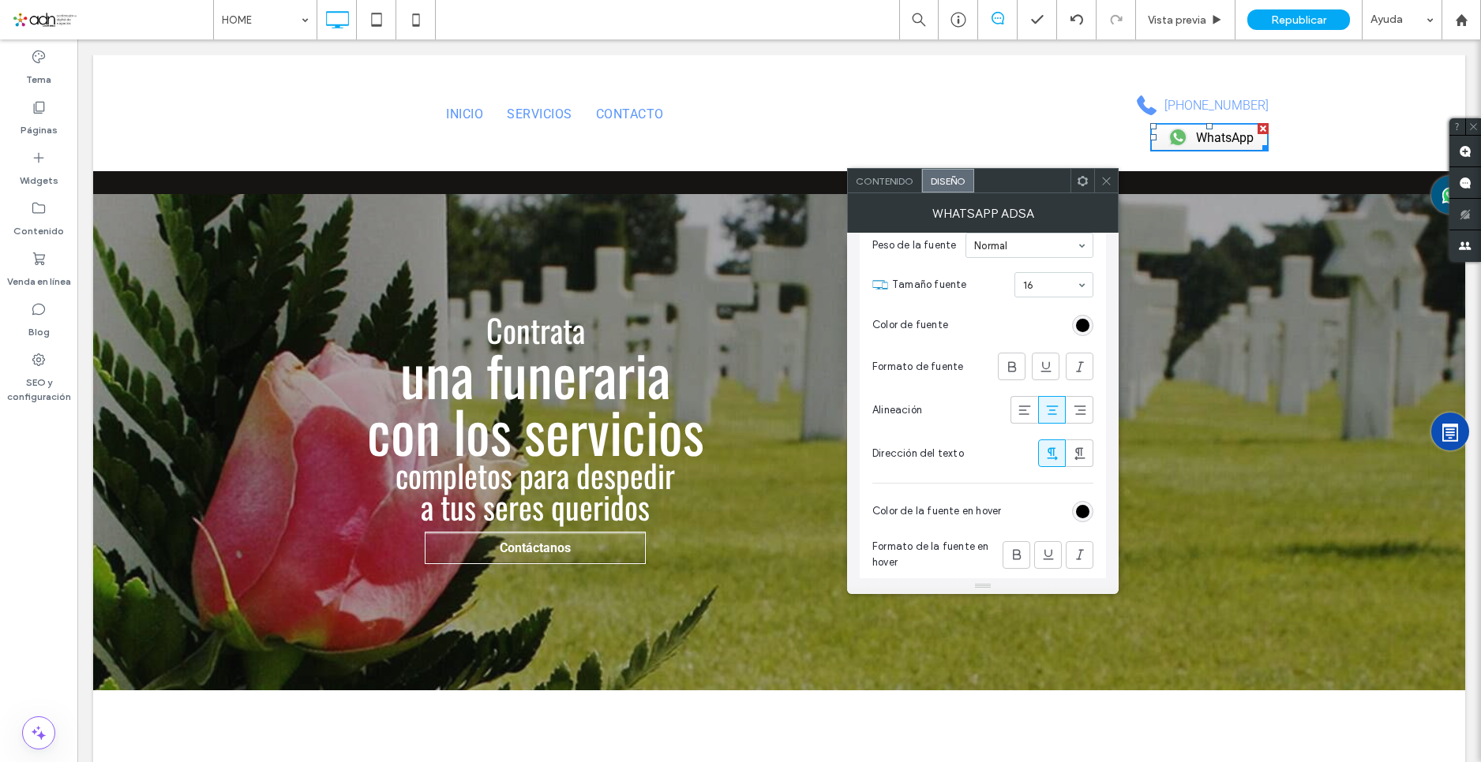
click at [1200, 191] on div at bounding box center [779, 125] width 1372 height 140
click at [1229, 106] on label "[PHONE_NUMBER]" at bounding box center [1216, 105] width 104 height 19
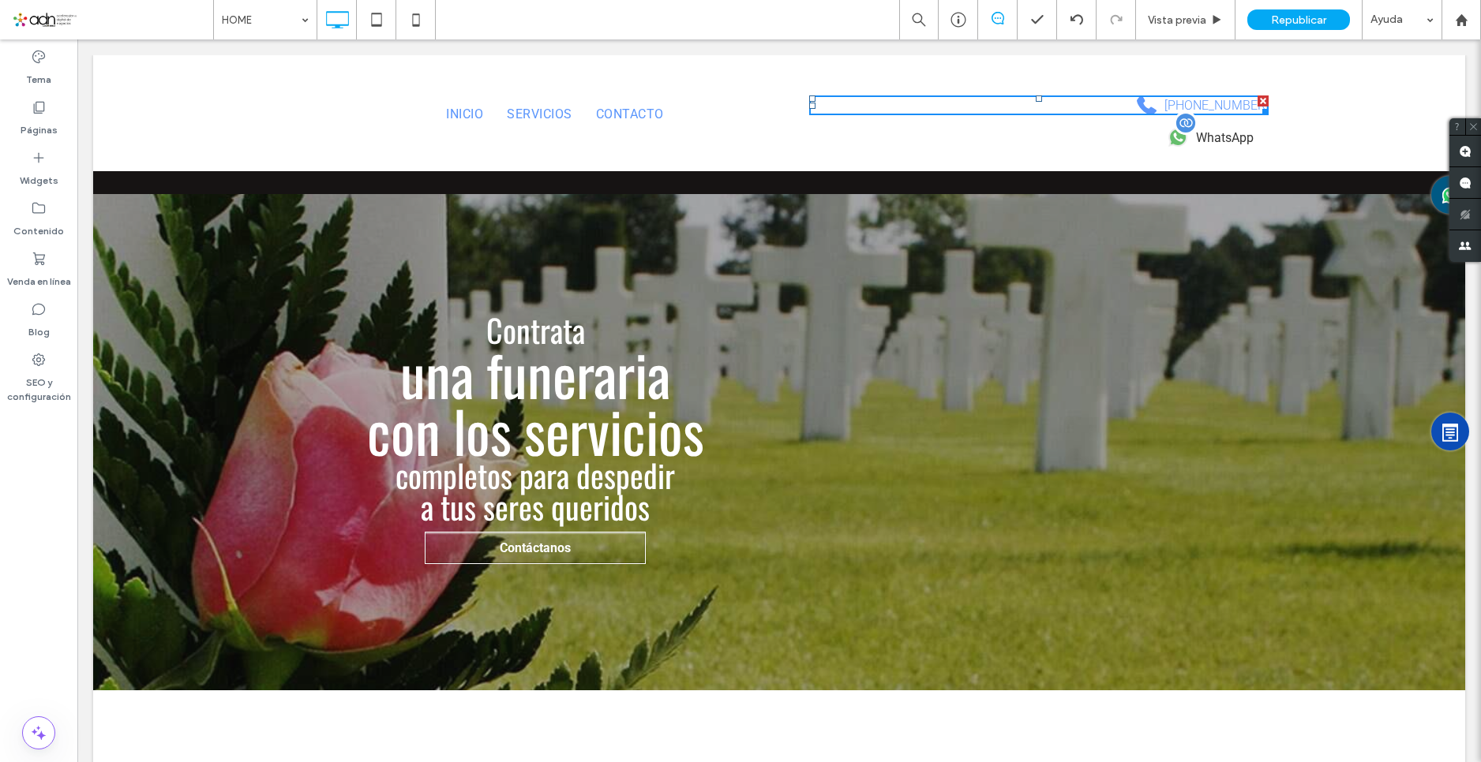
click at [1229, 139] on span "WhatsApp" at bounding box center [1225, 137] width 58 height 15
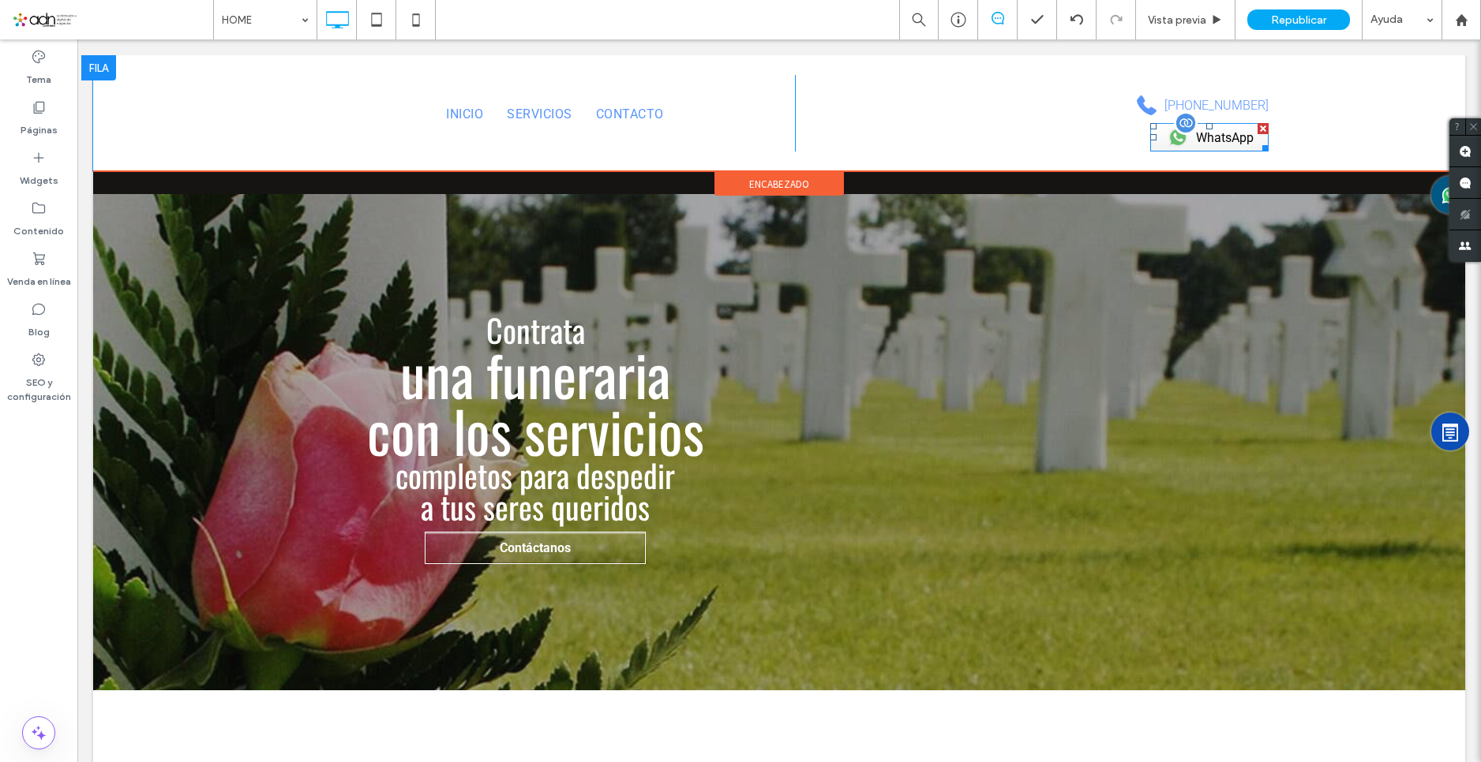
click at [1216, 140] on span at bounding box center [1209, 137] width 118 height 28
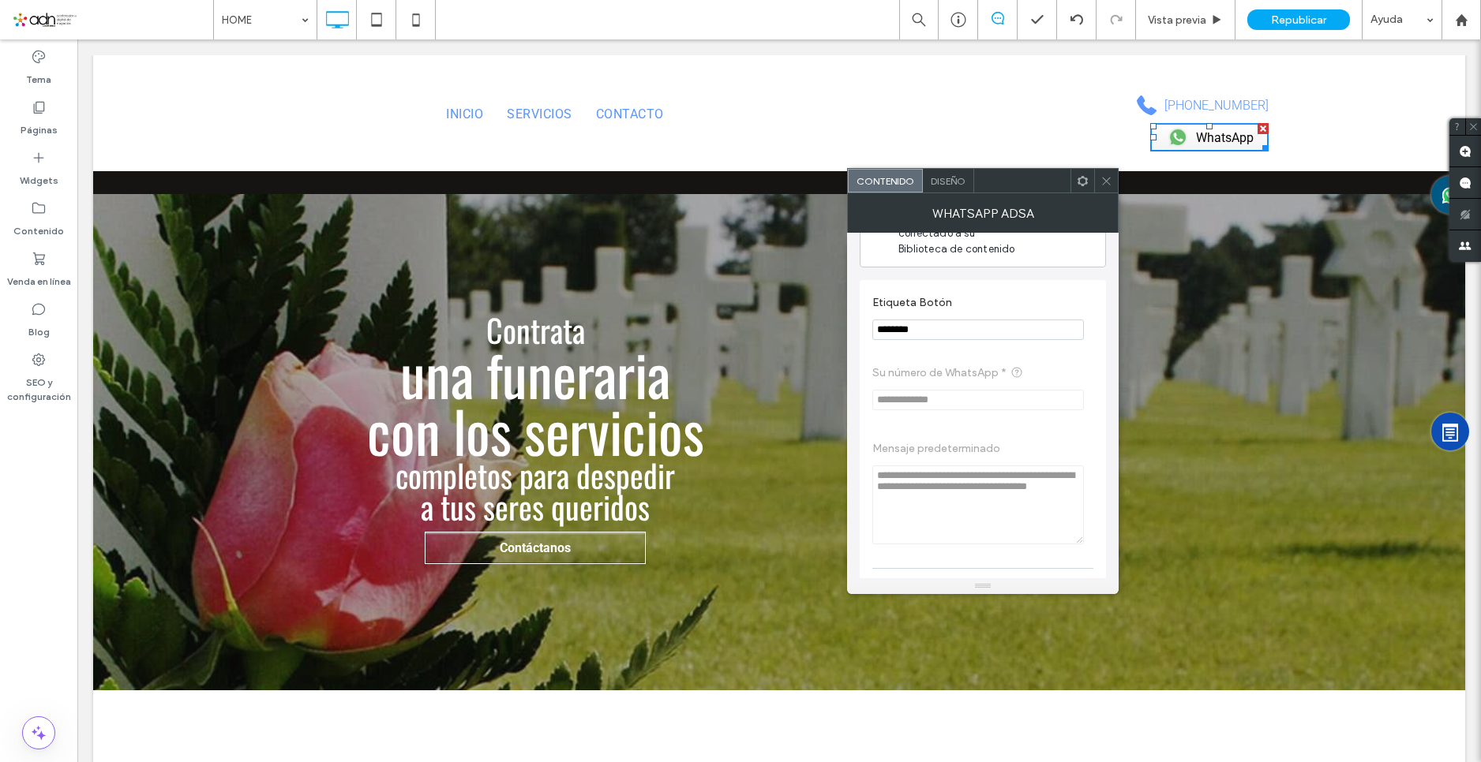
scroll to position [79, 0]
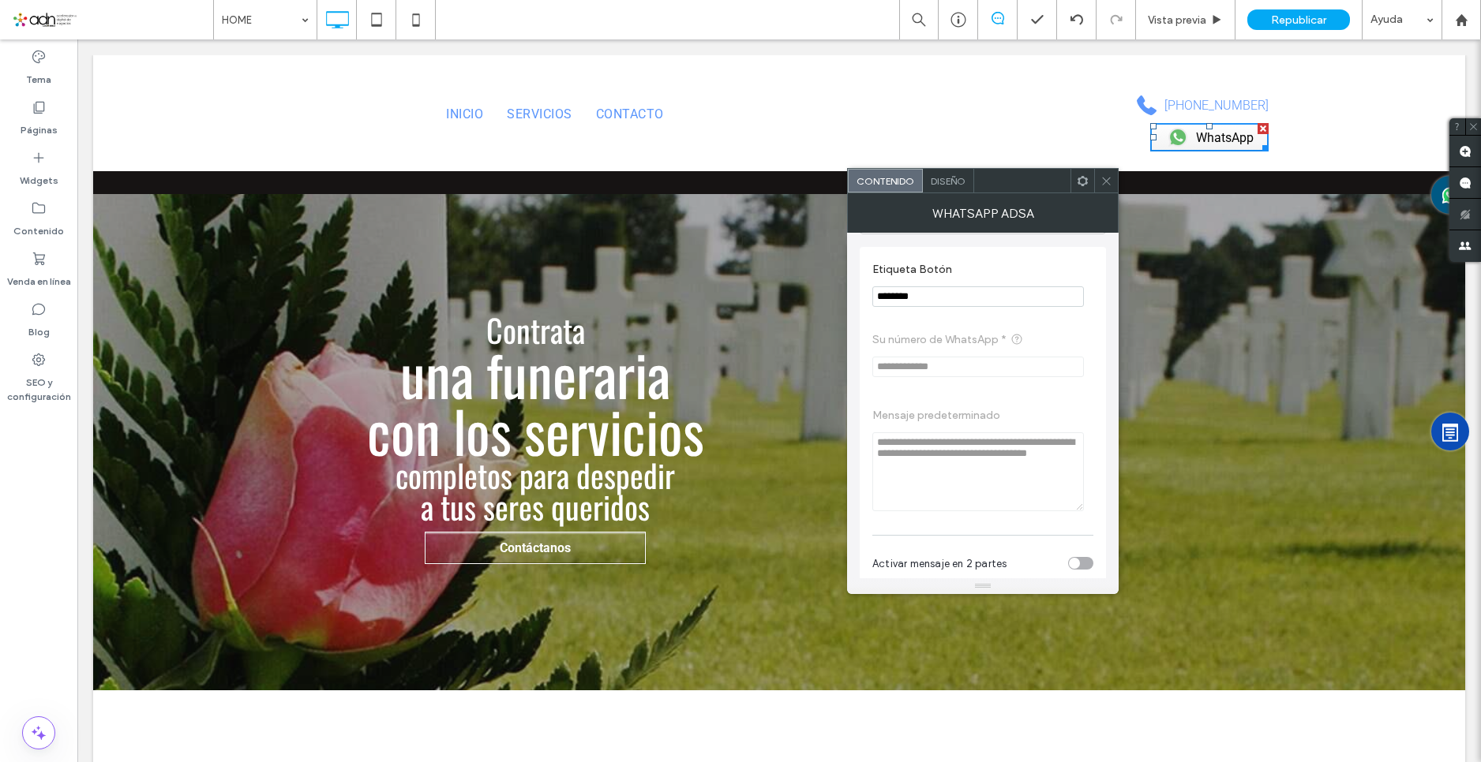
click at [949, 187] on div "Diseño" at bounding box center [948, 181] width 51 height 24
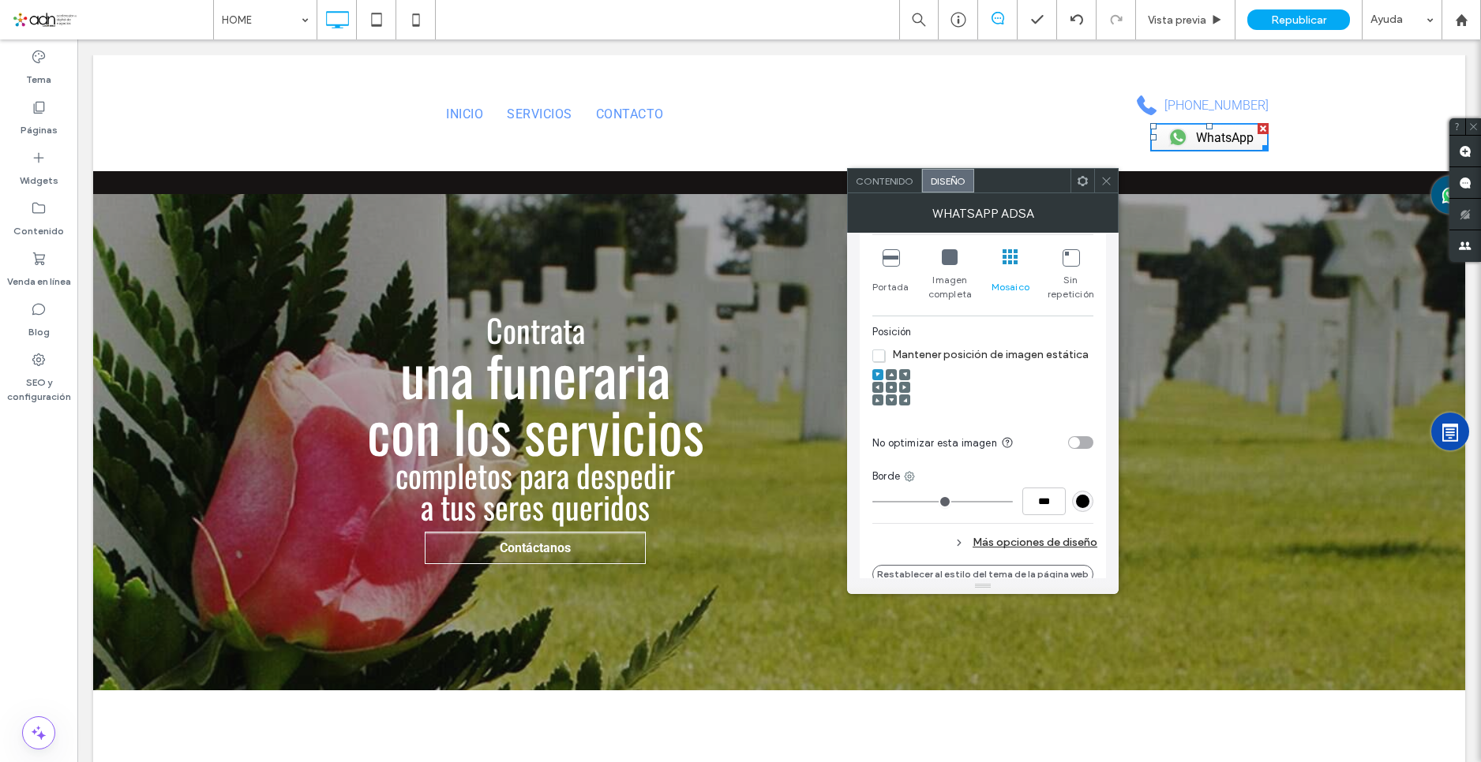
scroll to position [947, 0]
click at [887, 384] on div at bounding box center [890, 383] width 11 height 11
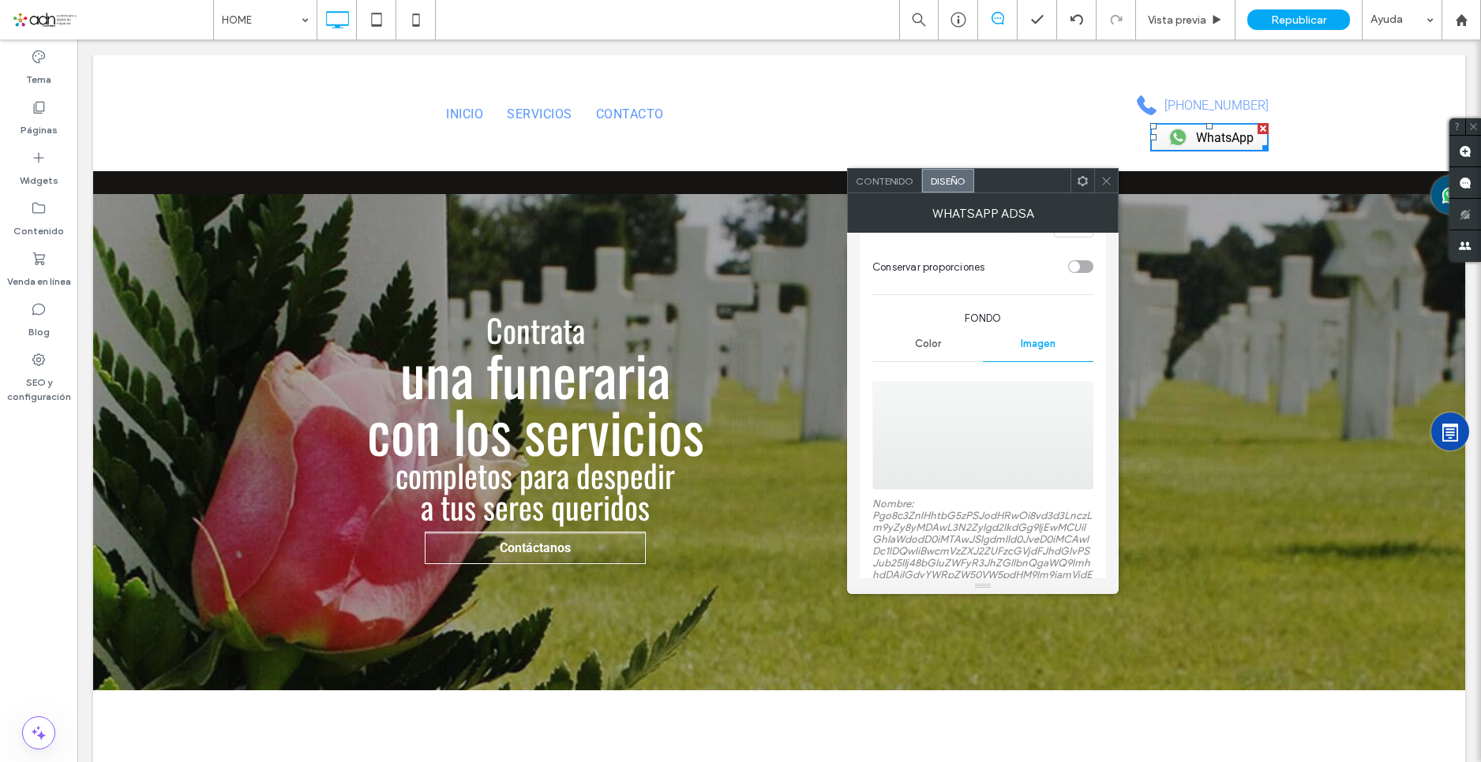
scroll to position [237, 0]
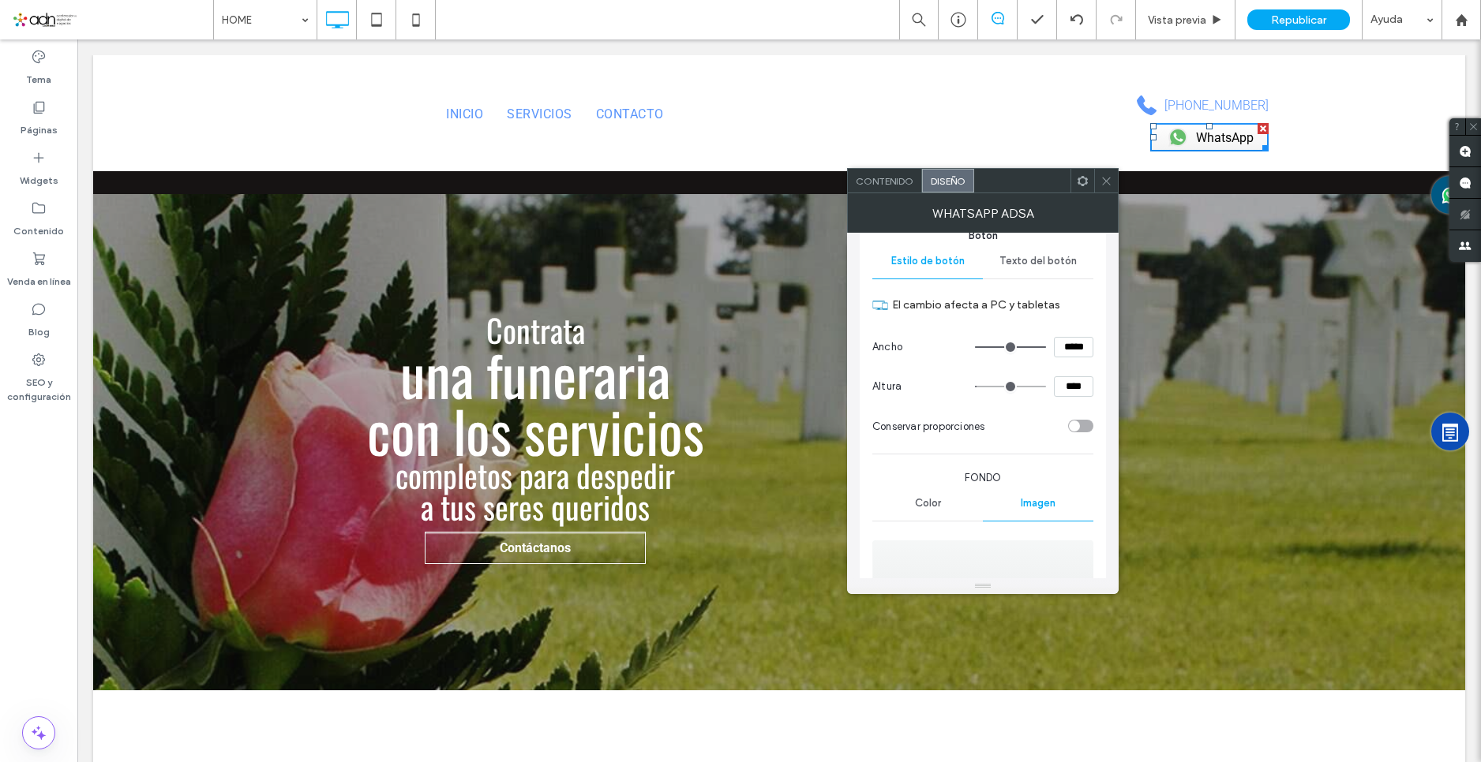
click at [927, 495] on div "Color" at bounding box center [927, 503] width 110 height 35
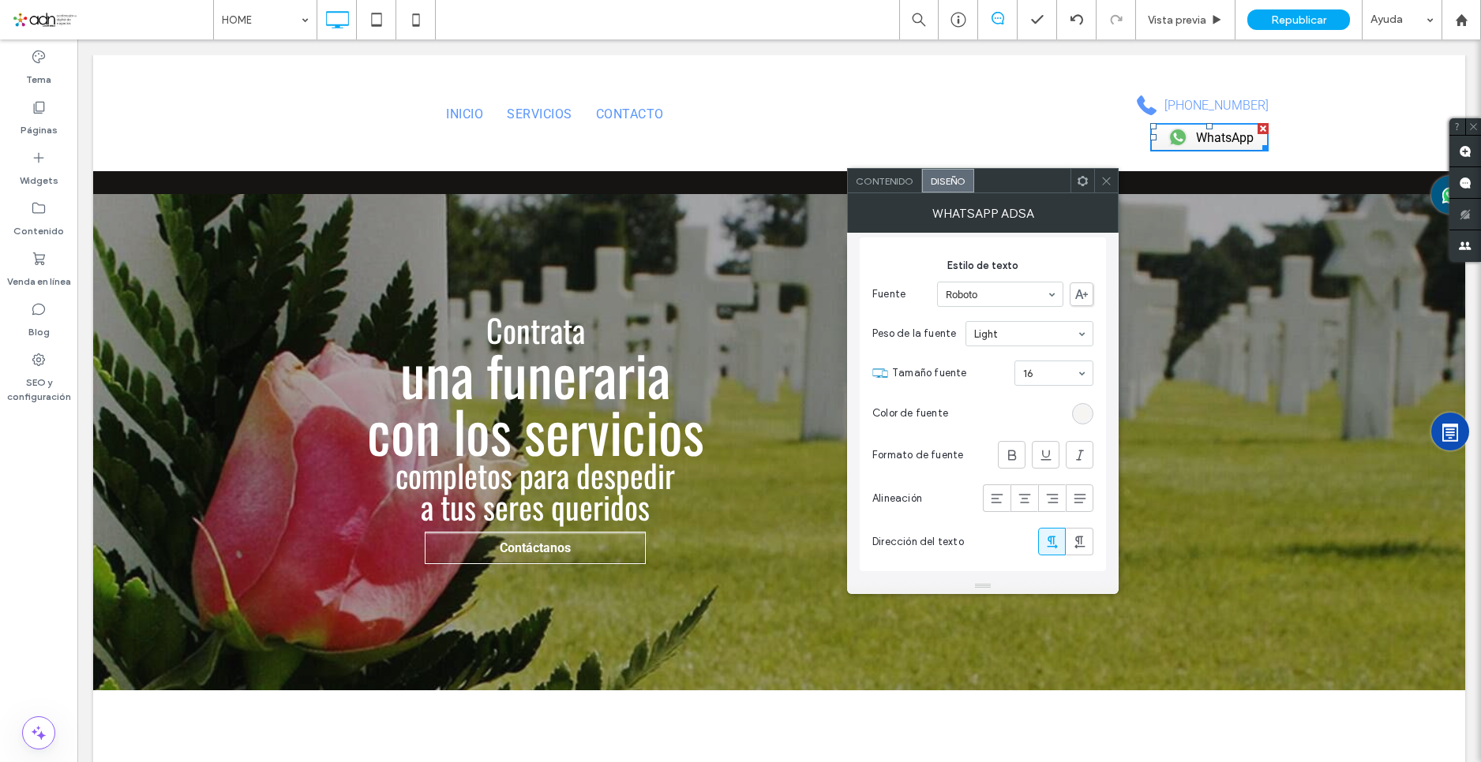
scroll to position [760, 0]
click at [1106, 183] on icon at bounding box center [1106, 181] width 12 height 12
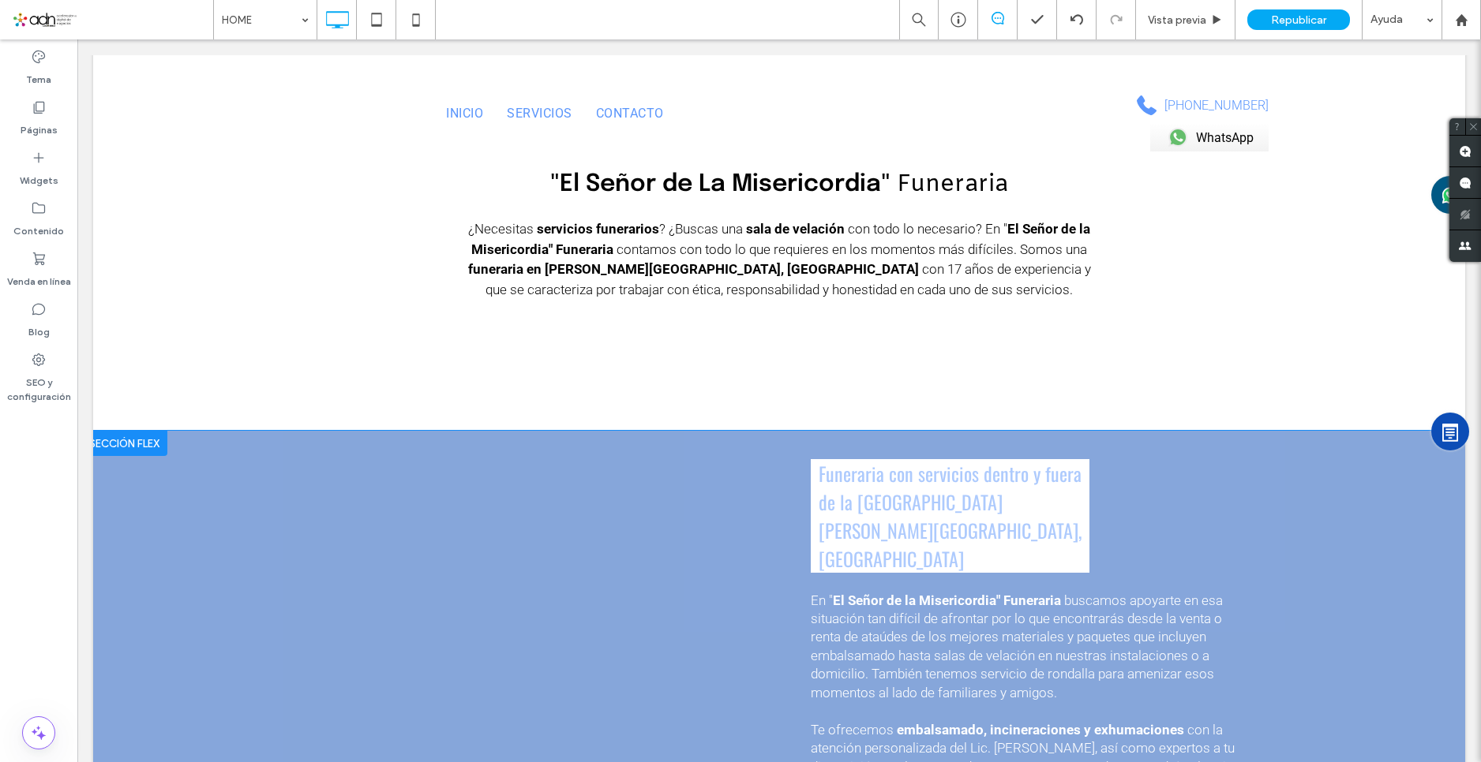
scroll to position [868, 0]
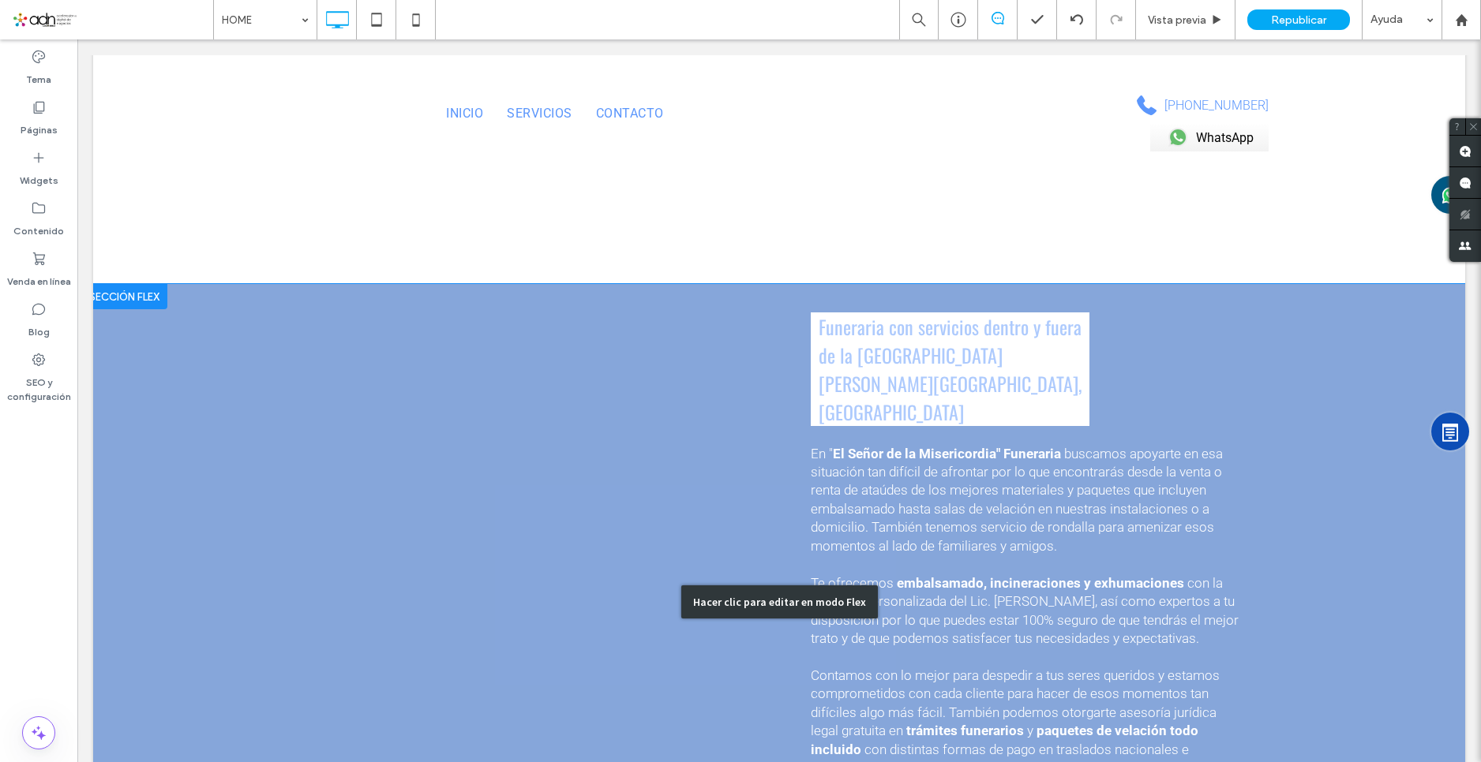
click at [197, 313] on div "Hacer clic para editar en modo Flex" at bounding box center [779, 601] width 1372 height 635
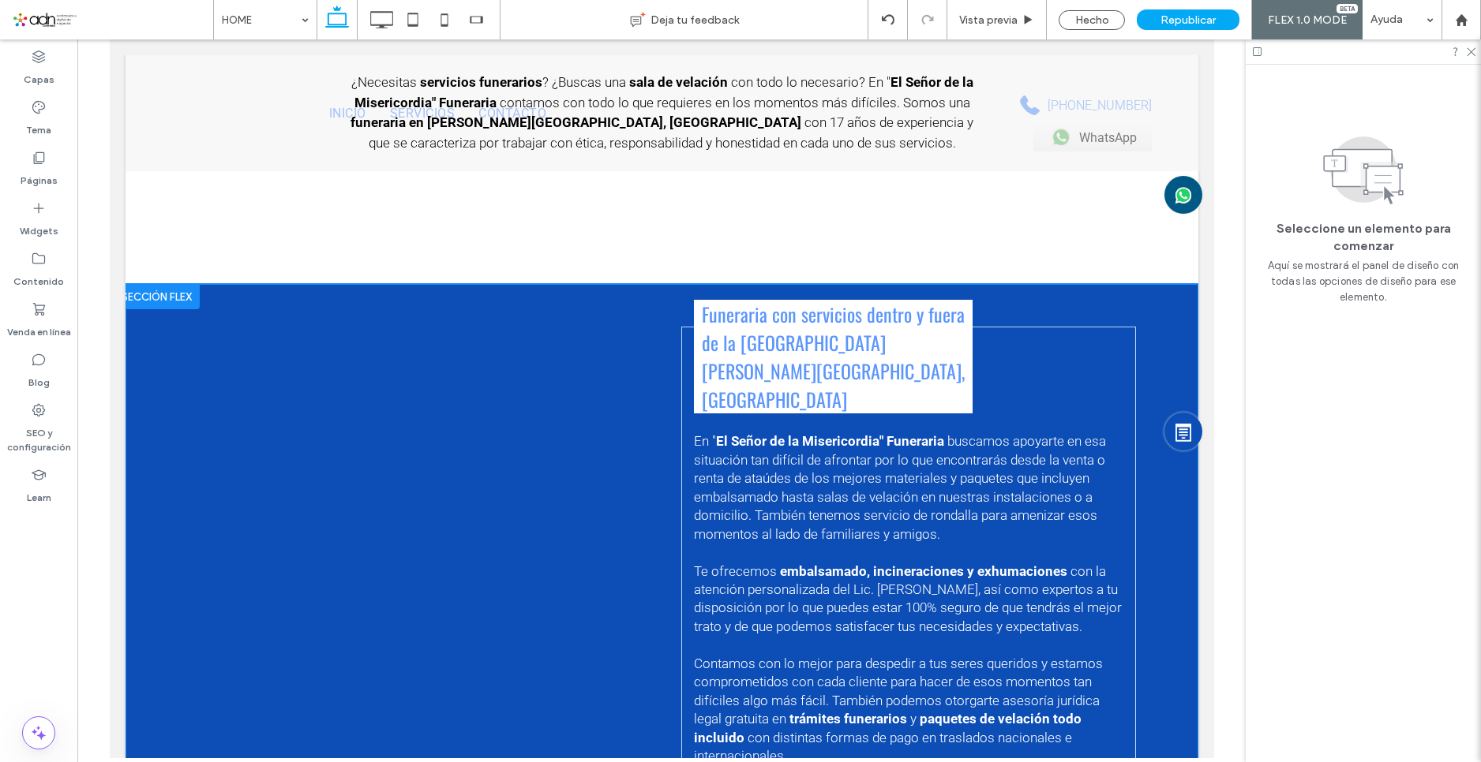
click at [158, 295] on div at bounding box center [156, 296] width 86 height 25
click at [152, 290] on div at bounding box center [156, 296] width 86 height 25
click at [1469, 54] on use at bounding box center [1470, 52] width 9 height 9
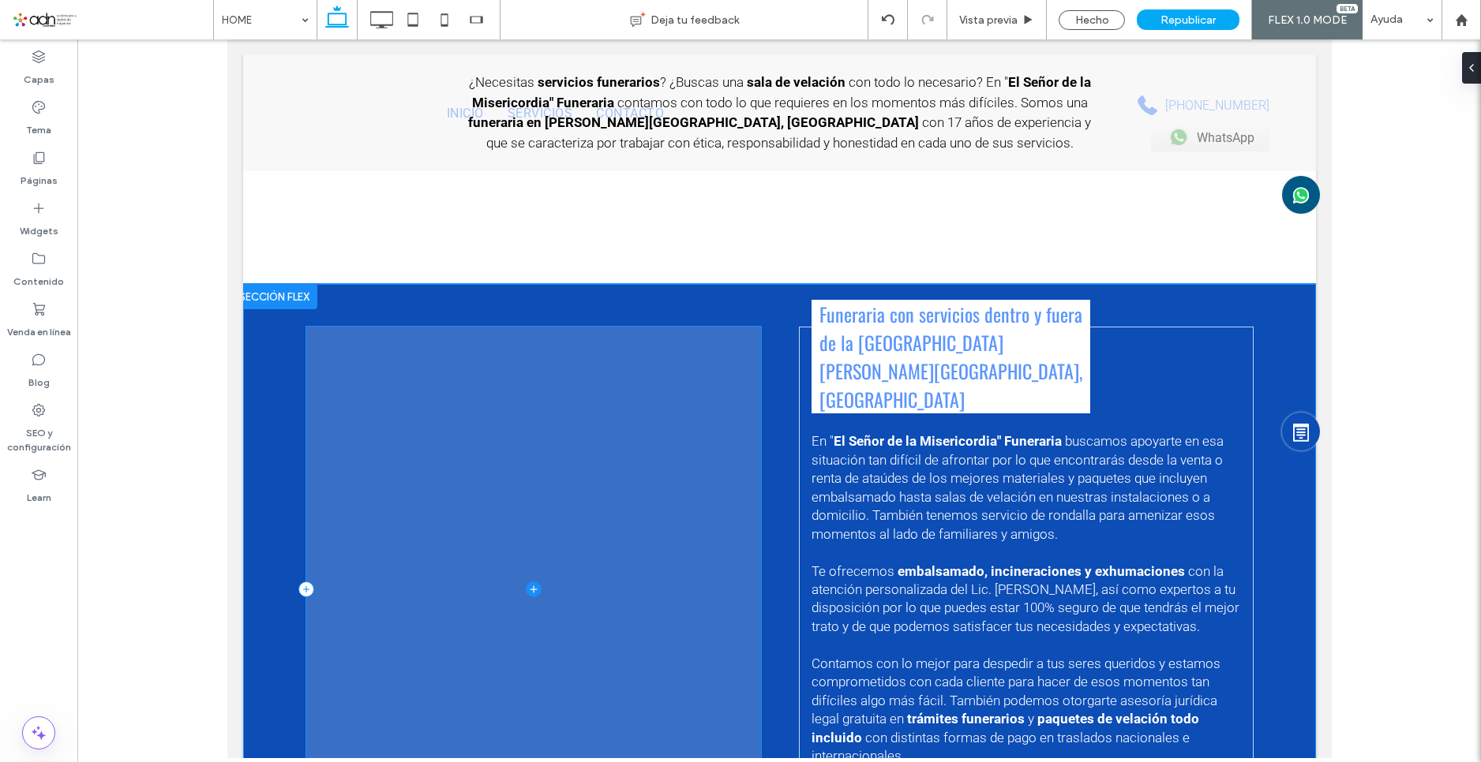
click at [514, 348] on span at bounding box center [532, 590] width 455 height 526
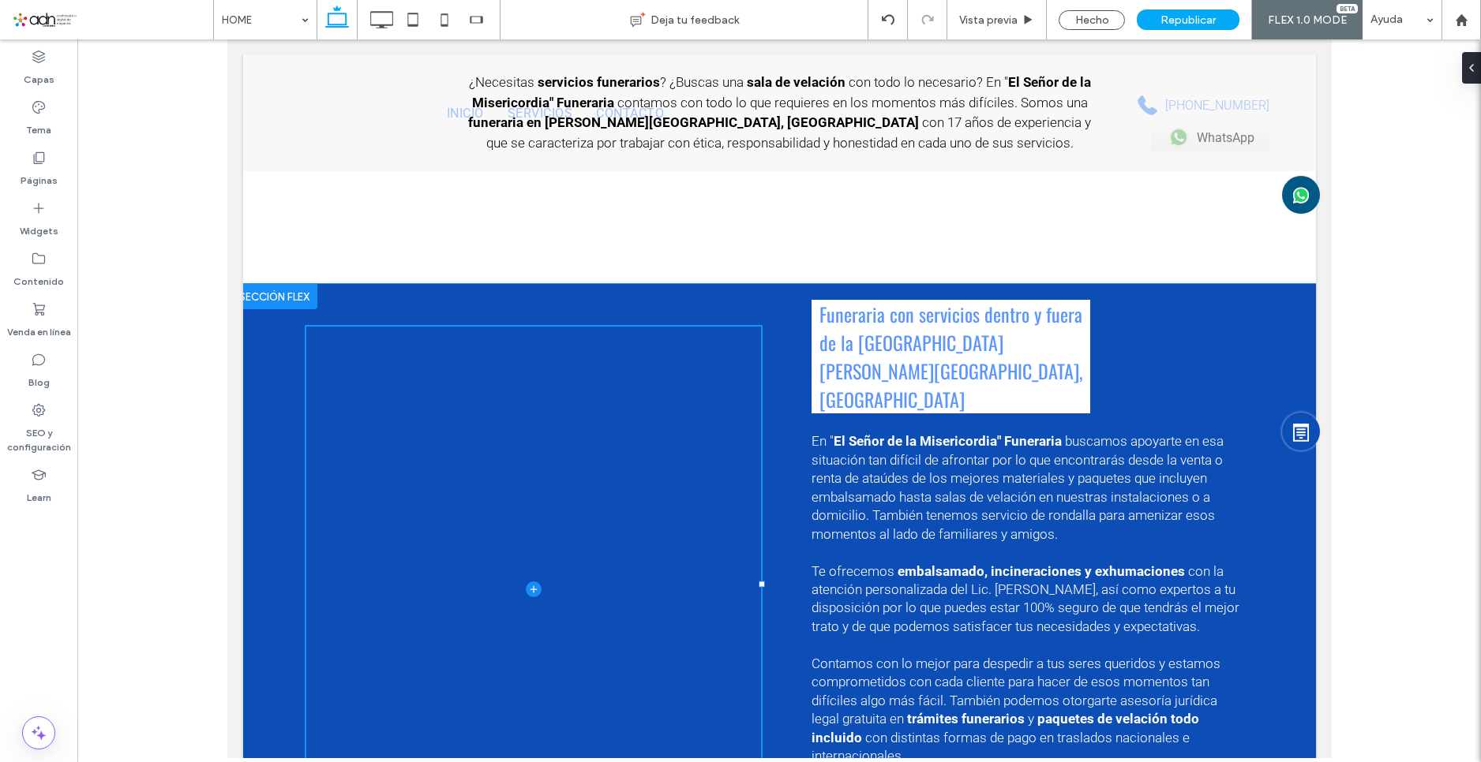
click at [391, 298] on div "Funeraria con servicios dentro y fuera de la Ciudad de Izúcar de Matamoros, Pue…" at bounding box center [778, 590] width 947 height 612
click at [260, 292] on div at bounding box center [273, 296] width 86 height 25
click at [1035, 464] on span "buscamos apoyarte en esa situación tan difícil de afrontar por lo que encontrar…" at bounding box center [1016, 487] width 412 height 108
click at [1101, 391] on div "Funeraria con servicios dentro y fuera de la Ciudad de Izúcar de Matamoros, Pue…" at bounding box center [1025, 590] width 455 height 526
click at [285, 289] on div at bounding box center [273, 296] width 86 height 25
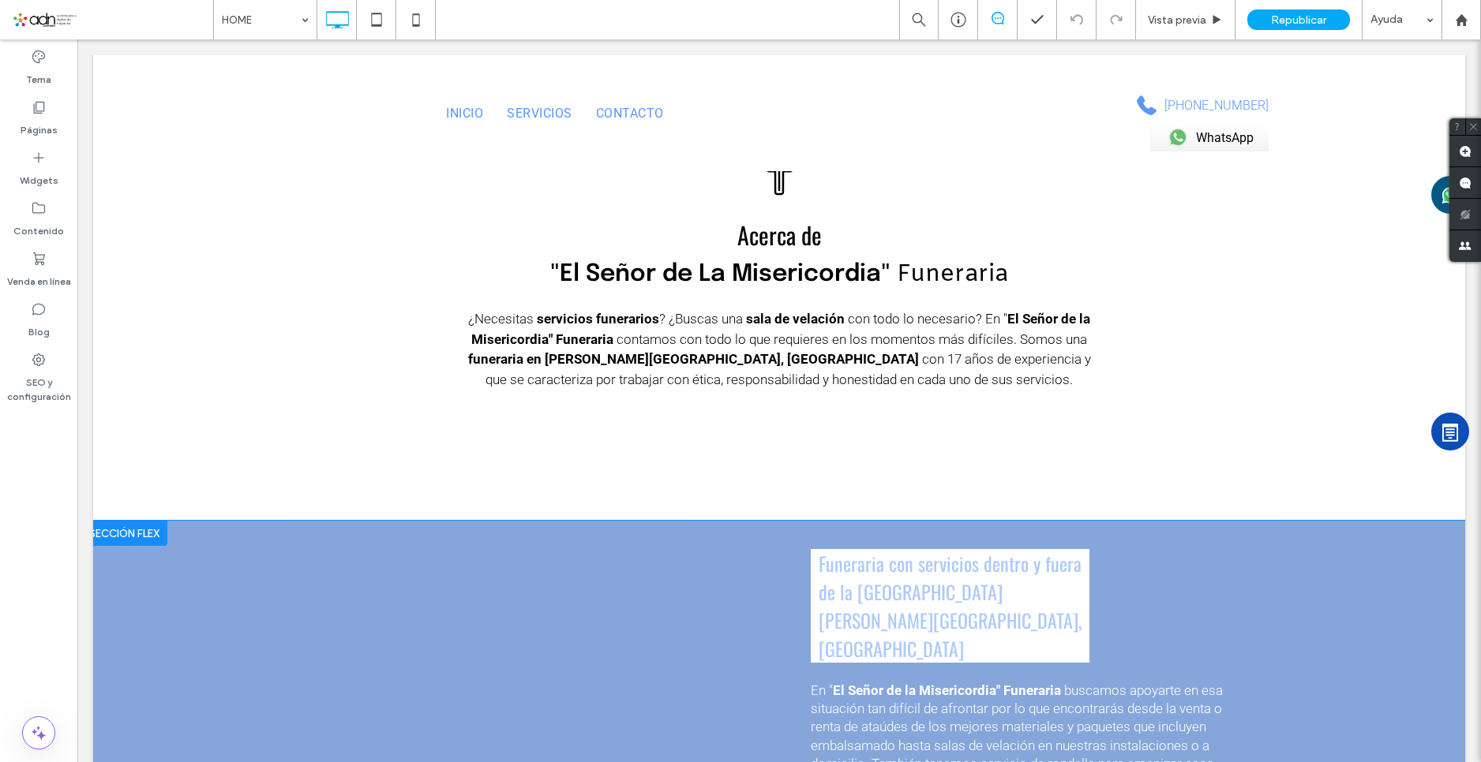
click at [123, 522] on div at bounding box center [124, 533] width 86 height 25
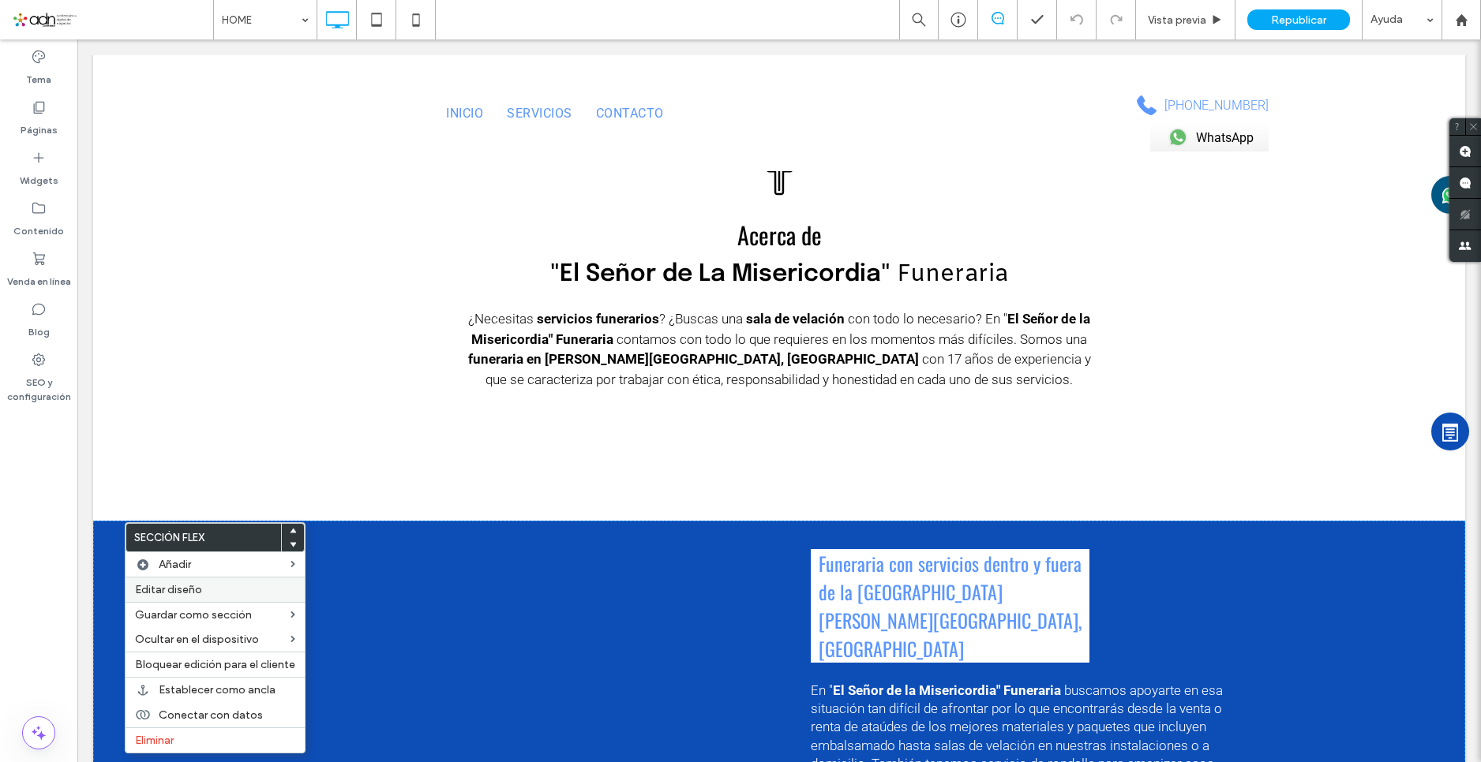
click at [173, 586] on span "Editar diseño" at bounding box center [168, 589] width 67 height 13
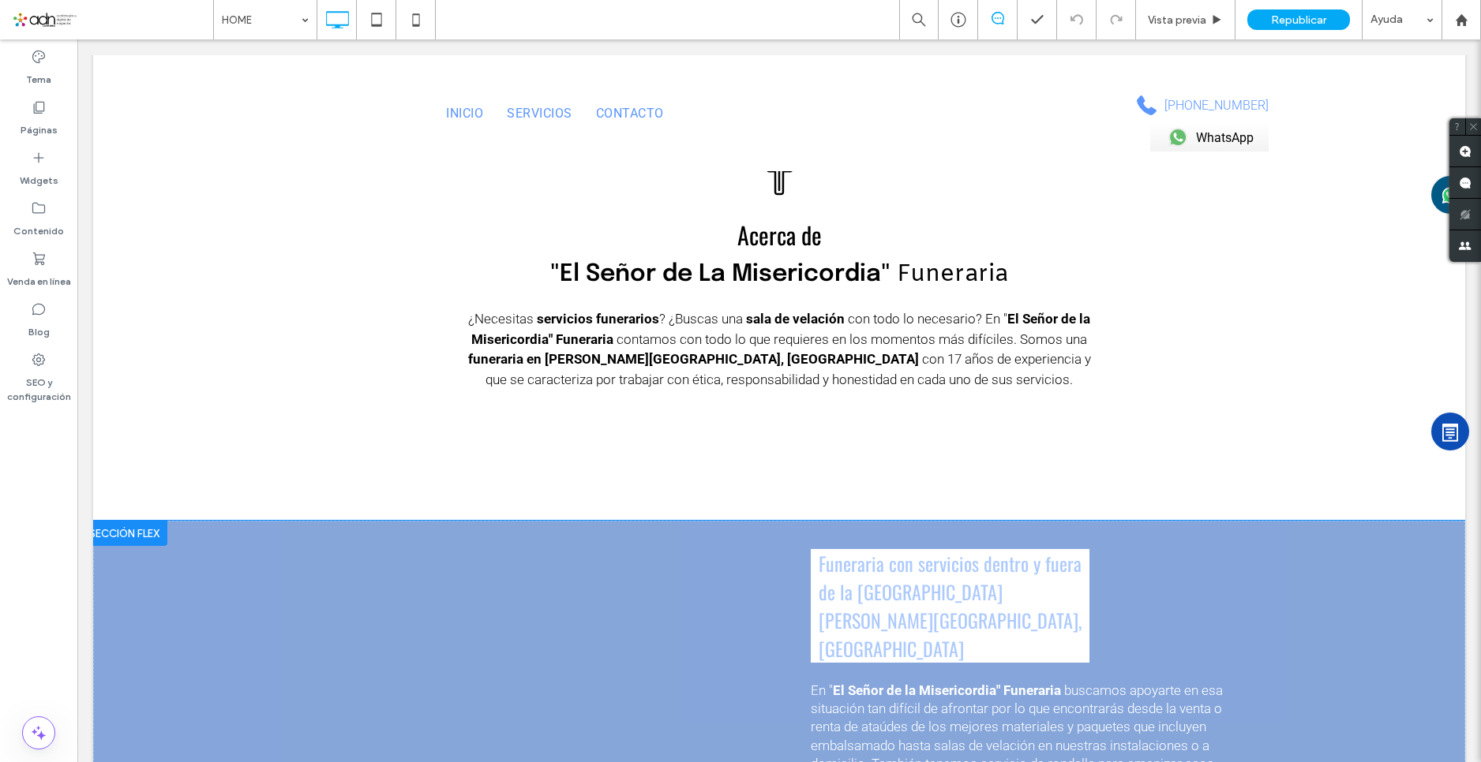
click at [122, 526] on div at bounding box center [124, 533] width 86 height 25
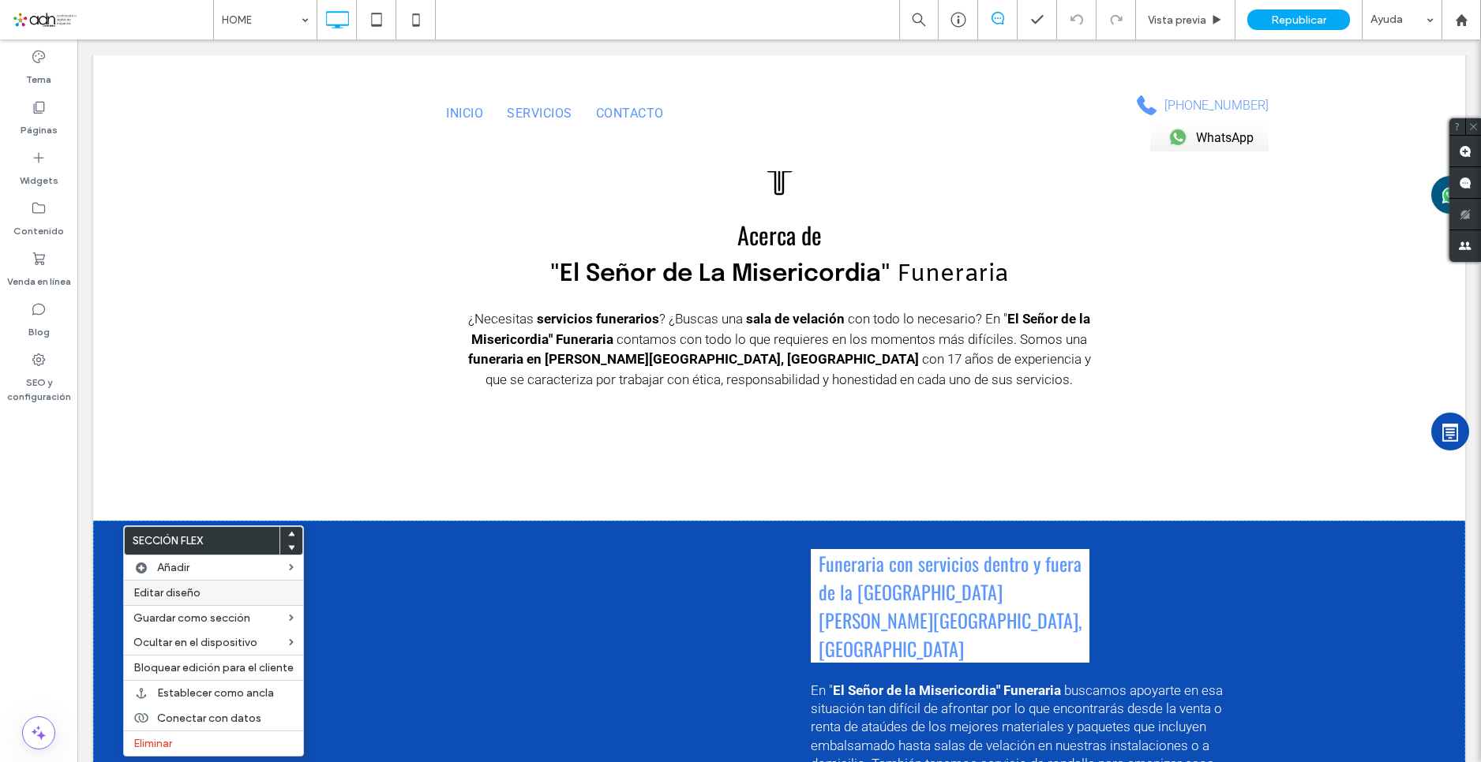
click at [166, 597] on span "Editar diseño" at bounding box center [166, 592] width 67 height 13
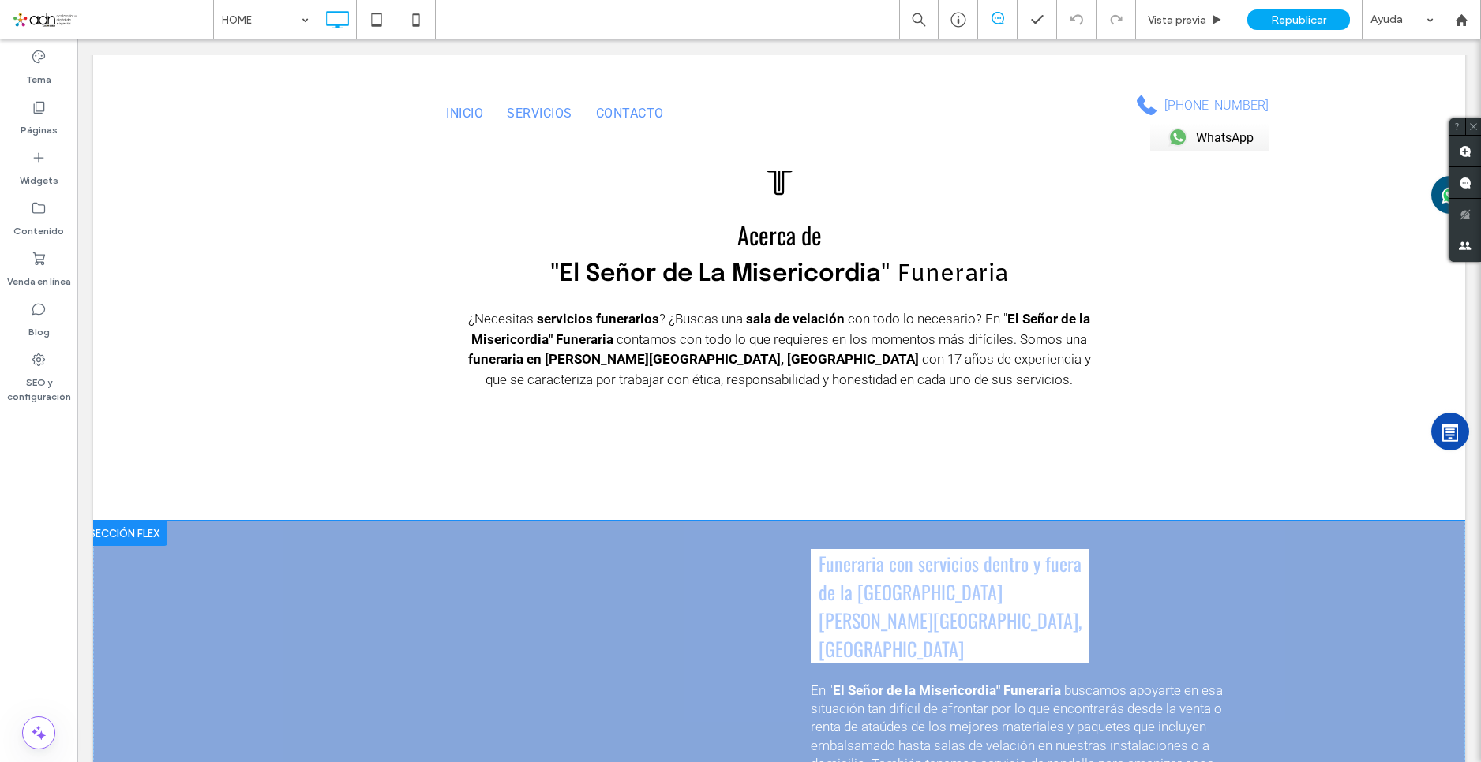
click at [142, 531] on div at bounding box center [124, 533] width 86 height 25
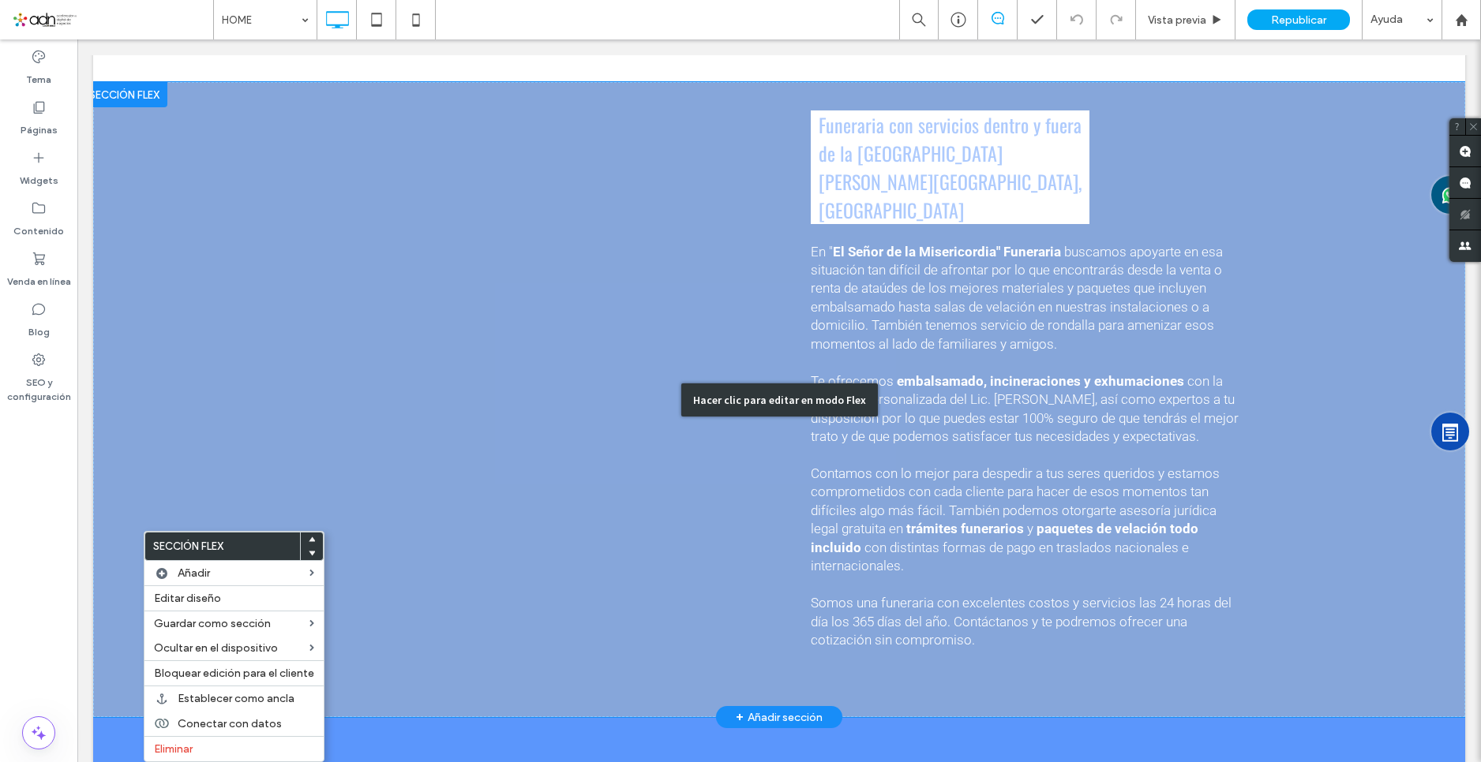
scroll to position [1026, 0]
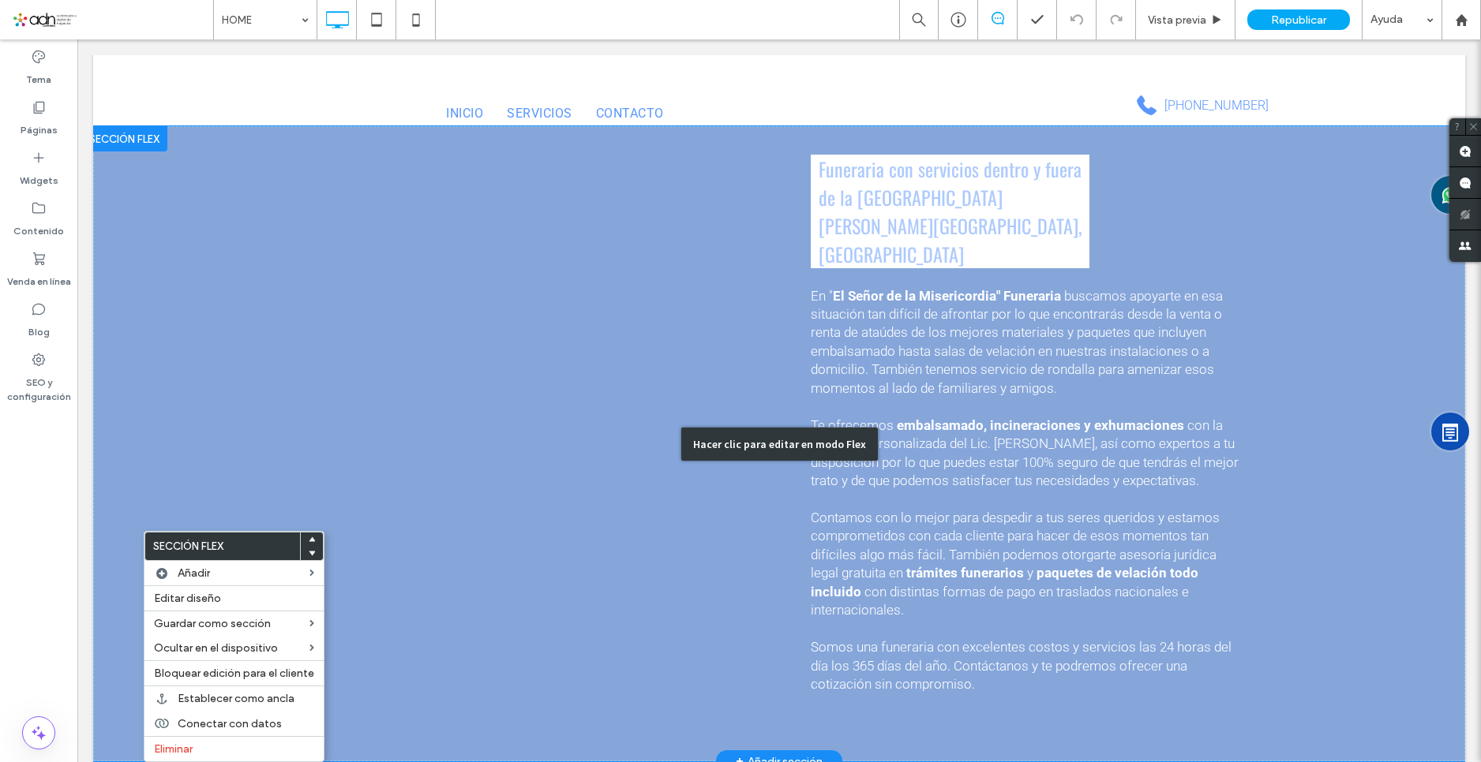
click at [428, 279] on div "Hacer clic para editar en modo Flex" at bounding box center [779, 443] width 1372 height 635
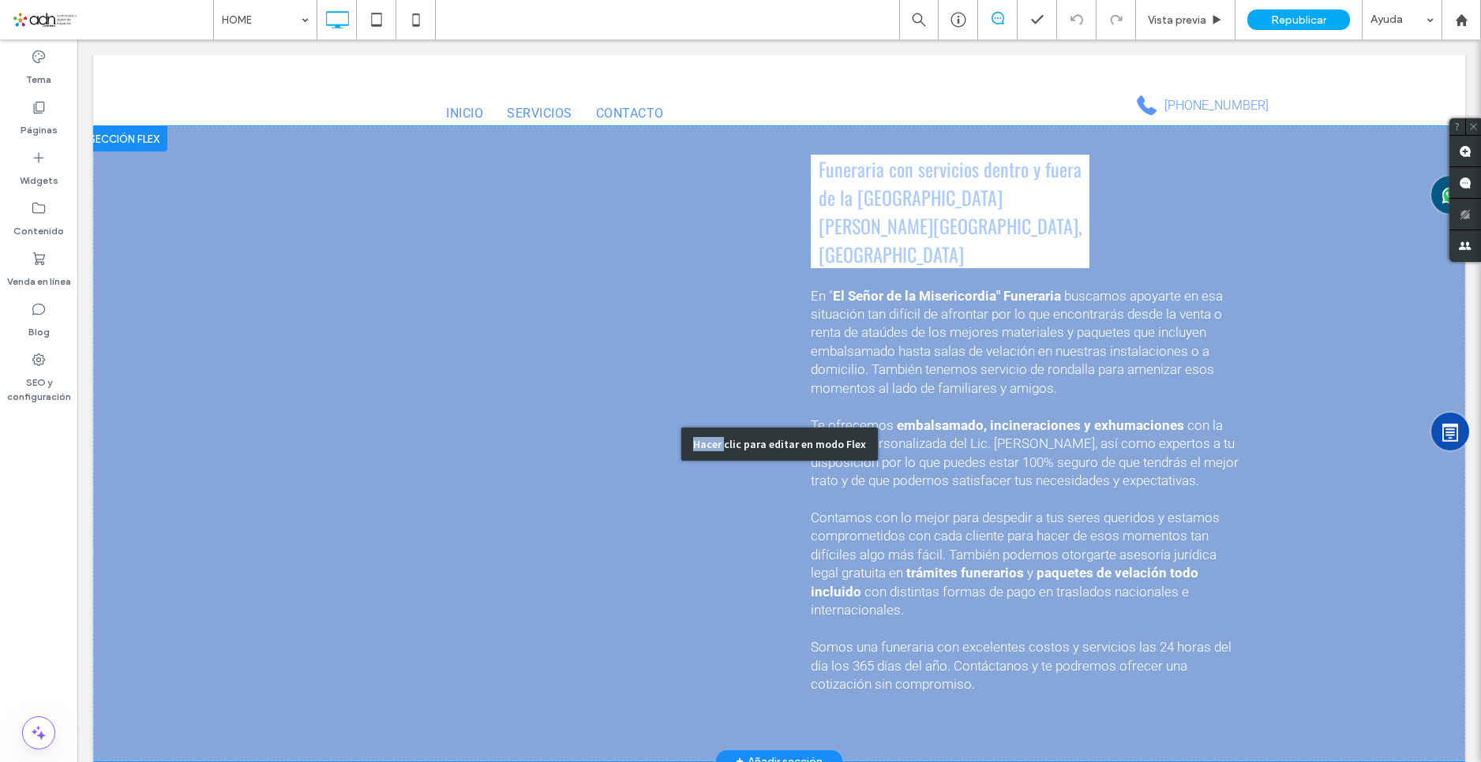
click at [428, 279] on div "Hacer clic para editar en modo Flex" at bounding box center [779, 443] width 1372 height 635
click at [455, 242] on div "Hacer clic para editar en modo Flex" at bounding box center [779, 443] width 1372 height 635
click at [77, 39] on span at bounding box center [77, 39] width 0 height 0
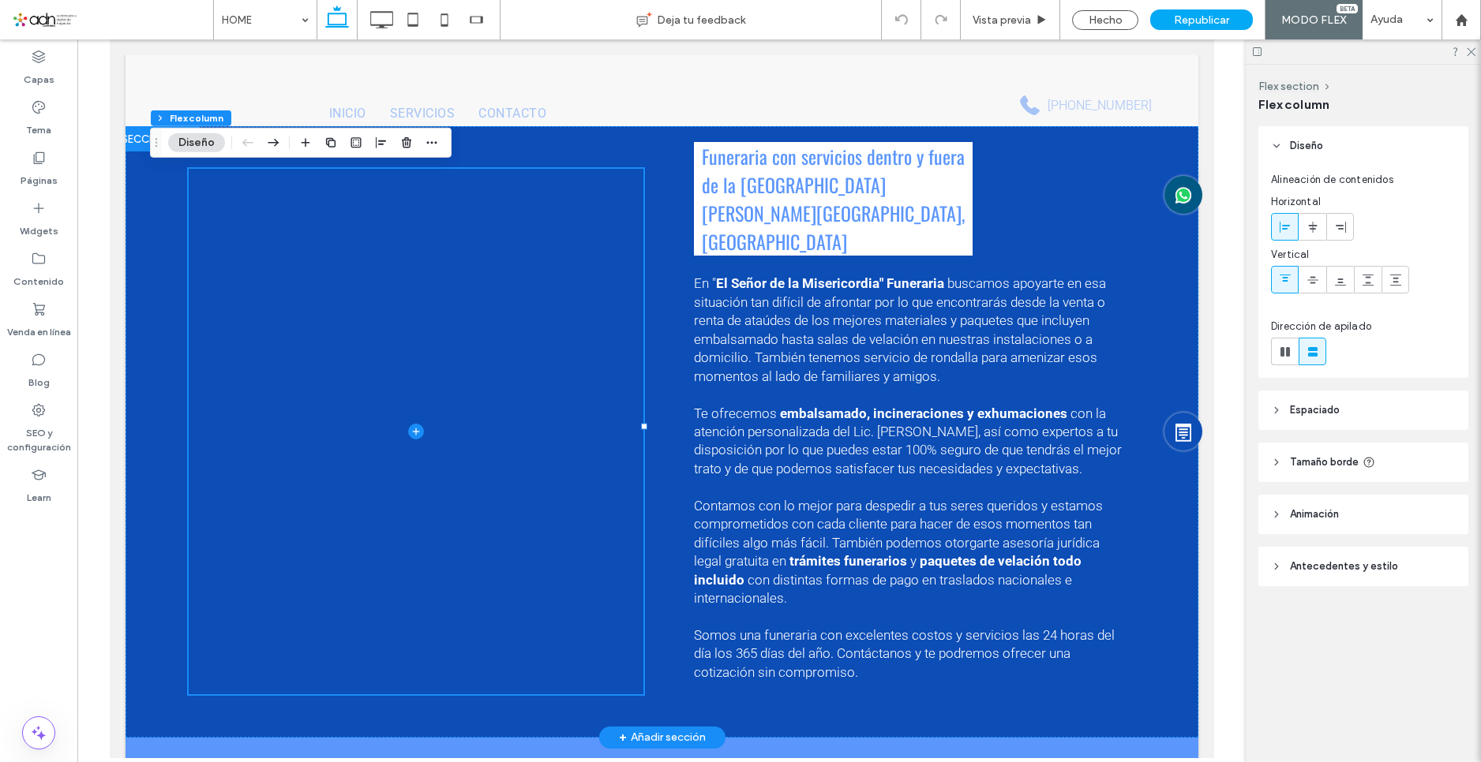
click at [134, 138] on div at bounding box center [156, 138] width 86 height 25
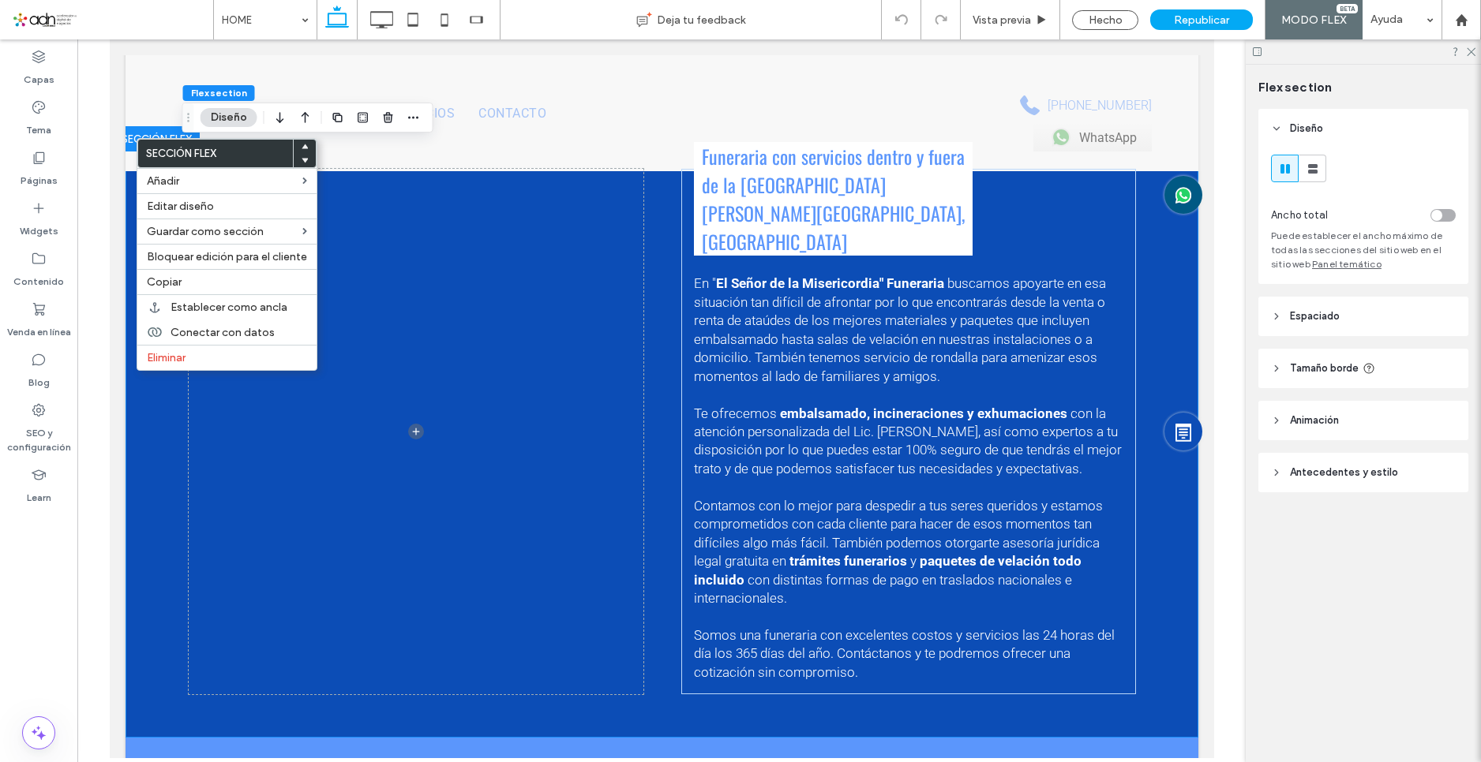
click at [1359, 466] on span "Antecedentes y estilo" at bounding box center [1344, 473] width 108 height 16
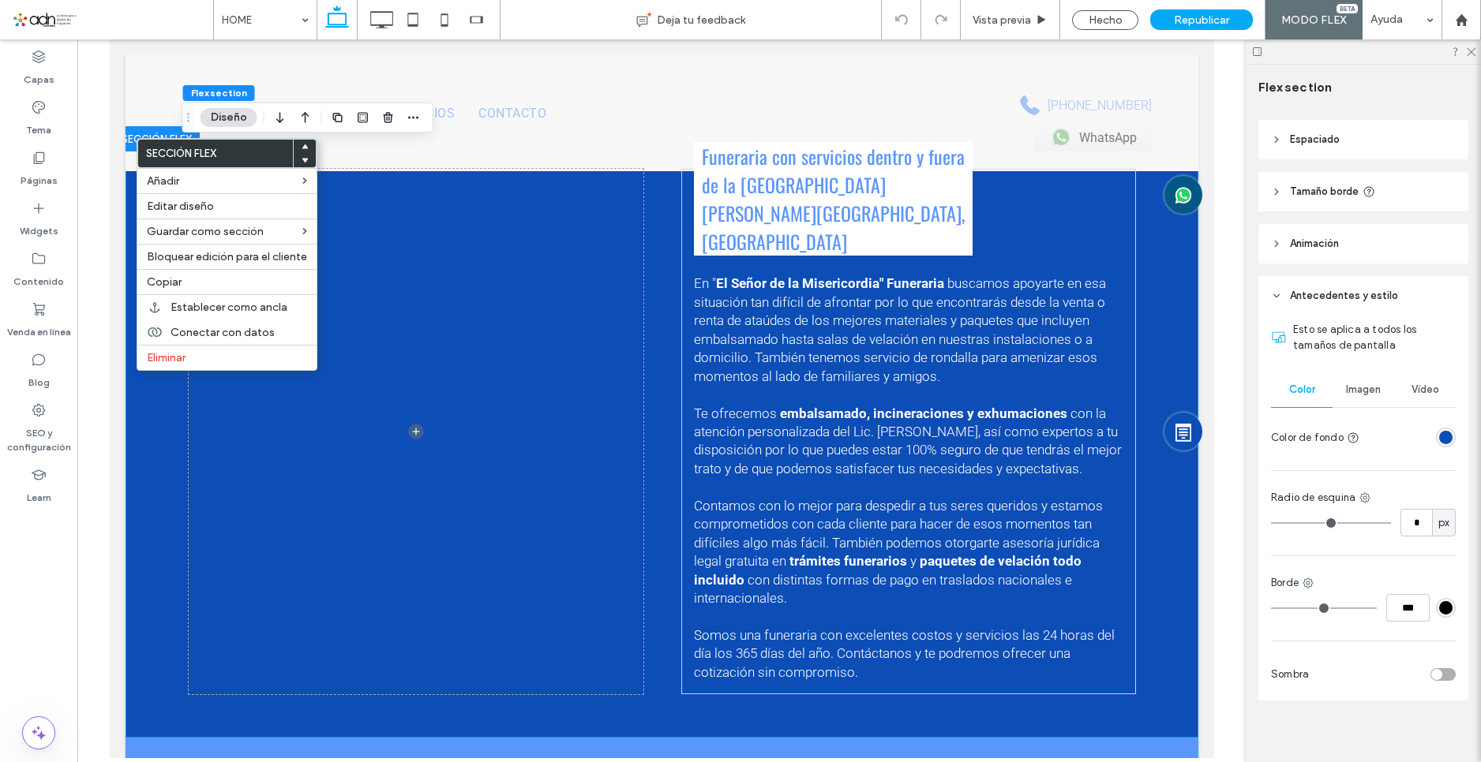
scroll to position [185, 0]
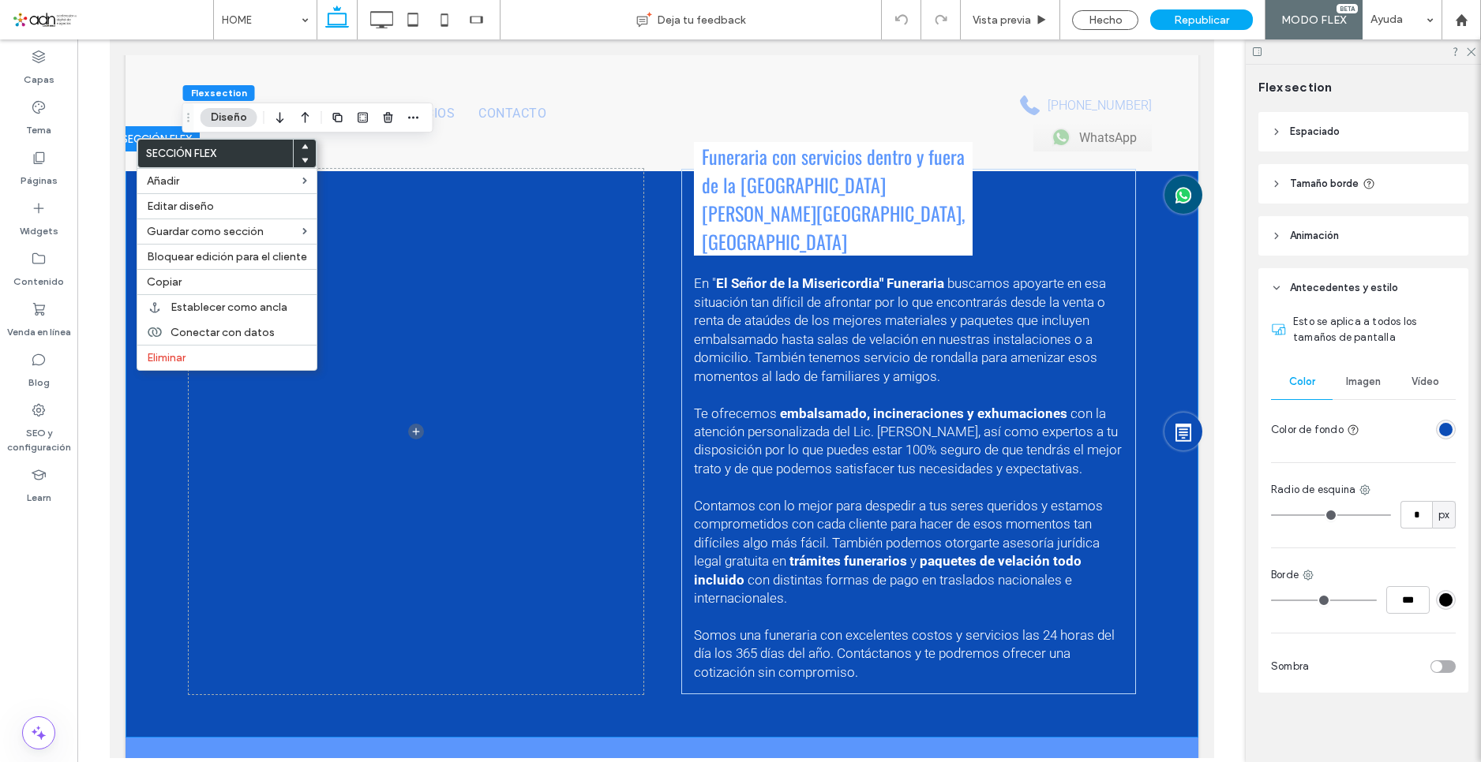
click at [1439, 430] on div "rgba(12, 77, 182, 1)" at bounding box center [1445, 429] width 13 height 13
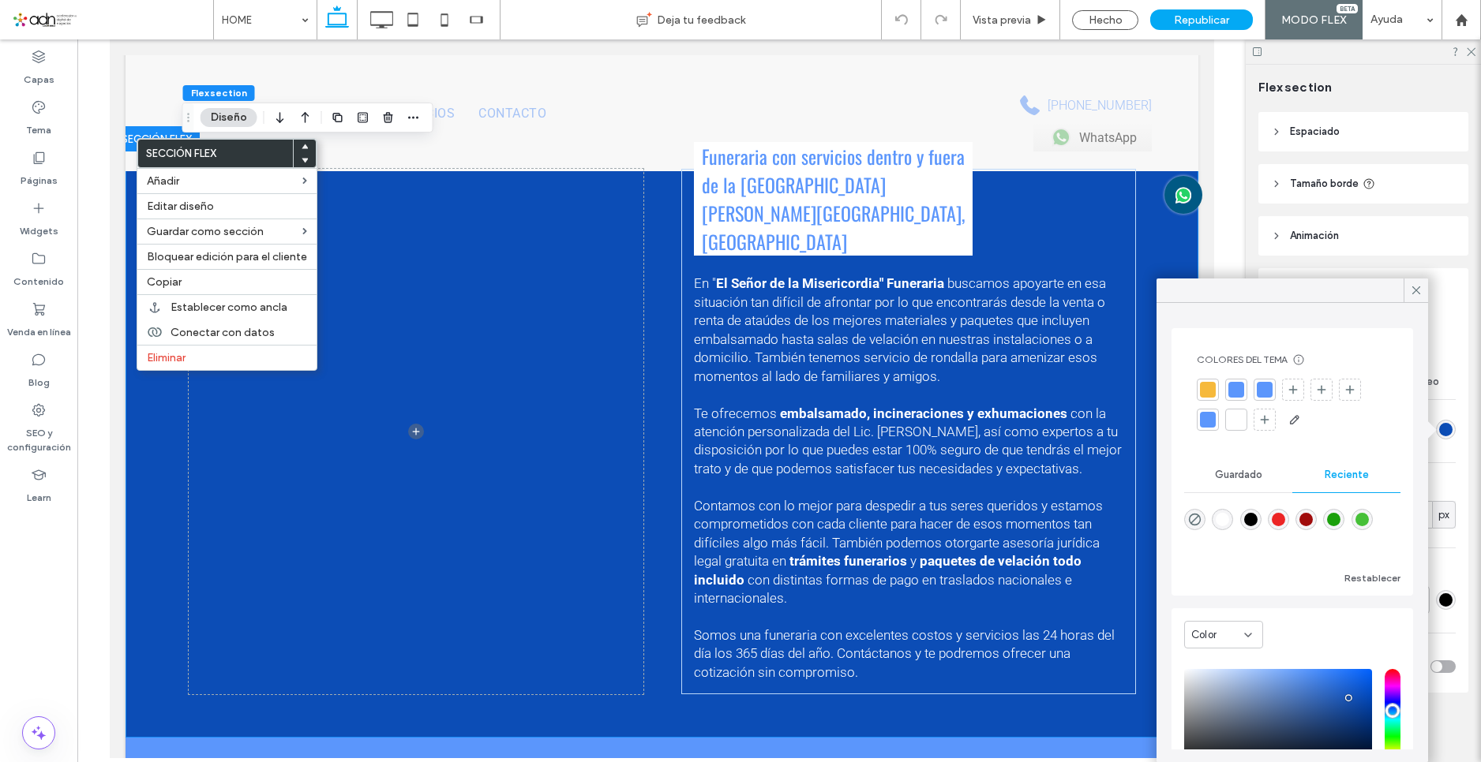
click at [1239, 392] on div at bounding box center [1236, 390] width 16 height 16
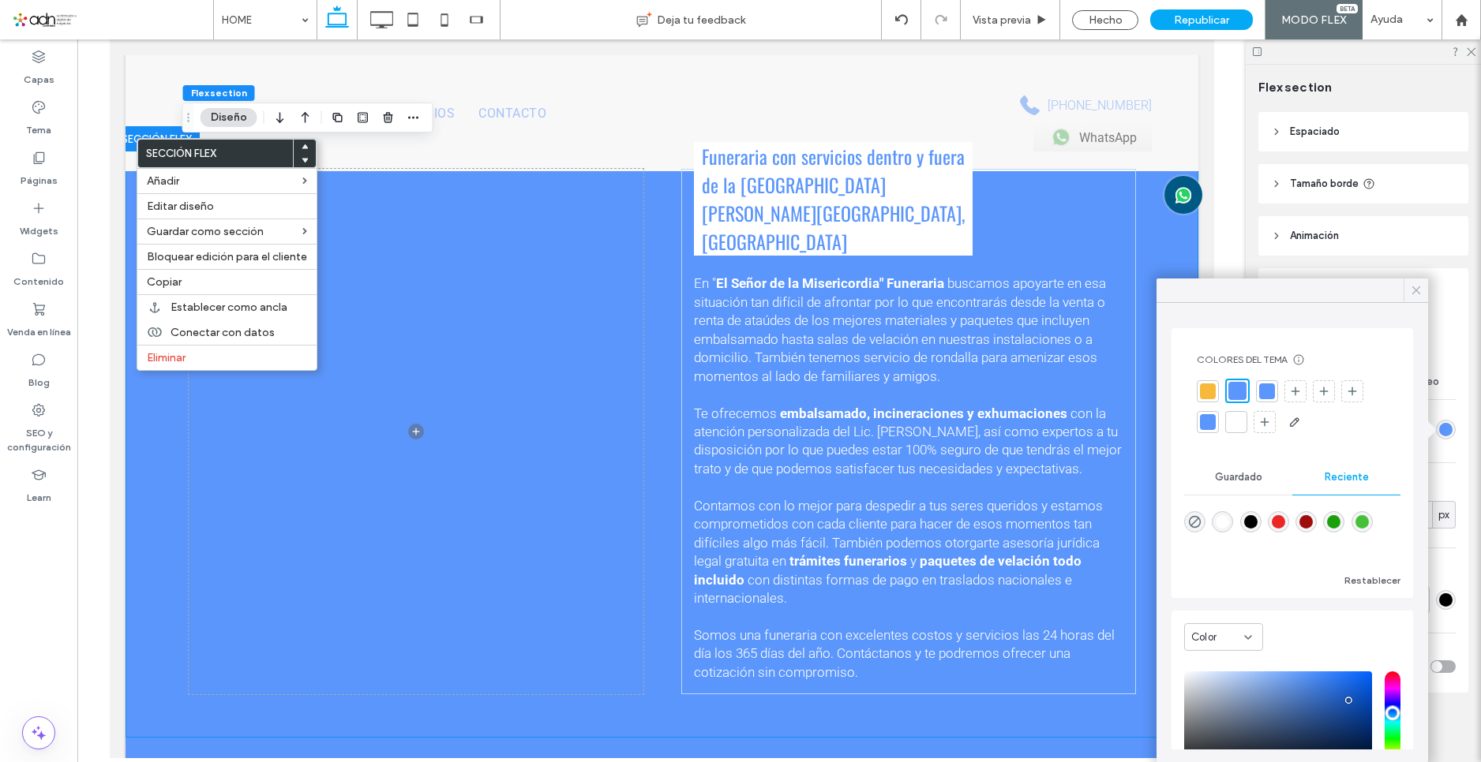
click at [1417, 285] on icon at bounding box center [1416, 290] width 14 height 14
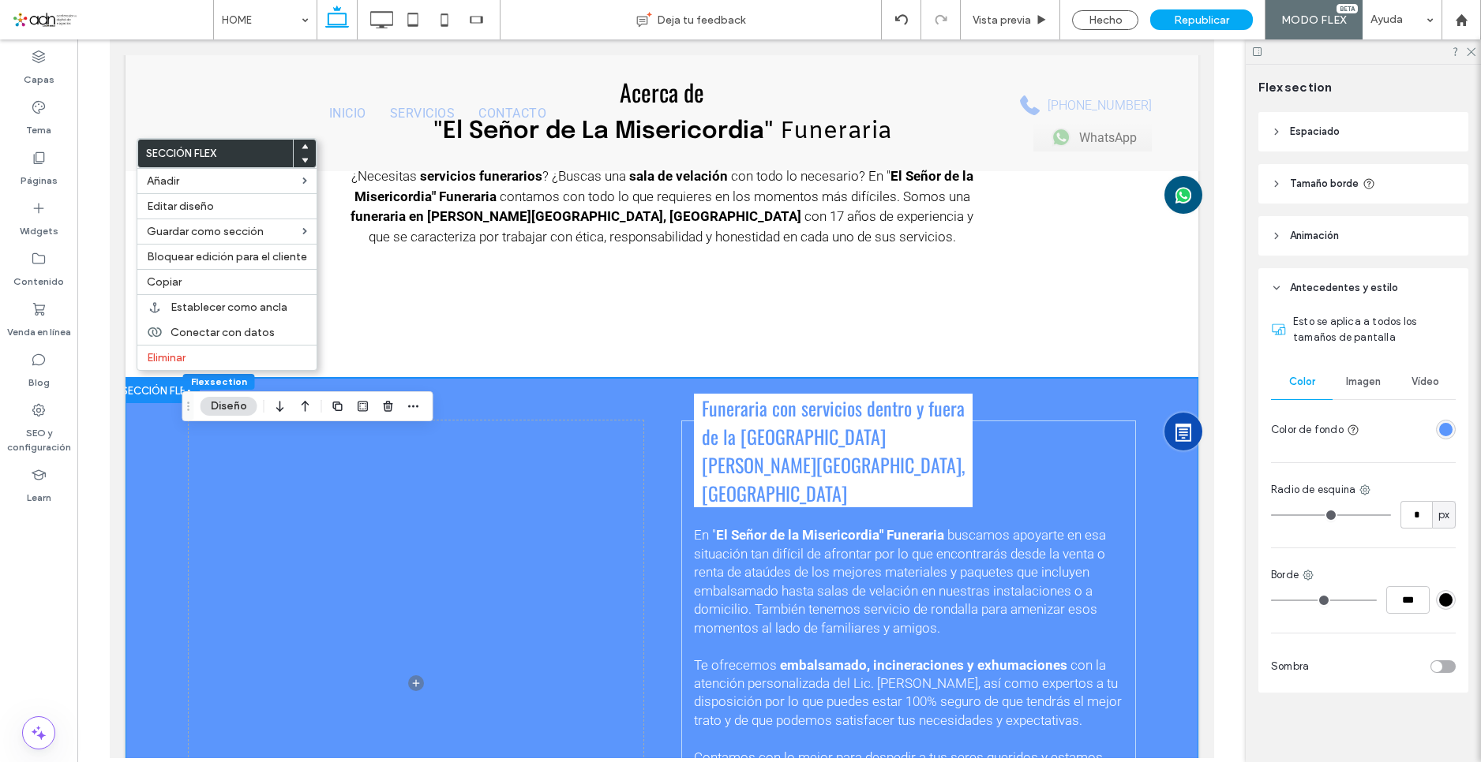
scroll to position [868, 0]
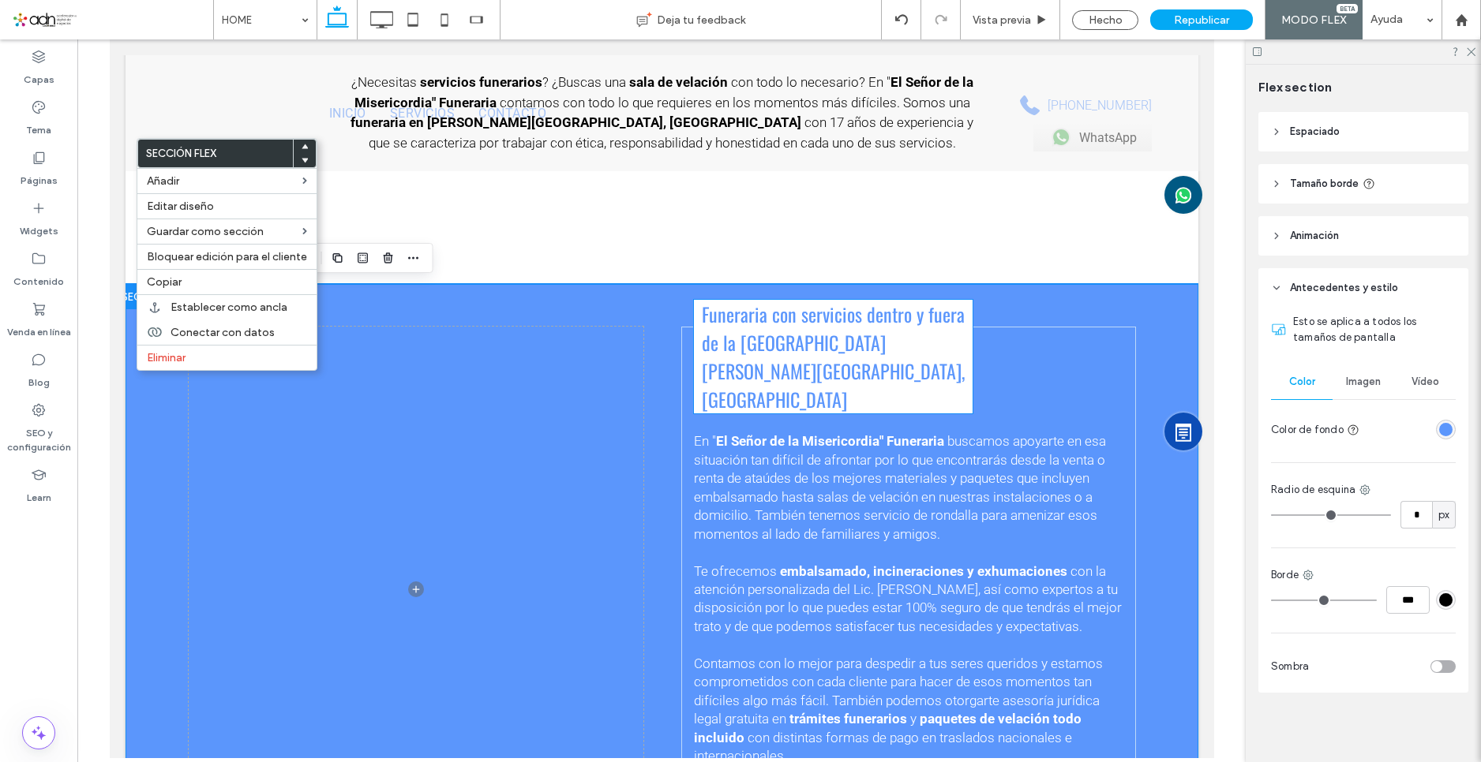
click at [736, 365] on span "Funeraria con servicios dentro y fuera de la [GEOGRAPHIC_DATA][PERSON_NAME][GEO…" at bounding box center [832, 357] width 263 height 114
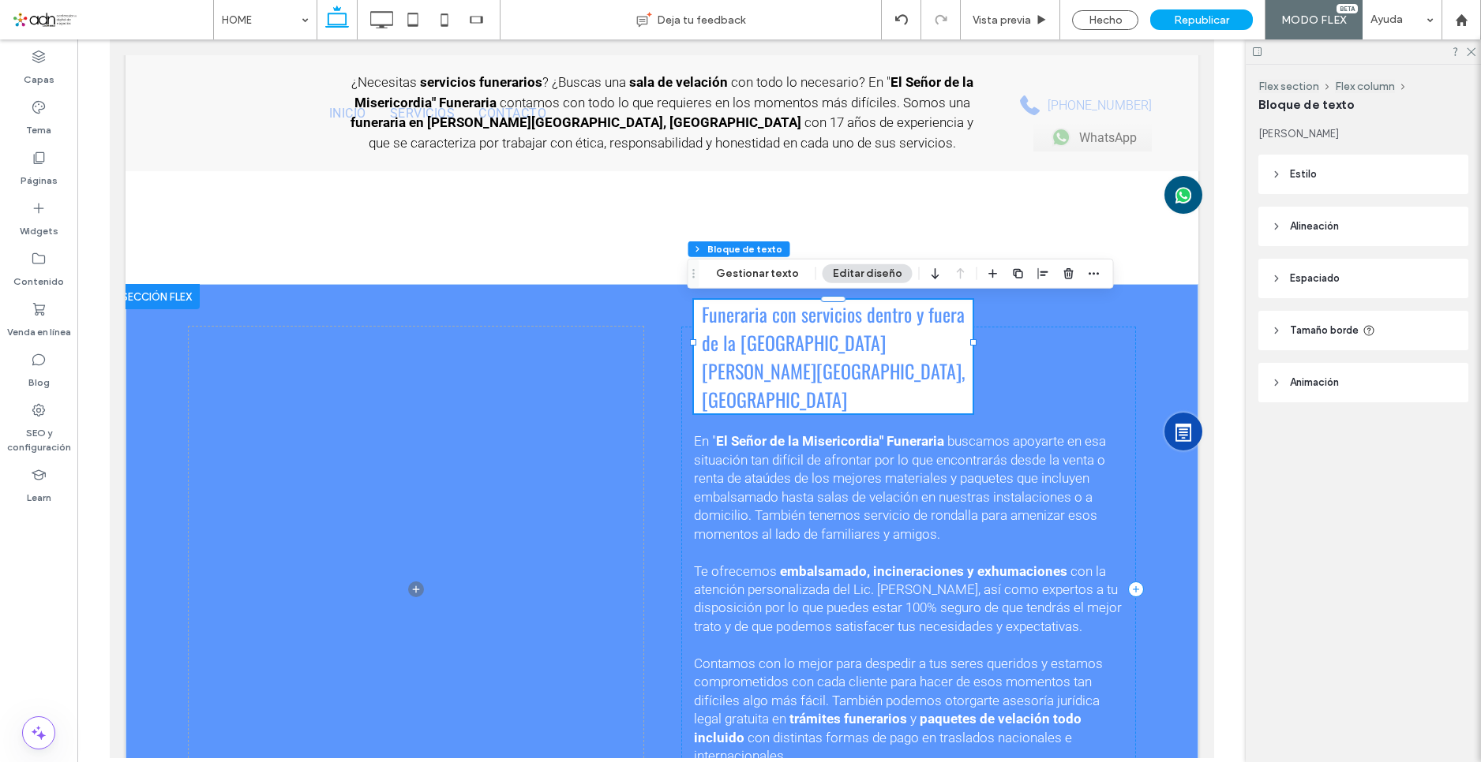
click at [749, 366] on h3 "Funeraria con servicios dentro y fuera de la [GEOGRAPHIC_DATA][PERSON_NAME][GEO…" at bounding box center [832, 357] width 263 height 114
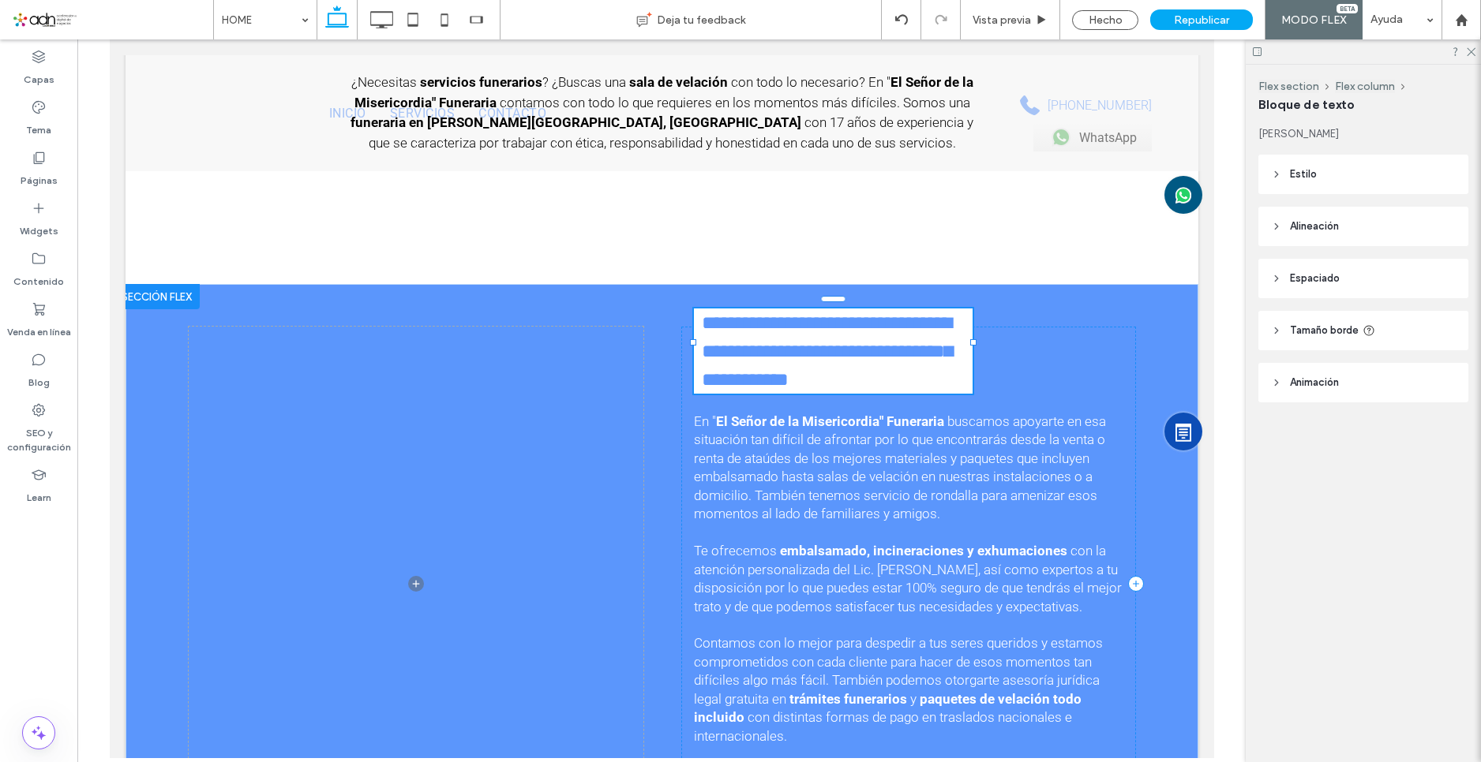
type input "******"
type input "**"
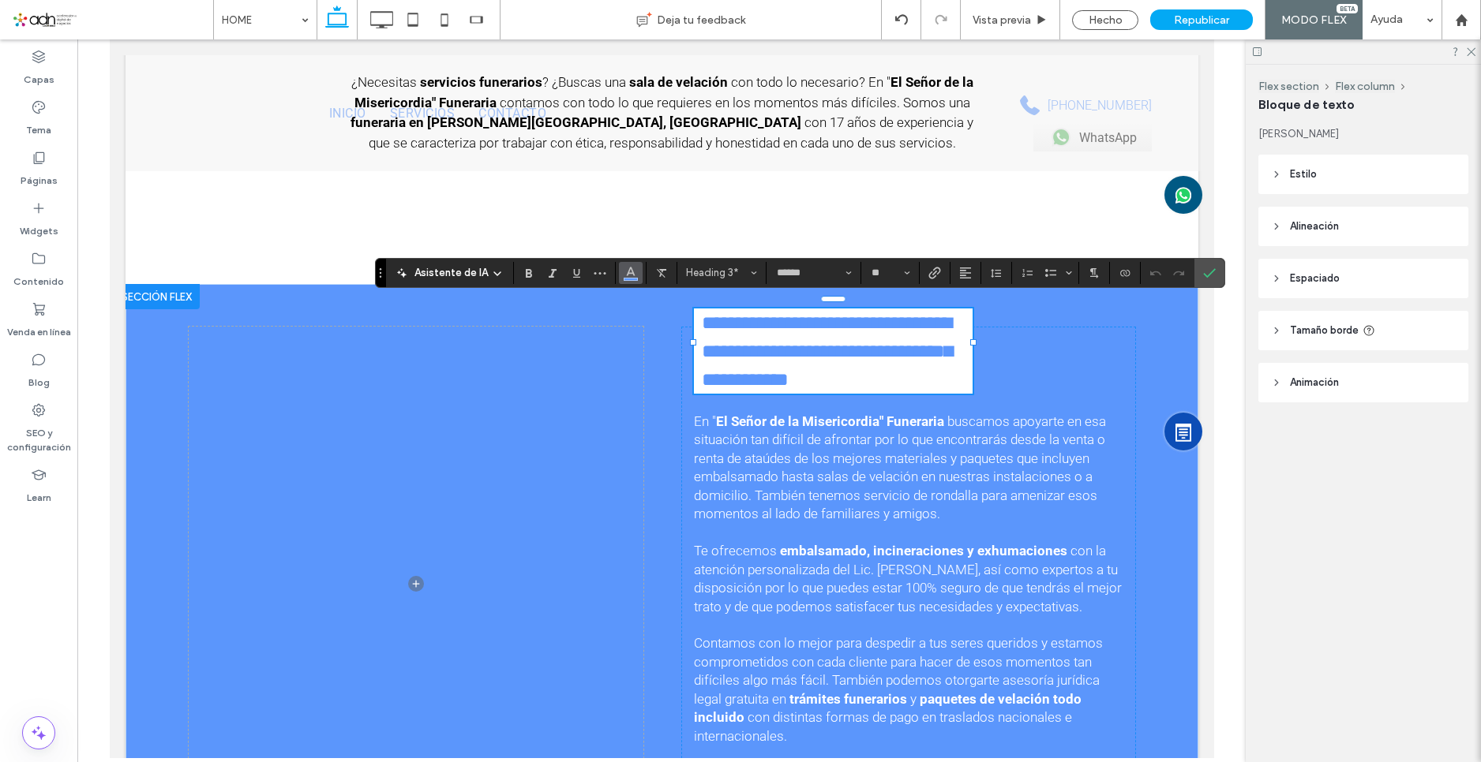
click at [626, 272] on icon "Color" at bounding box center [630, 271] width 13 height 13
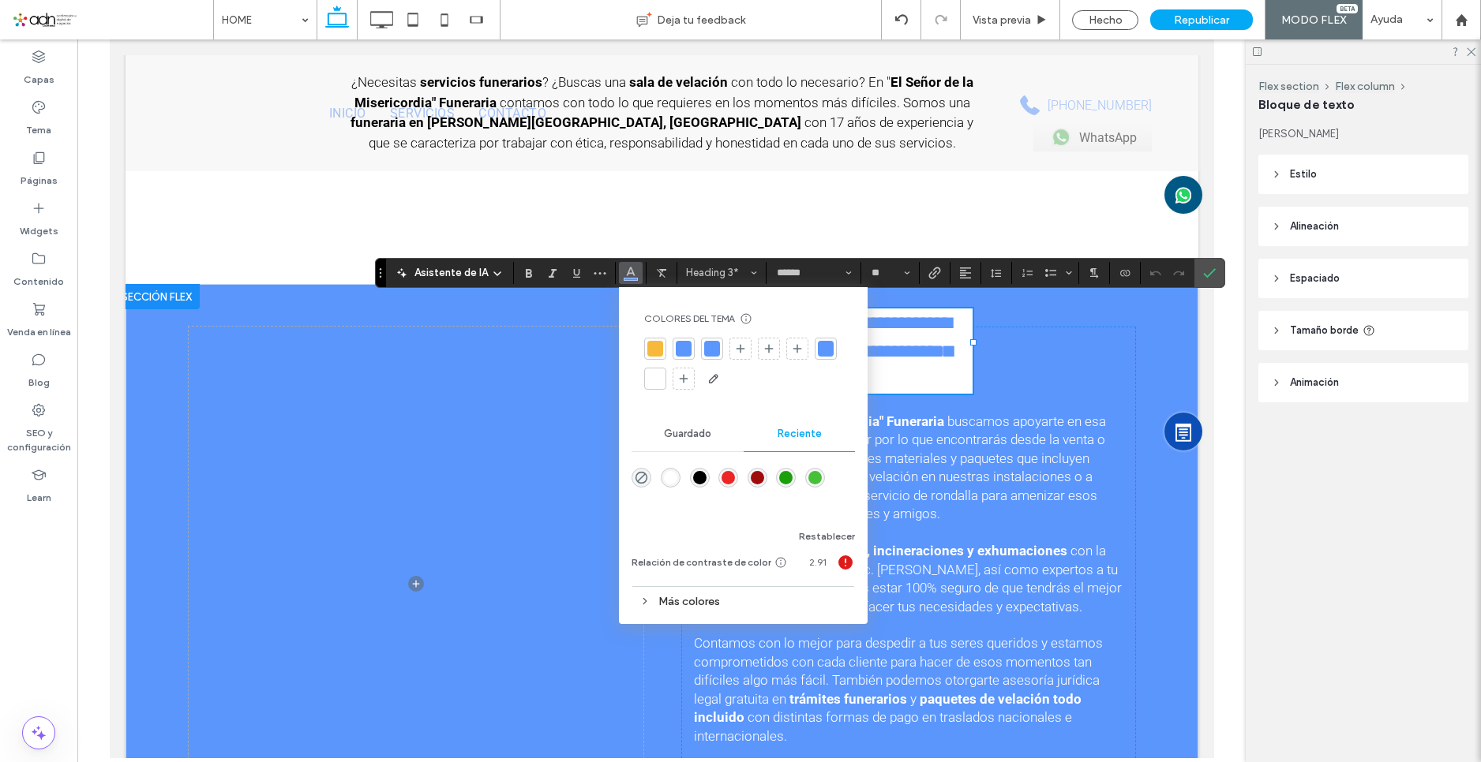
click at [712, 350] on div at bounding box center [712, 349] width 16 height 16
click at [889, 331] on span "**********" at bounding box center [826, 351] width 250 height 76
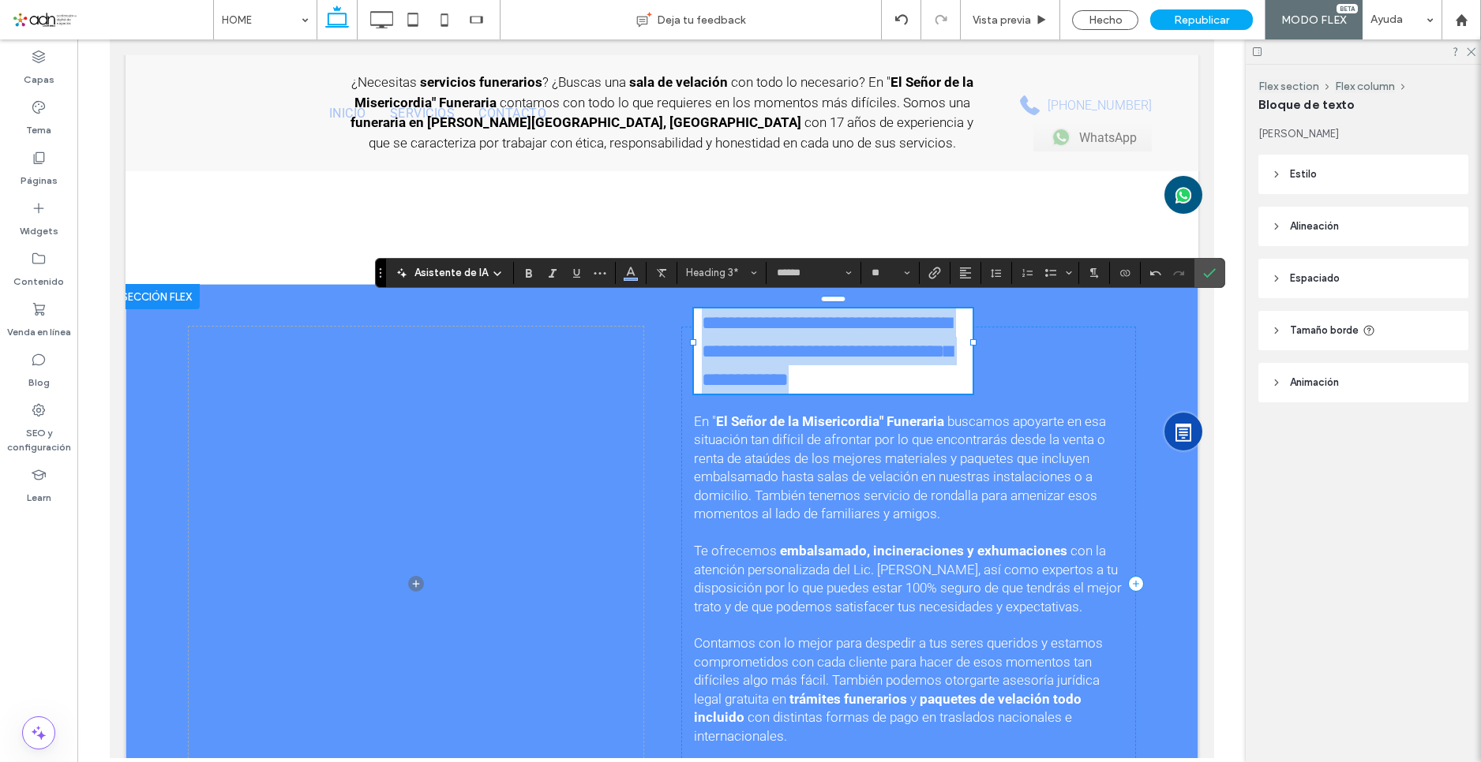
click at [755, 369] on h3 "**********" at bounding box center [832, 351] width 263 height 85
drag, startPoint x: 706, startPoint y: 330, endPoint x: 791, endPoint y: 324, distance: 85.5
click at [701, 312] on h3 "**********" at bounding box center [832, 351] width 263 height 85
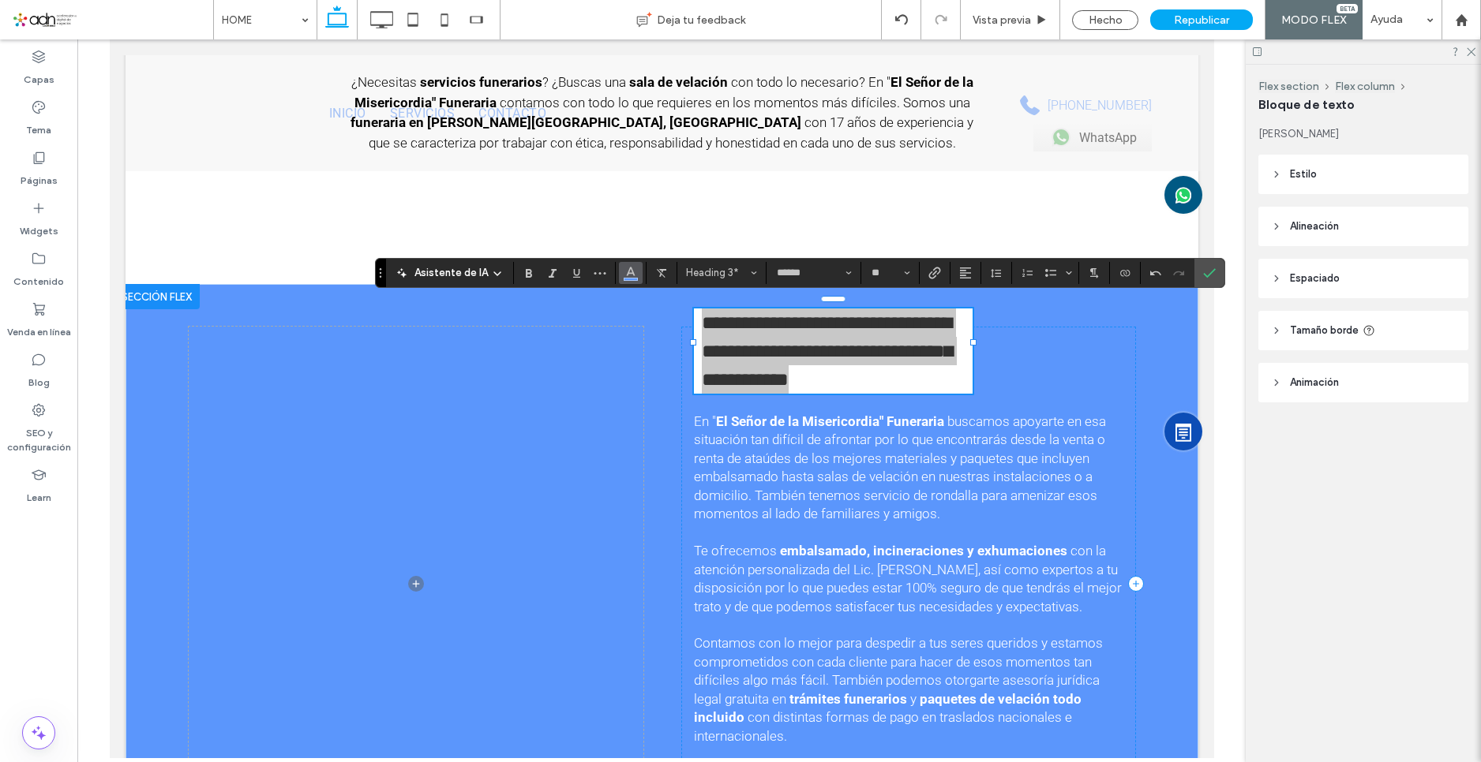
click at [632, 268] on icon "Color" at bounding box center [630, 271] width 13 height 13
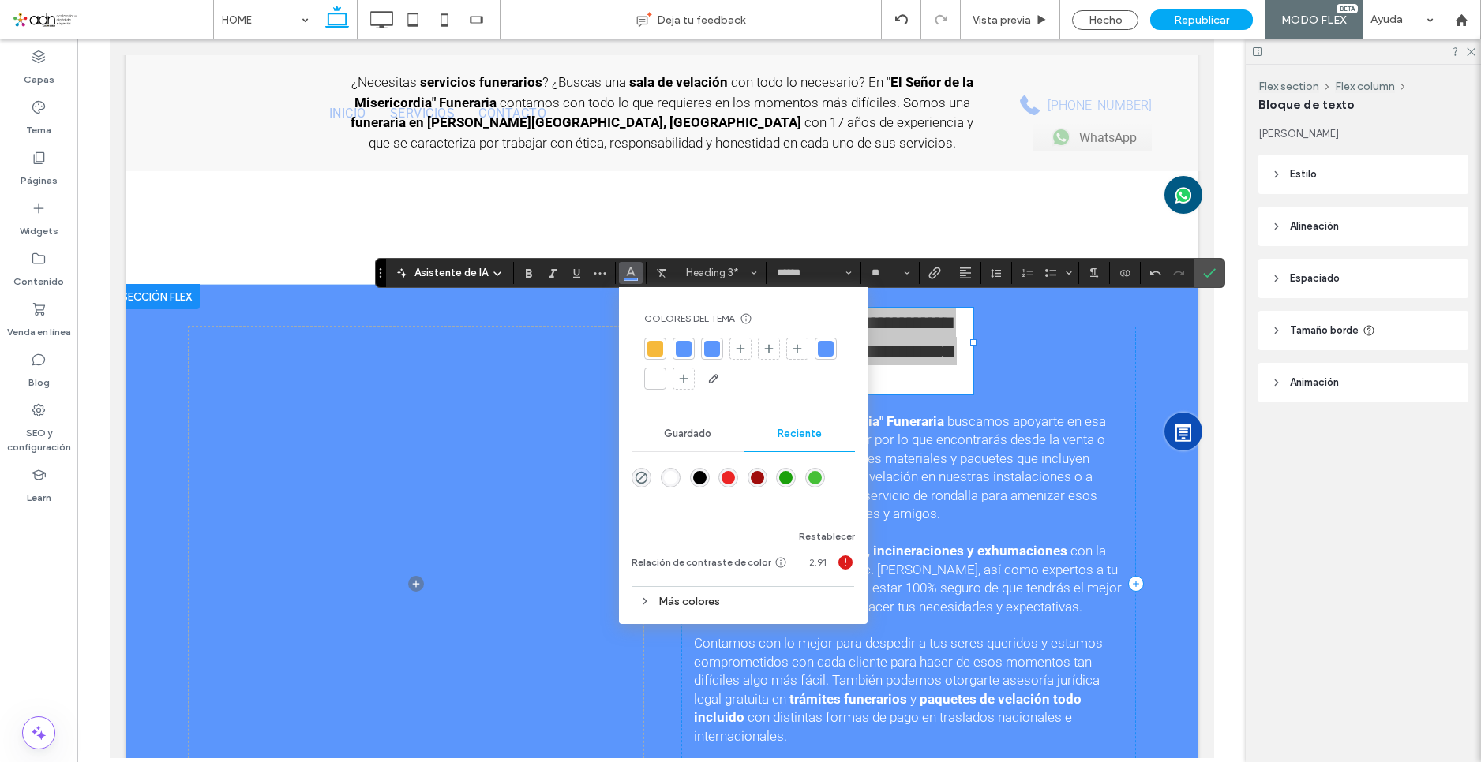
click at [676, 439] on span "Guardado" at bounding box center [687, 434] width 47 height 13
click at [783, 434] on span "Reciente" at bounding box center [799, 434] width 44 height 13
click at [720, 596] on div "Más colores" at bounding box center [742, 601] width 223 height 21
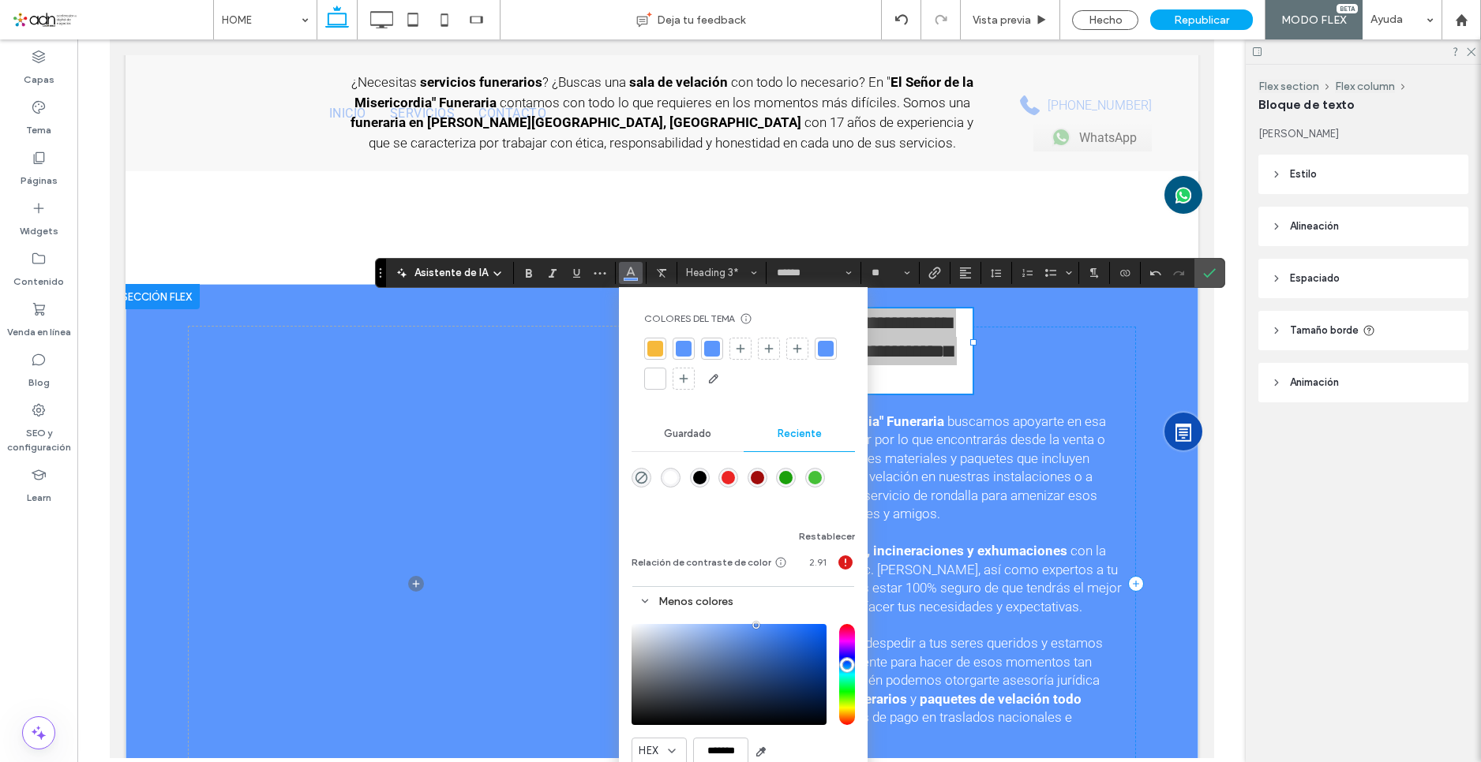
click at [809, 628] on div "saturation and value" at bounding box center [728, 674] width 195 height 101
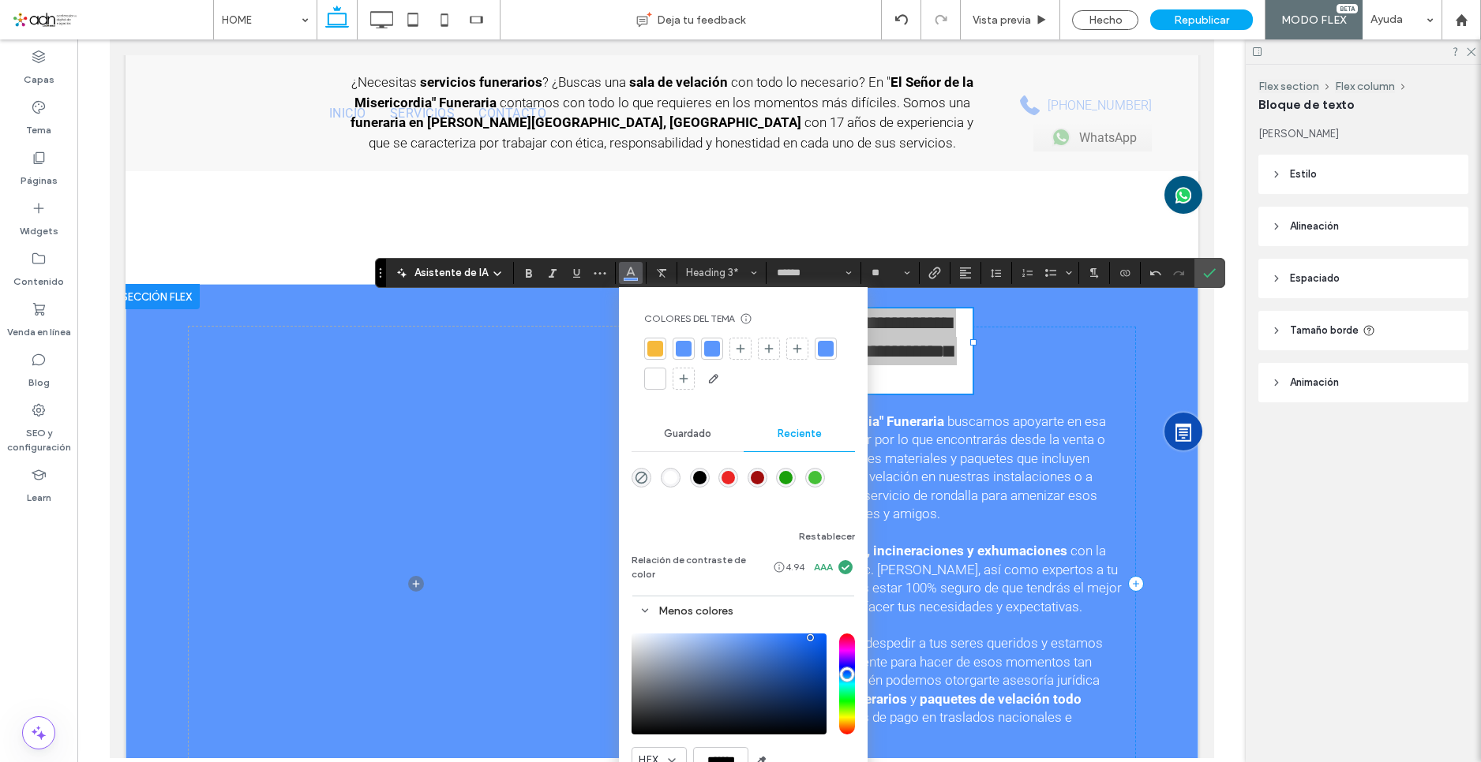
type input "*******"
click at [963, 360] on div "**********" at bounding box center [832, 351] width 279 height 85
click at [1217, 271] on label "Confirmar" at bounding box center [1209, 273] width 24 height 28
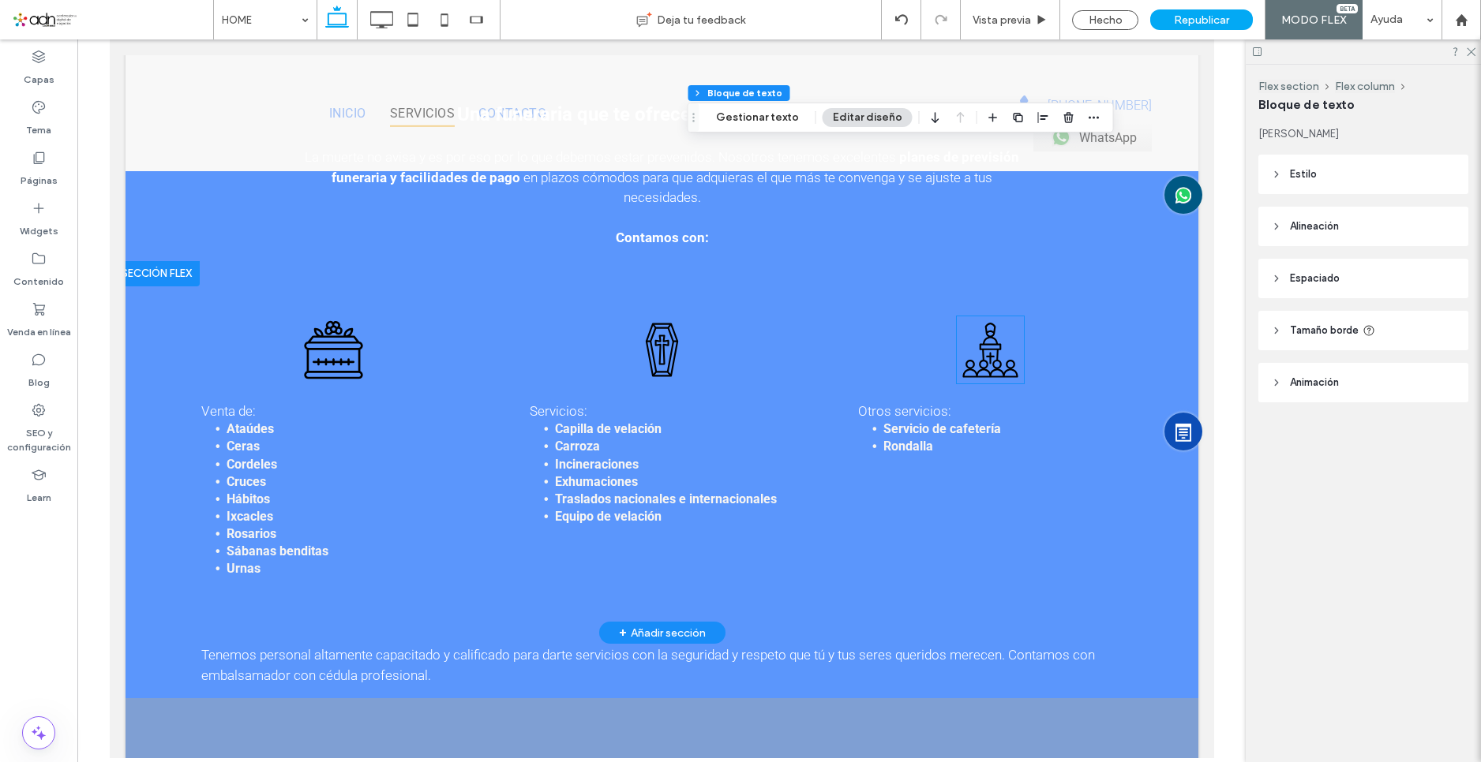
scroll to position [1815, 0]
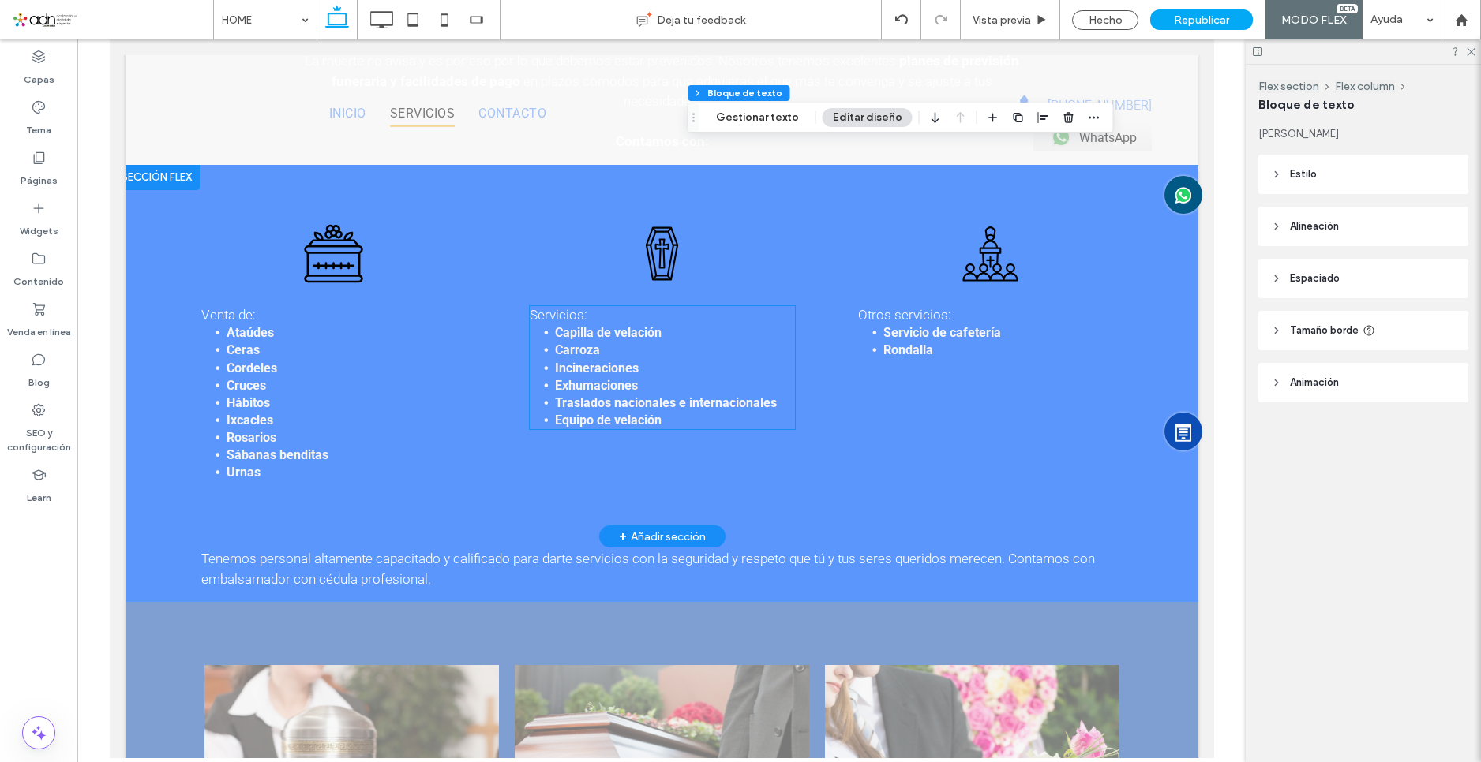
click at [625, 342] on li "Carroza" at bounding box center [674, 350] width 240 height 17
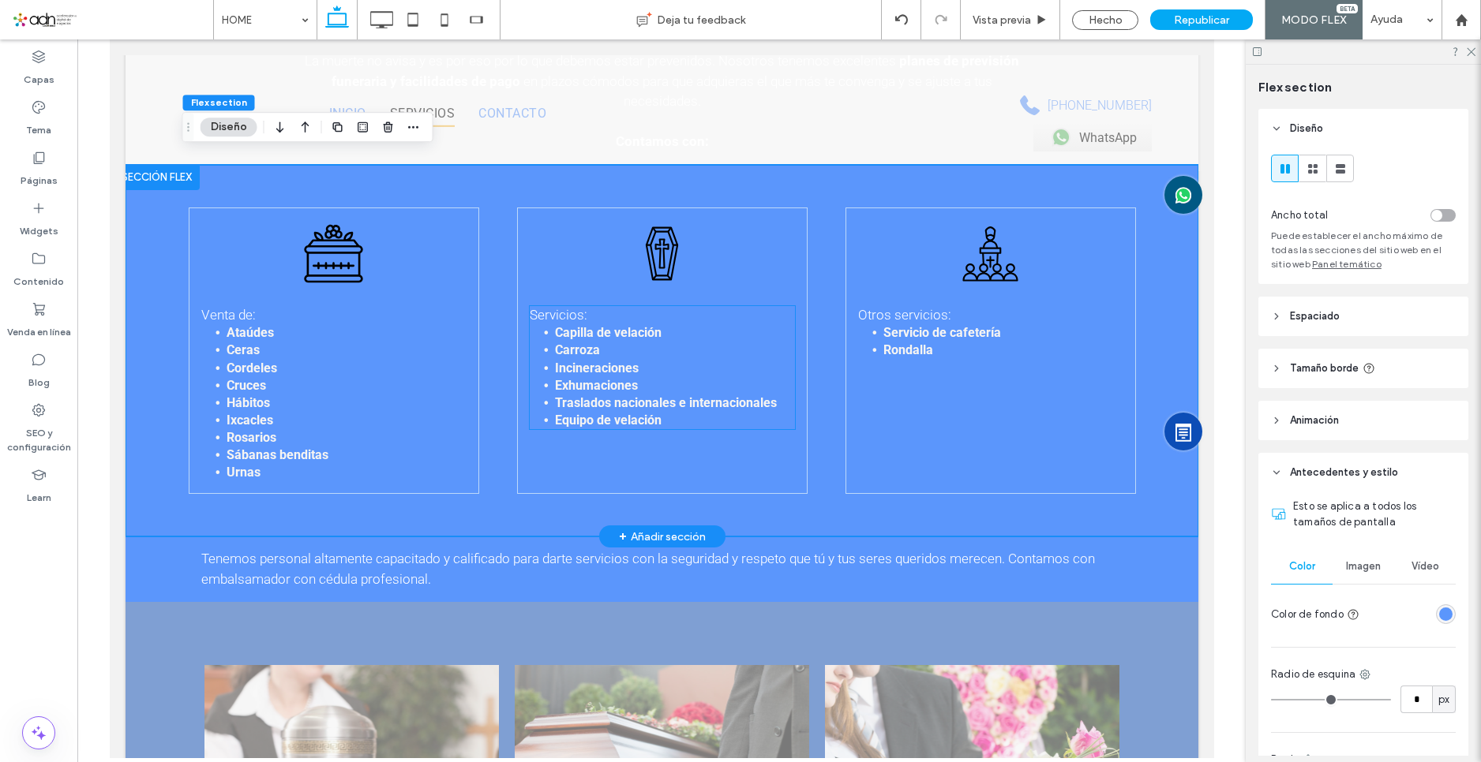
click at [625, 342] on li "Carroza" at bounding box center [674, 350] width 240 height 17
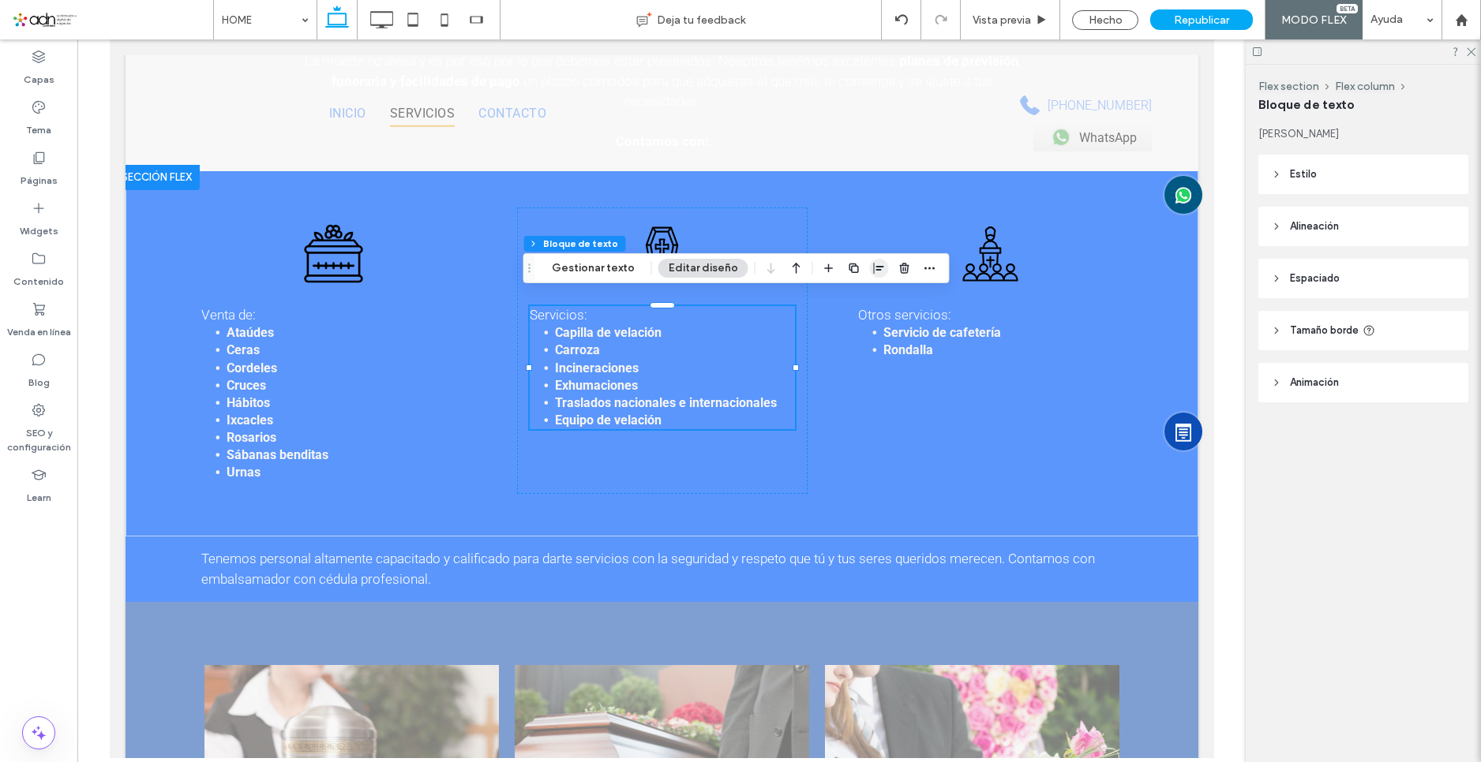
click at [874, 268] on icon "button" at bounding box center [879, 268] width 13 height 13
click at [855, 305] on span "center" at bounding box center [862, 299] width 19 height 19
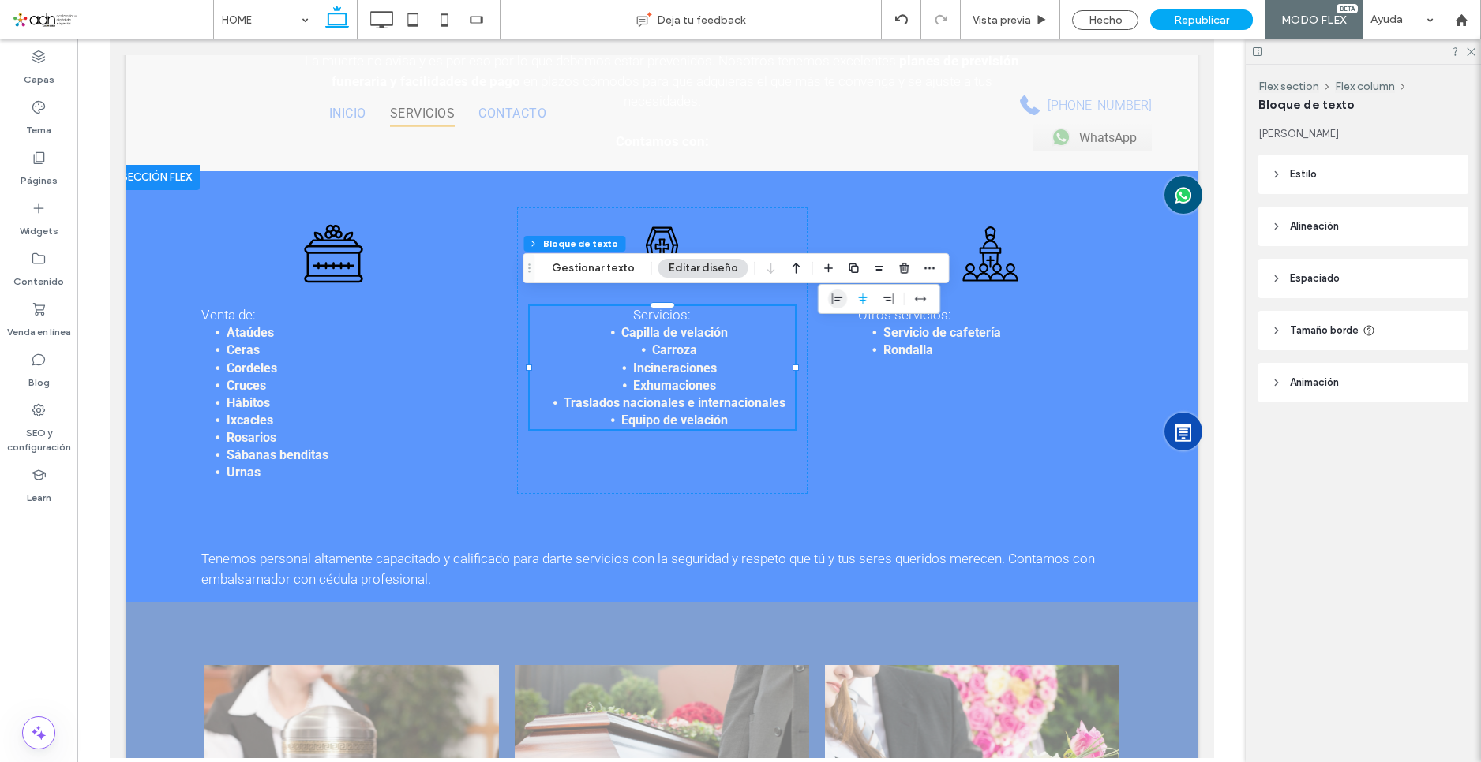
click at [836, 295] on icon "flex-start" at bounding box center [837, 299] width 13 height 13
